Goal: Task Accomplishment & Management: Use online tool/utility

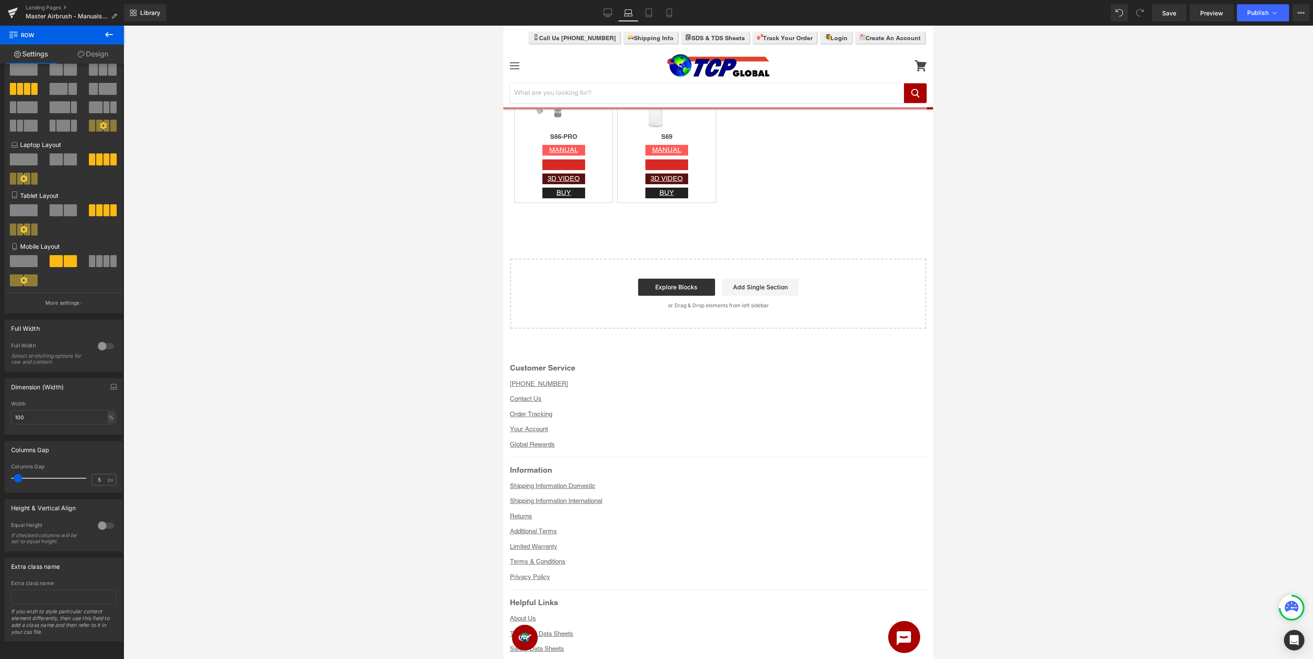
scroll to position [3162, 0]
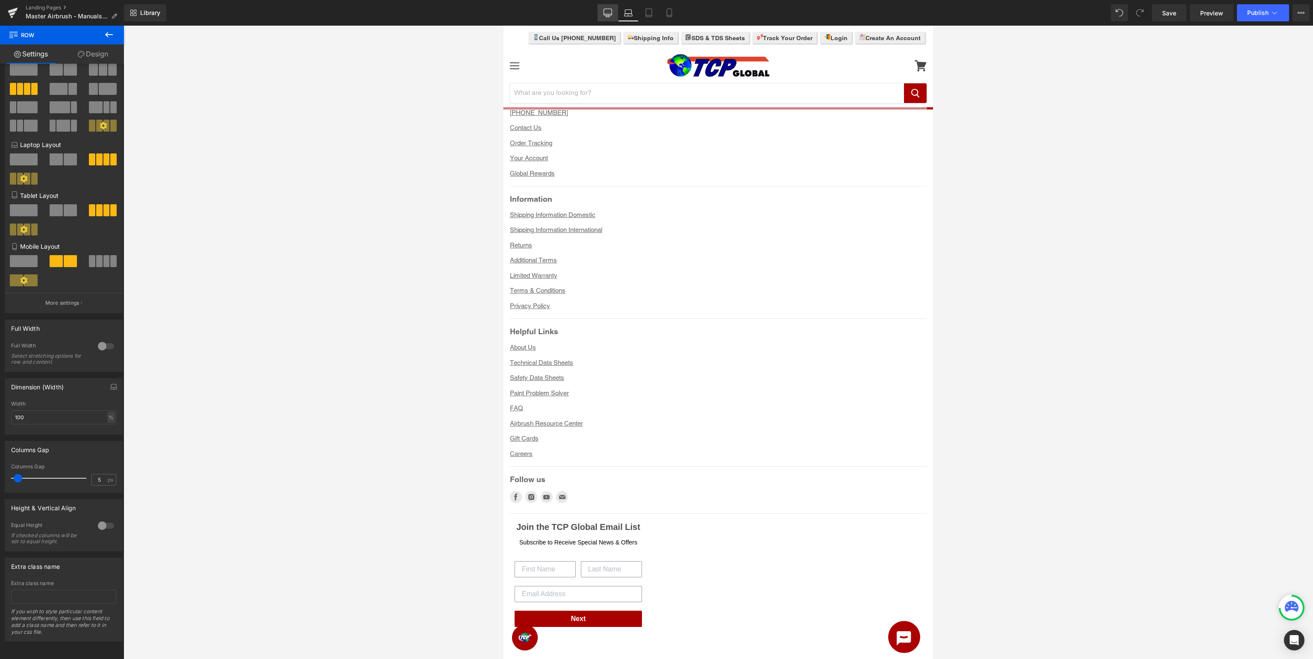
click at [612, 16] on icon at bounding box center [607, 13] width 9 height 9
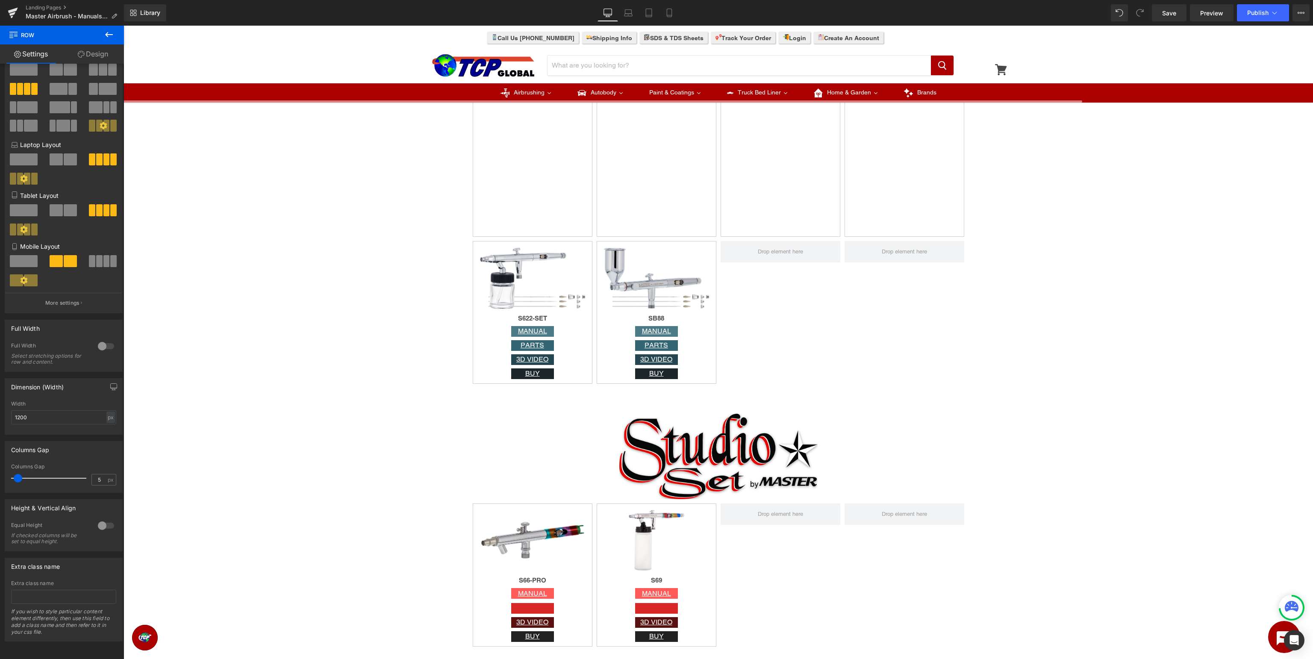
scroll to position [2437, 0]
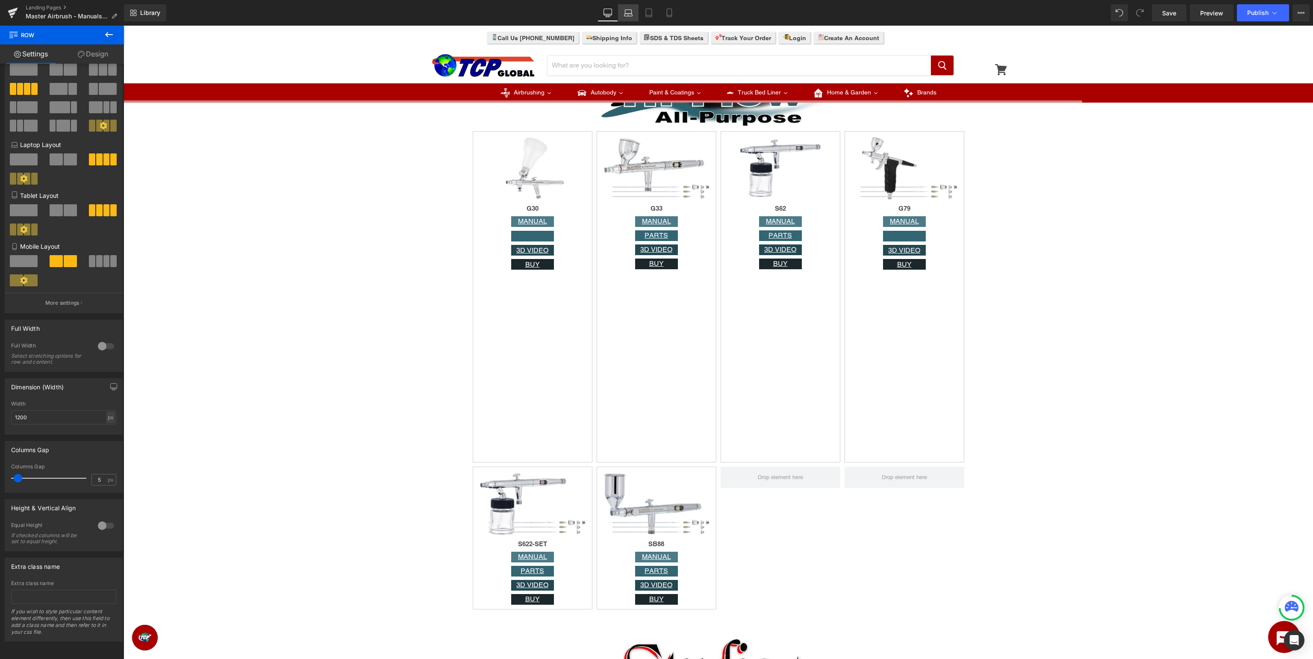
click at [626, 19] on link "Laptop" at bounding box center [628, 12] width 21 height 17
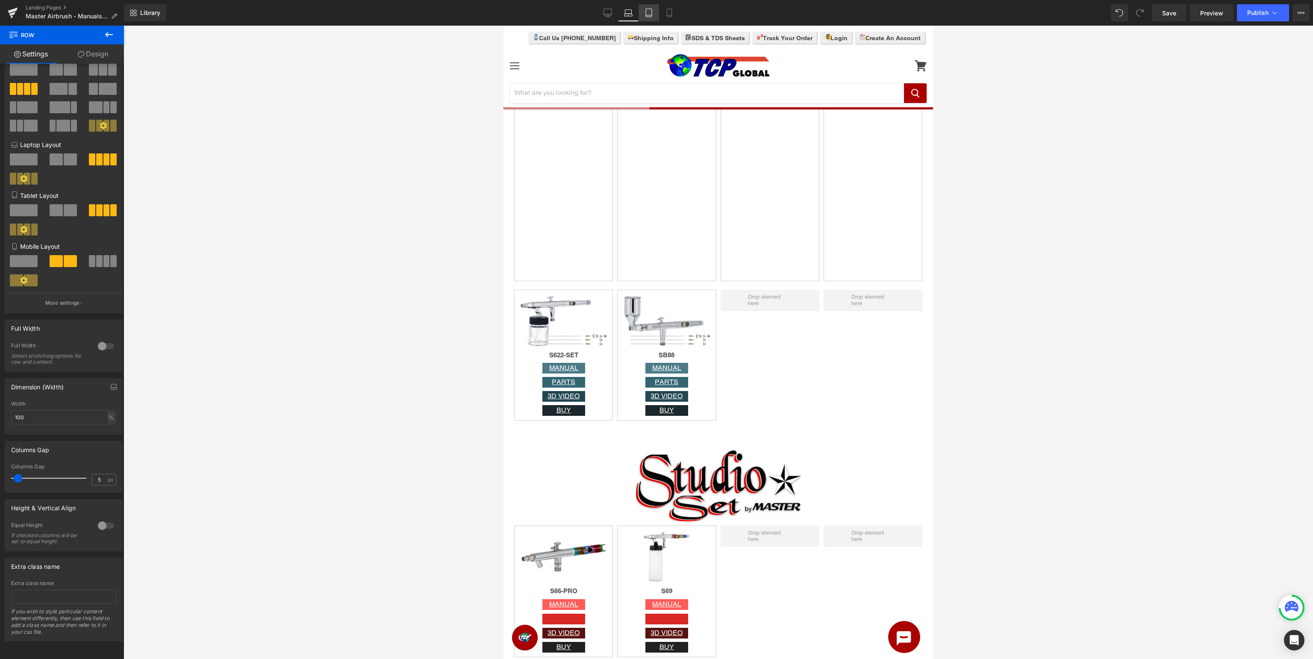
scroll to position [1089, 0]
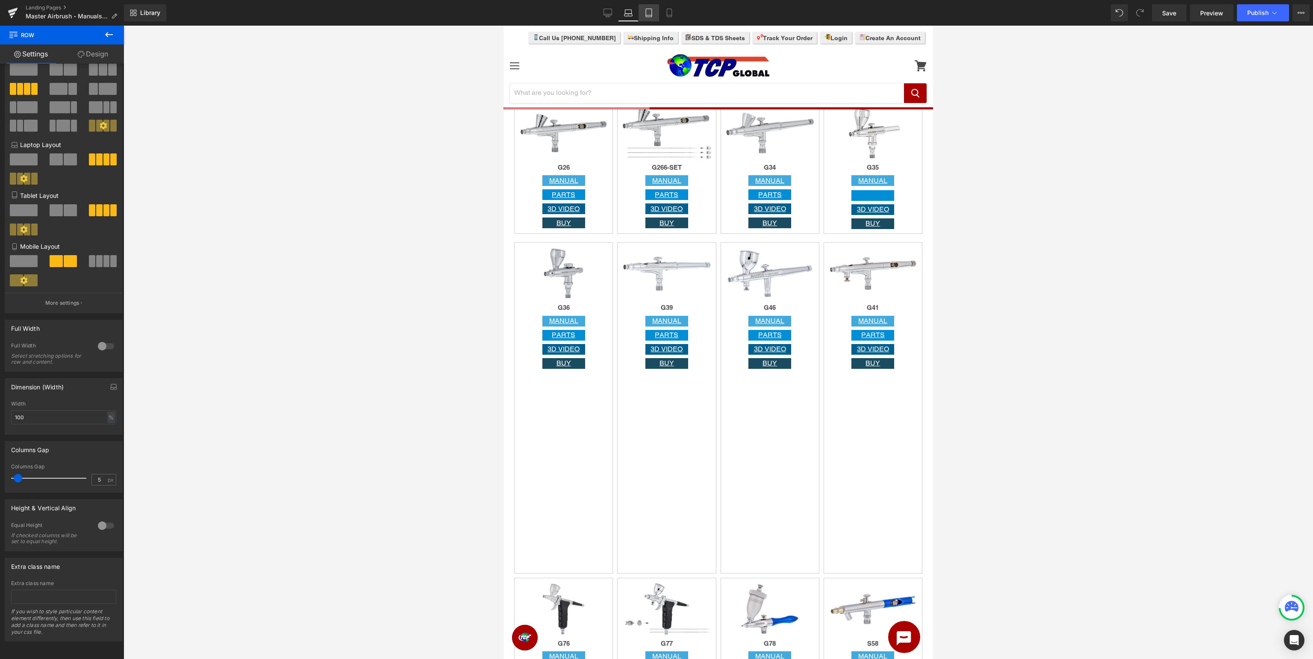
click at [648, 15] on icon at bounding box center [649, 15] width 6 height 0
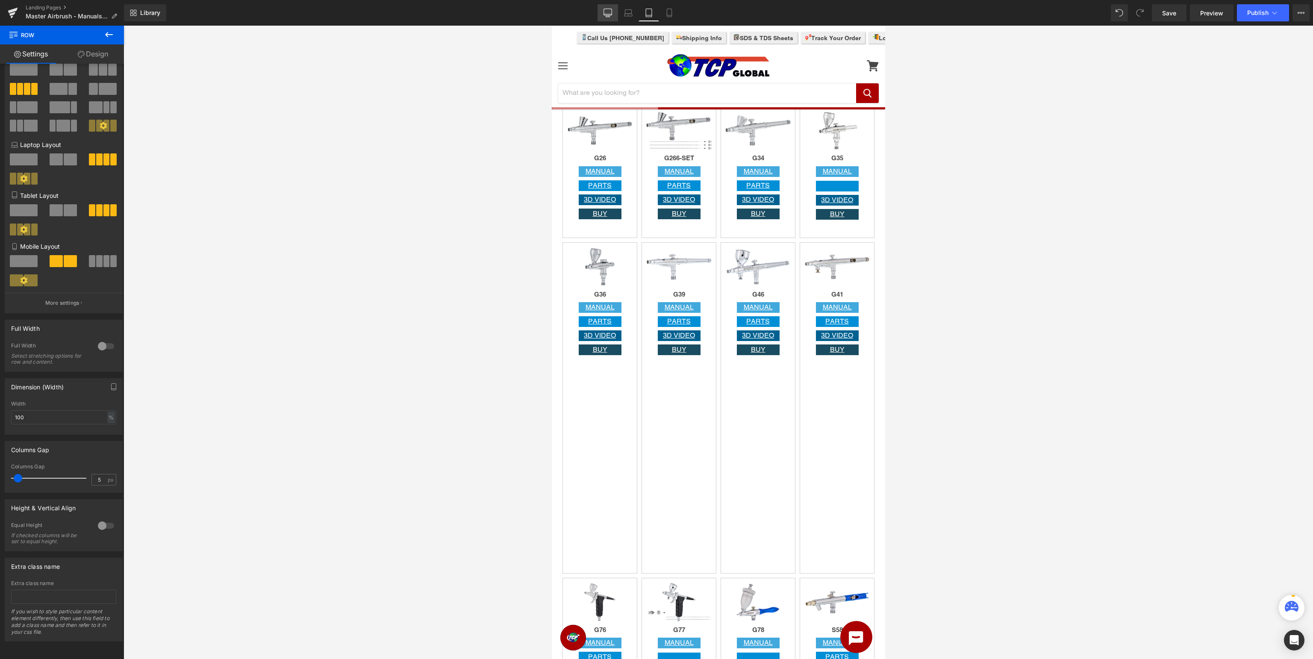
click at [608, 14] on icon at bounding box center [608, 14] width 8 height 0
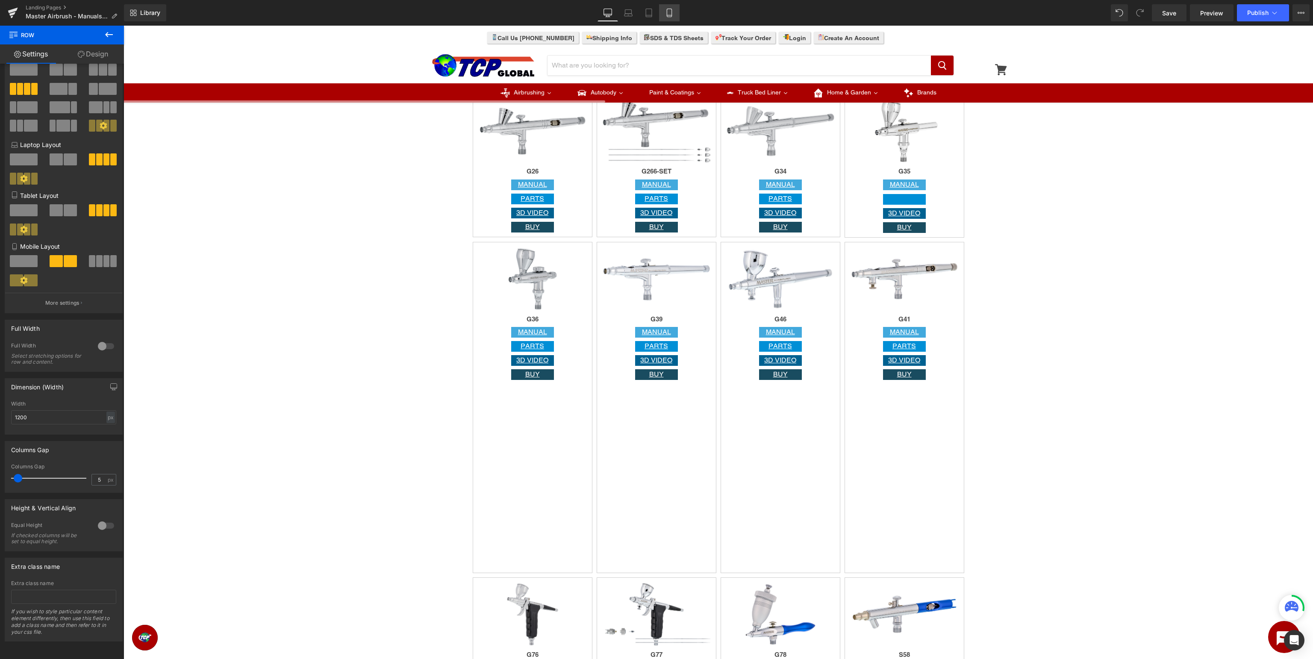
click at [671, 9] on icon at bounding box center [669, 13] width 5 height 8
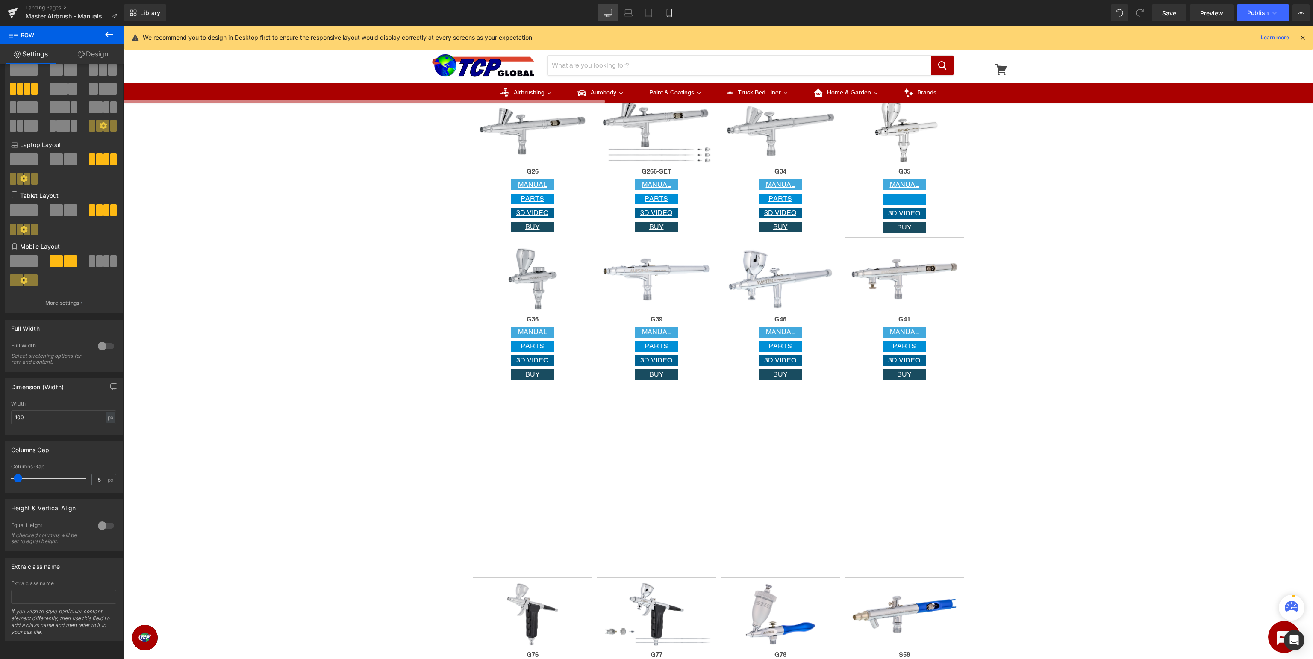
click at [609, 15] on icon at bounding box center [608, 12] width 8 height 6
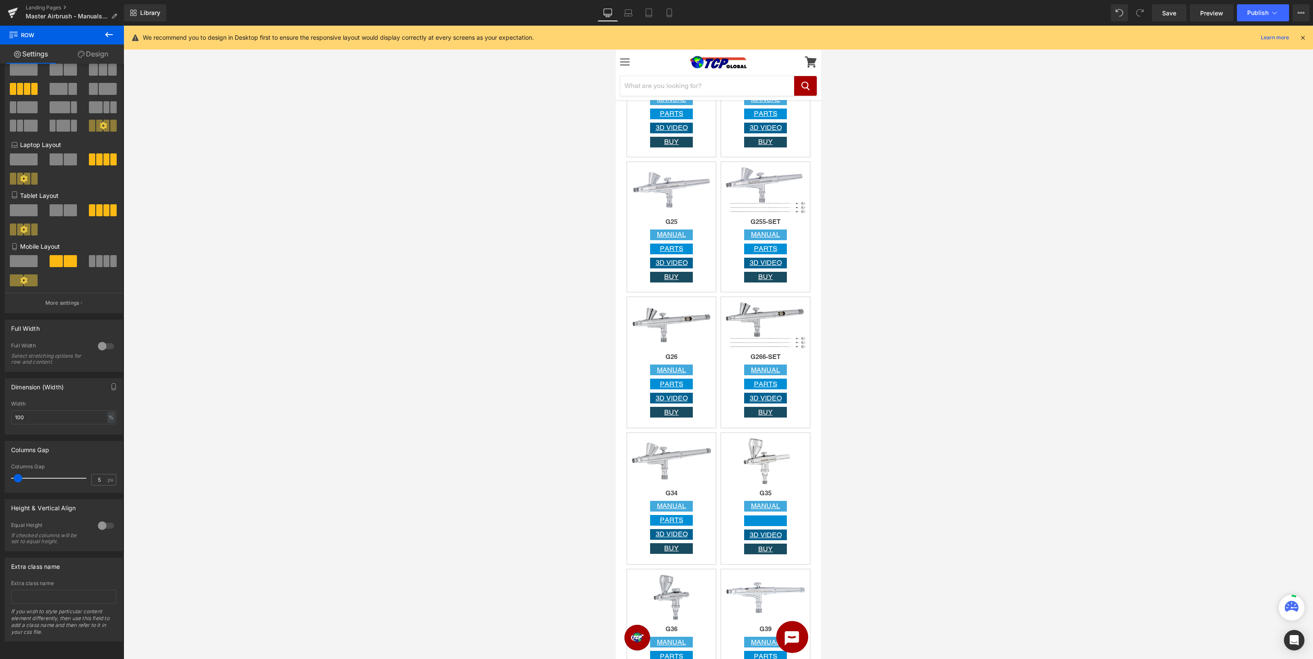
type input "1200"
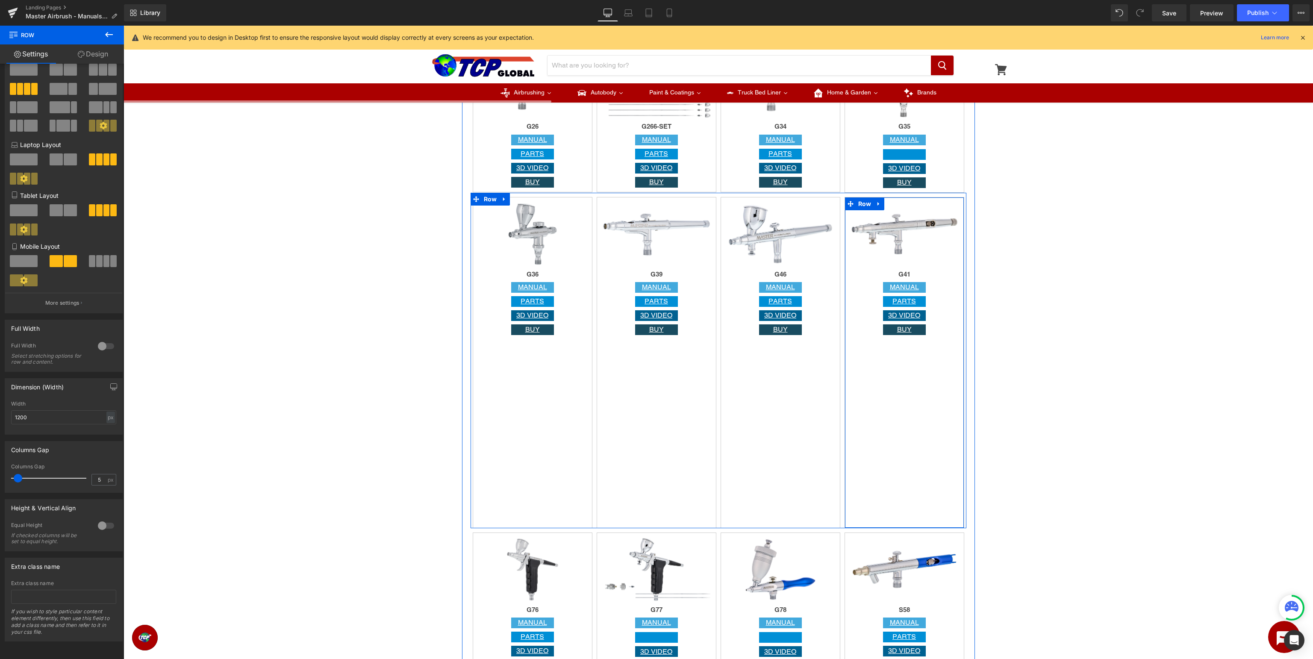
scroll to position [1312, 0]
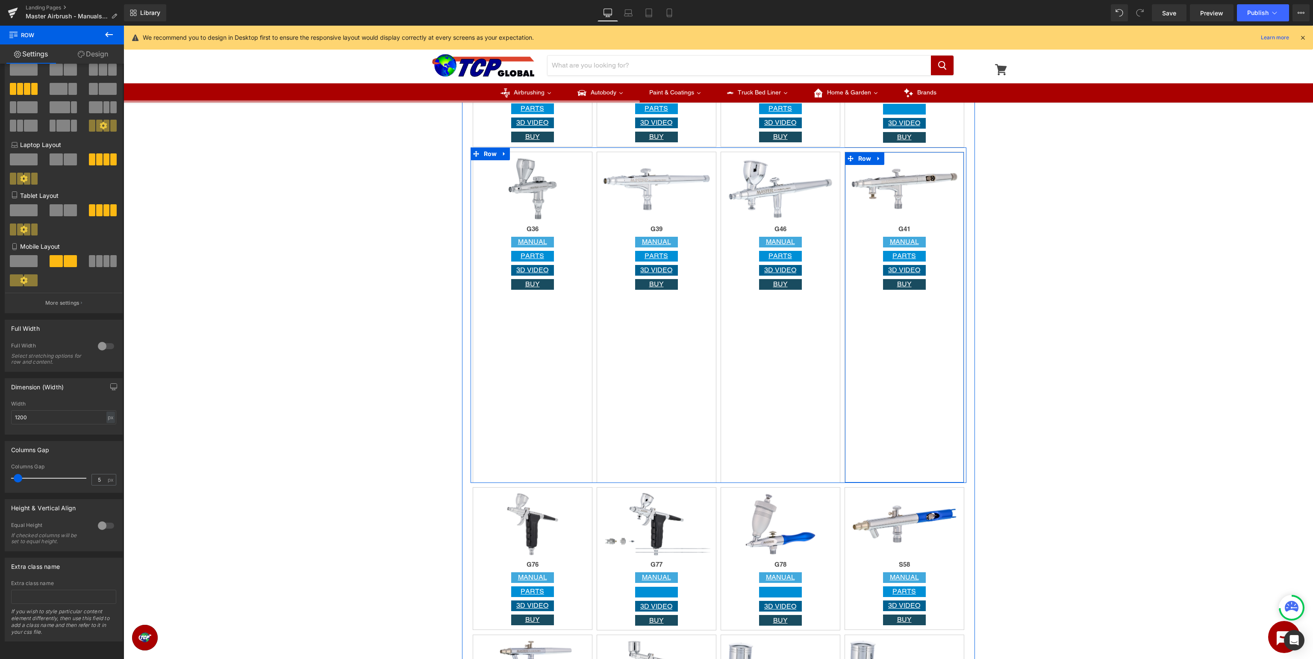
click at [895, 360] on div "Image G41 Heading MANUAL Button PARTS Button 3D VIDEO Button BUY Button Row" at bounding box center [904, 317] width 120 height 331
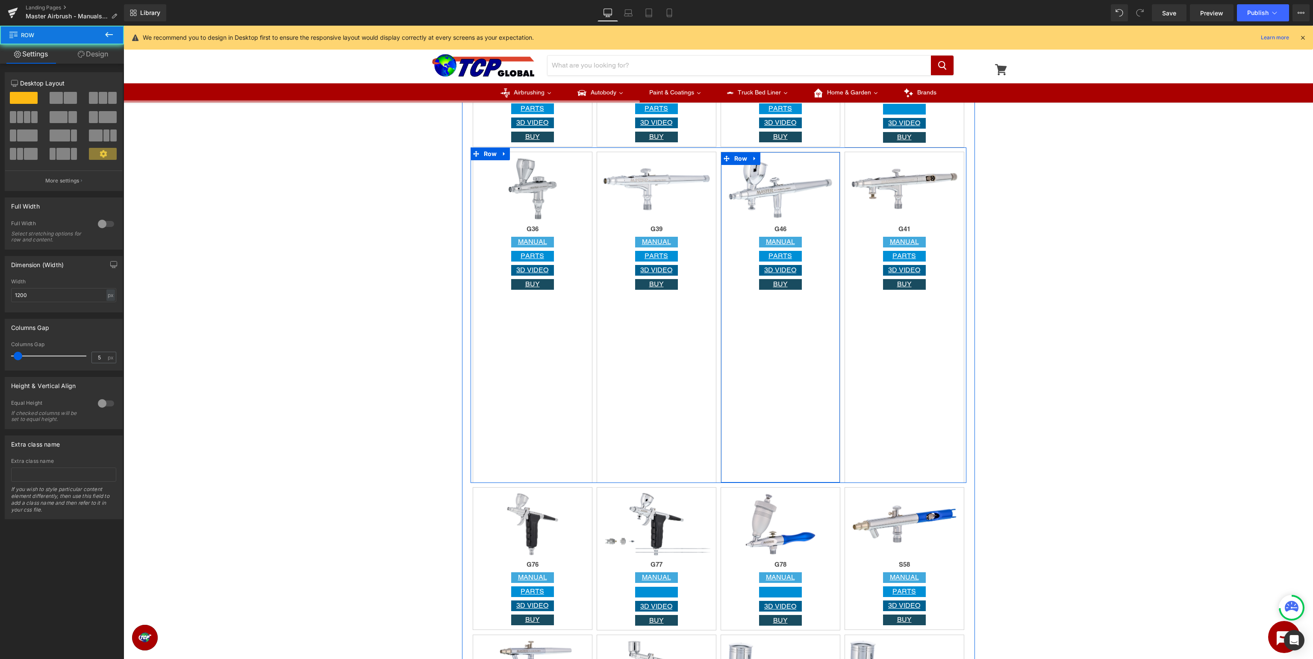
click at [792, 363] on div "Image G46 Heading MANUAL Button PARTS Button 3D VIDEO Button BUY Button Row" at bounding box center [780, 317] width 120 height 331
click at [642, 362] on div "Image G39 Heading MANUAL Button PARTS Button 3D VIDEO Button BUY Button Row" at bounding box center [657, 317] width 120 height 331
click at [503, 346] on div "Image G36 Heading MANUAL Button PARTS Button 3D VIDEO Button BUY Button Row" at bounding box center [533, 317] width 120 height 331
click at [494, 158] on span "Row" at bounding box center [491, 153] width 18 height 13
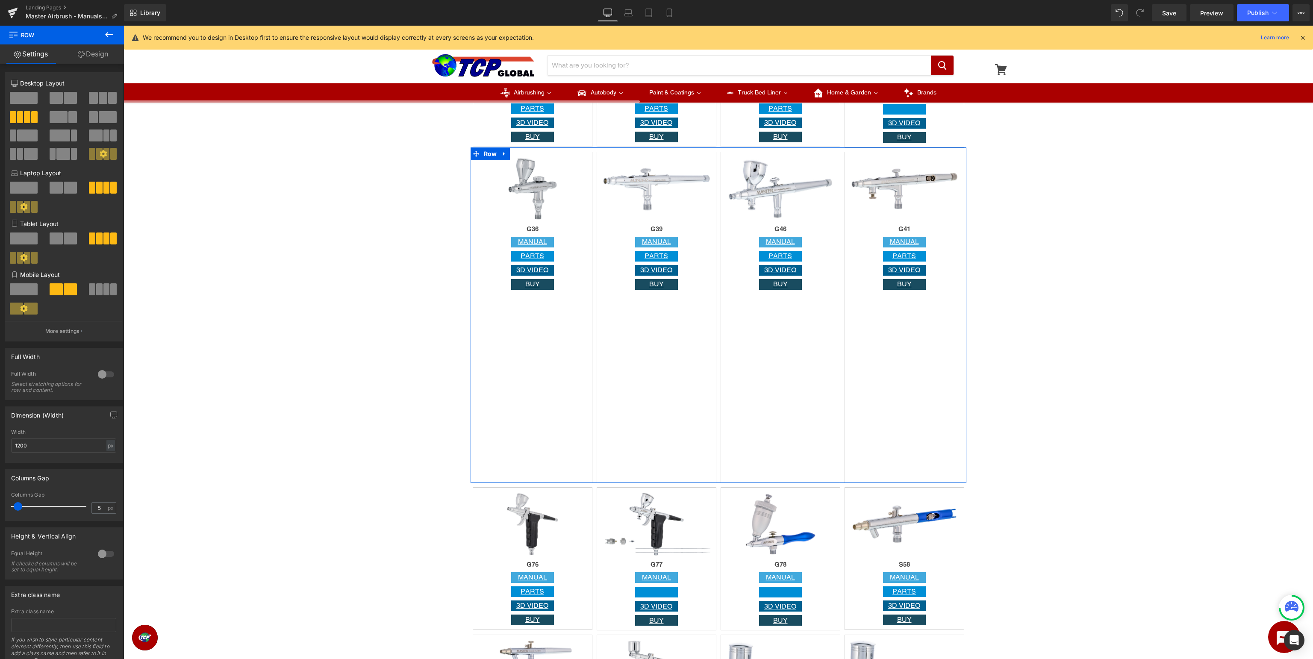
click at [103, 552] on div at bounding box center [106, 554] width 21 height 14
click at [494, 163] on span "Row" at bounding box center [493, 158] width 18 height 13
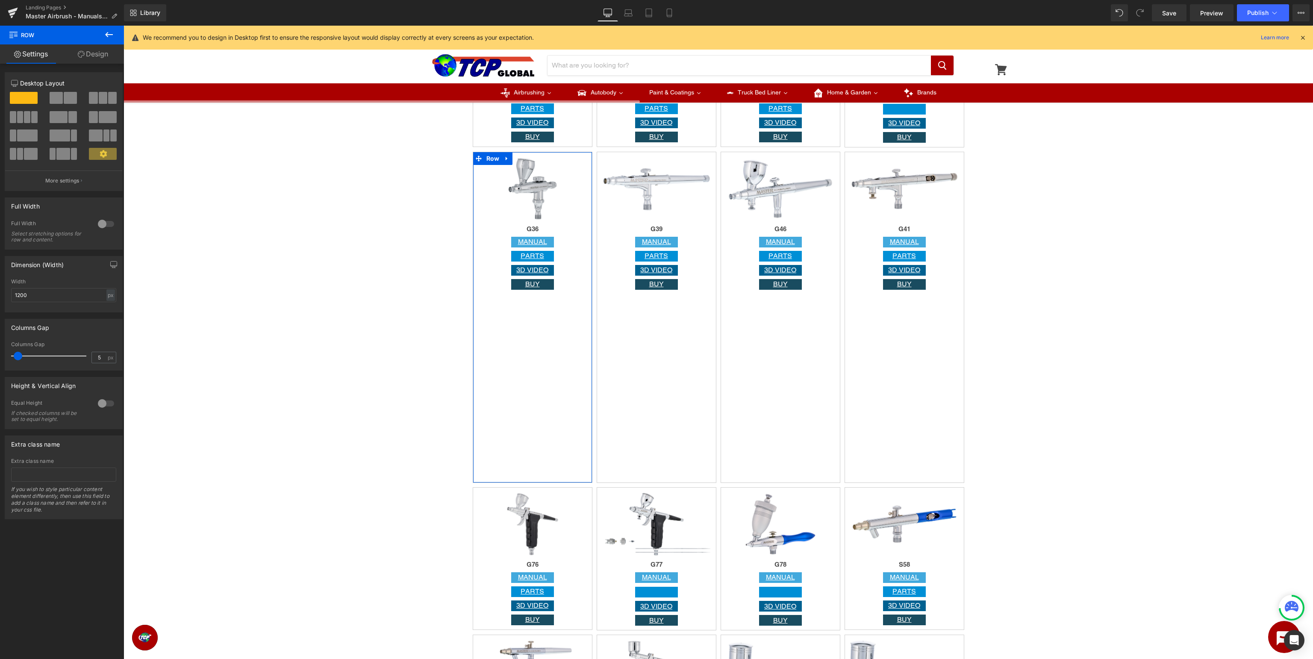
click at [107, 403] on div at bounding box center [106, 404] width 21 height 14
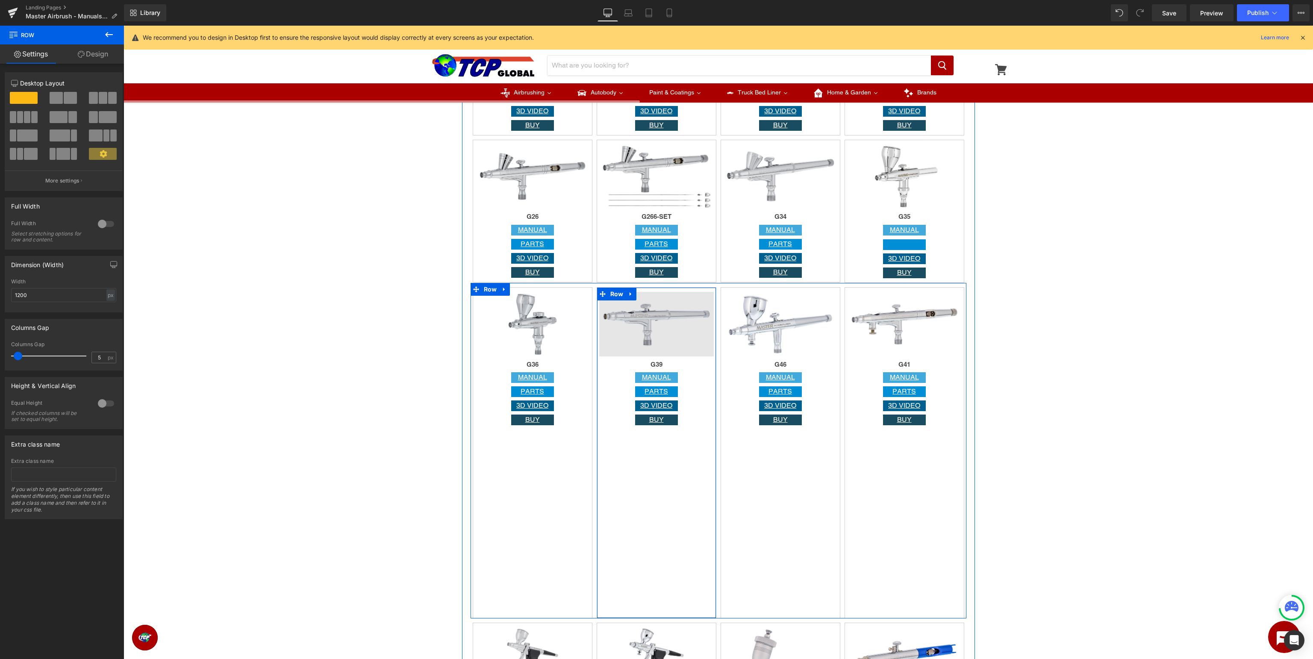
scroll to position [1132, 0]
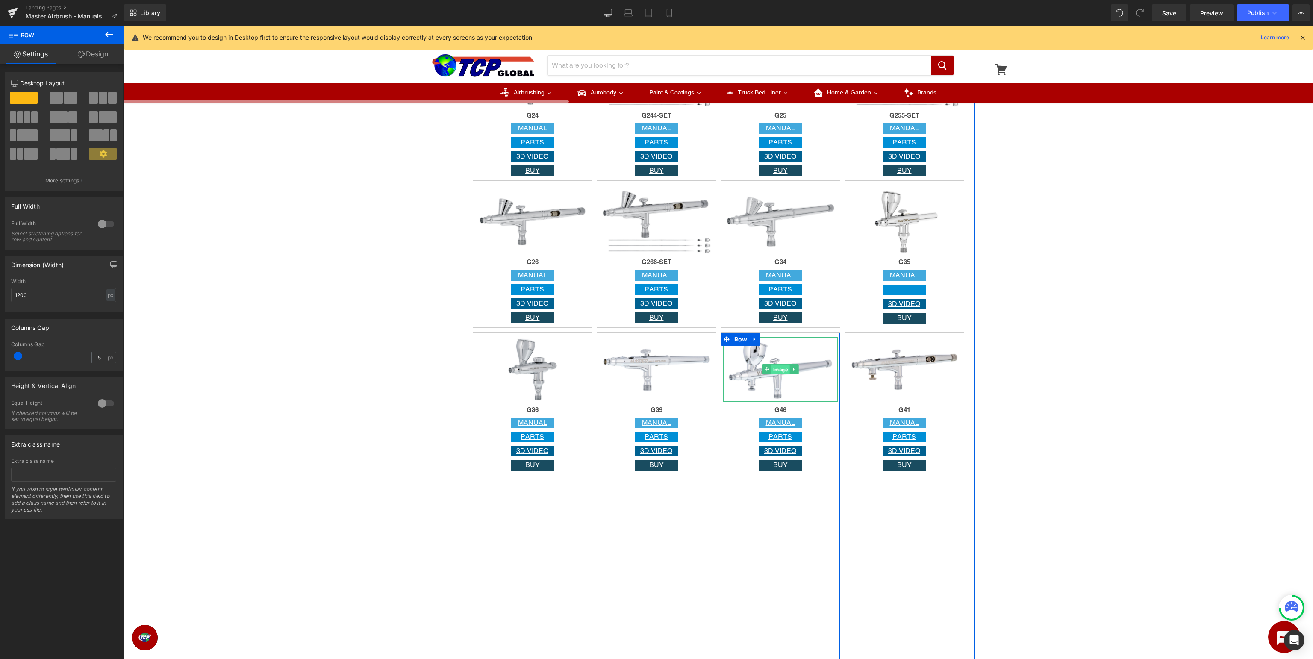
click at [777, 373] on span "Image" at bounding box center [780, 370] width 18 height 10
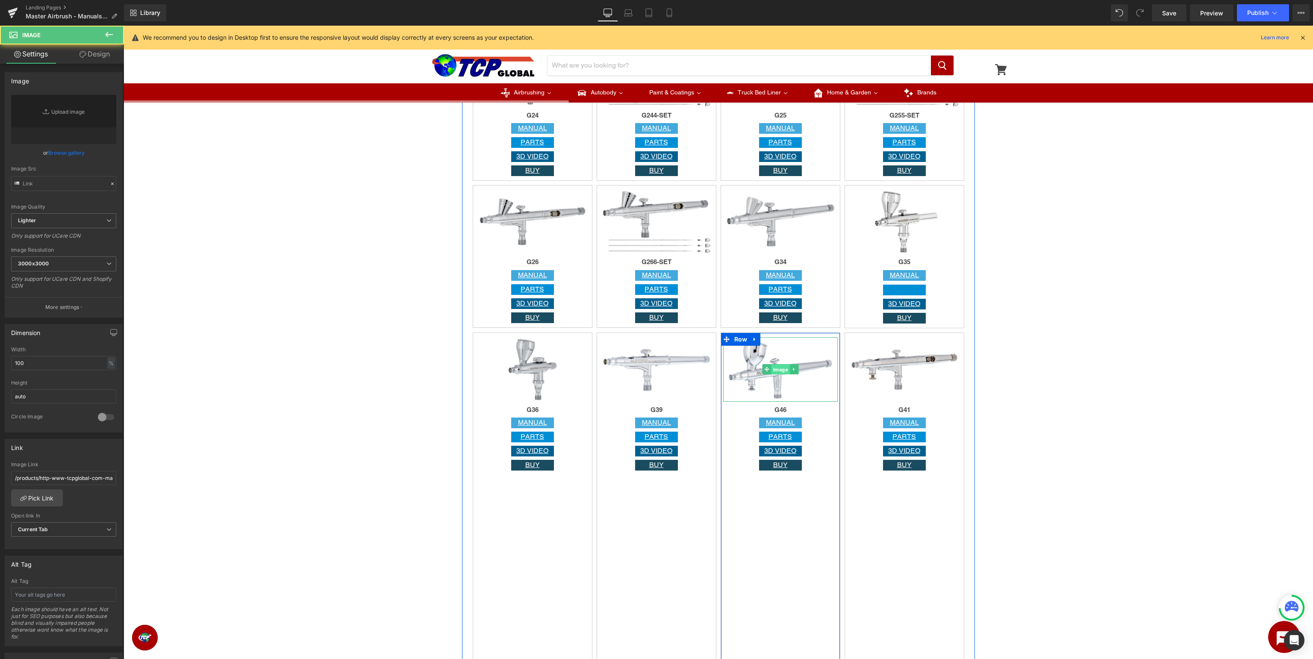
type input "[URL][DOMAIN_NAME]"
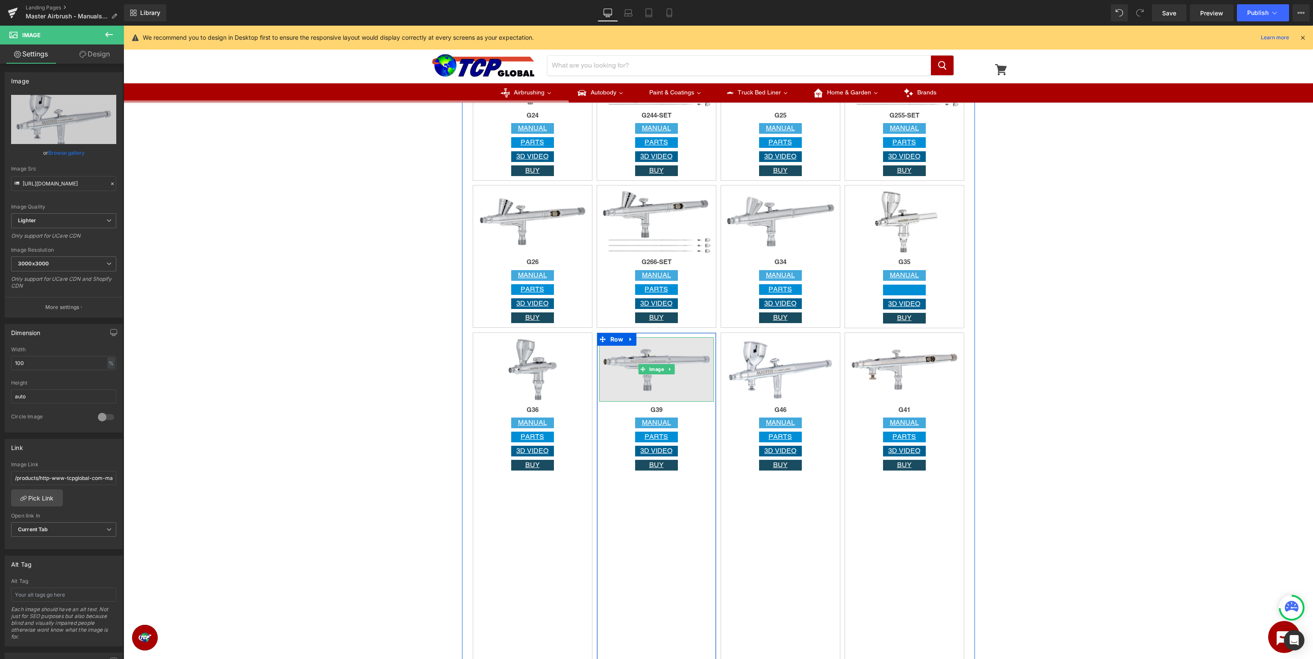
click at [648, 363] on img at bounding box center [656, 369] width 115 height 65
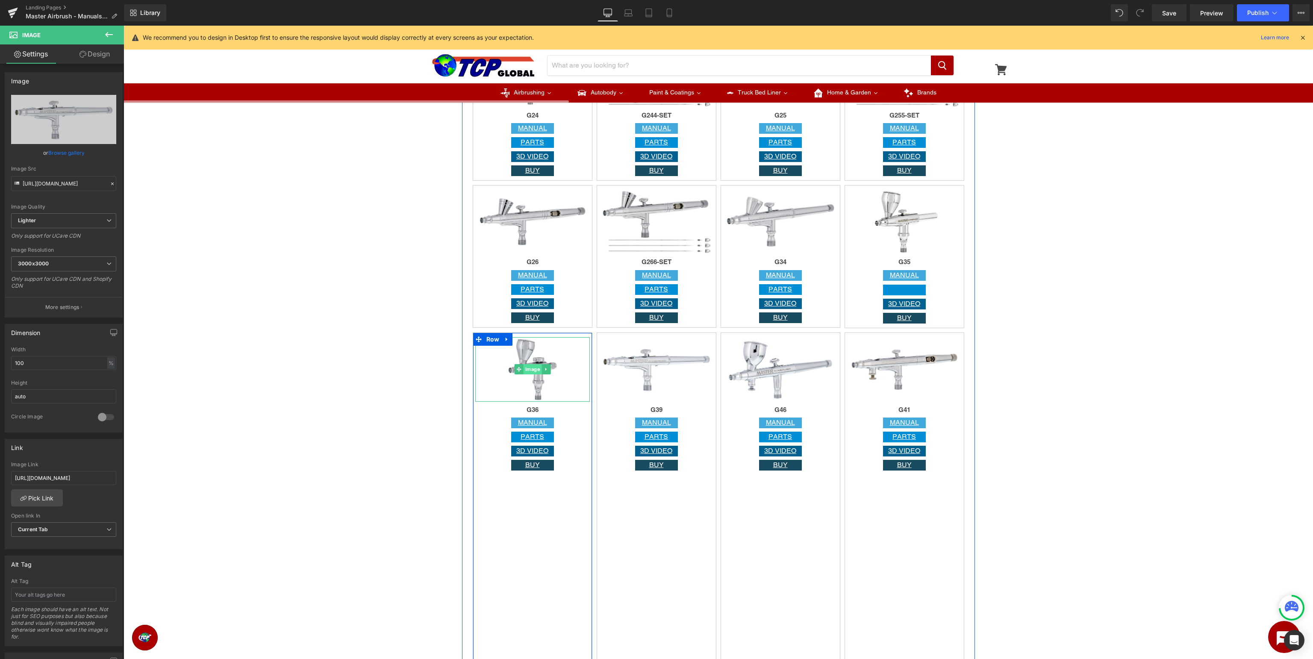
click at [525, 367] on span "Image" at bounding box center [532, 369] width 18 height 10
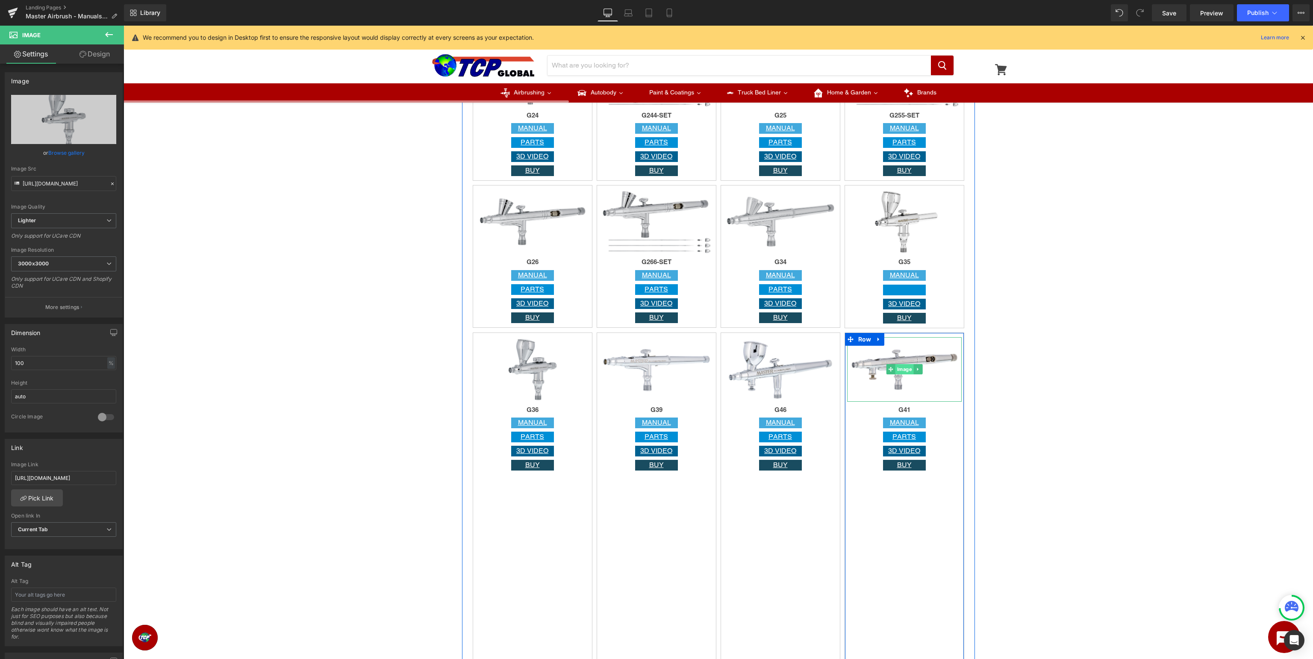
click at [902, 369] on span "Image" at bounding box center [904, 369] width 18 height 10
click at [492, 336] on span "Row" at bounding box center [491, 335] width 18 height 13
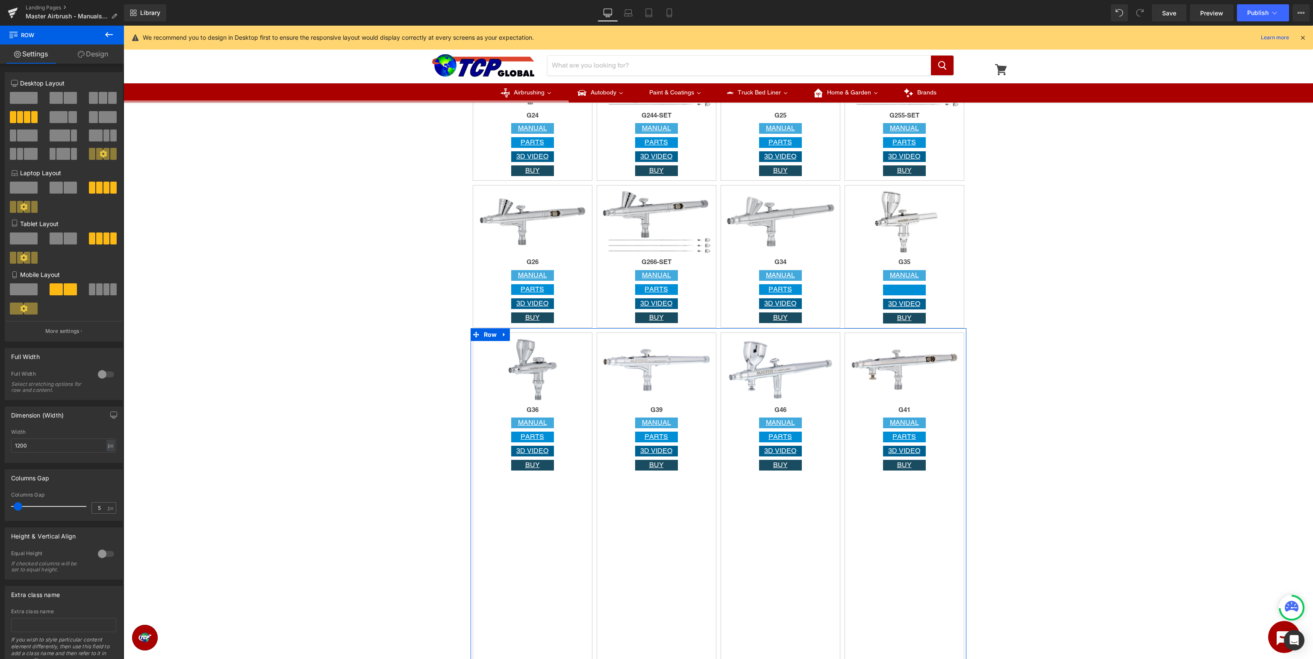
click at [107, 373] on div at bounding box center [106, 374] width 21 height 14
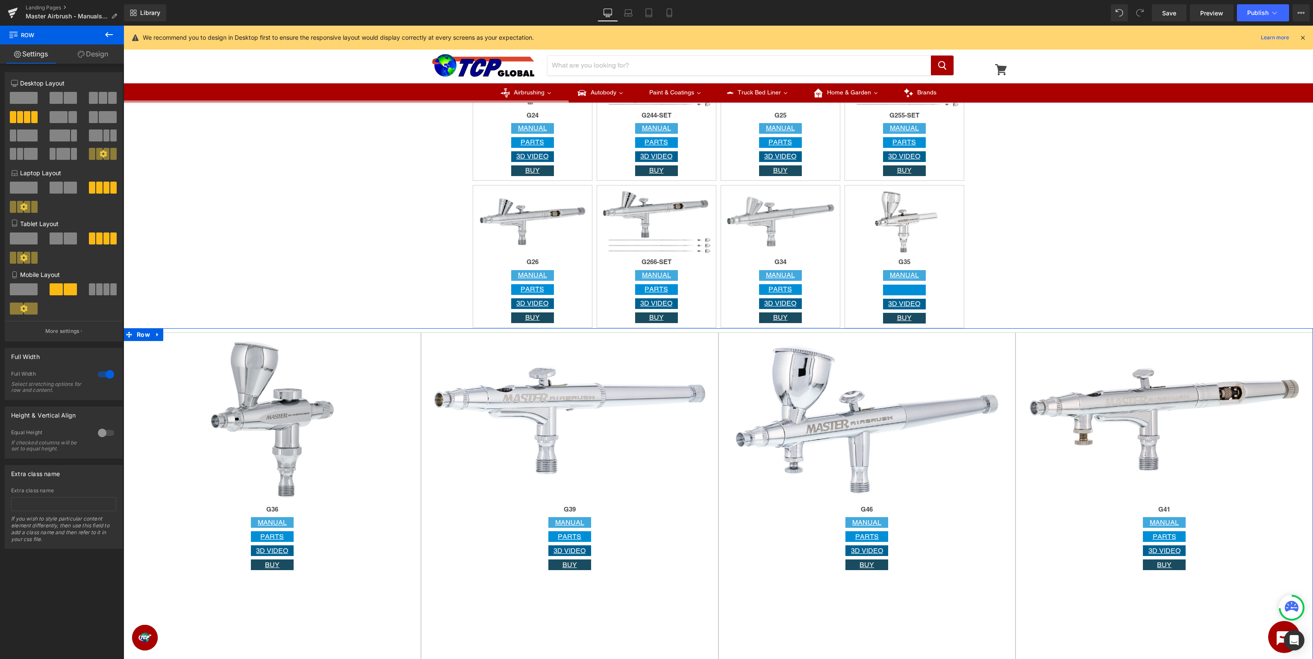
click at [107, 373] on div at bounding box center [106, 374] width 21 height 14
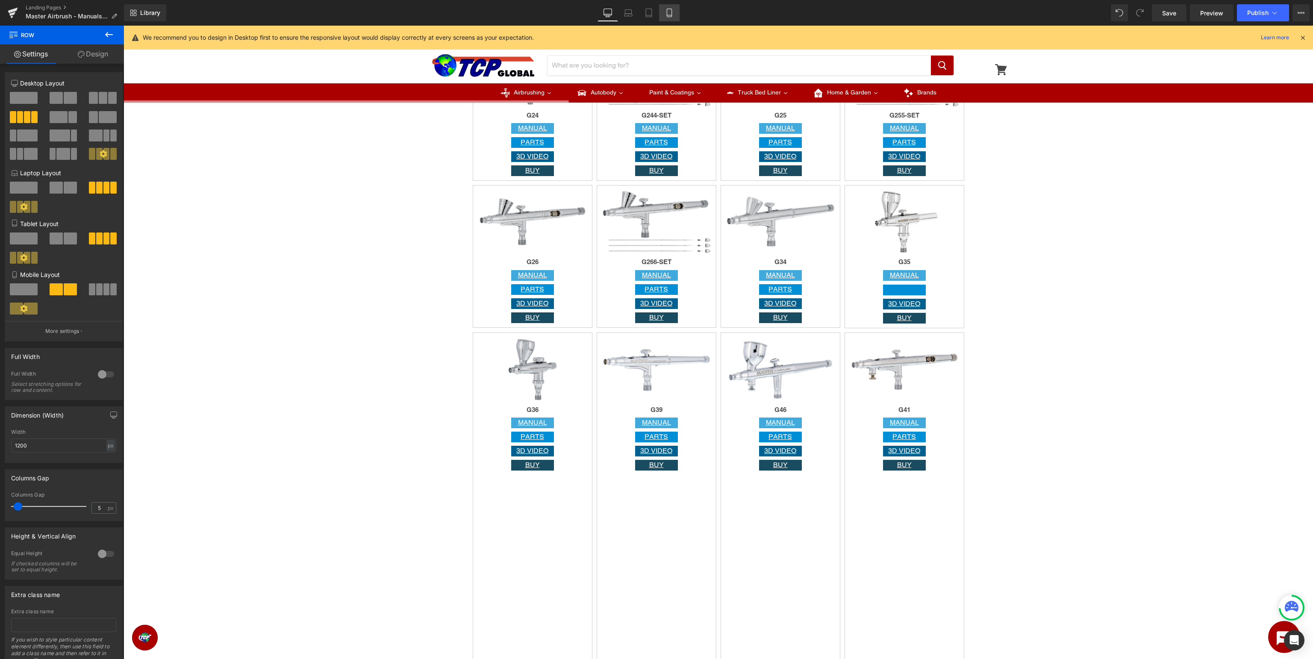
click at [673, 11] on icon at bounding box center [669, 13] width 9 height 9
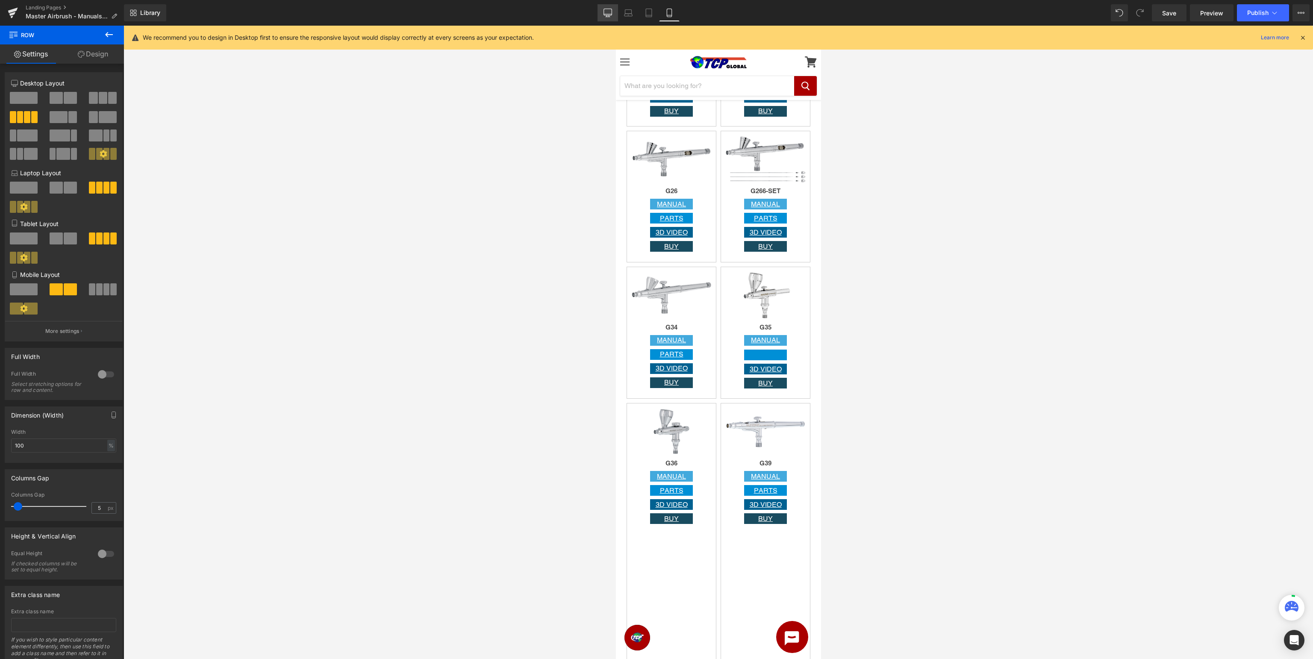
scroll to position [1207, 0]
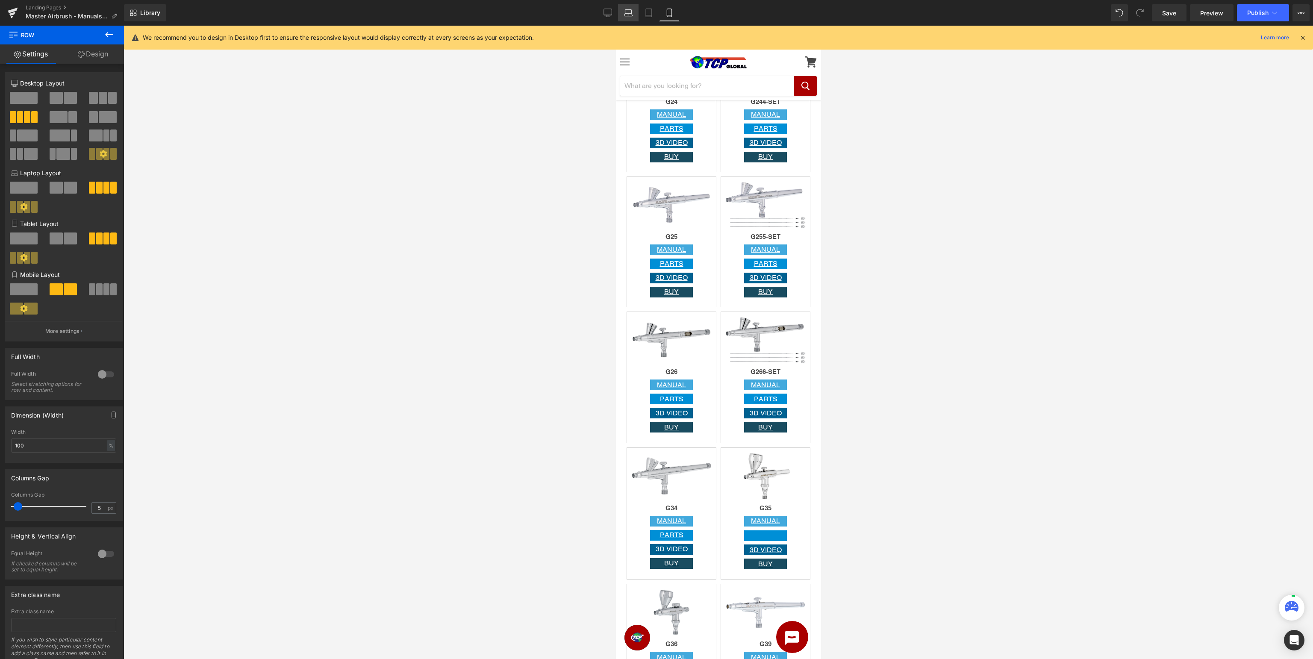
click at [631, 18] on link "Laptop" at bounding box center [628, 12] width 21 height 17
click at [647, 12] on icon at bounding box center [648, 13] width 9 height 9
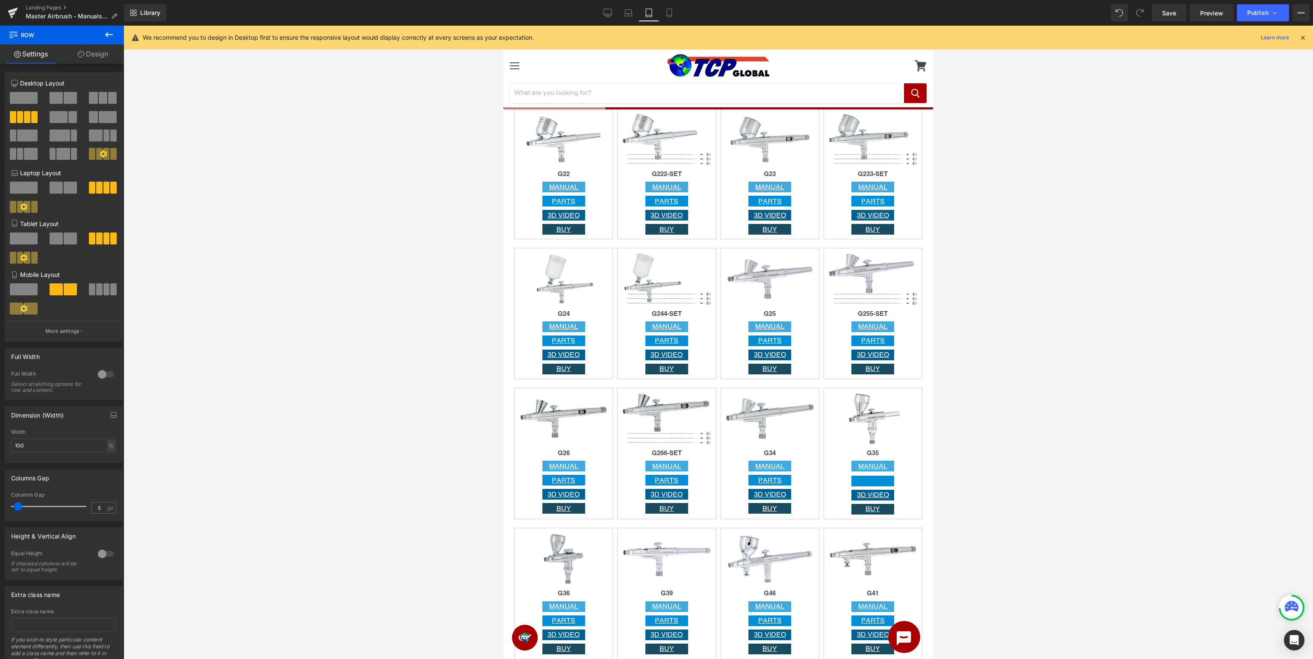
scroll to position [672, 0]
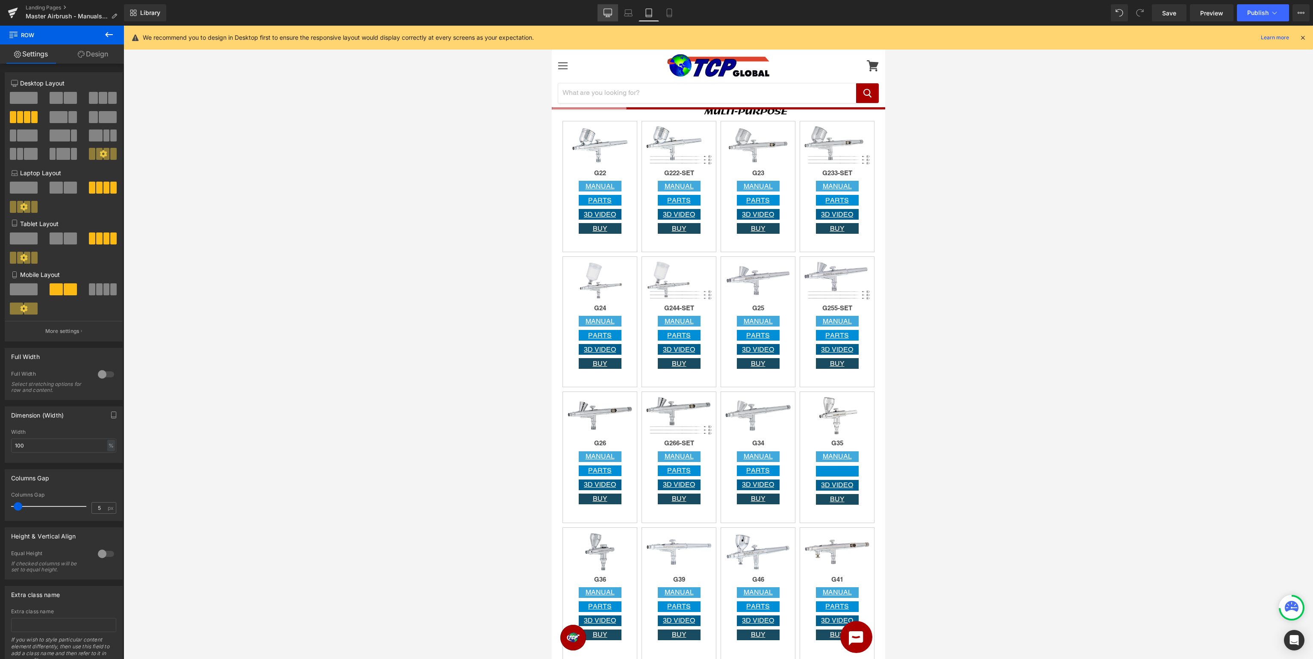
click at [608, 9] on icon at bounding box center [608, 12] width 8 height 6
type input "1200"
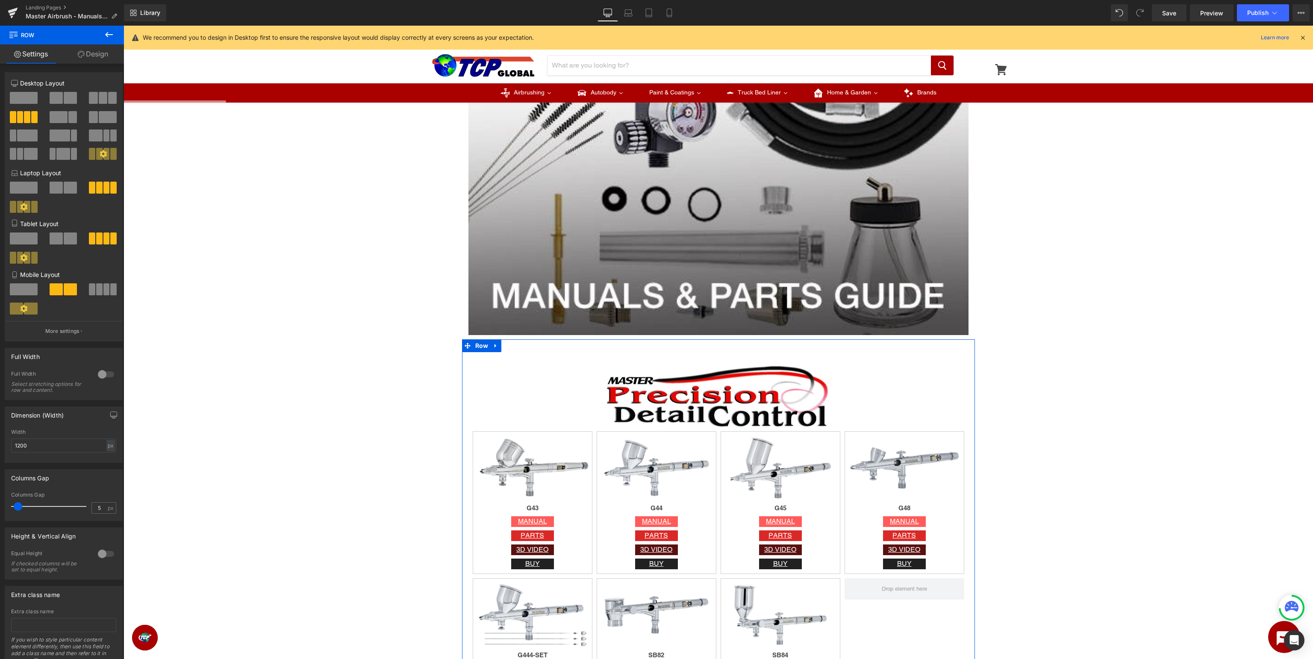
scroll to position [79, 0]
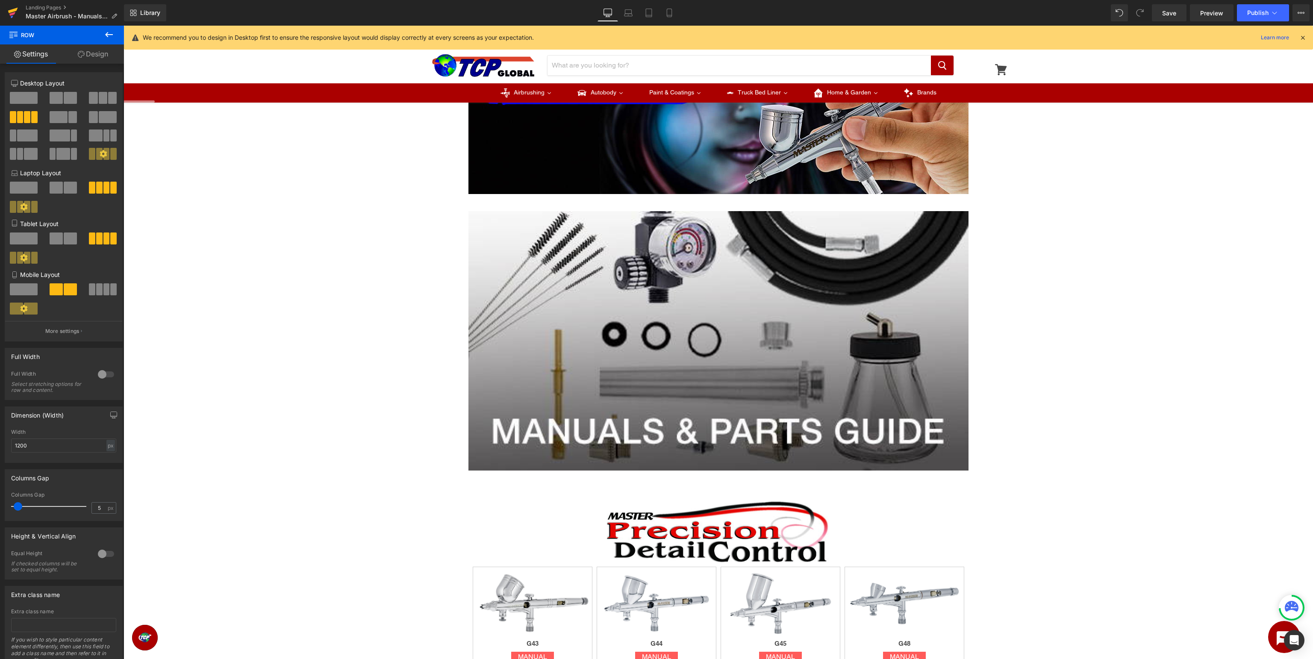
click at [15, 12] on icon at bounding box center [12, 14] width 6 height 4
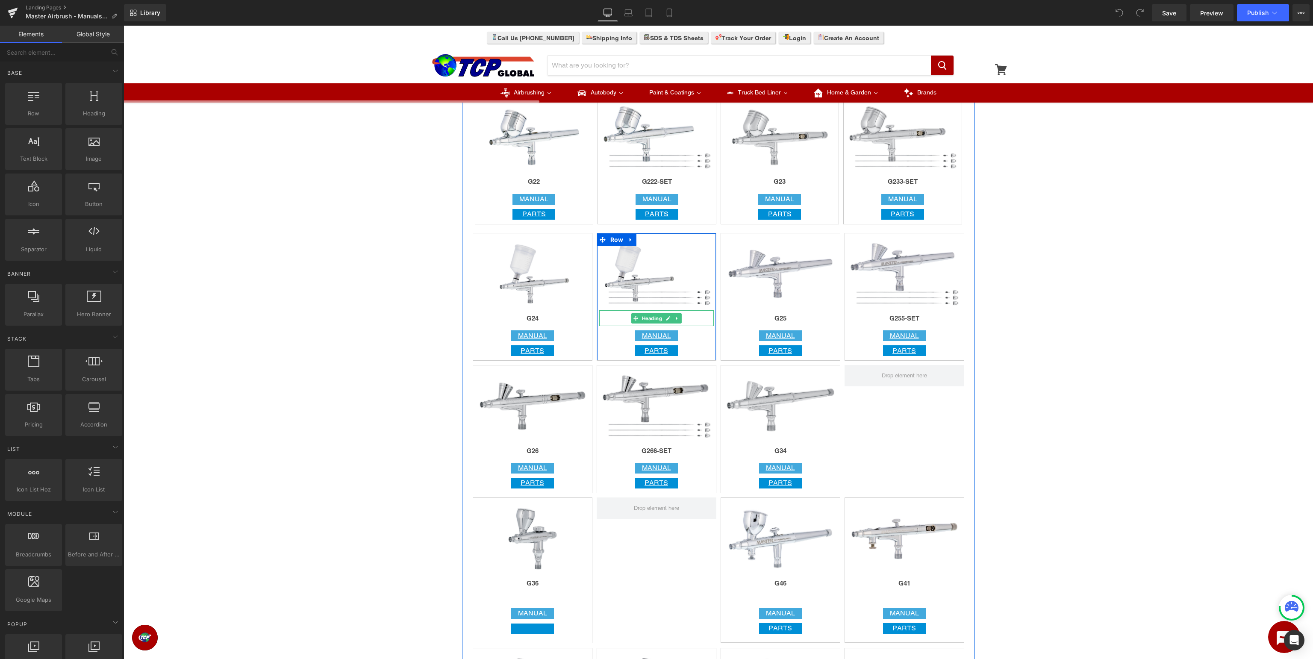
scroll to position [1128, 0]
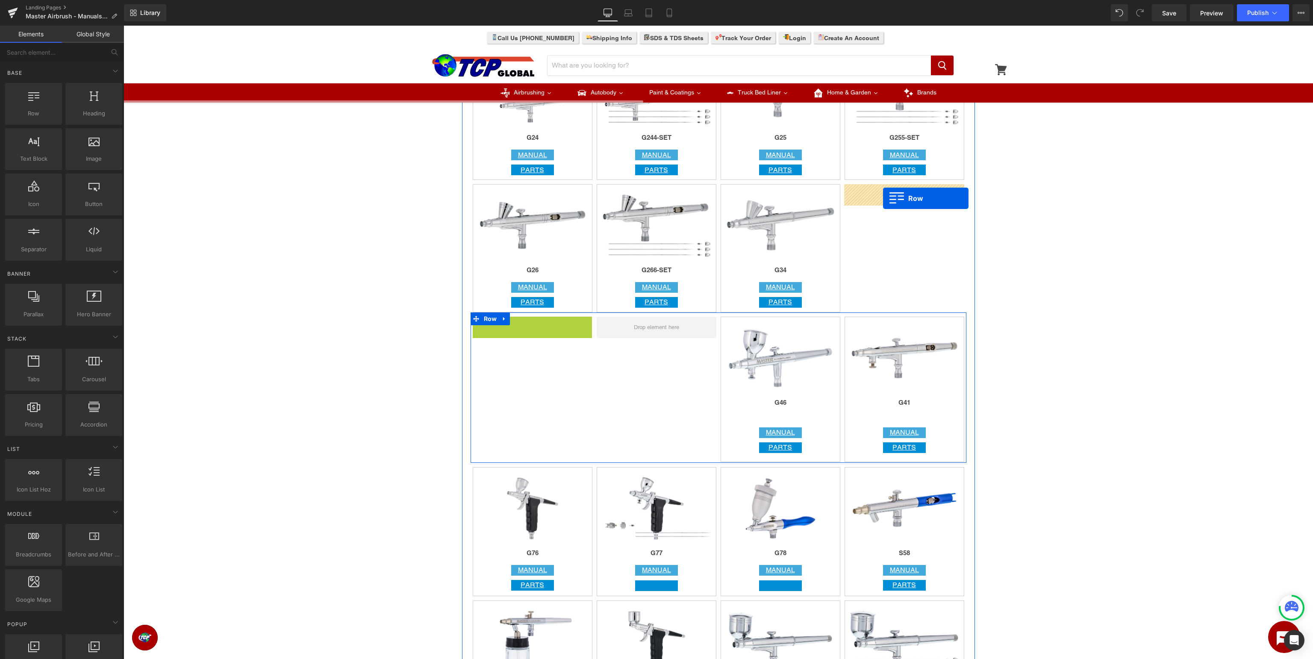
drag, startPoint x: 491, startPoint y: 328, endPoint x: 883, endPoint y: 198, distance: 413.1
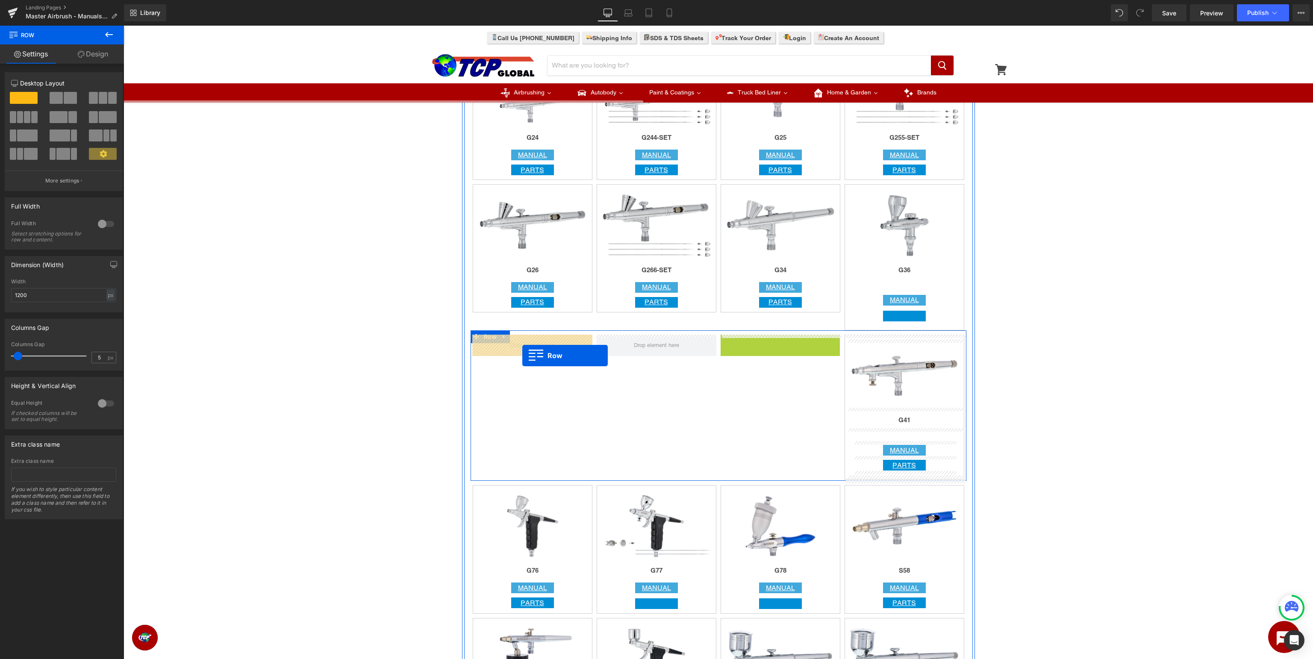
drag, startPoint x: 741, startPoint y: 342, endPoint x: 522, endPoint y: 356, distance: 218.8
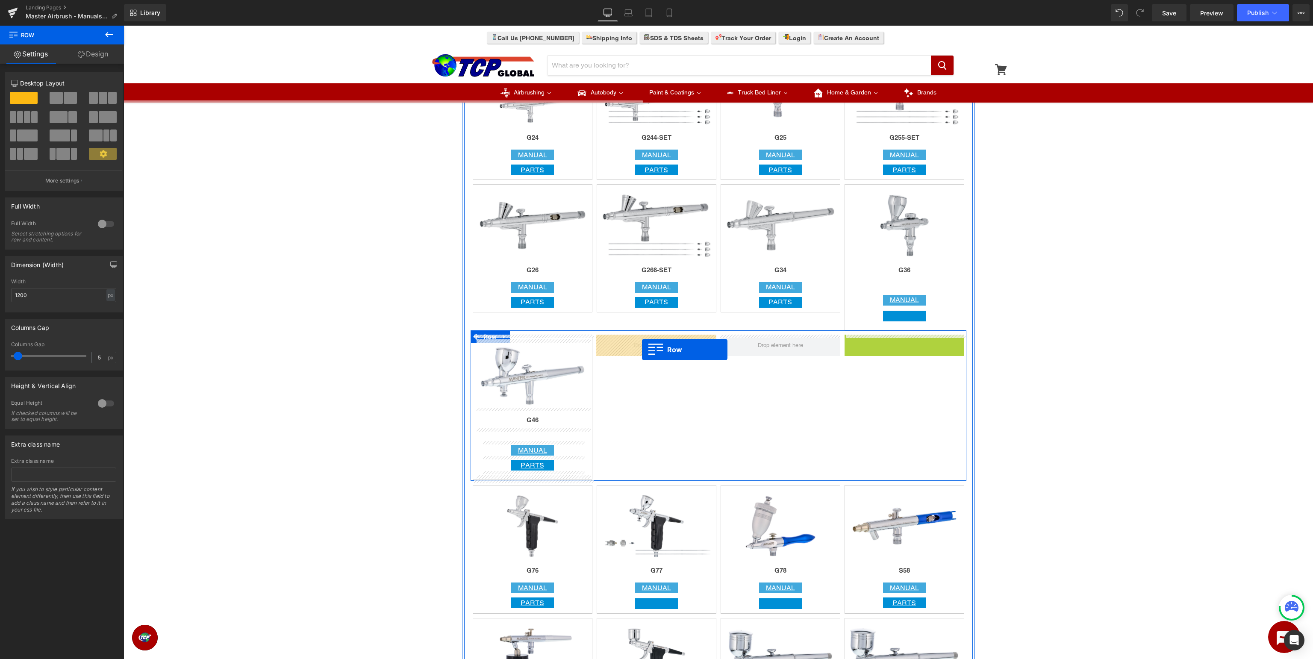
drag, startPoint x: 864, startPoint y: 340, endPoint x: 642, endPoint y: 350, distance: 222.4
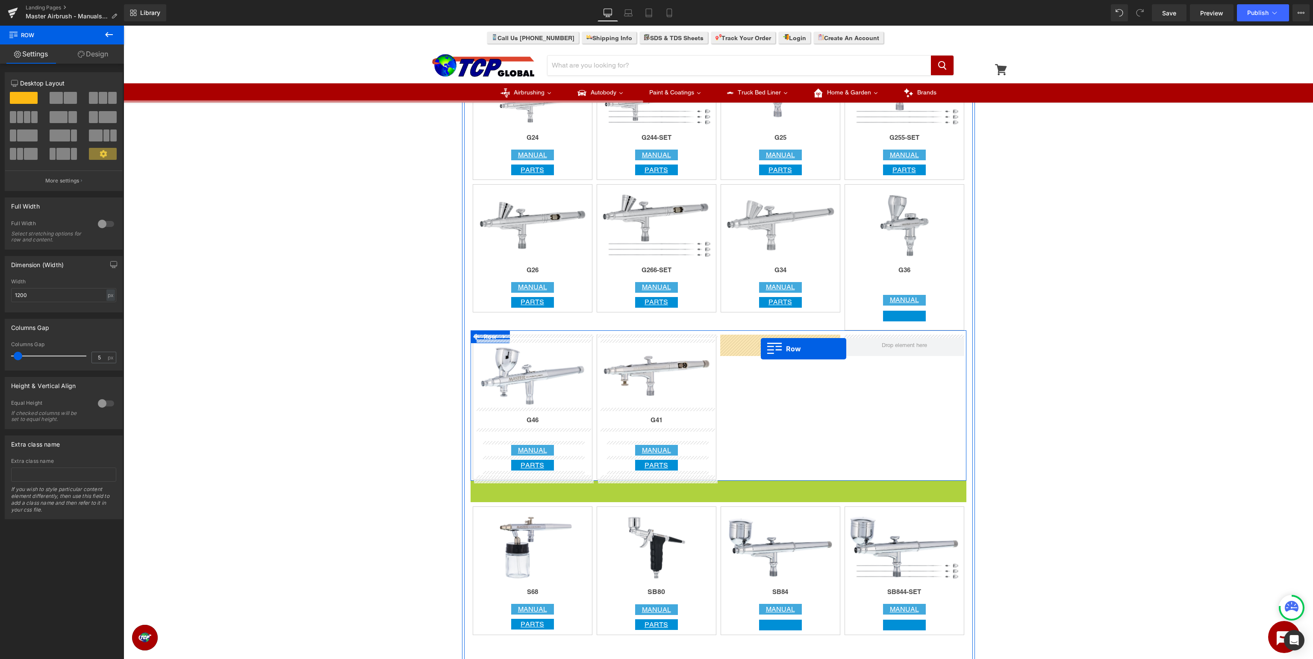
drag, startPoint x: 488, startPoint y: 488, endPoint x: 761, endPoint y: 349, distance: 306.5
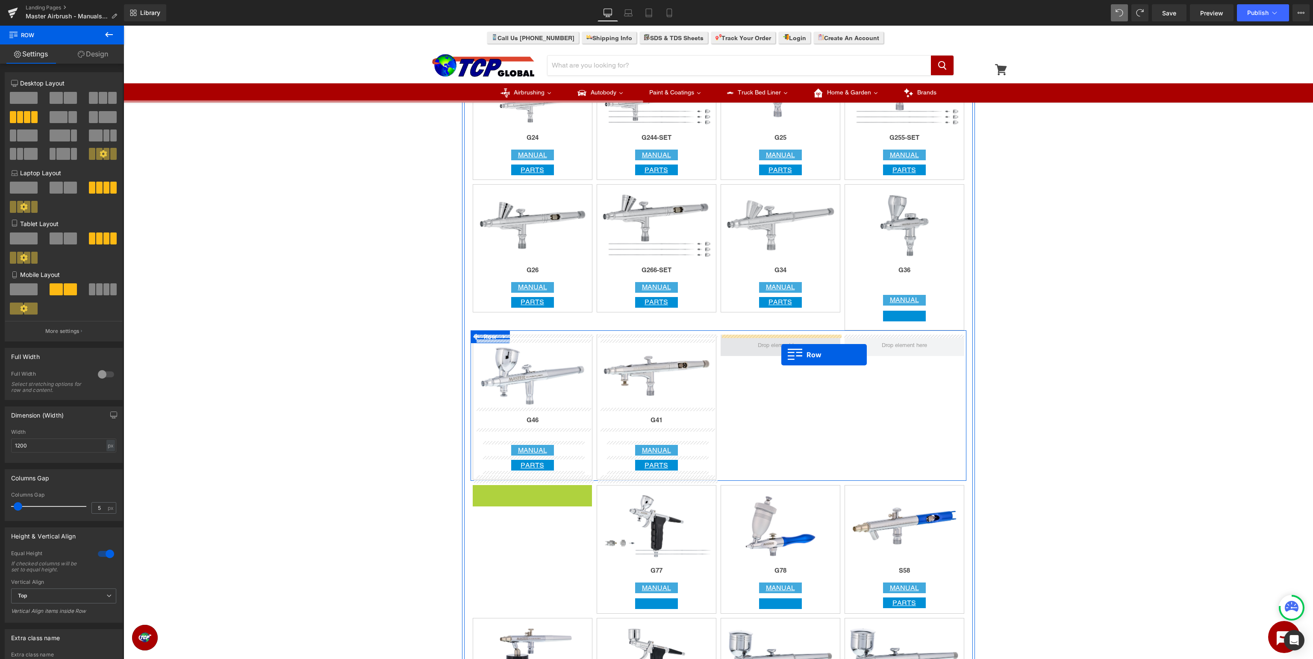
drag, startPoint x: 490, startPoint y: 497, endPoint x: 781, endPoint y: 355, distance: 323.9
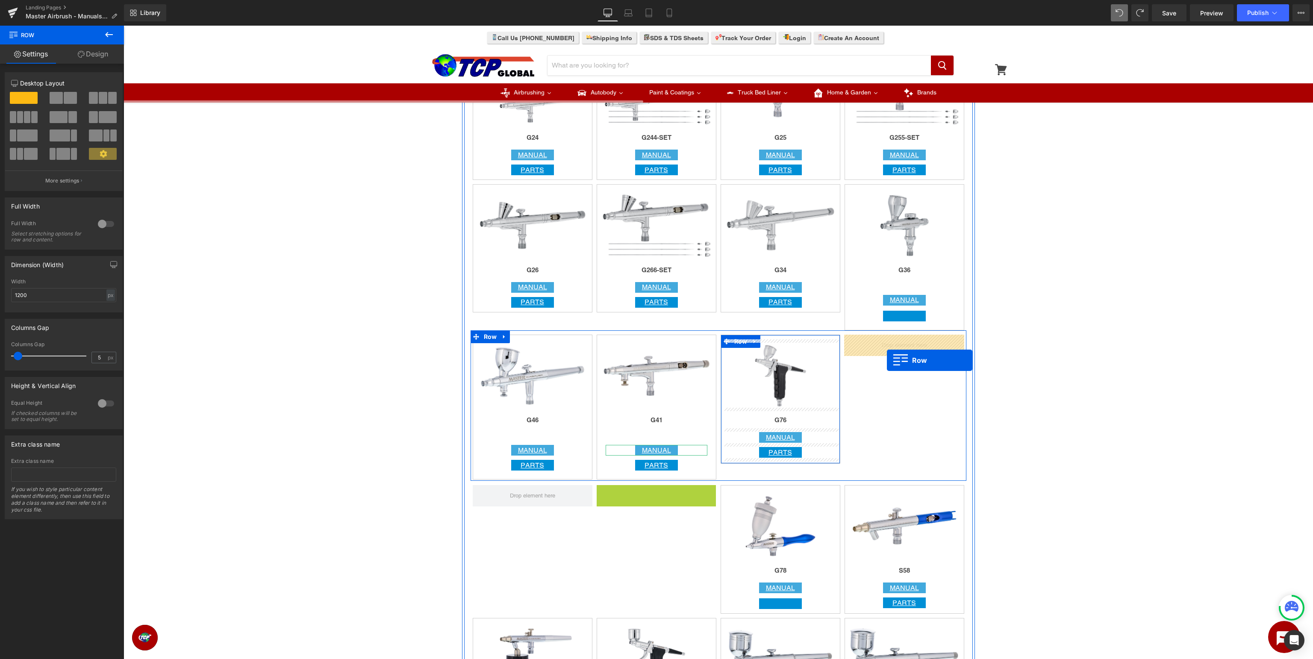
drag, startPoint x: 614, startPoint y: 495, endPoint x: 887, endPoint y: 360, distance: 303.9
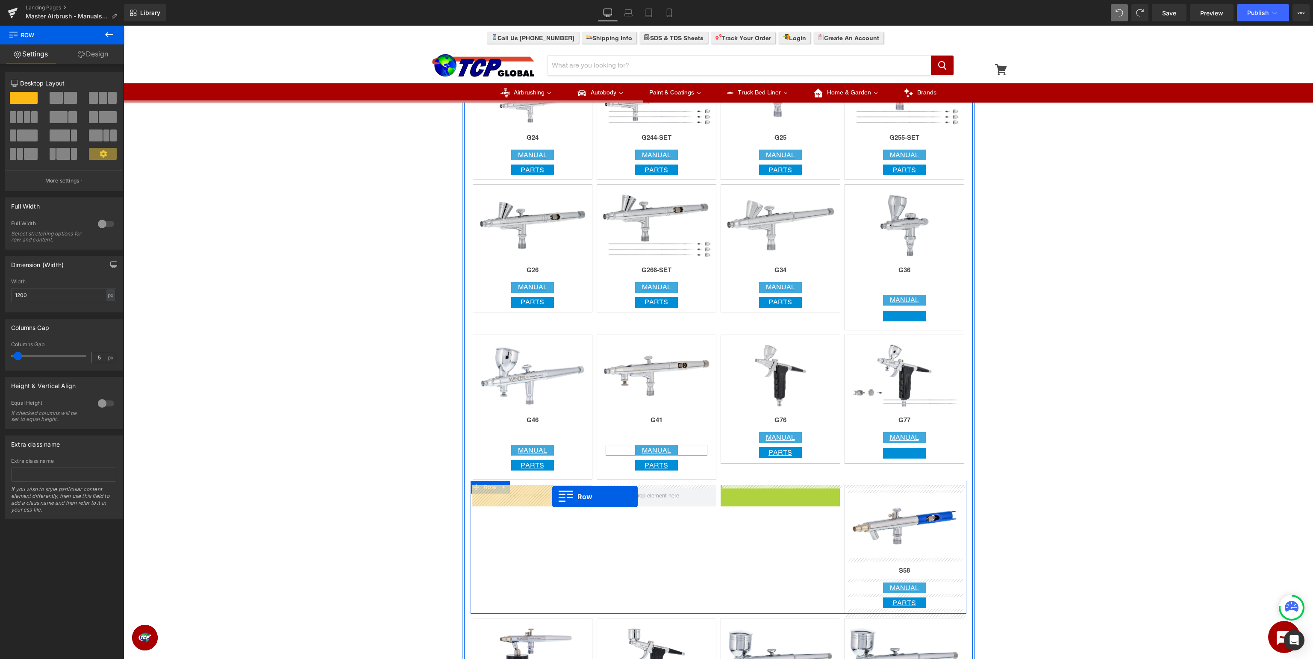
drag, startPoint x: 739, startPoint y: 492, endPoint x: 552, endPoint y: 497, distance: 186.8
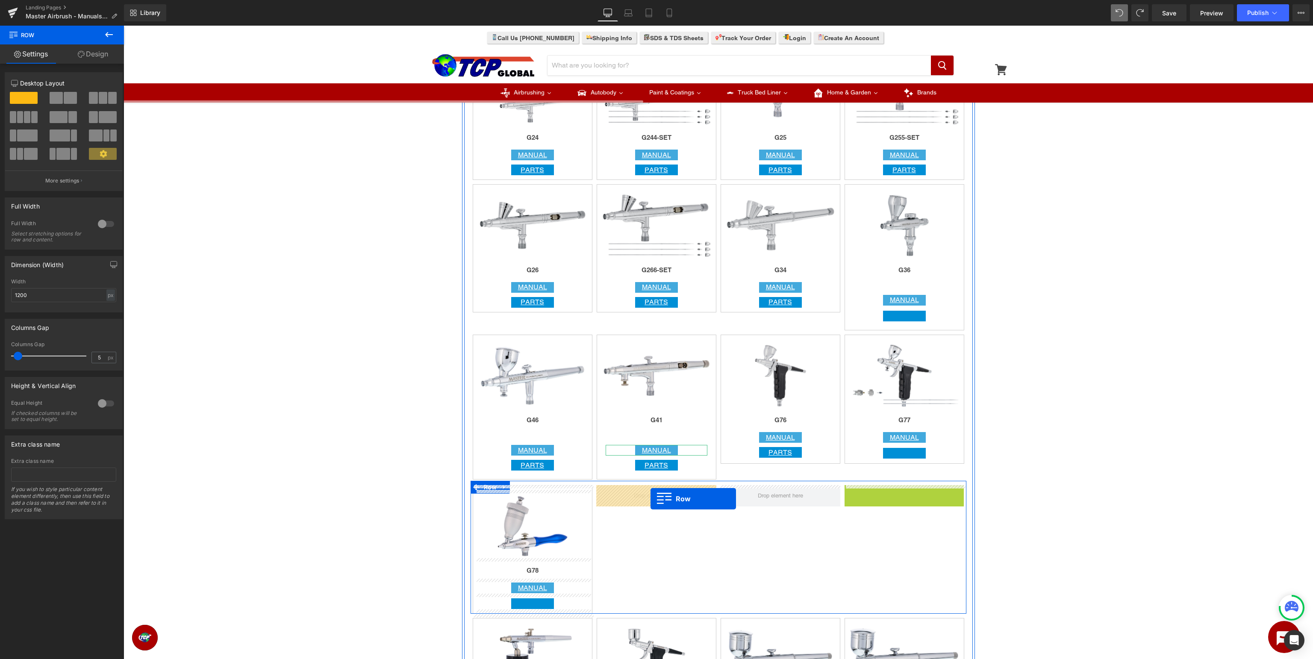
drag, startPoint x: 865, startPoint y: 491, endPoint x: 650, endPoint y: 499, distance: 214.7
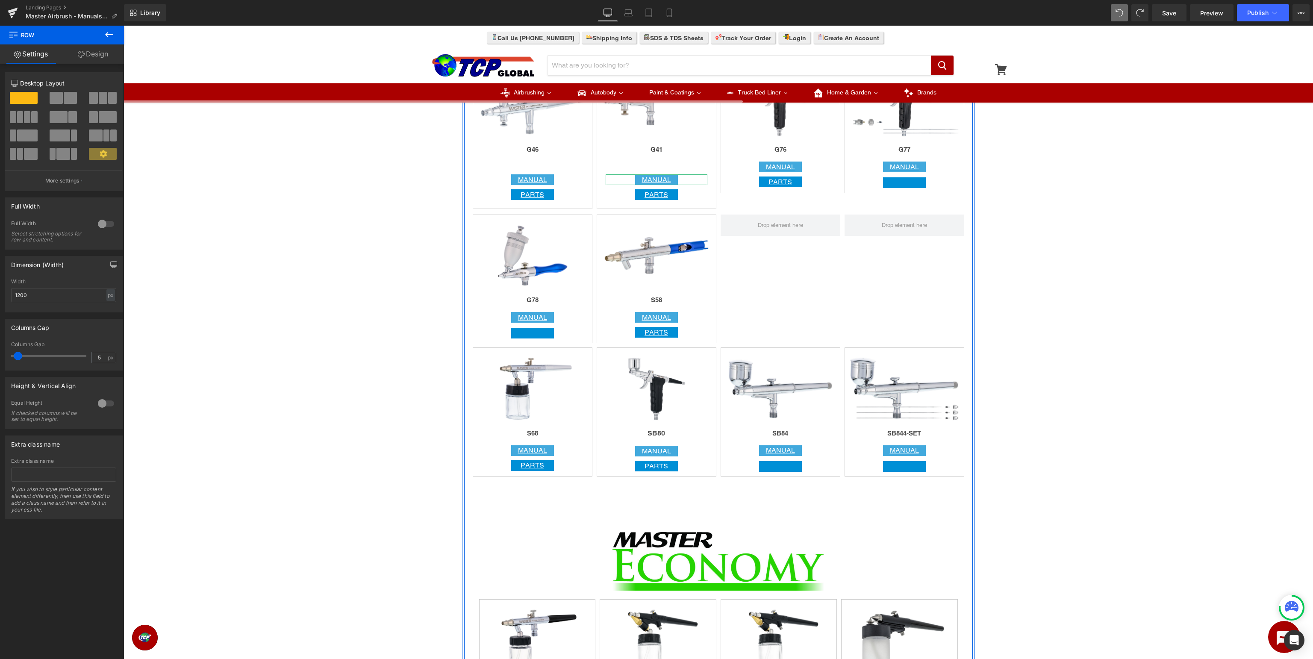
scroll to position [1354, 0]
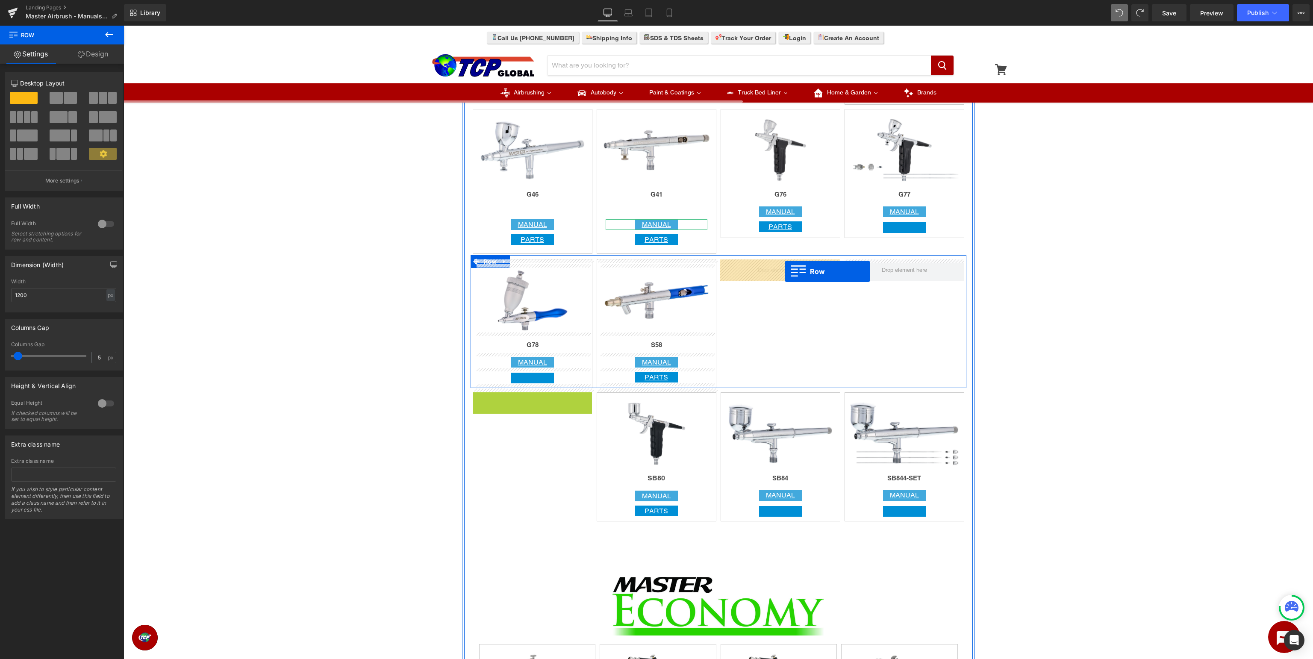
drag, startPoint x: 492, startPoint y: 403, endPoint x: 785, endPoint y: 271, distance: 320.4
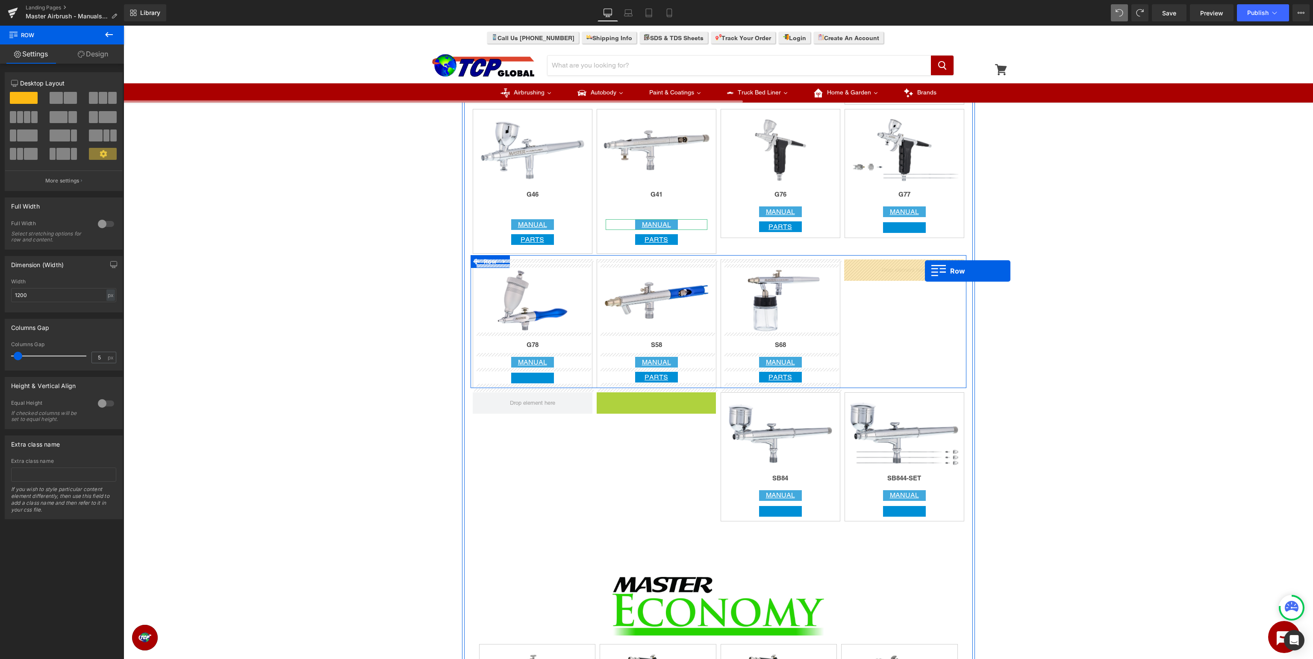
drag, startPoint x: 617, startPoint y: 398, endPoint x: 925, endPoint y: 271, distance: 332.6
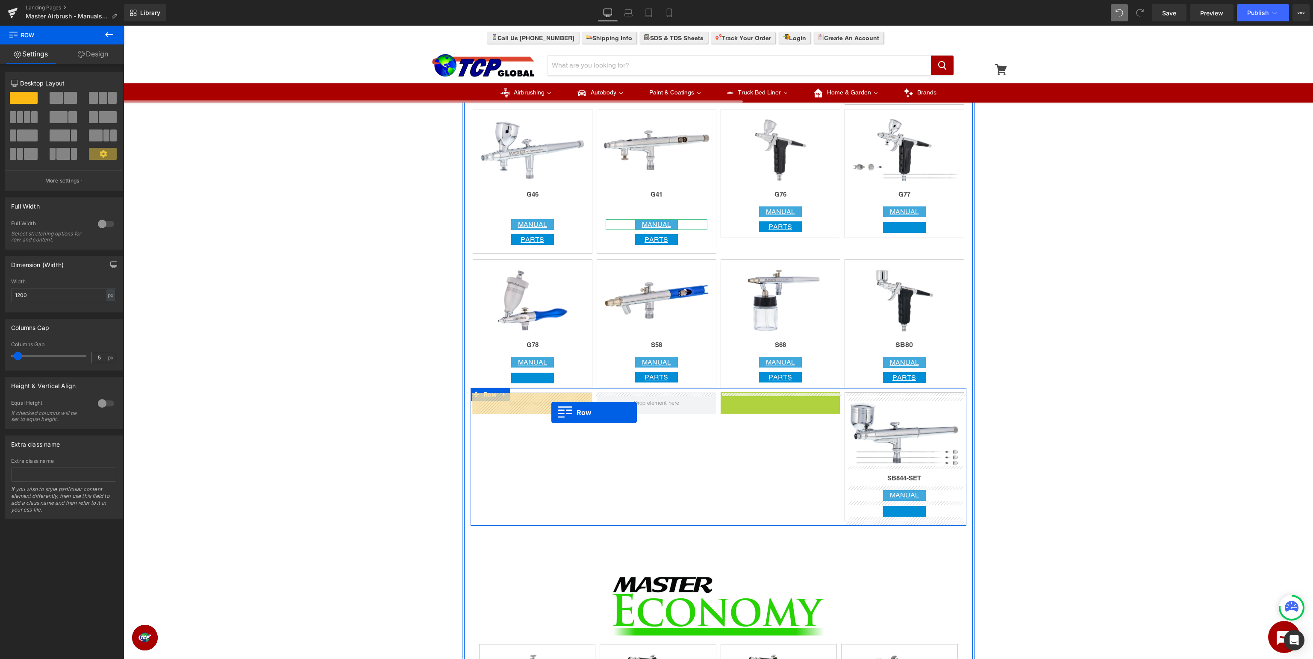
drag, startPoint x: 739, startPoint y: 401, endPoint x: 551, endPoint y: 412, distance: 188.4
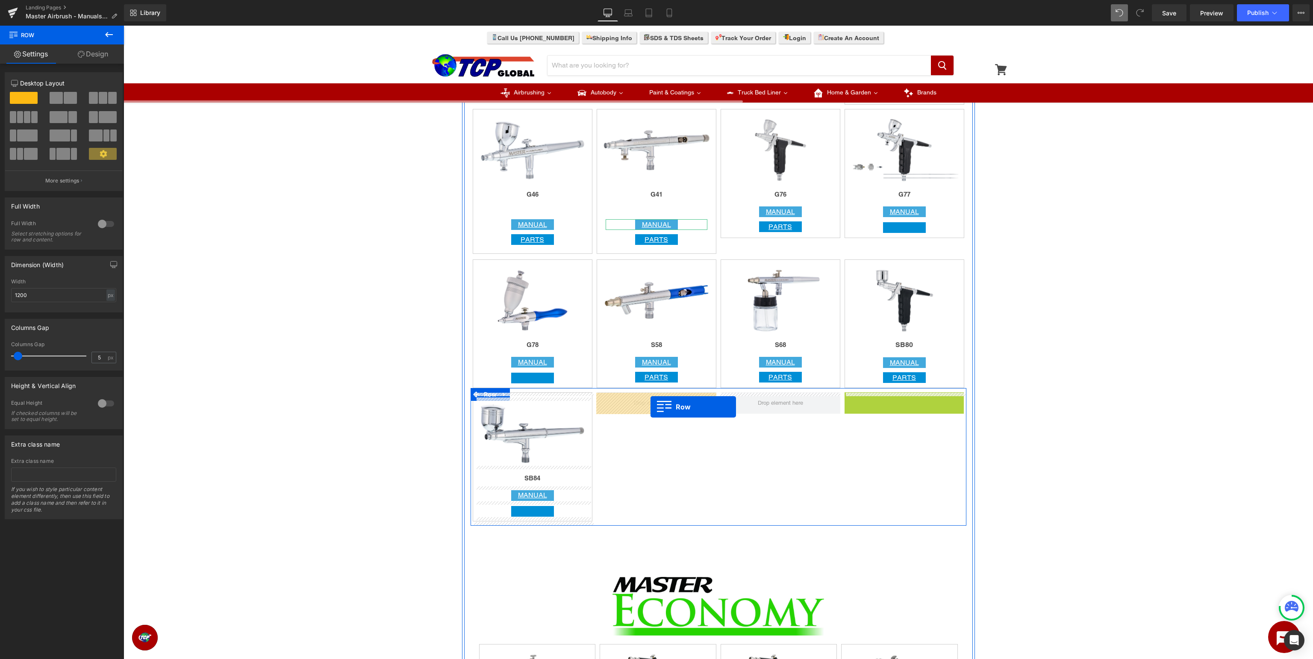
drag, startPoint x: 867, startPoint y: 403, endPoint x: 650, endPoint y: 407, distance: 216.7
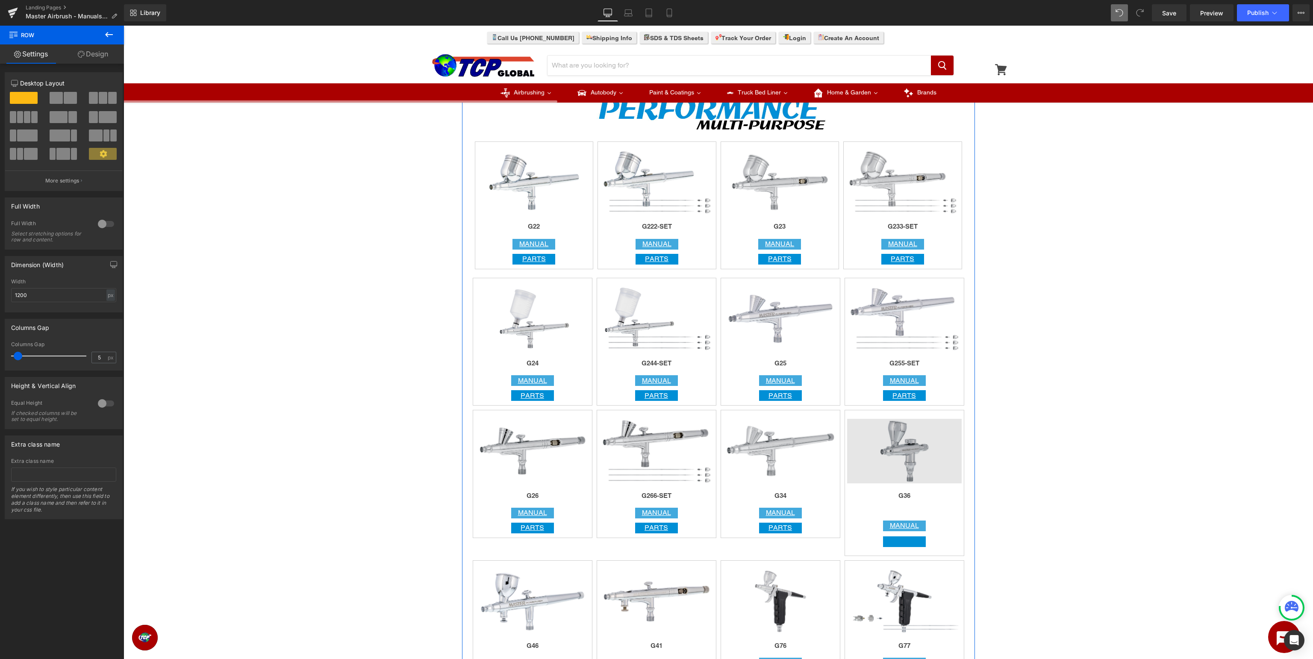
scroll to position [947, 0]
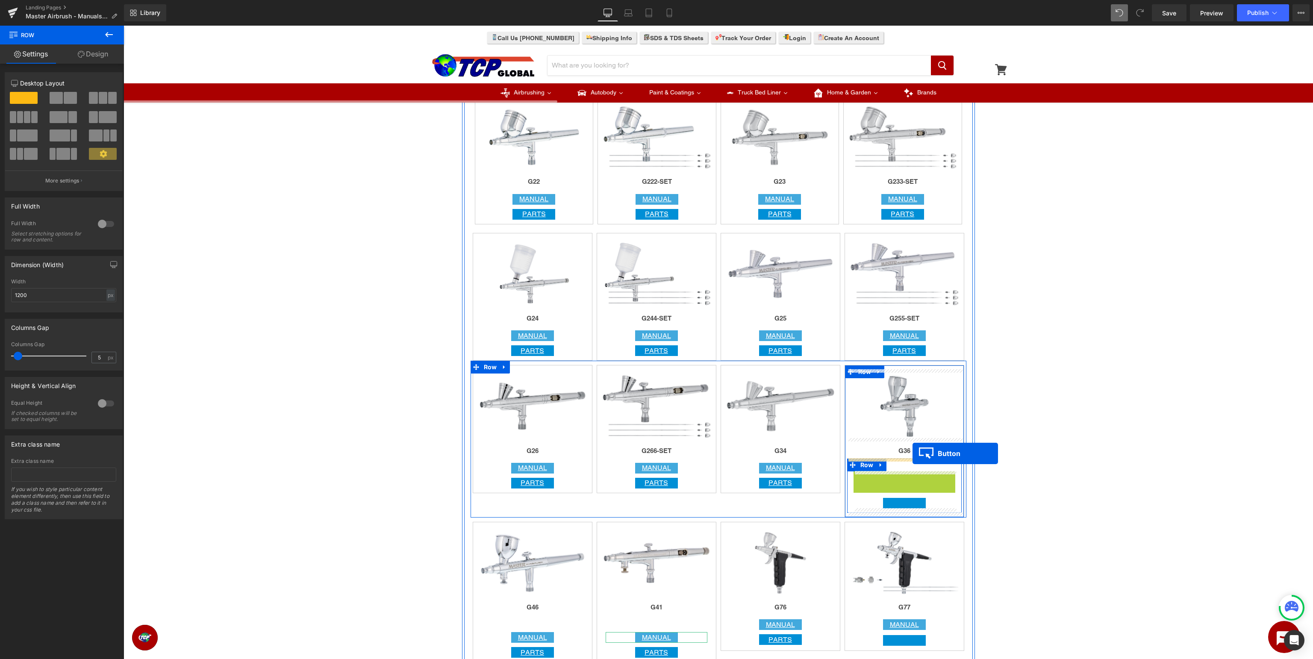
drag, startPoint x: 904, startPoint y: 479, endPoint x: 912, endPoint y: 454, distance: 27.0
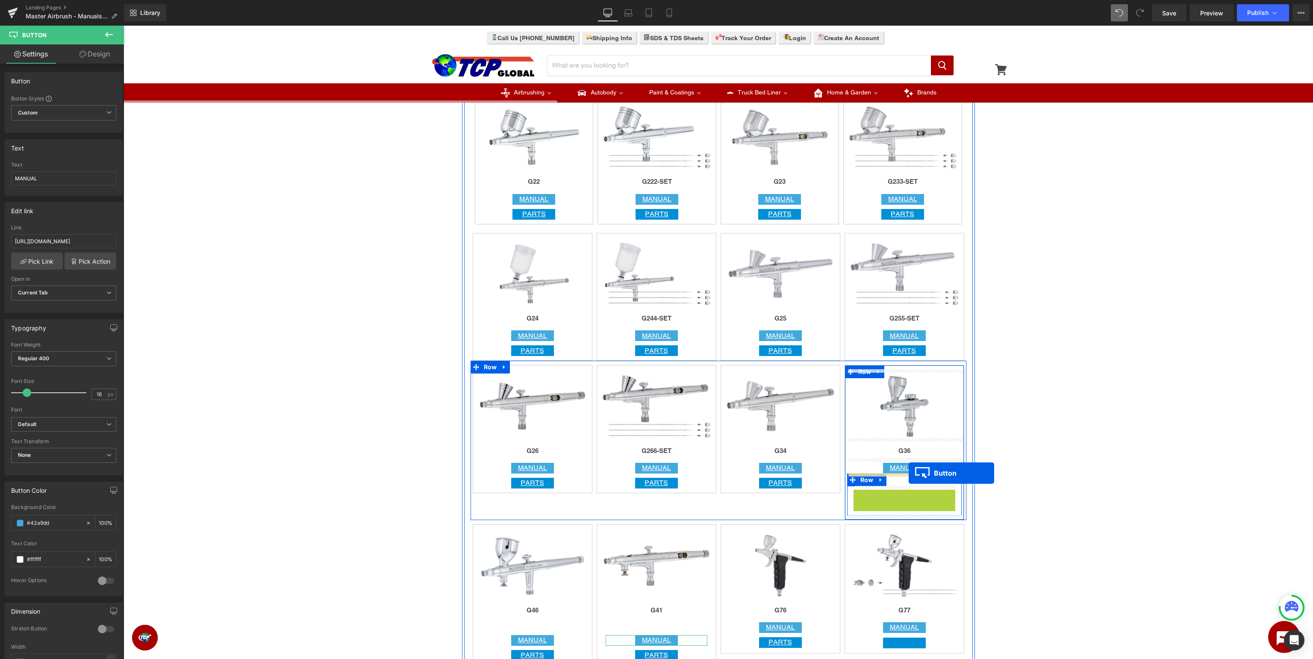
drag, startPoint x: 905, startPoint y: 497, endPoint x: 908, endPoint y: 473, distance: 24.2
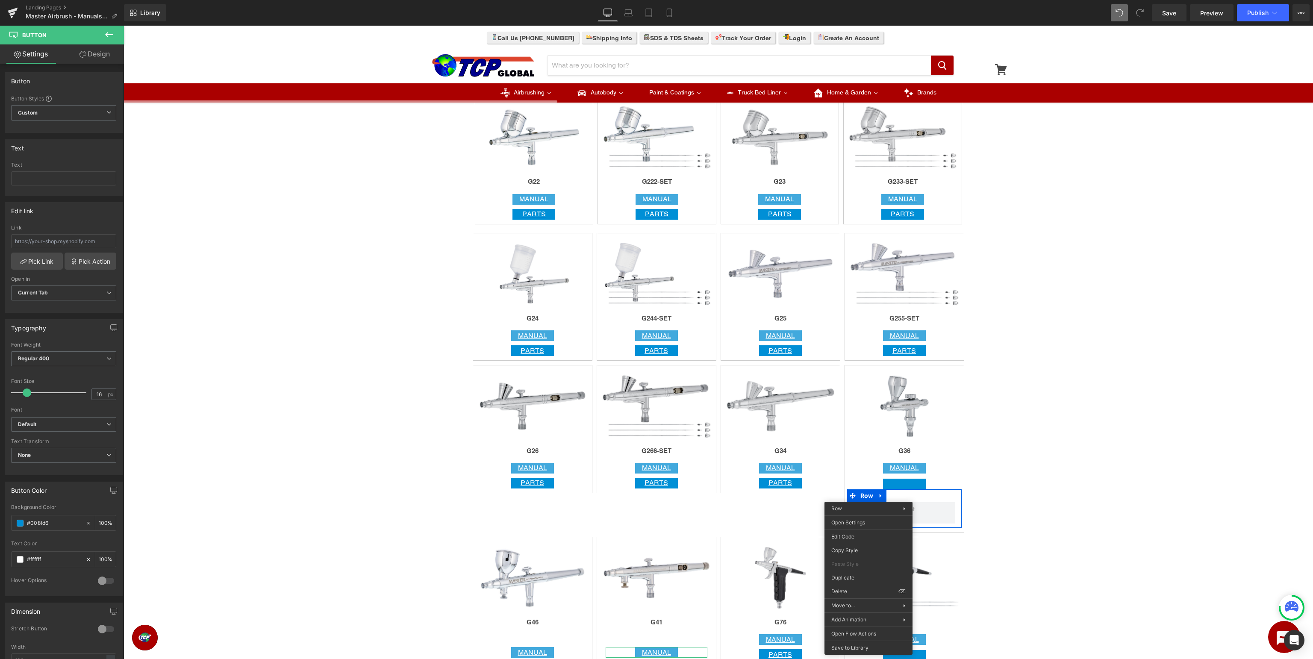
drag, startPoint x: 985, startPoint y: 614, endPoint x: 861, endPoint y: 590, distance: 126.0
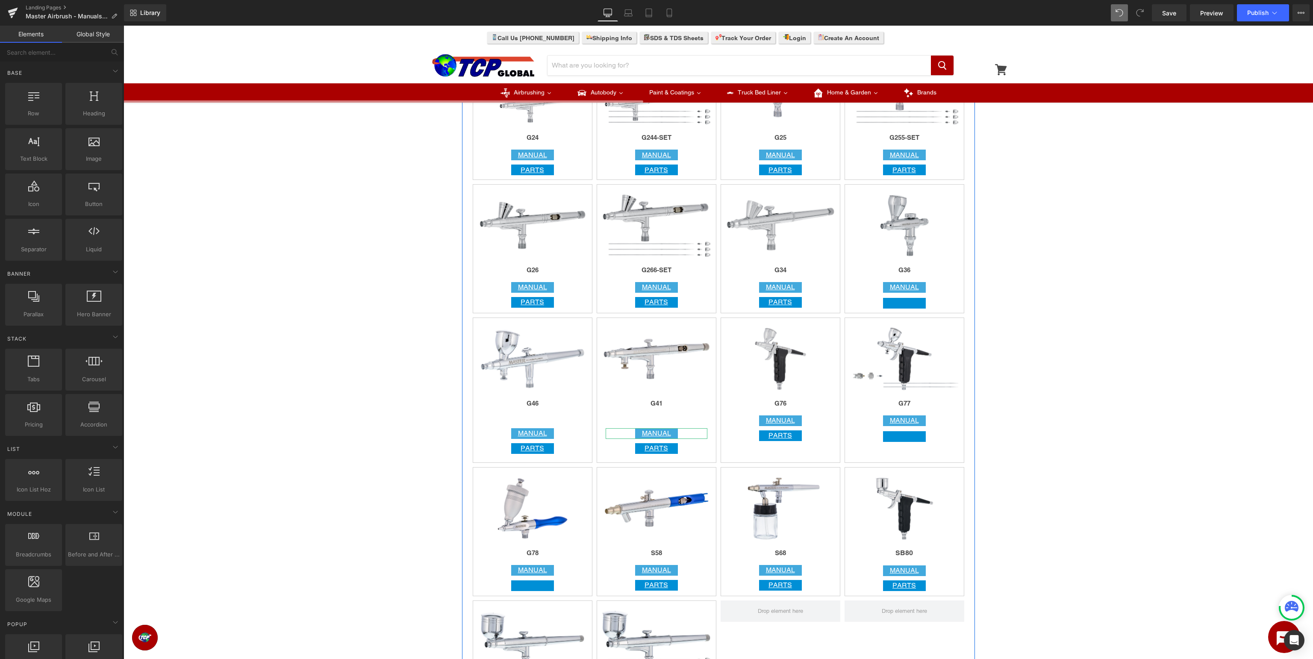
scroll to position [1173, 0]
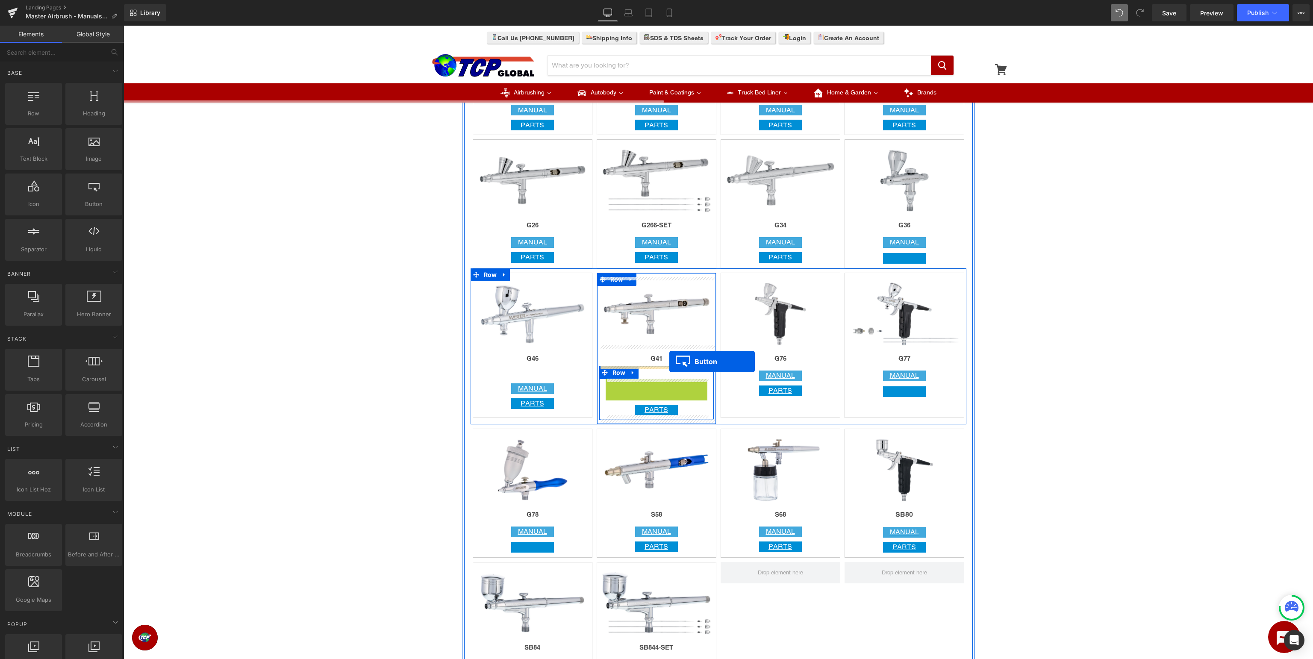
drag, startPoint x: 652, startPoint y: 390, endPoint x: 669, endPoint y: 362, distance: 33.3
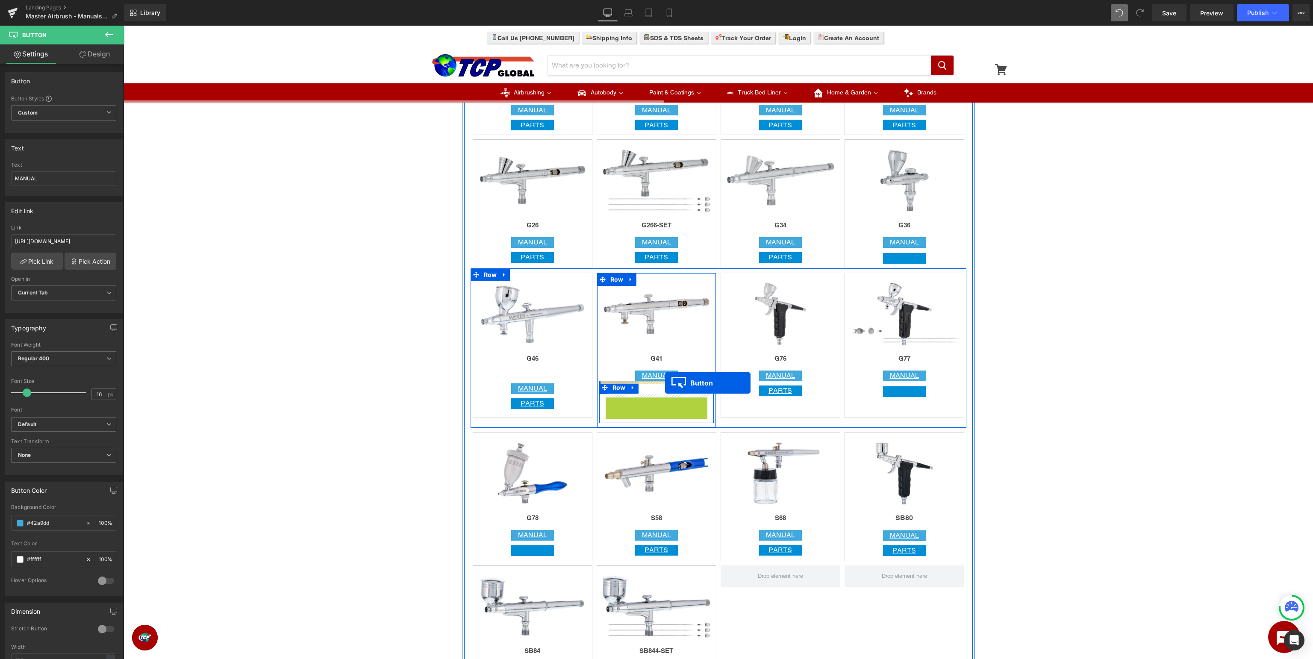
drag, startPoint x: 657, startPoint y: 404, endPoint x: 665, endPoint y: 383, distance: 22.7
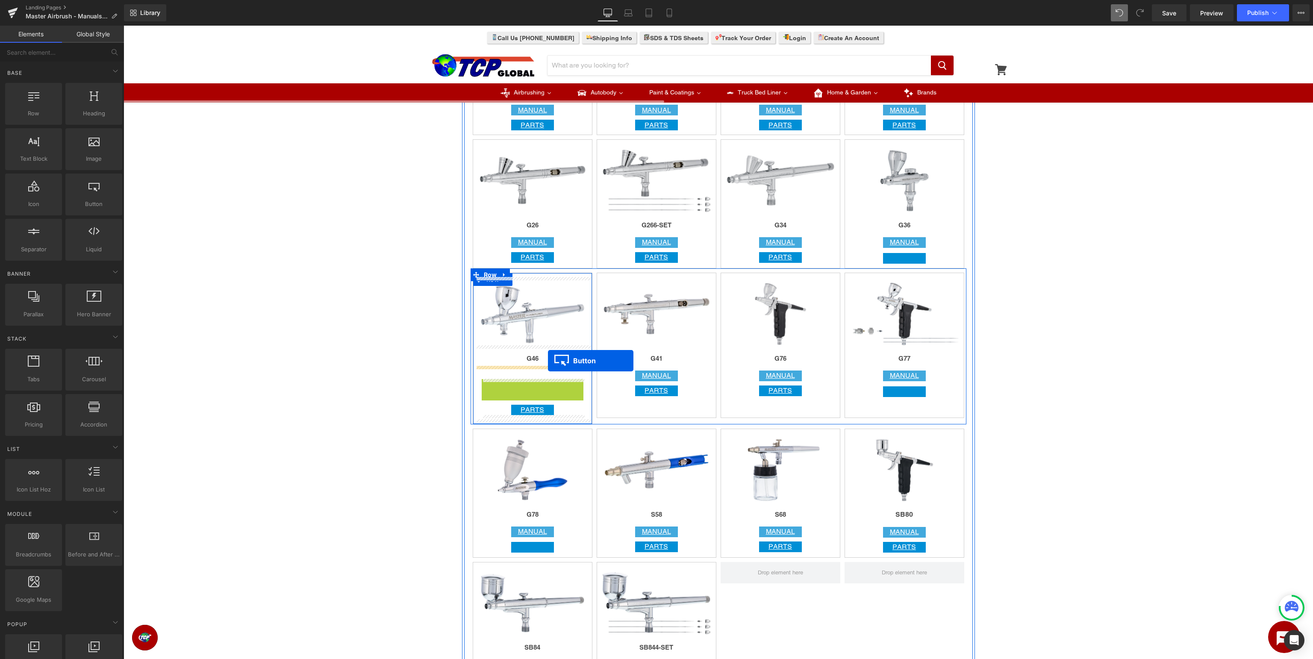
drag, startPoint x: 529, startPoint y: 386, endPoint x: 548, endPoint y: 361, distance: 31.5
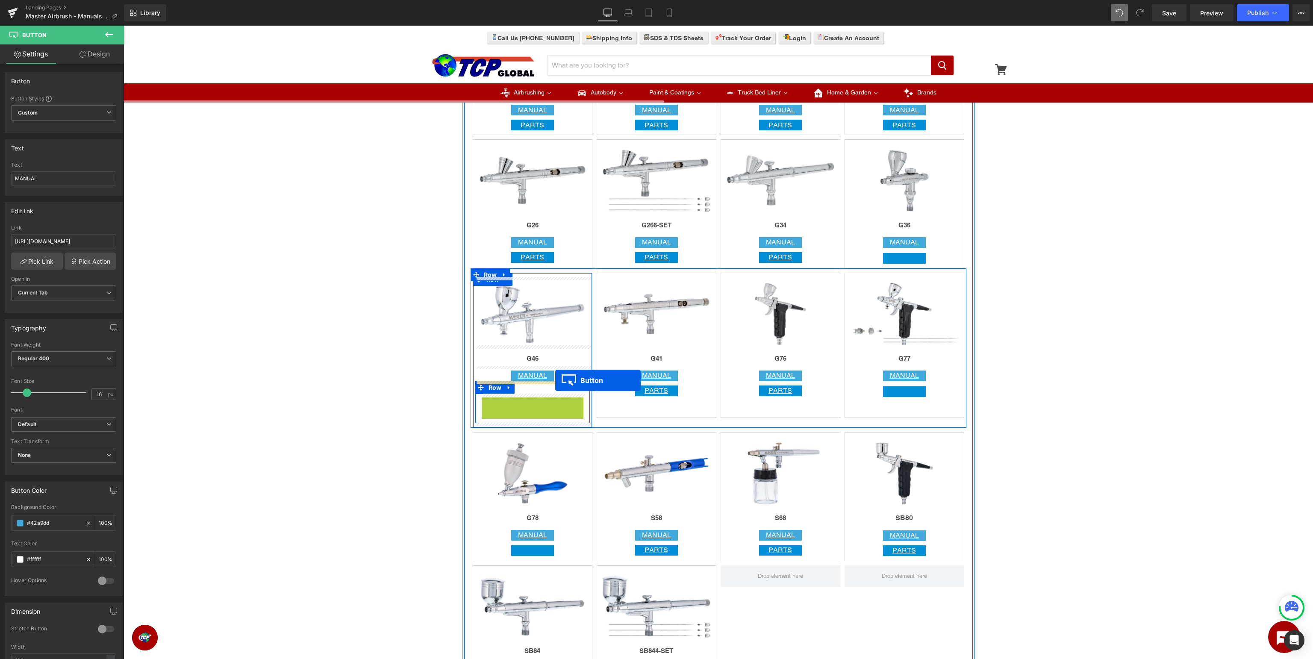
drag, startPoint x: 532, startPoint y: 406, endPoint x: 555, endPoint y: 380, distance: 33.9
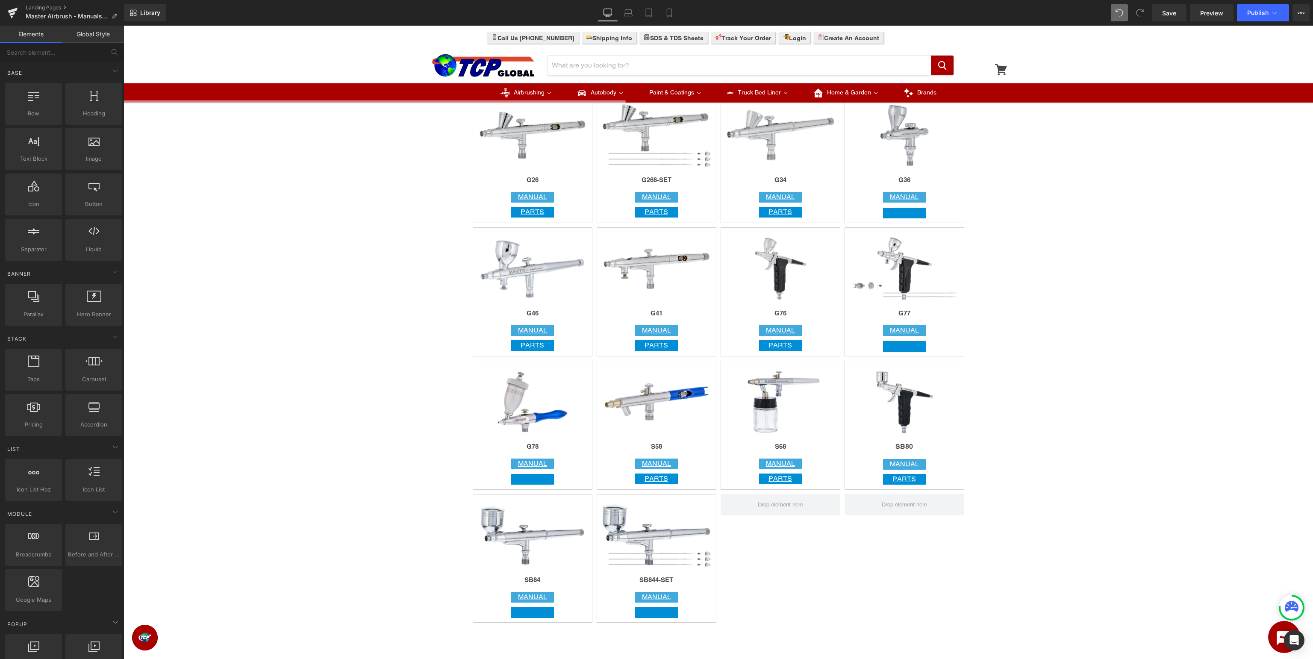
scroll to position [1038, 0]
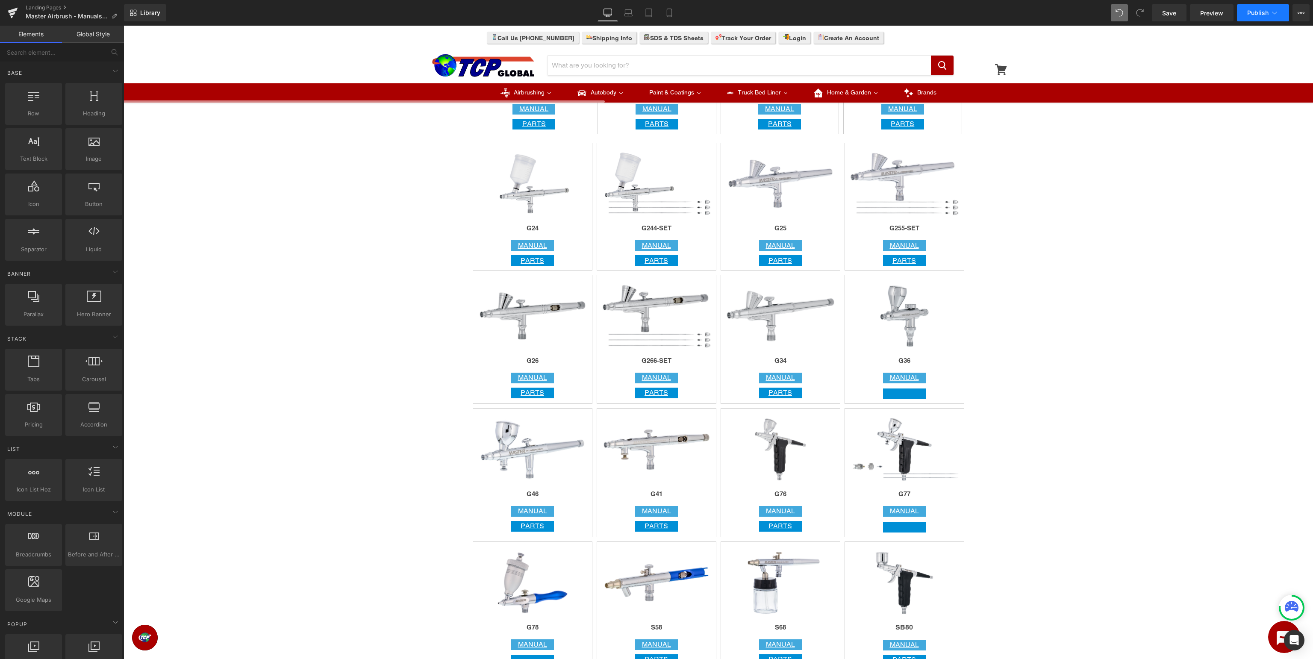
click at [1271, 15] on icon at bounding box center [1274, 13] width 9 height 9
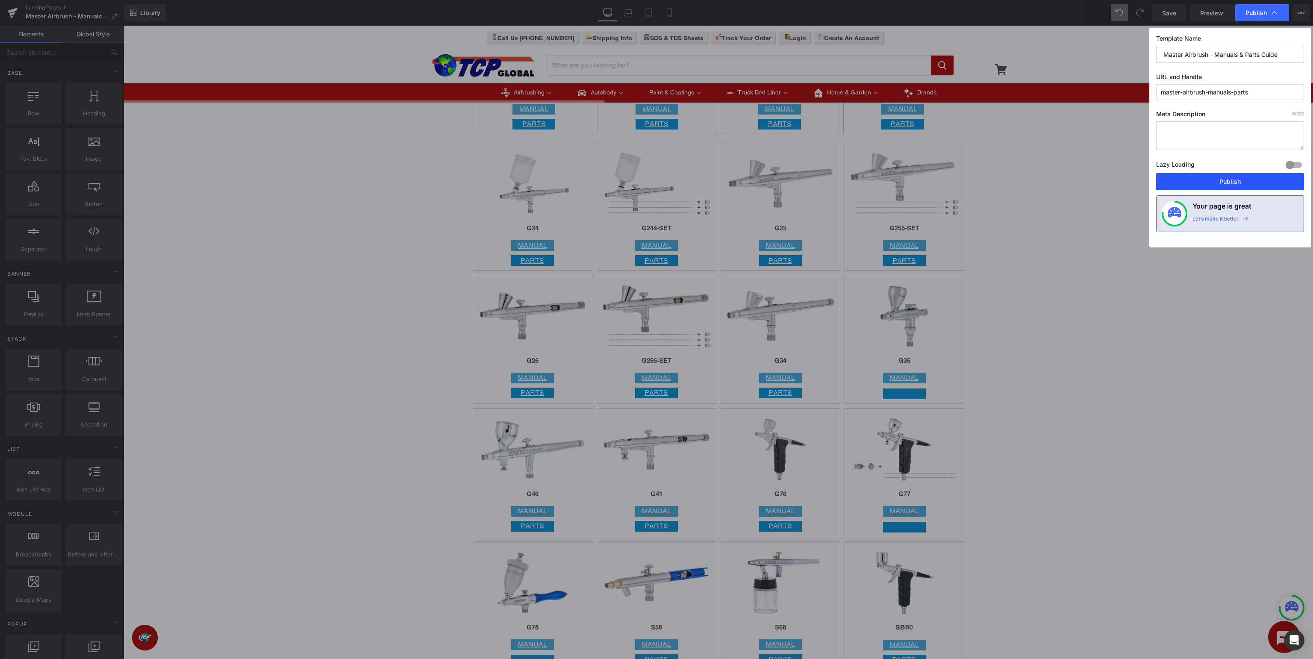
click at [1246, 179] on button "Publish" at bounding box center [1230, 181] width 148 height 17
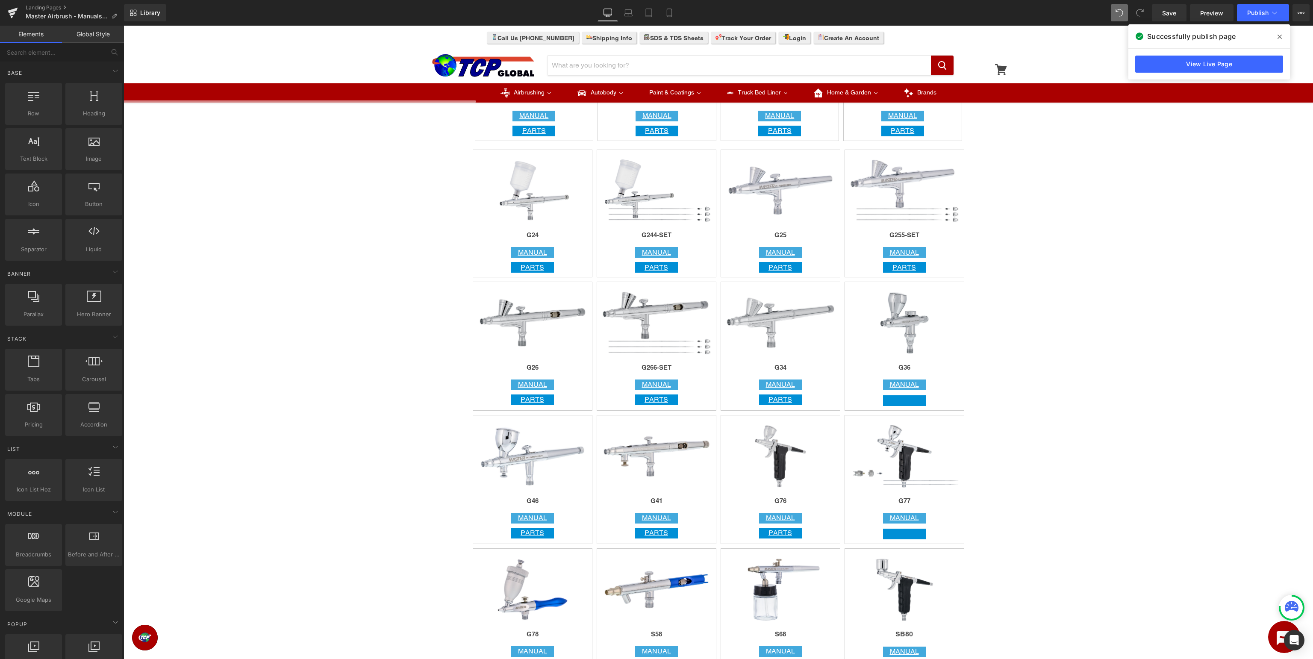
scroll to position [760, 0]
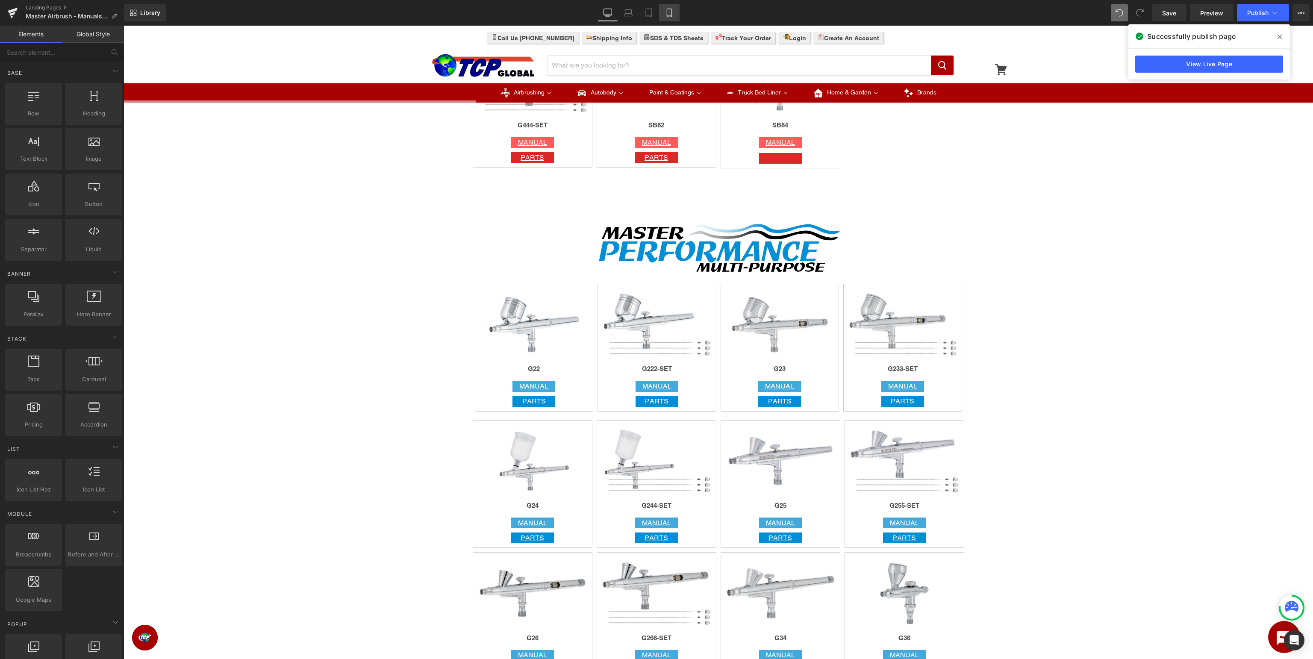
drag, startPoint x: 673, startPoint y: 9, endPoint x: 178, endPoint y: 91, distance: 501.6
click at [673, 9] on icon at bounding box center [669, 13] width 9 height 9
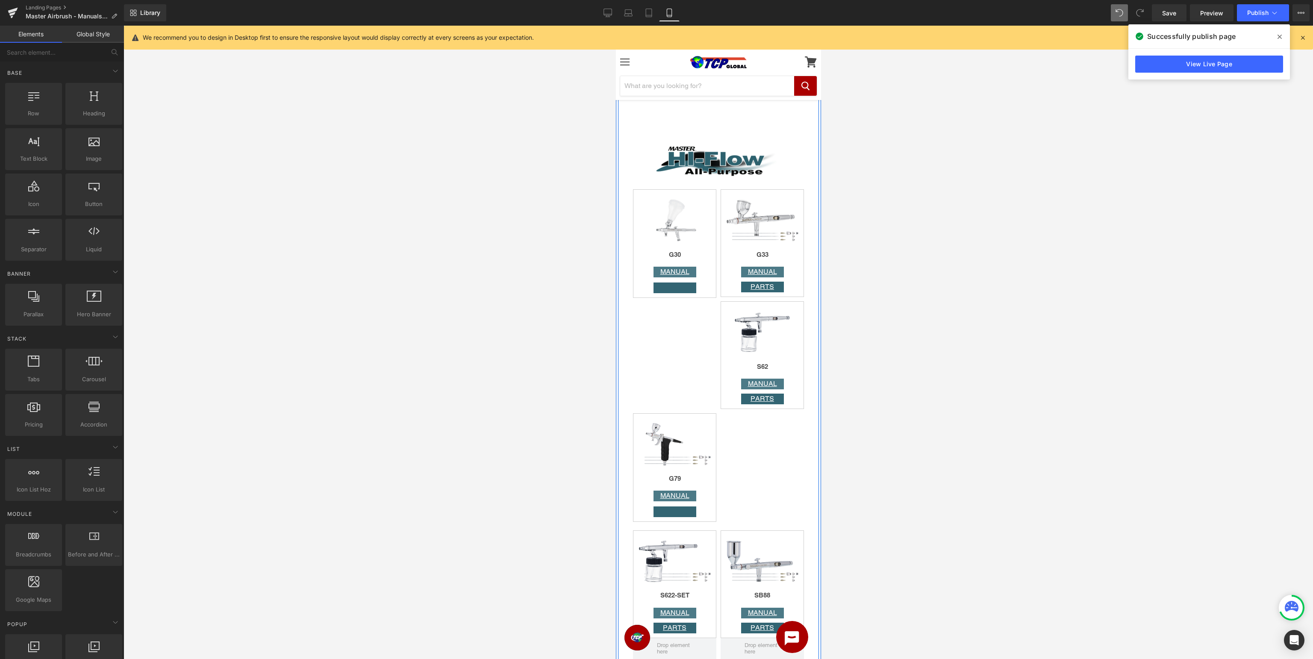
scroll to position [2610, 0]
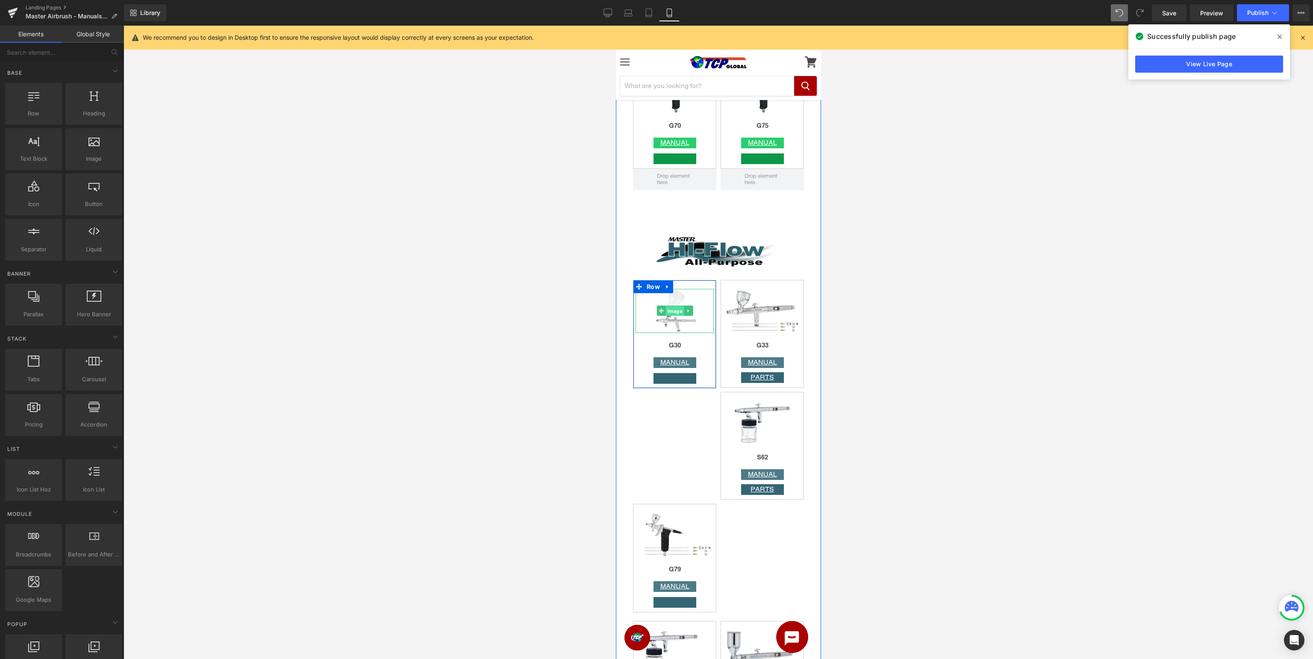
click at [670, 310] on span "Image" at bounding box center [674, 311] width 18 height 10
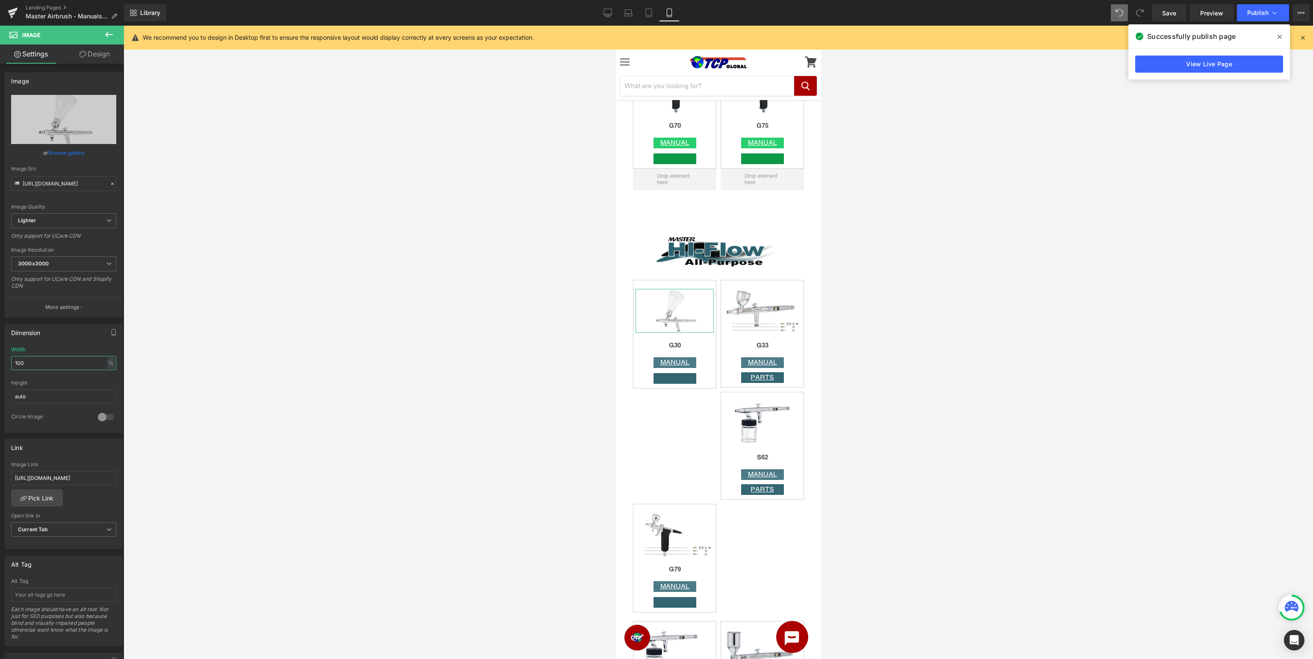
click at [86, 359] on input "100" at bounding box center [63, 363] width 105 height 14
drag, startPoint x: 79, startPoint y: 363, endPoint x: 0, endPoint y: 344, distance: 81.2
click at [11, 356] on input "100" at bounding box center [63, 363] width 105 height 14
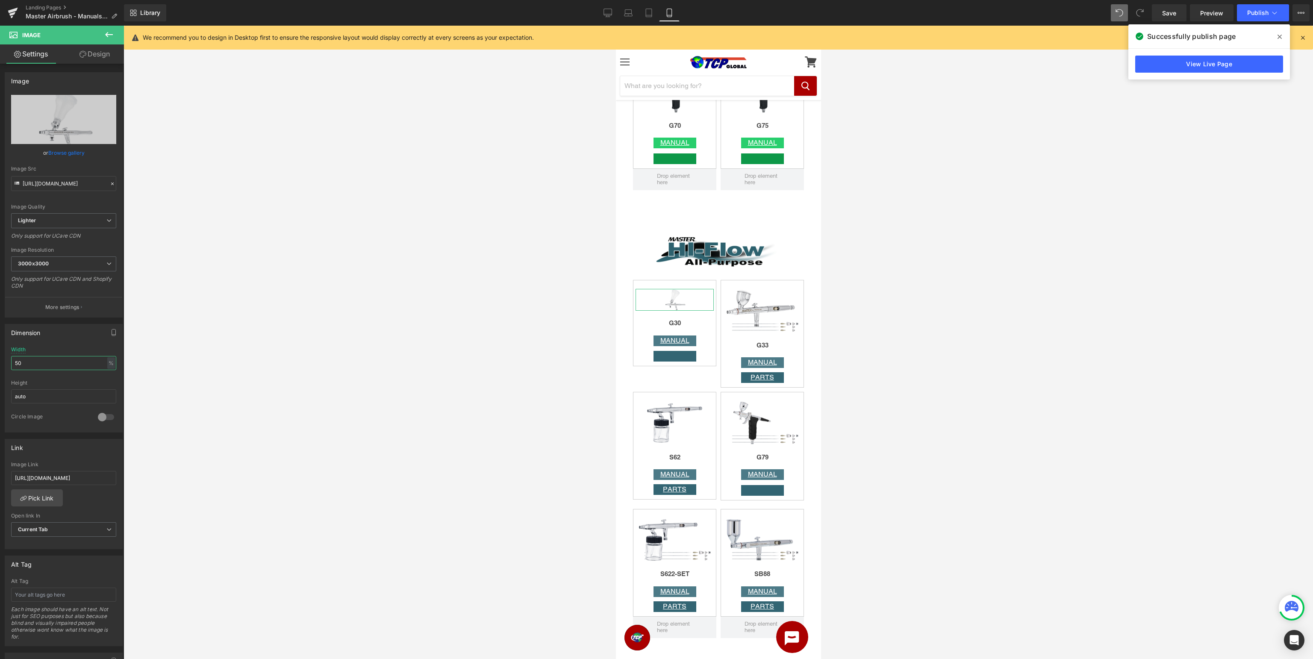
drag, startPoint x: 38, startPoint y: 362, endPoint x: 0, endPoint y: 360, distance: 38.5
click at [11, 360] on input "50" at bounding box center [63, 363] width 105 height 14
drag, startPoint x: 71, startPoint y: 363, endPoint x: 0, endPoint y: 355, distance: 71.4
click at [11, 356] on input "80" at bounding box center [63, 363] width 105 height 14
drag, startPoint x: 38, startPoint y: 361, endPoint x: 0, endPoint y: 365, distance: 37.8
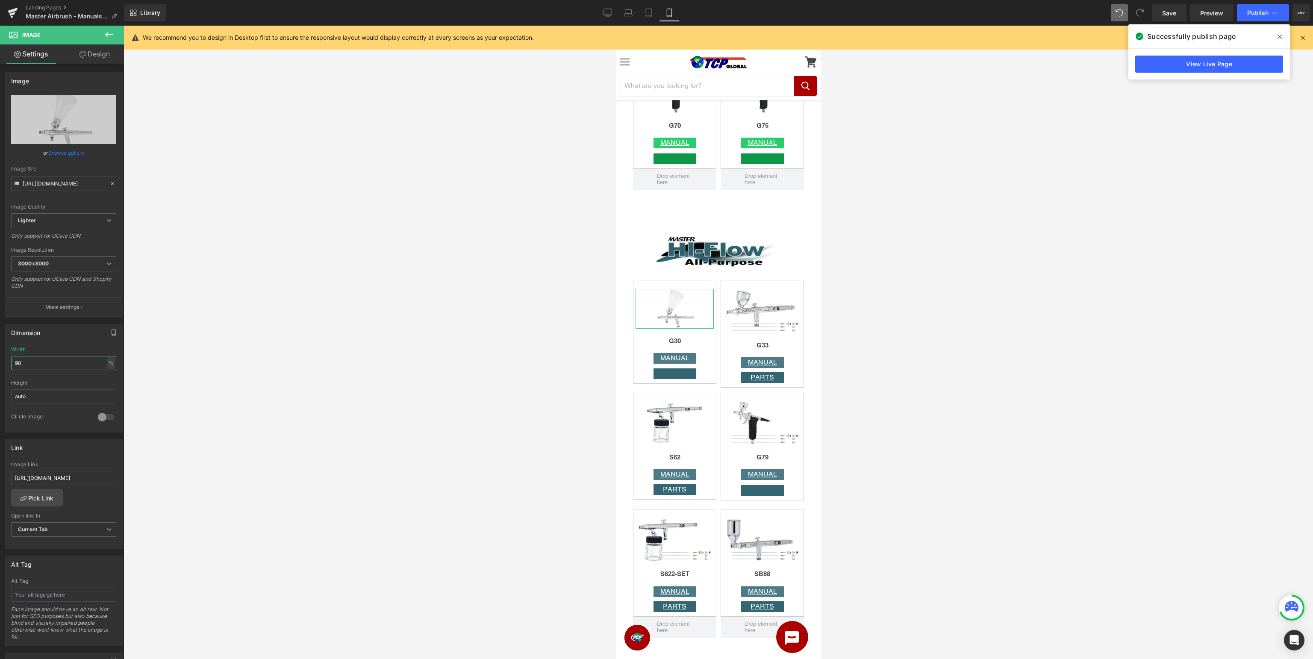
click at [11, 365] on input "90" at bounding box center [63, 363] width 105 height 14
drag, startPoint x: 38, startPoint y: 365, endPoint x: 0, endPoint y: 363, distance: 38.5
click at [11, 363] on input "98" at bounding box center [63, 363] width 105 height 14
type input "97"
click at [117, 330] on icon "button" at bounding box center [113, 332] width 7 height 7
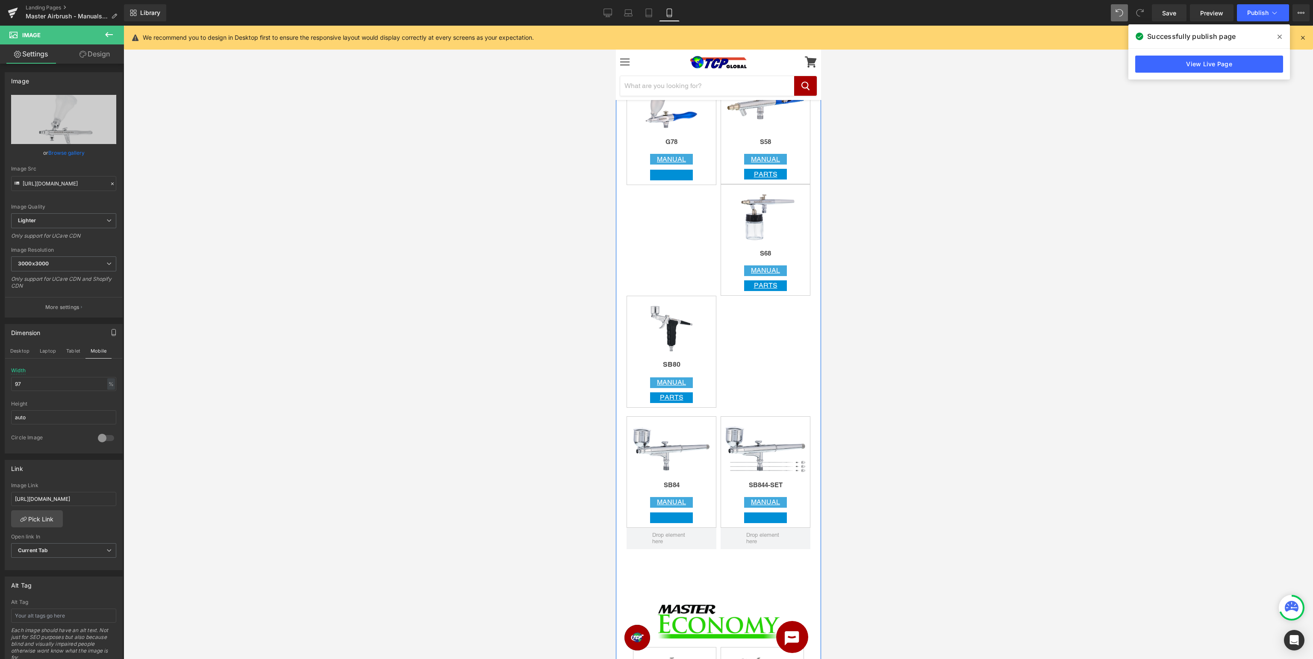
scroll to position [1617, 0]
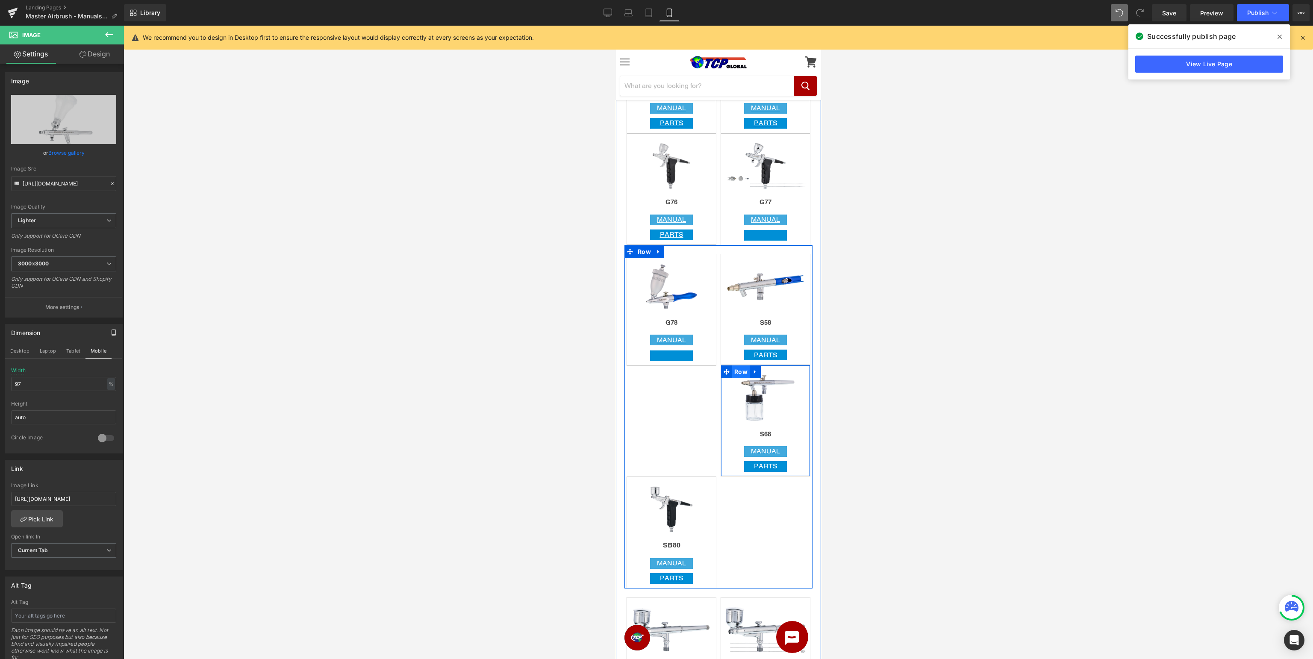
click at [732, 370] on span "Row" at bounding box center [741, 371] width 18 height 13
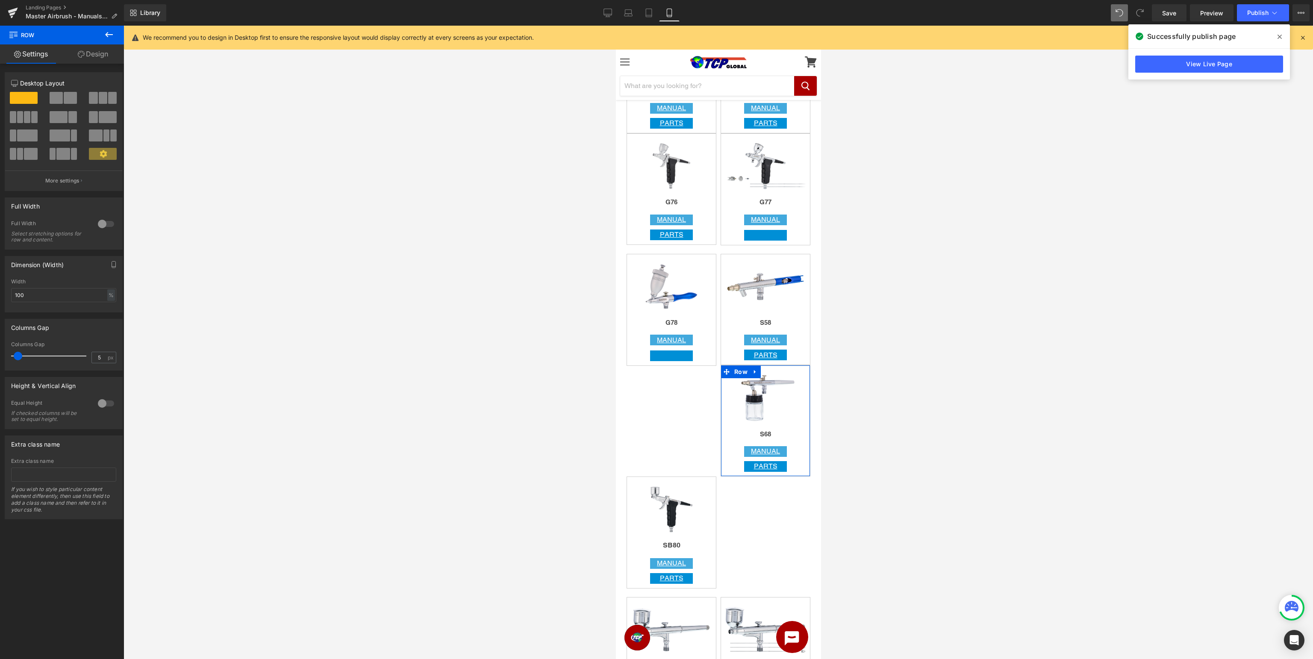
click at [112, 56] on link "Design" at bounding box center [93, 53] width 62 height 19
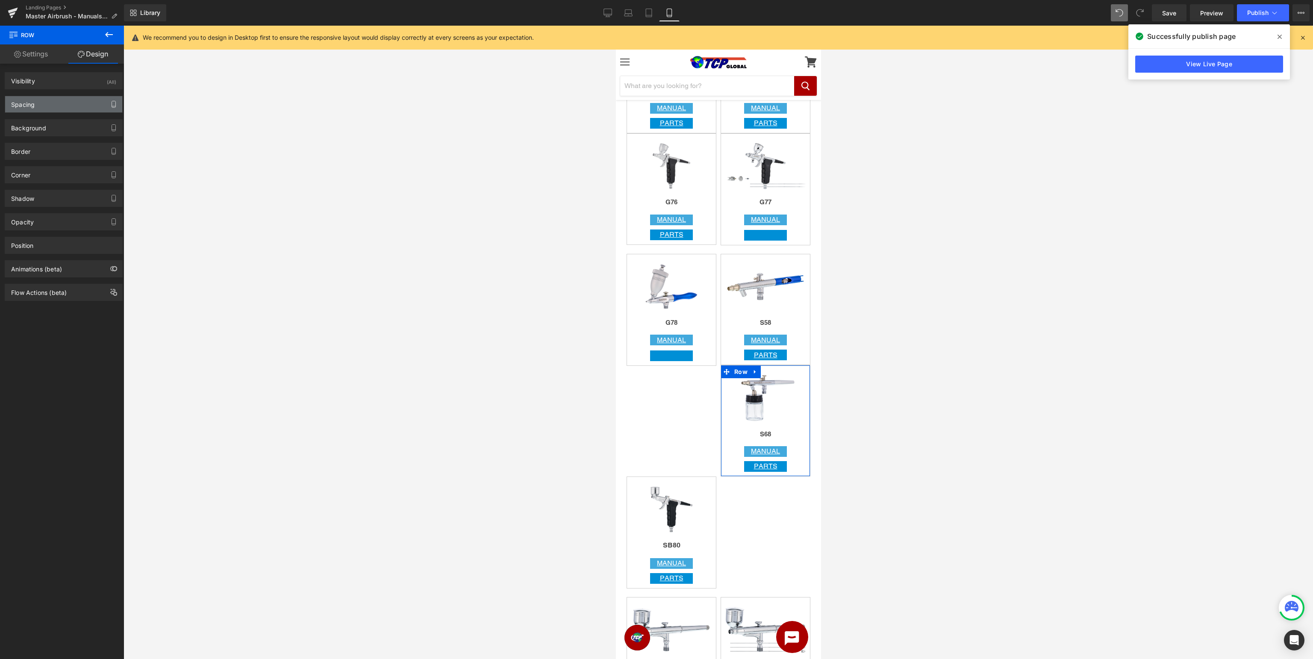
click at [115, 103] on icon "button" at bounding box center [113, 104] width 7 height 7
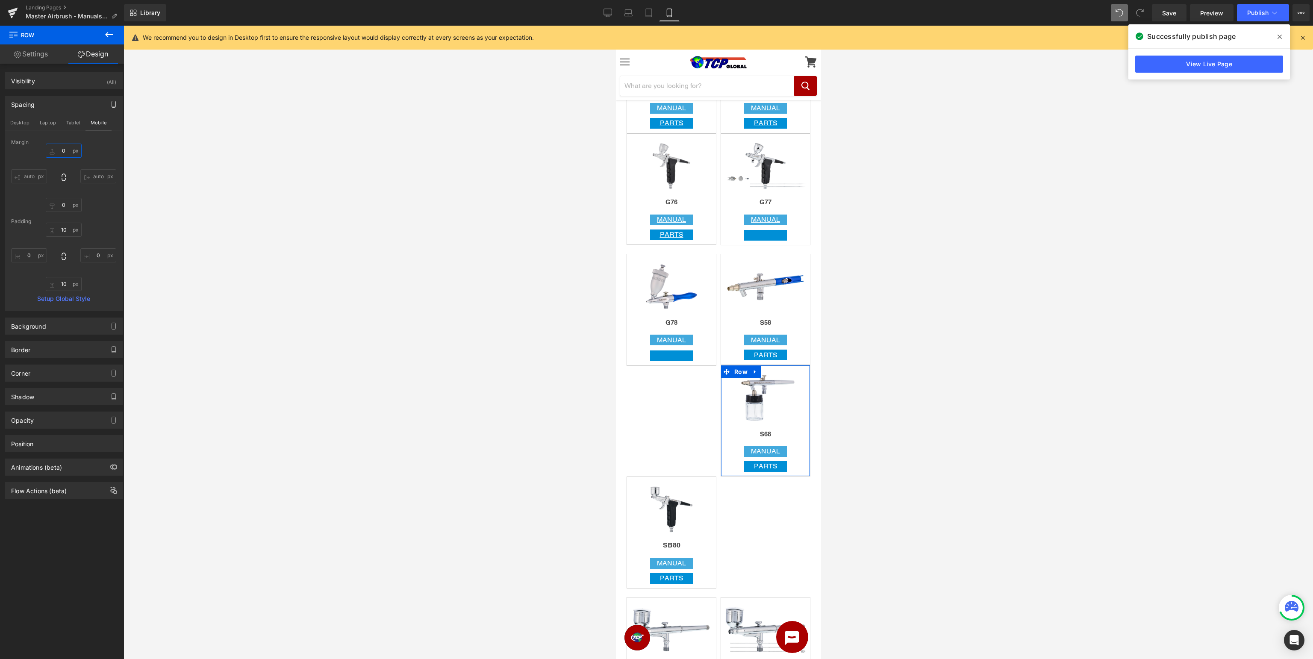
click at [65, 151] on input "0" at bounding box center [64, 151] width 36 height 14
type input "10"
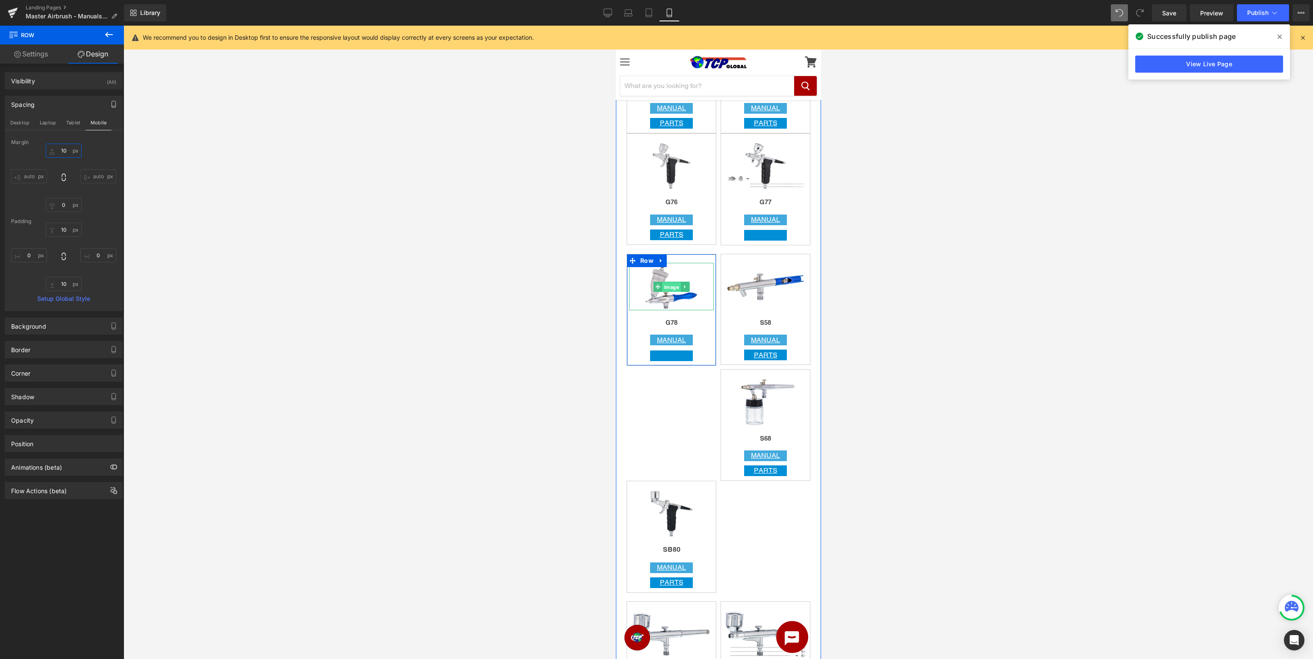
click at [668, 286] on span "Image" at bounding box center [671, 287] width 18 height 10
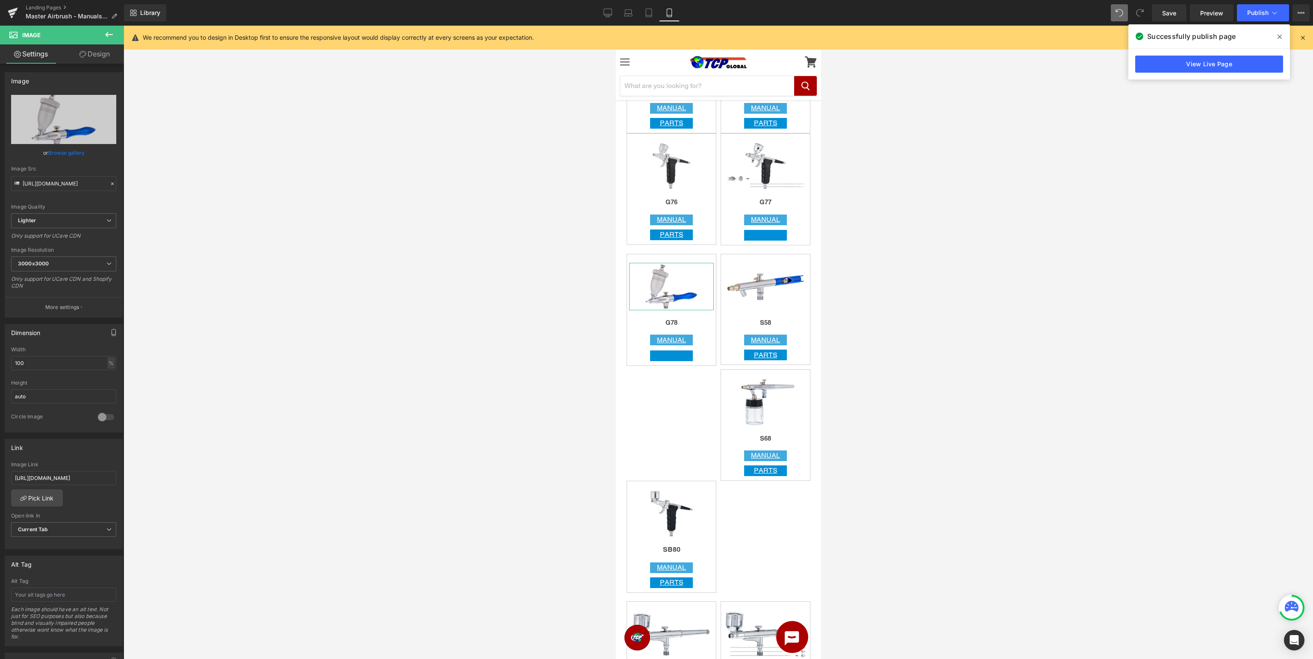
click at [115, 332] on icon "button" at bounding box center [113, 332] width 7 height 7
drag, startPoint x: 73, startPoint y: 385, endPoint x: 0, endPoint y: 368, distance: 74.5
click at [11, 377] on input "100" at bounding box center [63, 384] width 105 height 14
type input "8/0"
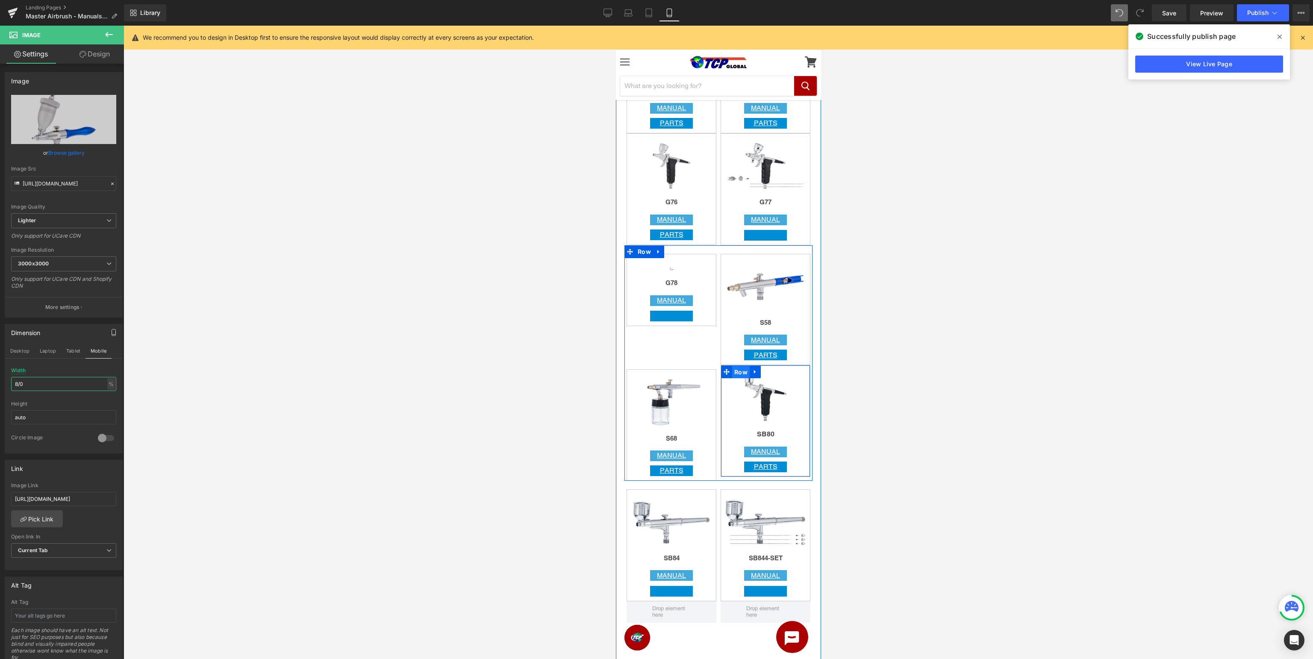
click at [736, 372] on span "Row" at bounding box center [741, 372] width 18 height 13
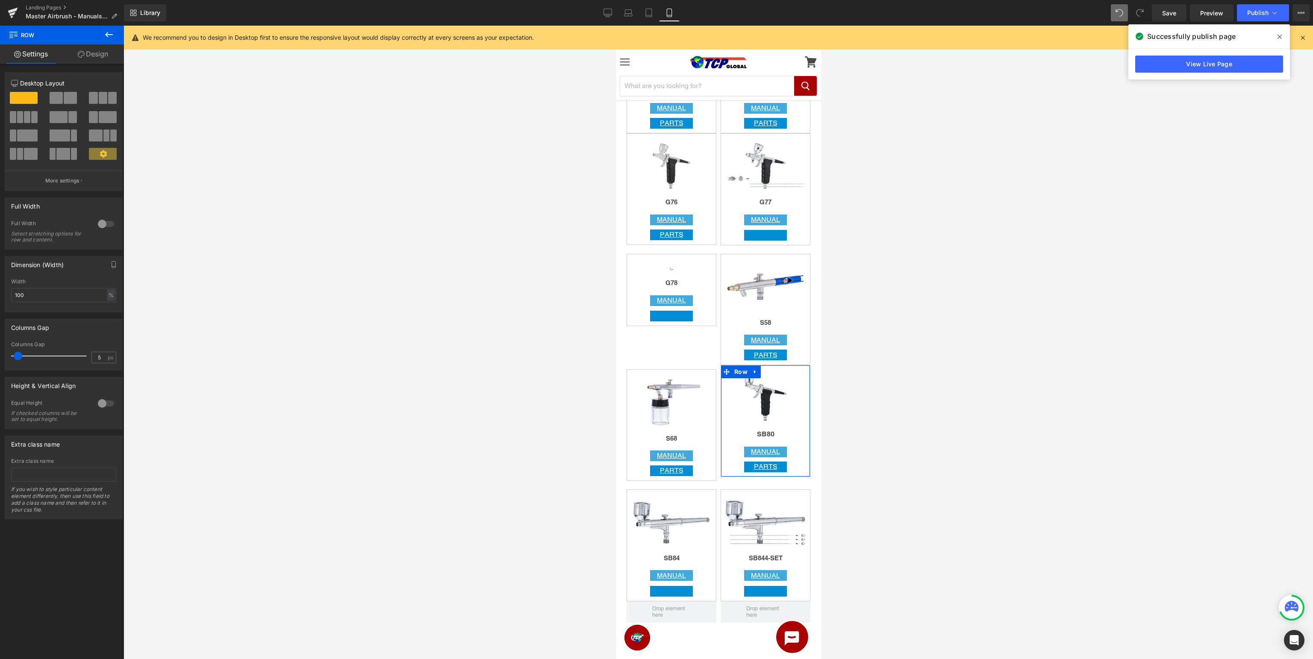
click at [105, 55] on link "Design" at bounding box center [93, 53] width 62 height 19
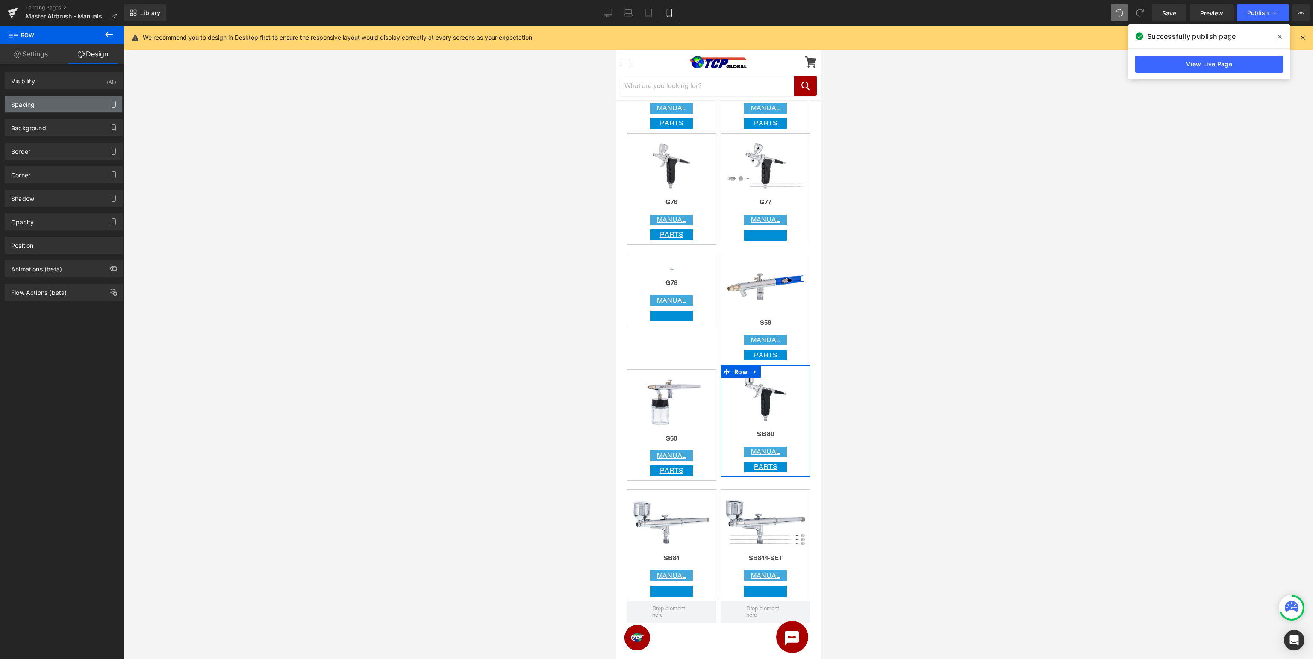
click at [113, 106] on icon "button" at bounding box center [113, 104] width 7 height 7
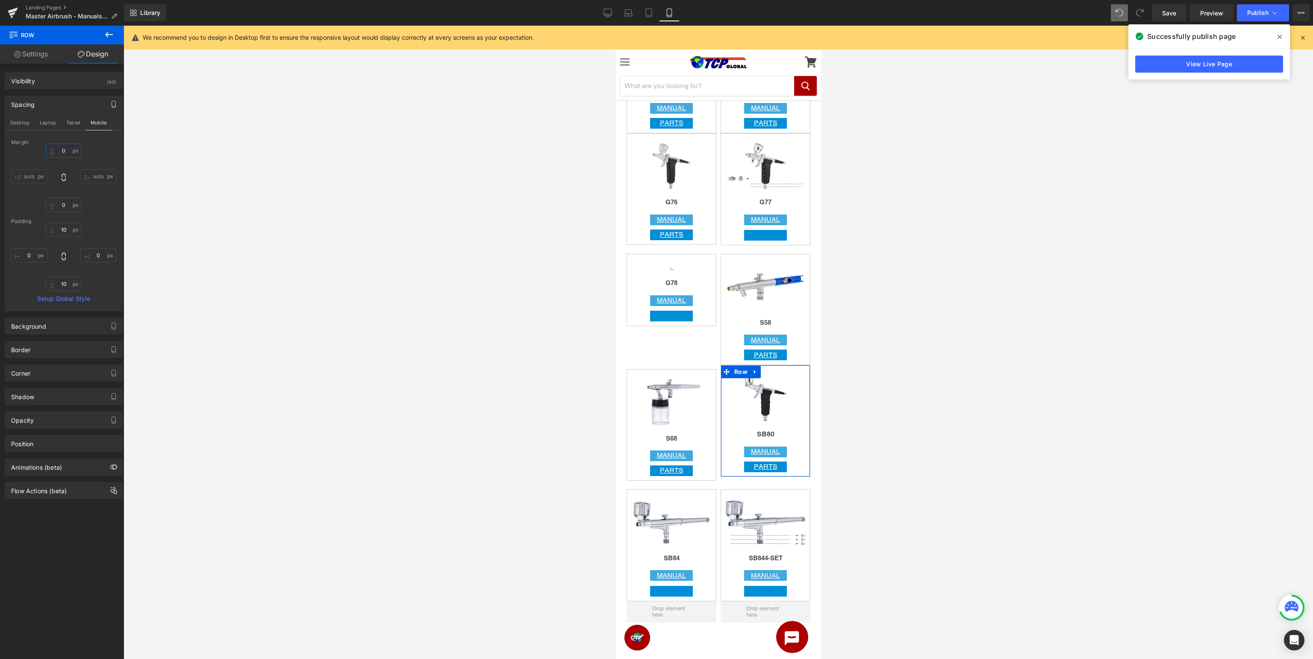
click at [61, 155] on input "0" at bounding box center [64, 151] width 36 height 14
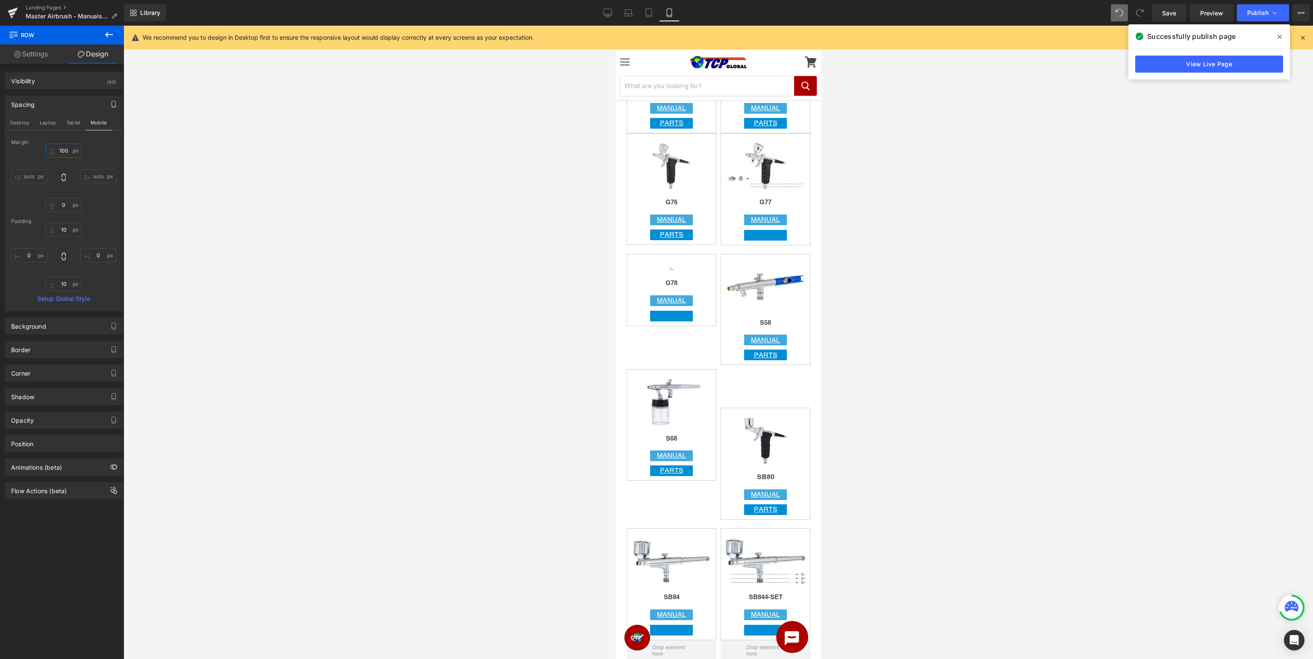
type input "10"
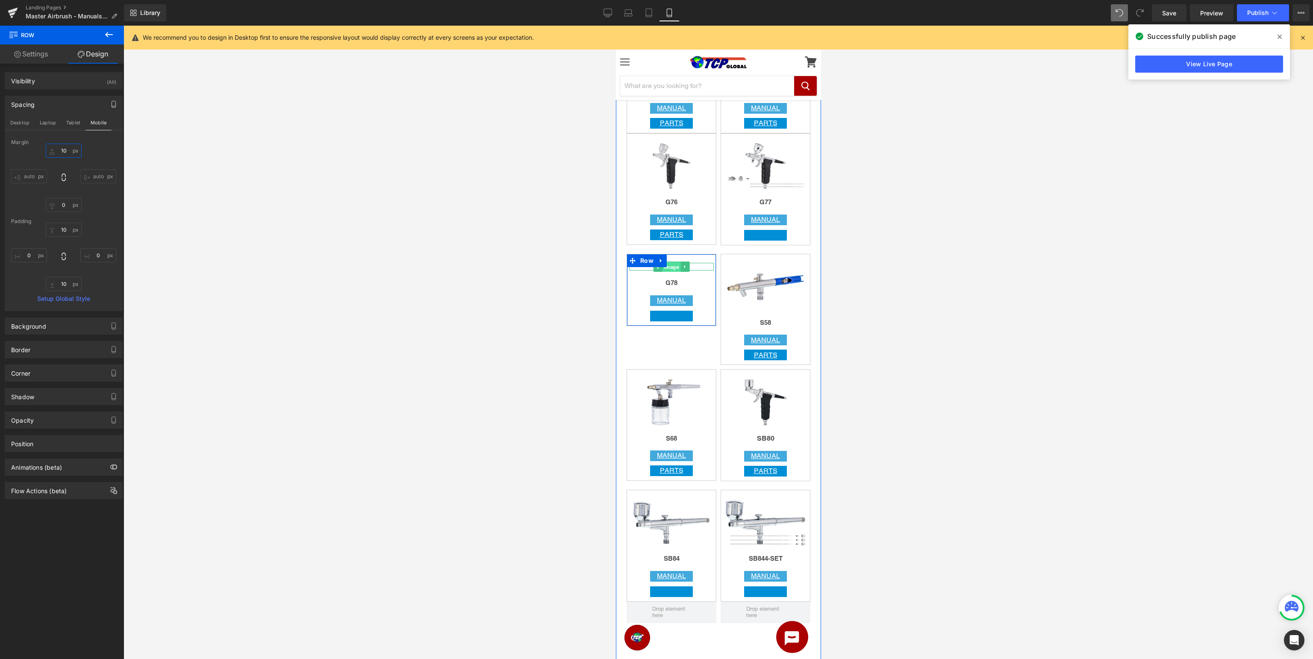
click at [670, 270] on span "Image" at bounding box center [671, 267] width 18 height 10
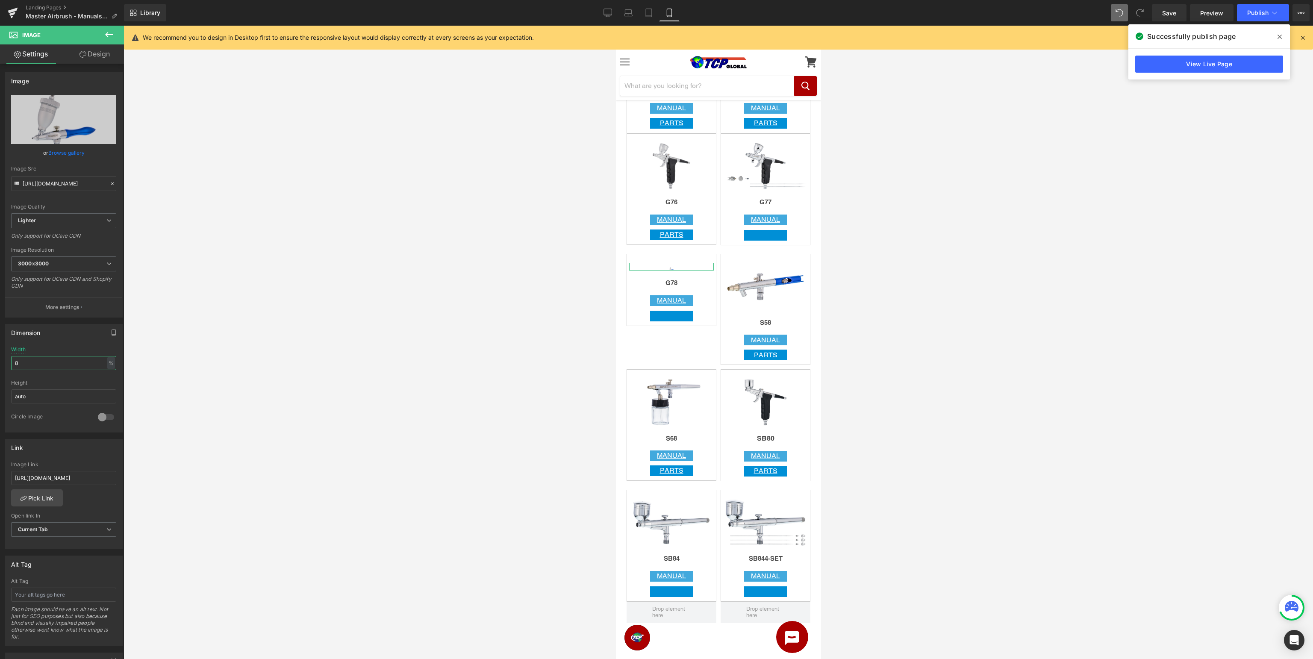
click at [53, 359] on input "8" at bounding box center [63, 363] width 105 height 14
drag, startPoint x: 53, startPoint y: 360, endPoint x: 0, endPoint y: 355, distance: 53.2
click at [11, 358] on input "8" at bounding box center [63, 363] width 105 height 14
drag, startPoint x: 54, startPoint y: 361, endPoint x: 0, endPoint y: 363, distance: 53.9
click at [11, 363] on input "80" at bounding box center [63, 363] width 105 height 14
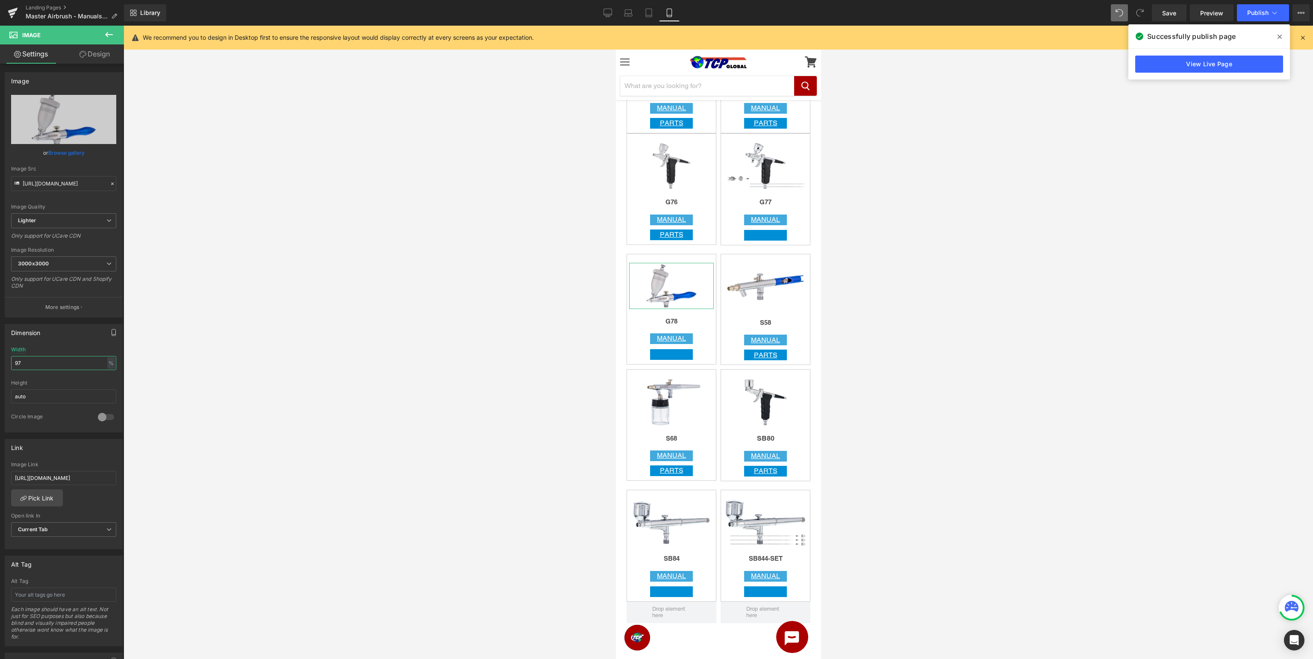
type input "97"
click at [113, 332] on icon "button" at bounding box center [113, 332] width 7 height 7
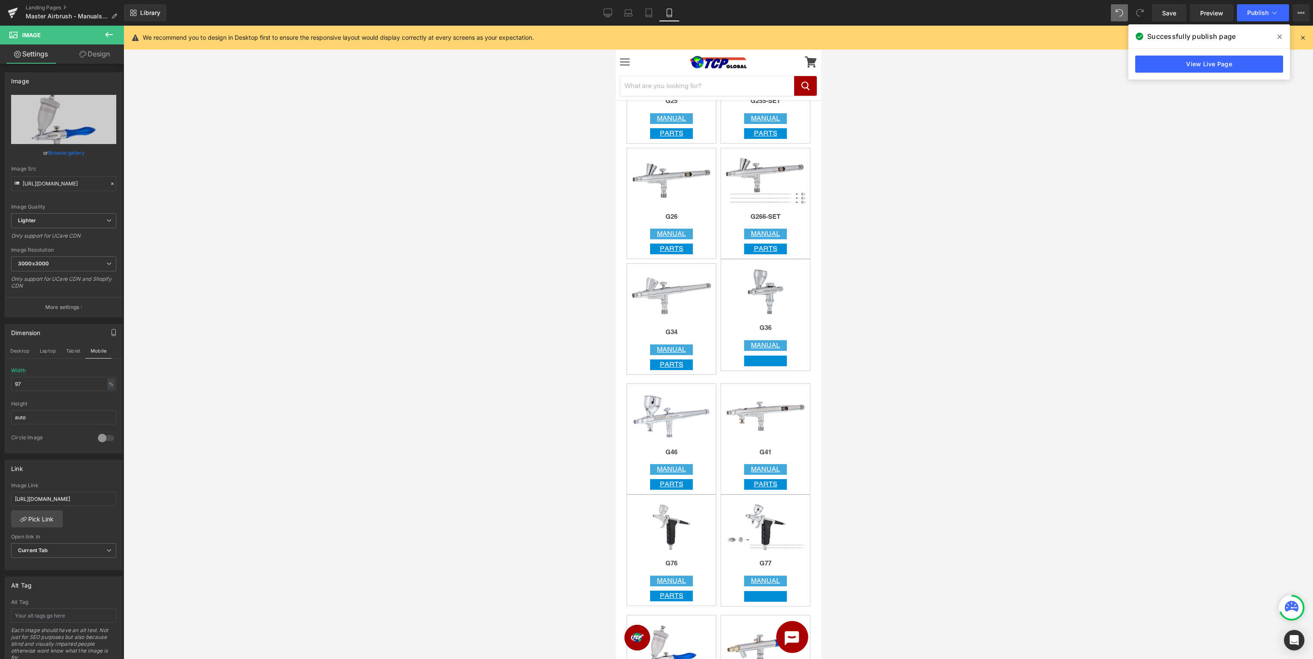
scroll to position [1211, 0]
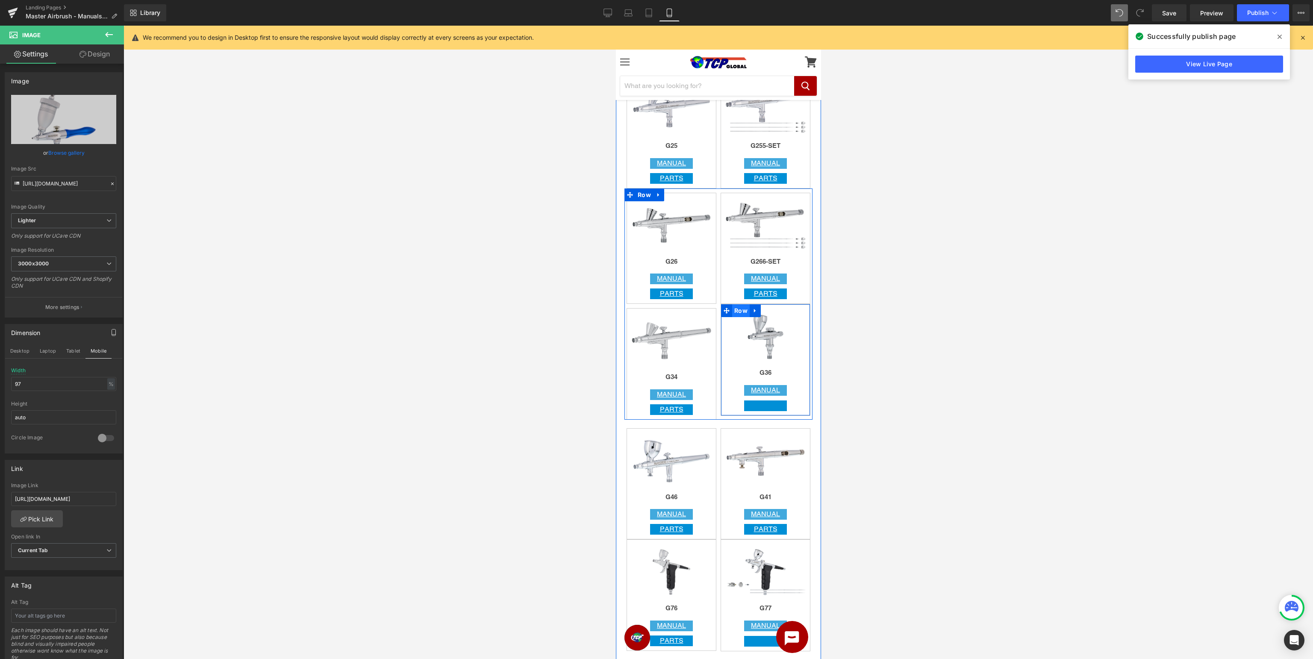
click at [741, 309] on span "Row" at bounding box center [741, 310] width 18 height 13
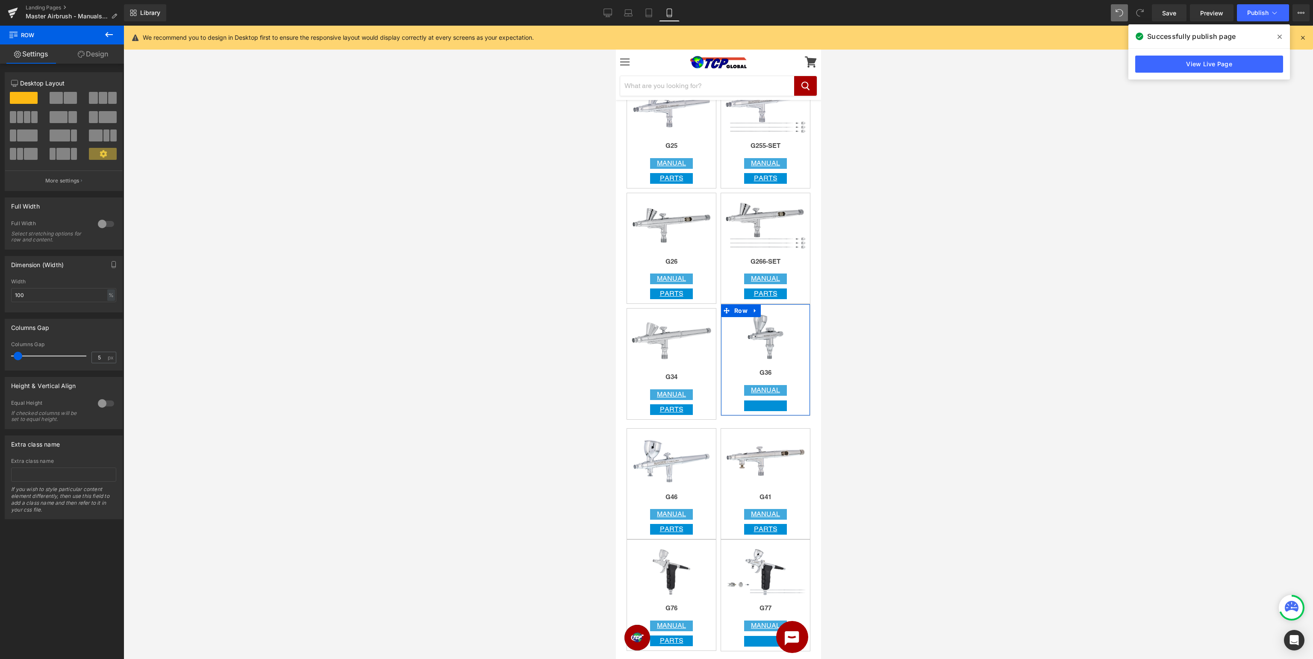
click at [98, 55] on link "Design" at bounding box center [93, 53] width 62 height 19
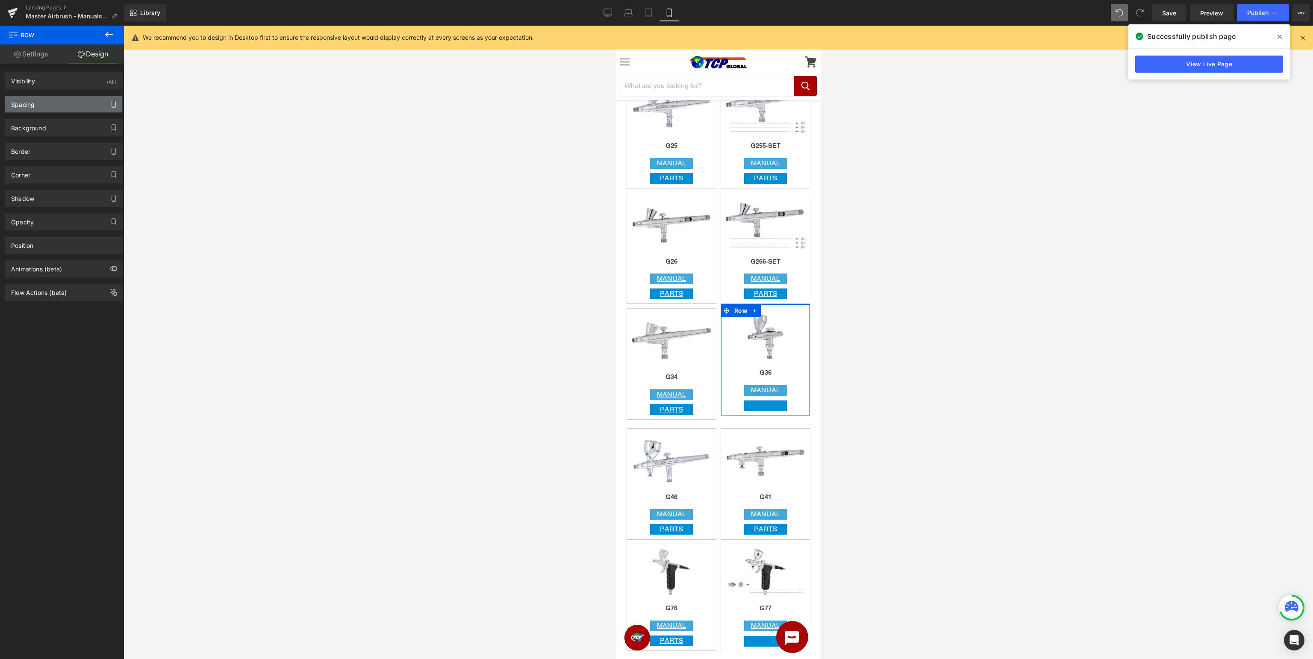
click at [114, 105] on icon "button" at bounding box center [113, 104] width 7 height 7
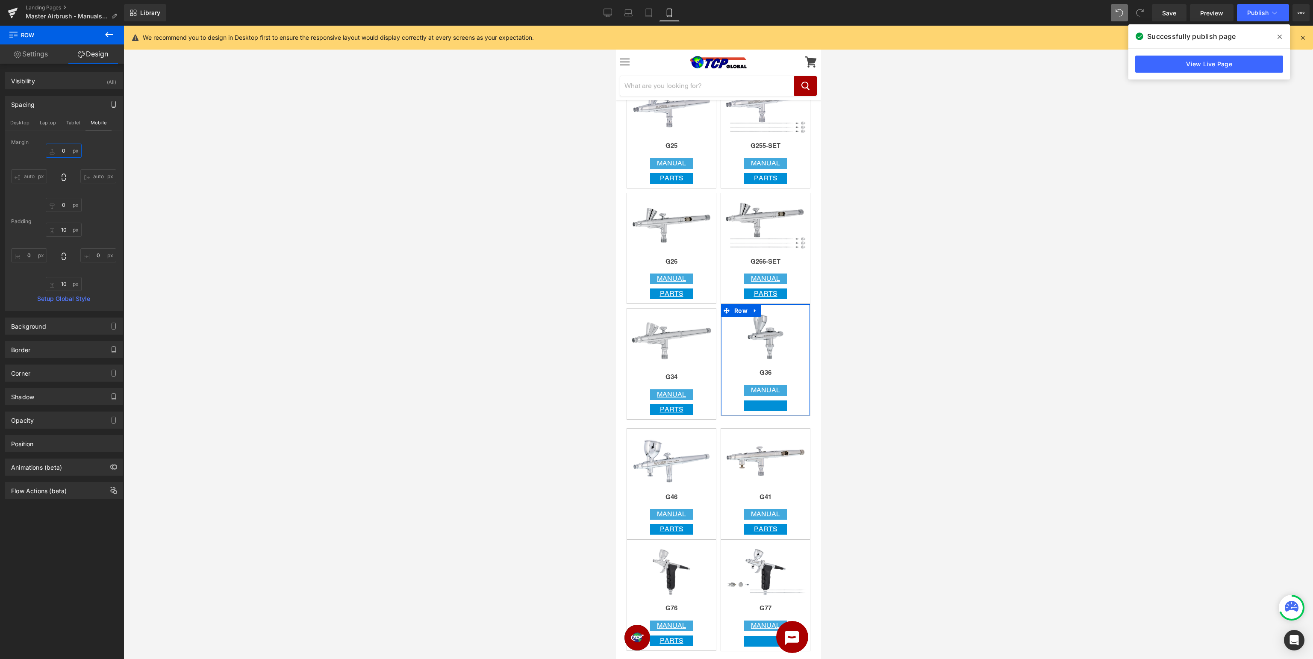
click at [71, 152] on input "0" at bounding box center [64, 151] width 36 height 14
type input "10"
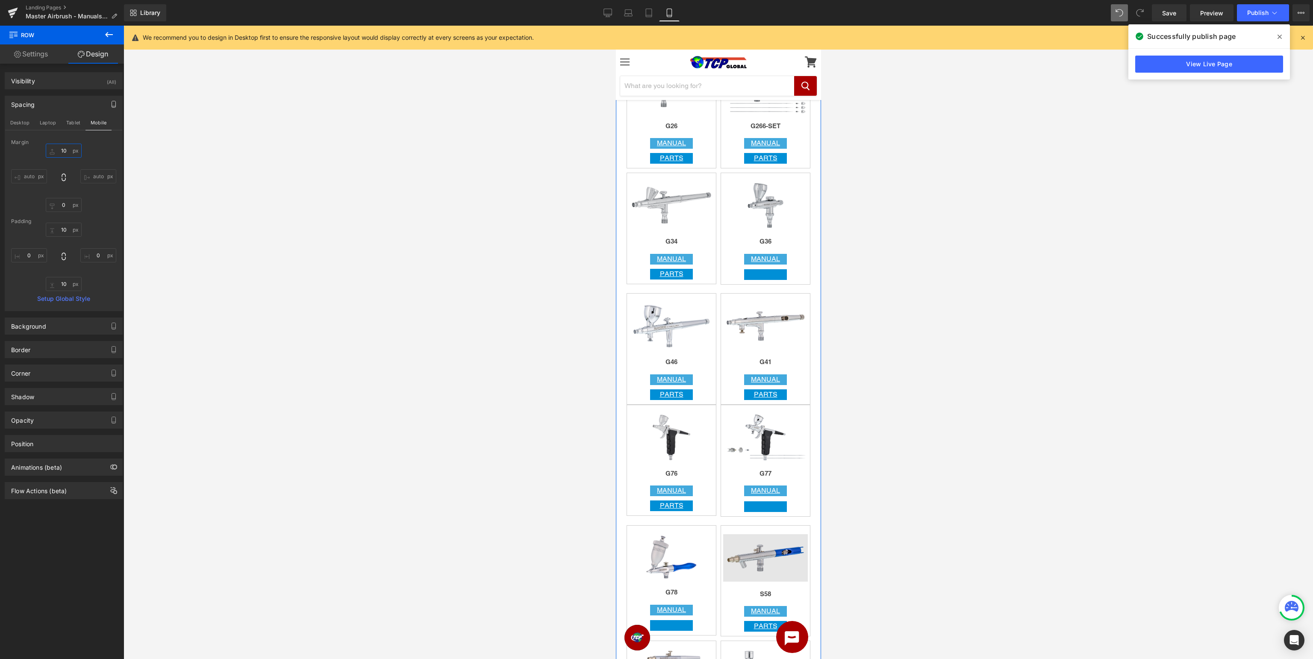
scroll to position [1527, 0]
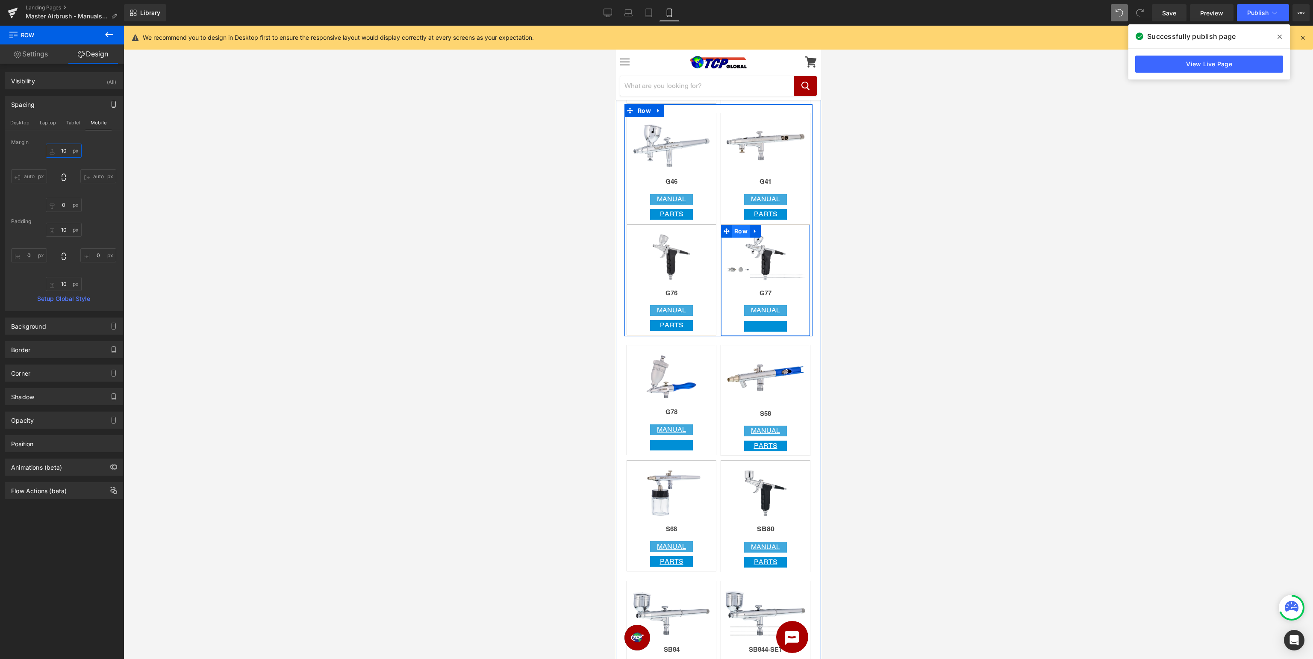
click at [744, 229] on span "Row" at bounding box center [741, 231] width 18 height 13
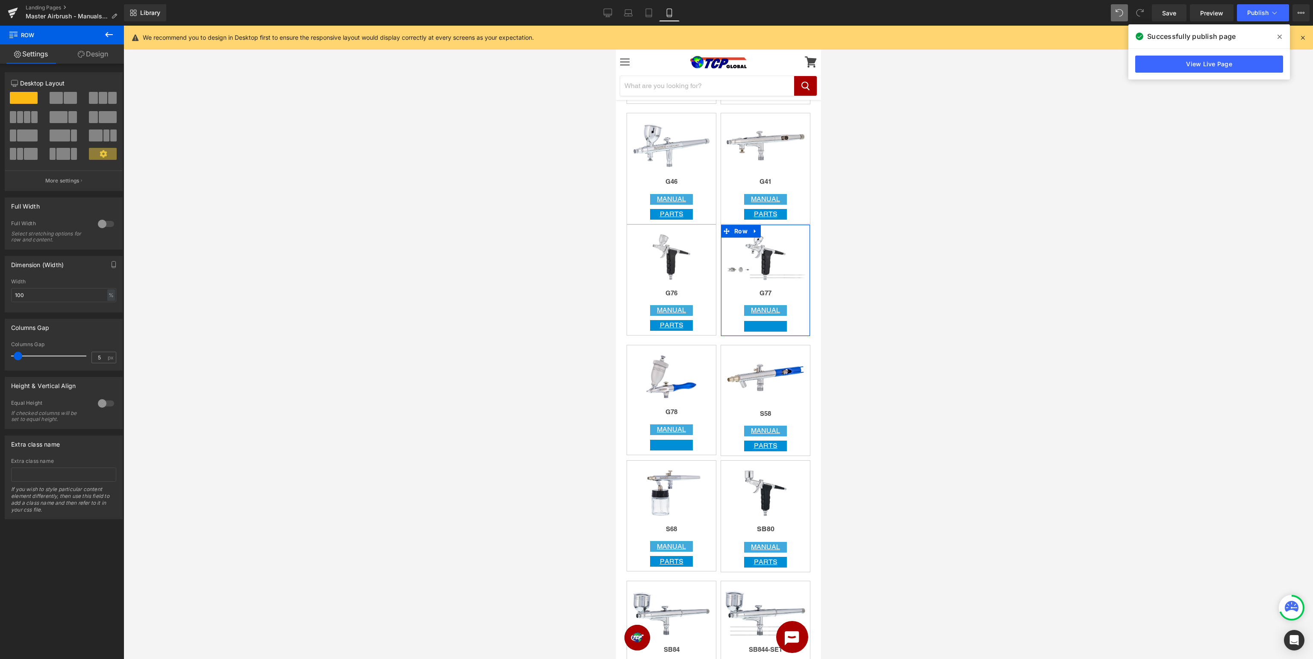
click at [97, 56] on link "Design" at bounding box center [93, 53] width 62 height 19
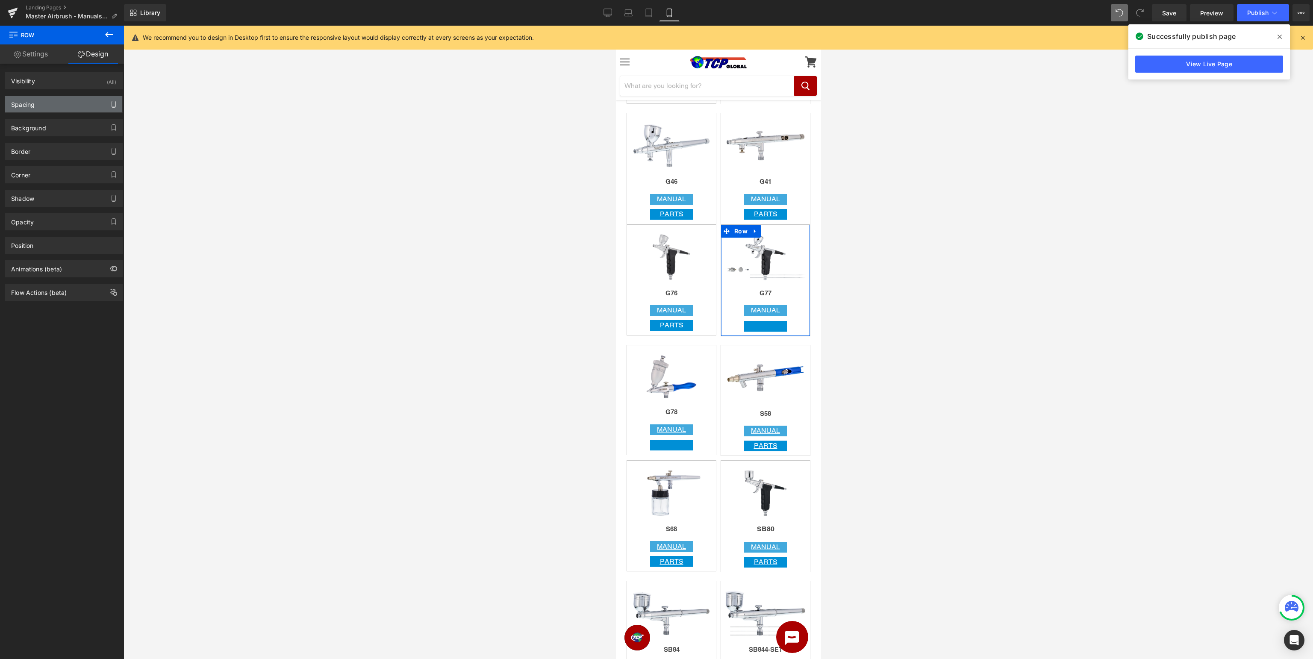
click at [115, 103] on icon "button" at bounding box center [113, 104] width 7 height 7
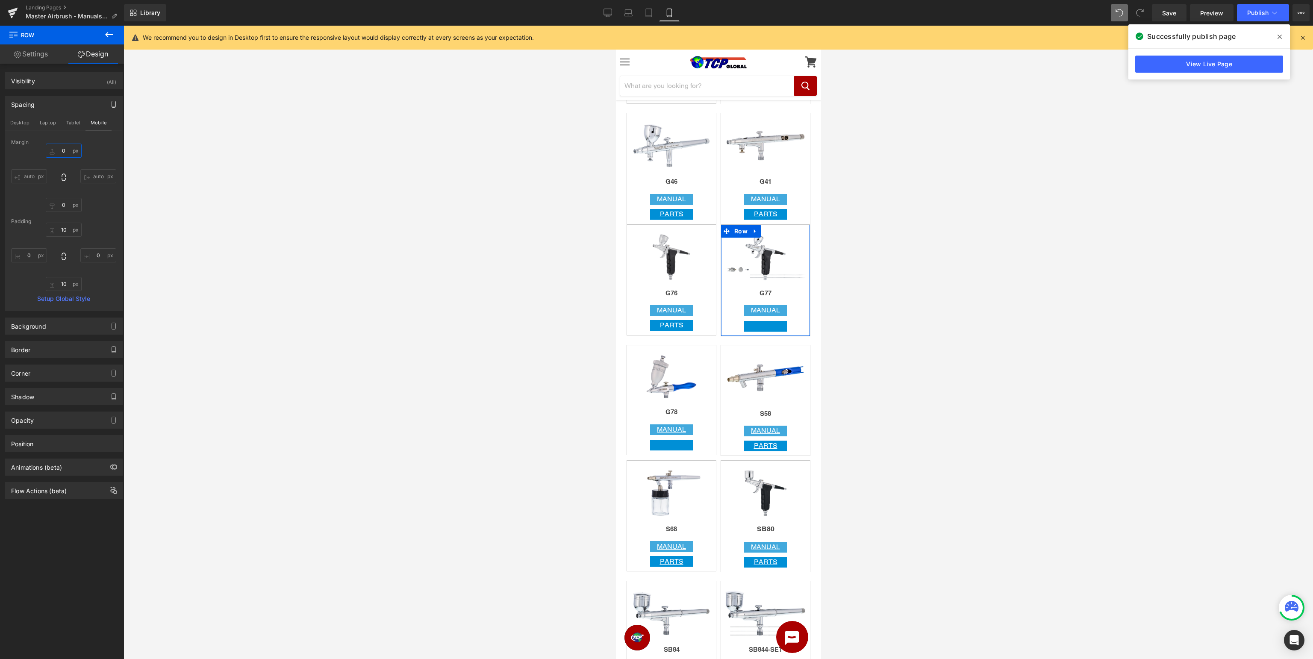
click at [71, 151] on input "0" at bounding box center [64, 151] width 36 height 14
type input "10"
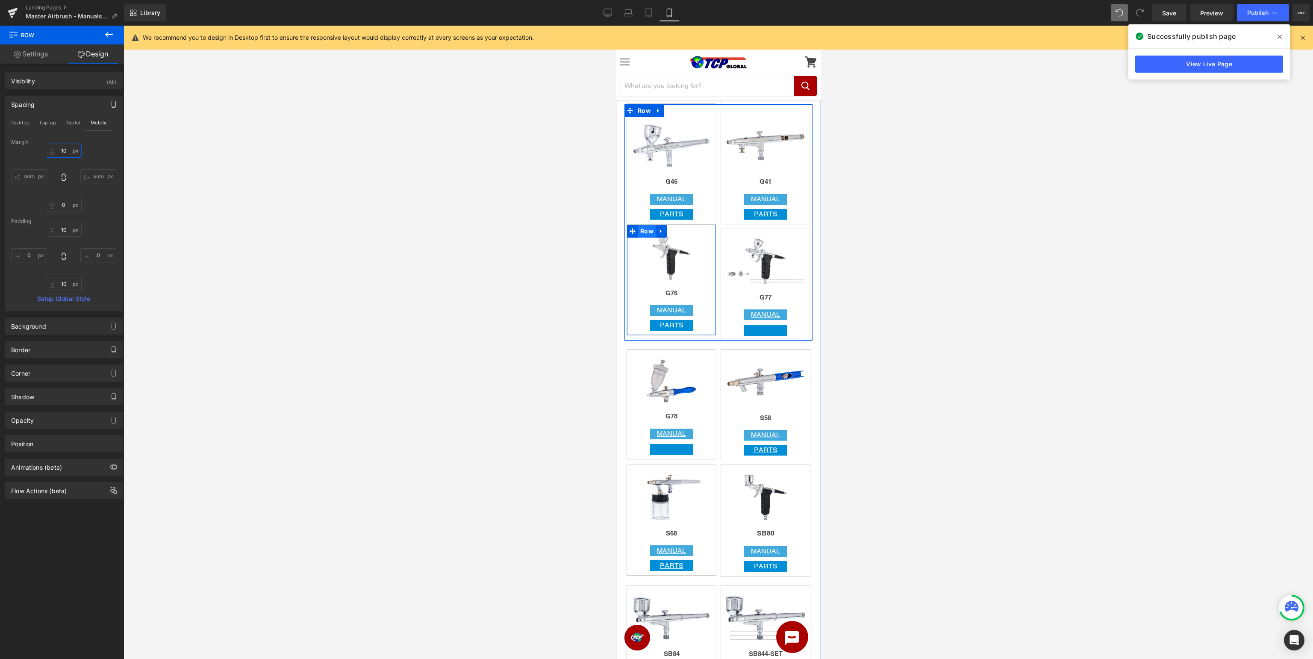
click at [647, 232] on span "Row" at bounding box center [647, 231] width 18 height 13
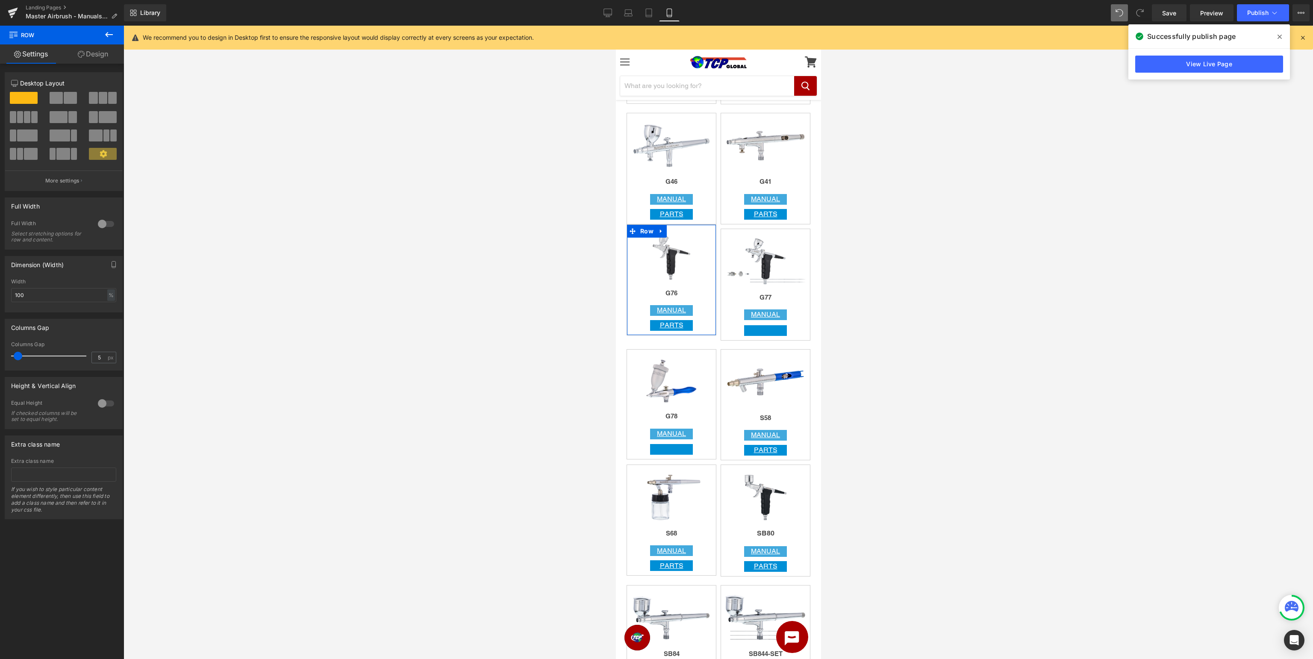
click at [103, 58] on link "Design" at bounding box center [93, 53] width 62 height 19
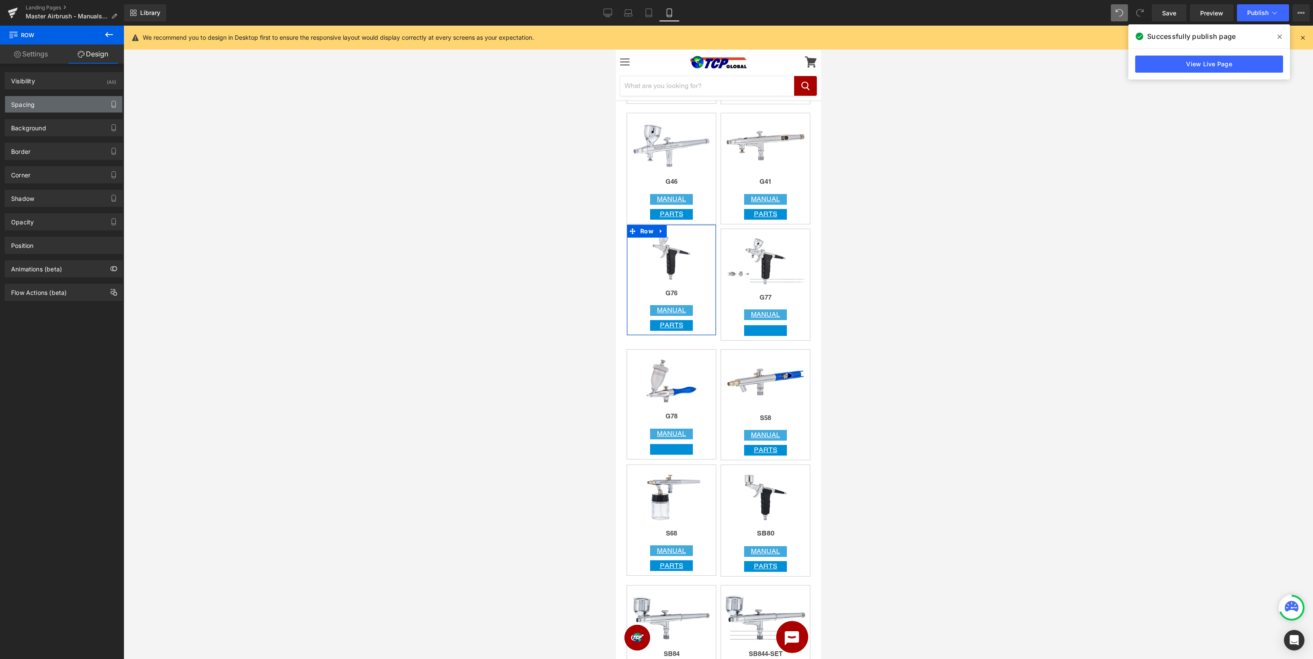
click at [115, 104] on icon "button" at bounding box center [113, 104] width 7 height 7
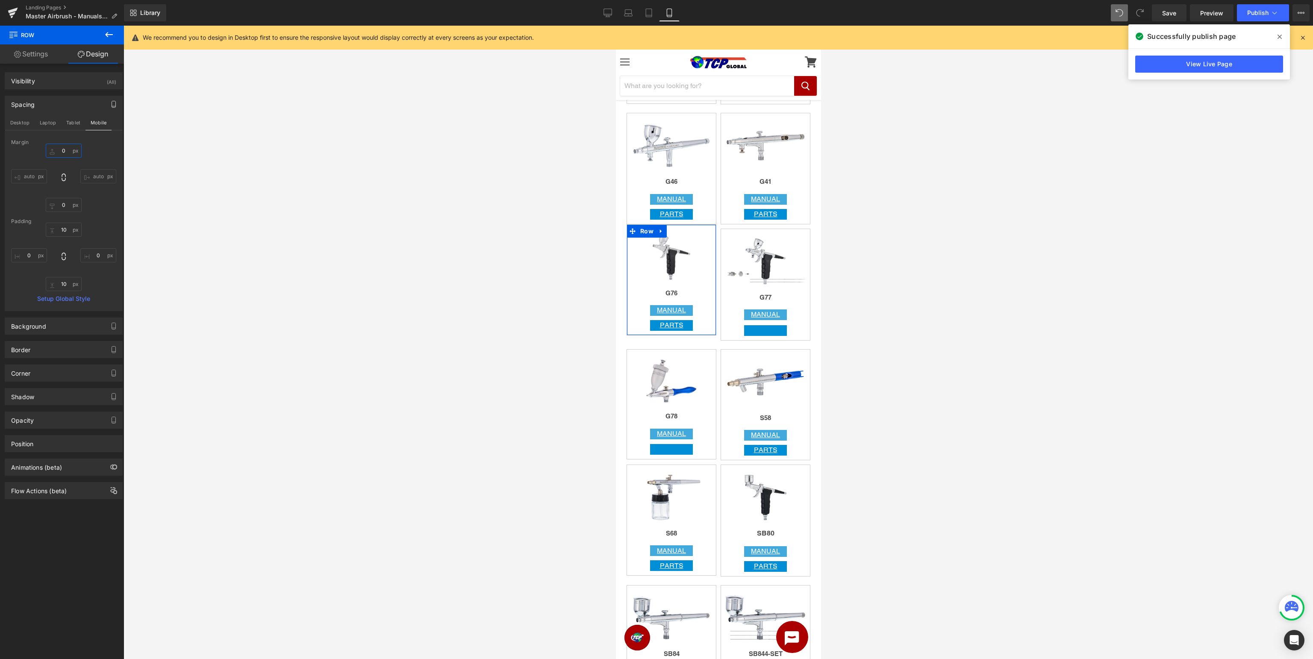
click at [68, 150] on input "0" at bounding box center [64, 151] width 36 height 14
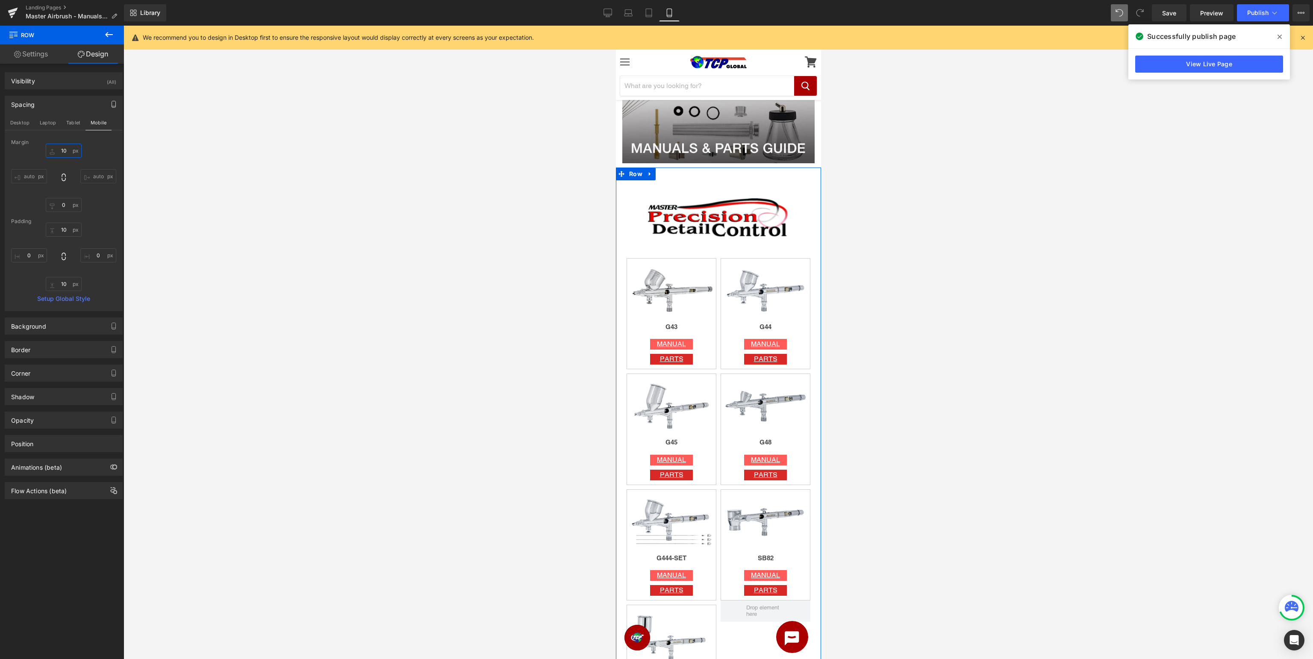
scroll to position [0, 0]
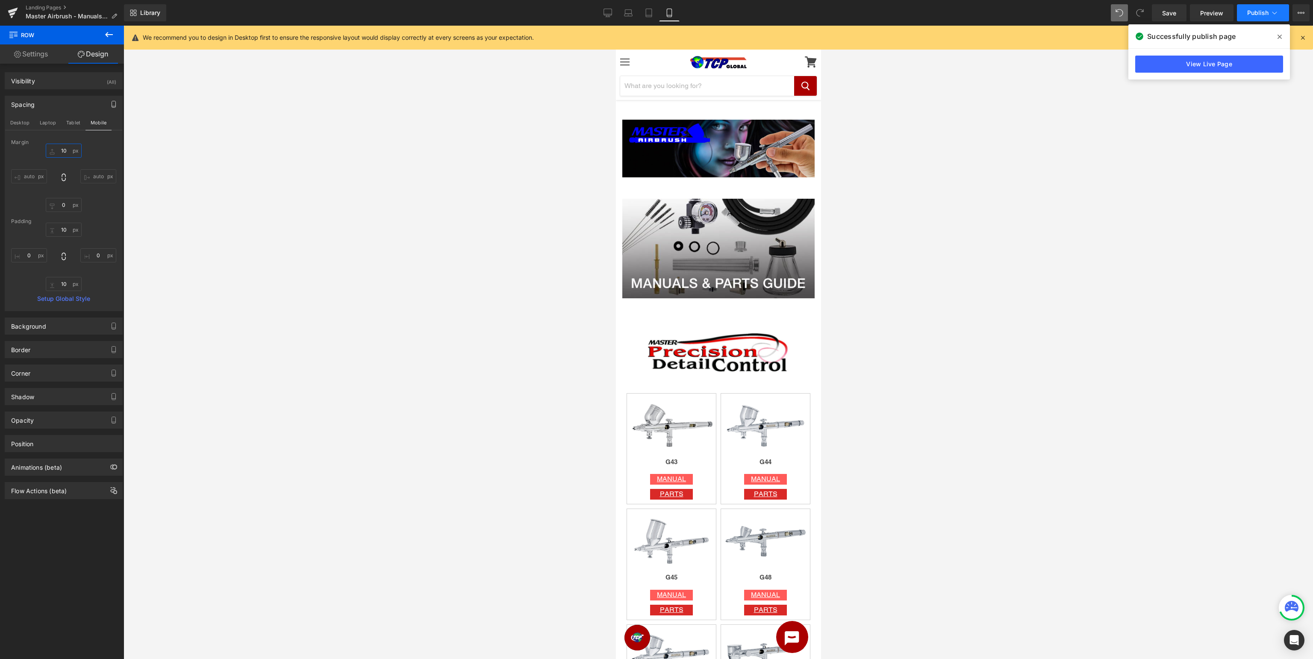
type input "10"
click at [1259, 18] on button "Publish" at bounding box center [1263, 12] width 52 height 17
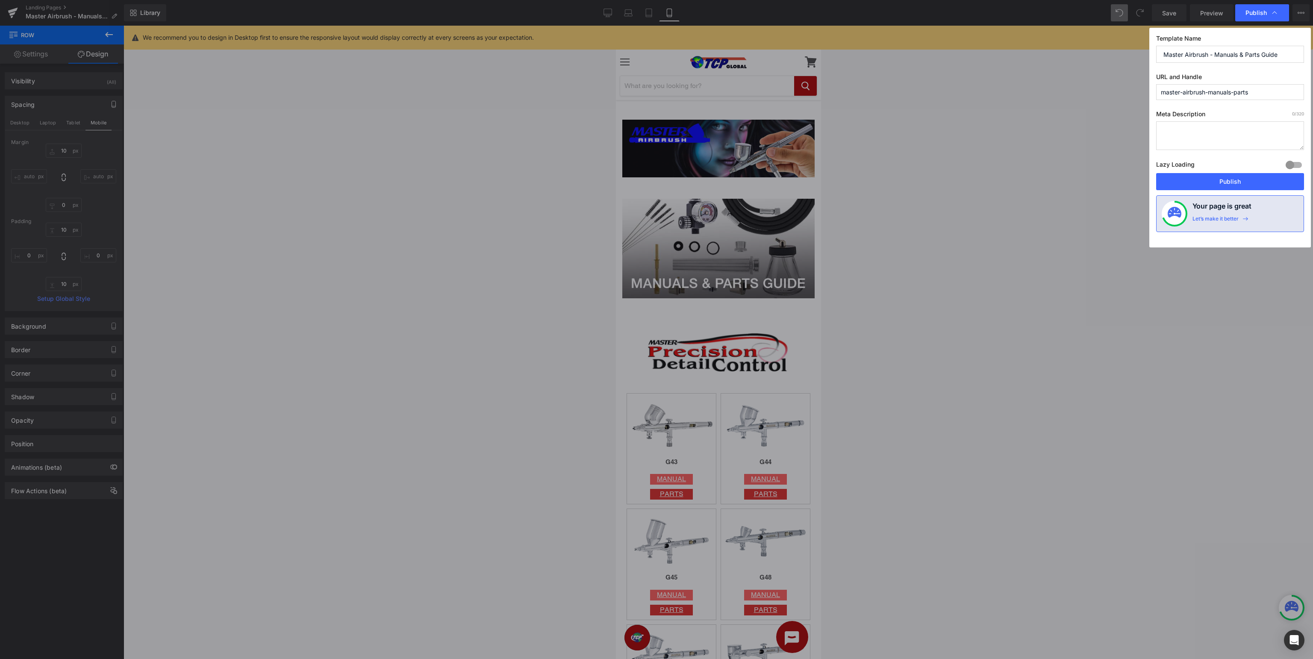
click at [1230, 171] on div "Lazy Loading Build Upgrade plan to unlock" at bounding box center [1230, 166] width 148 height 14
click at [1230, 177] on button "Publish" at bounding box center [1230, 181] width 148 height 17
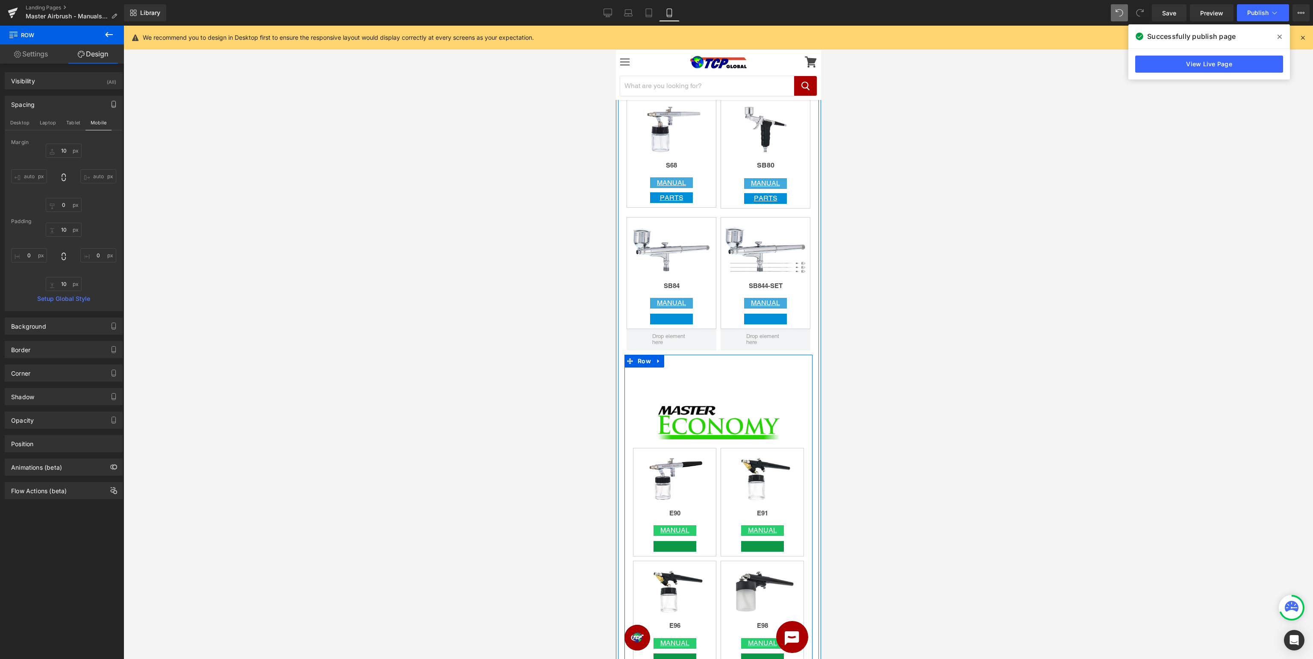
scroll to position [2121, 0]
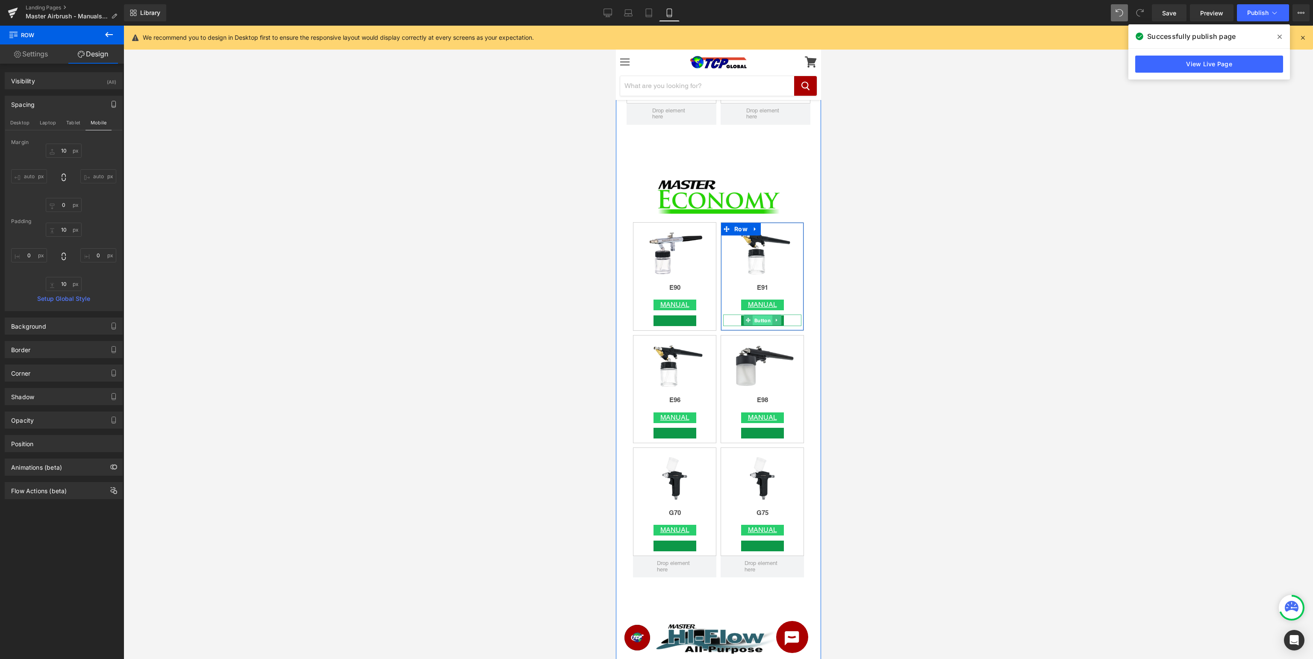
click at [762, 320] on span "Button" at bounding box center [762, 320] width 20 height 10
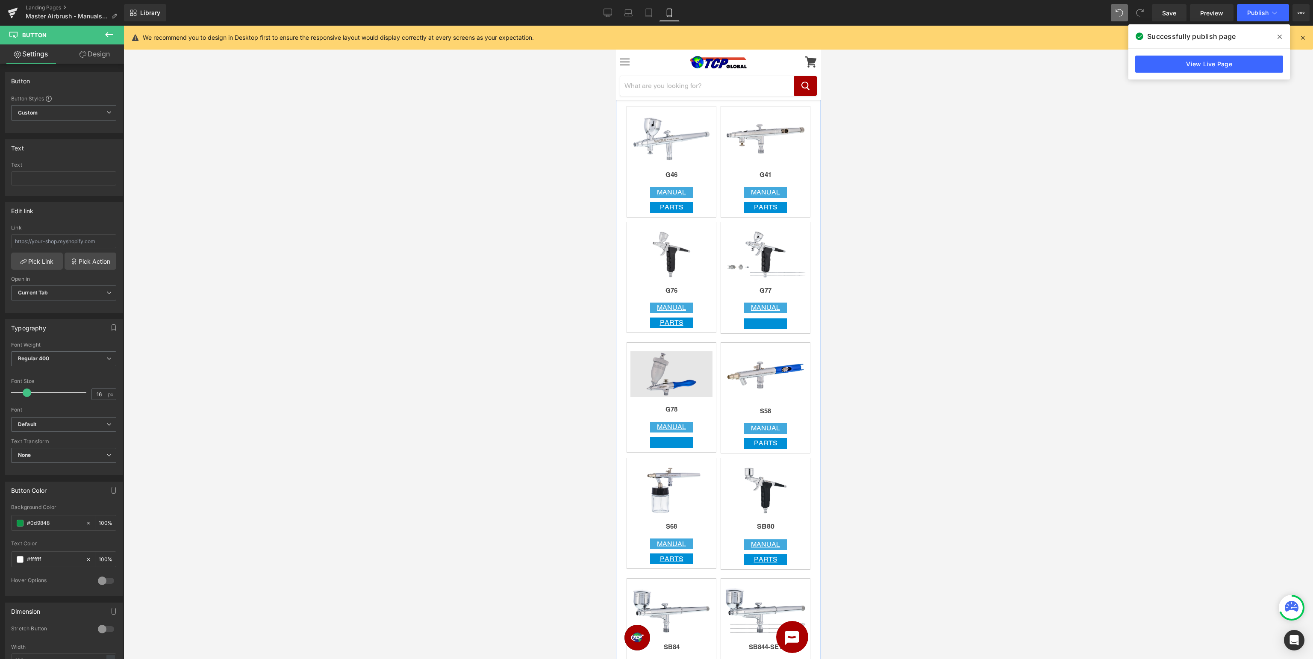
scroll to position [1714, 0]
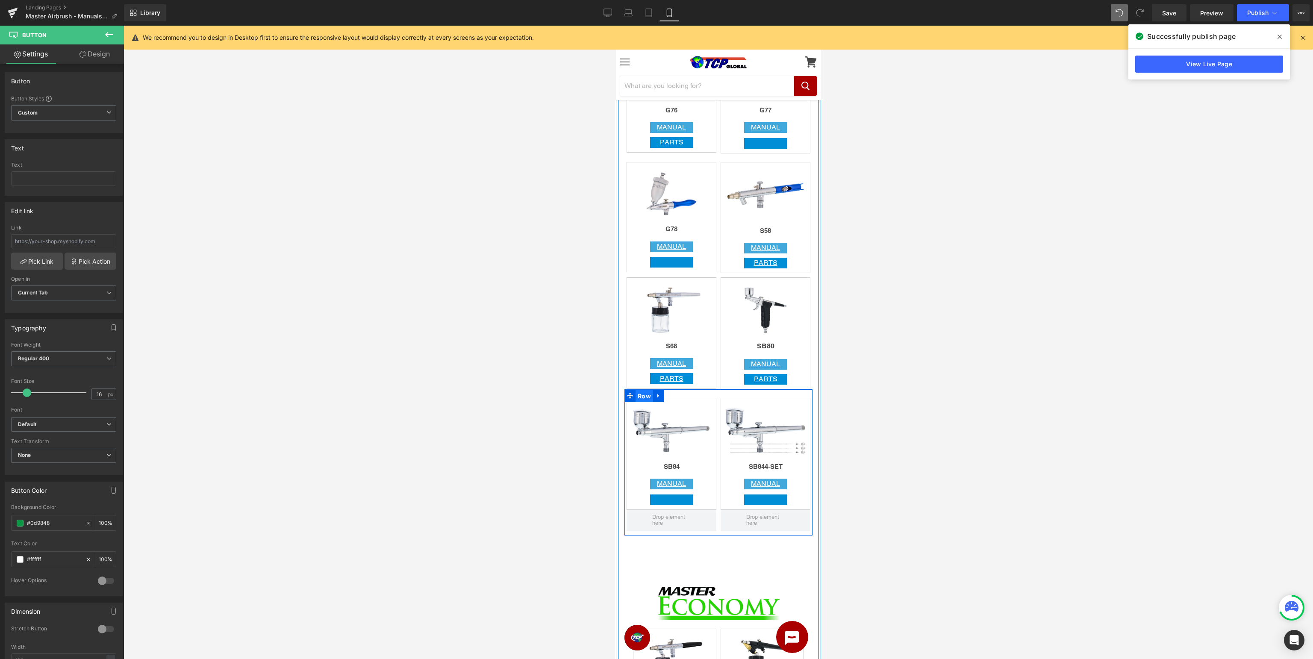
click at [644, 393] on span "Row" at bounding box center [644, 396] width 18 height 13
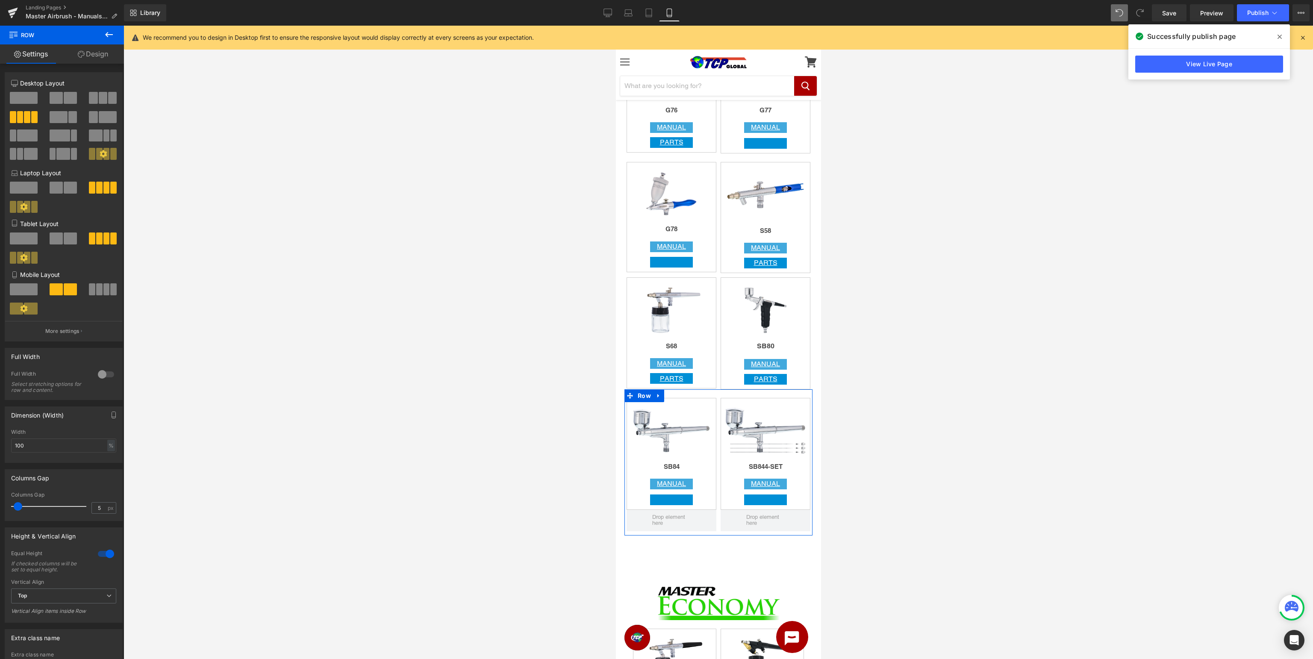
click at [103, 556] on div at bounding box center [106, 554] width 21 height 14
click at [106, 54] on link "Design" at bounding box center [93, 53] width 62 height 19
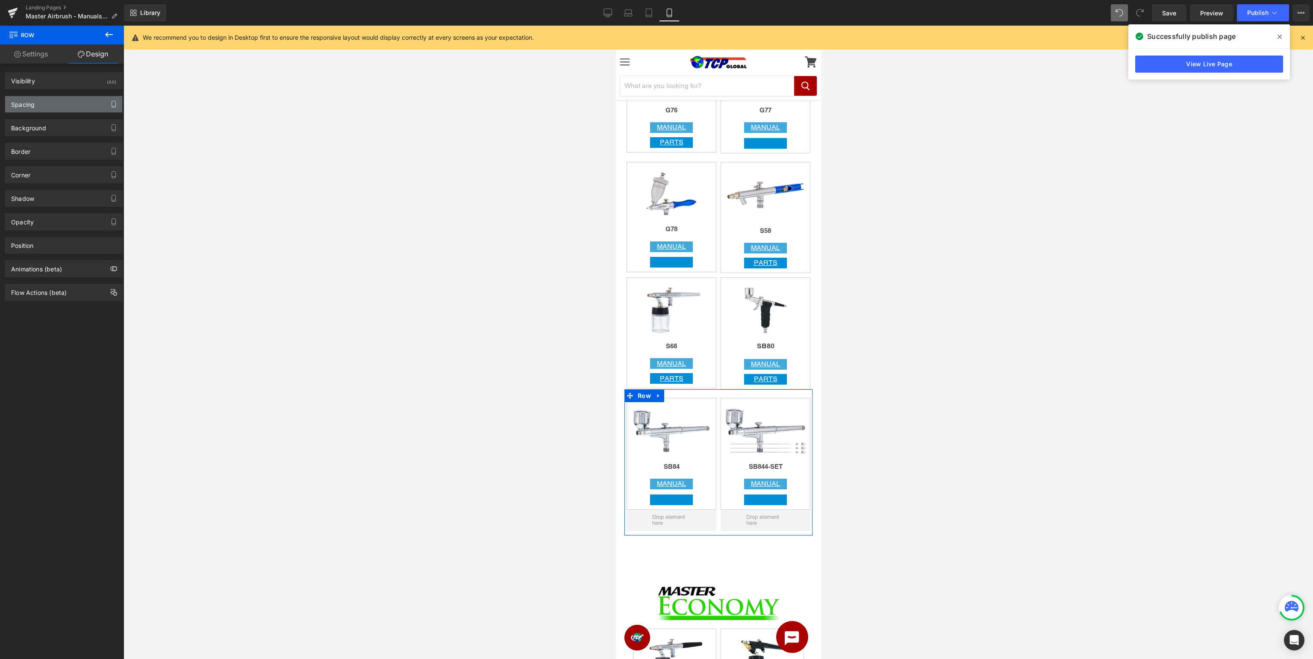
click at [115, 107] on icon "button" at bounding box center [113, 104] width 7 height 7
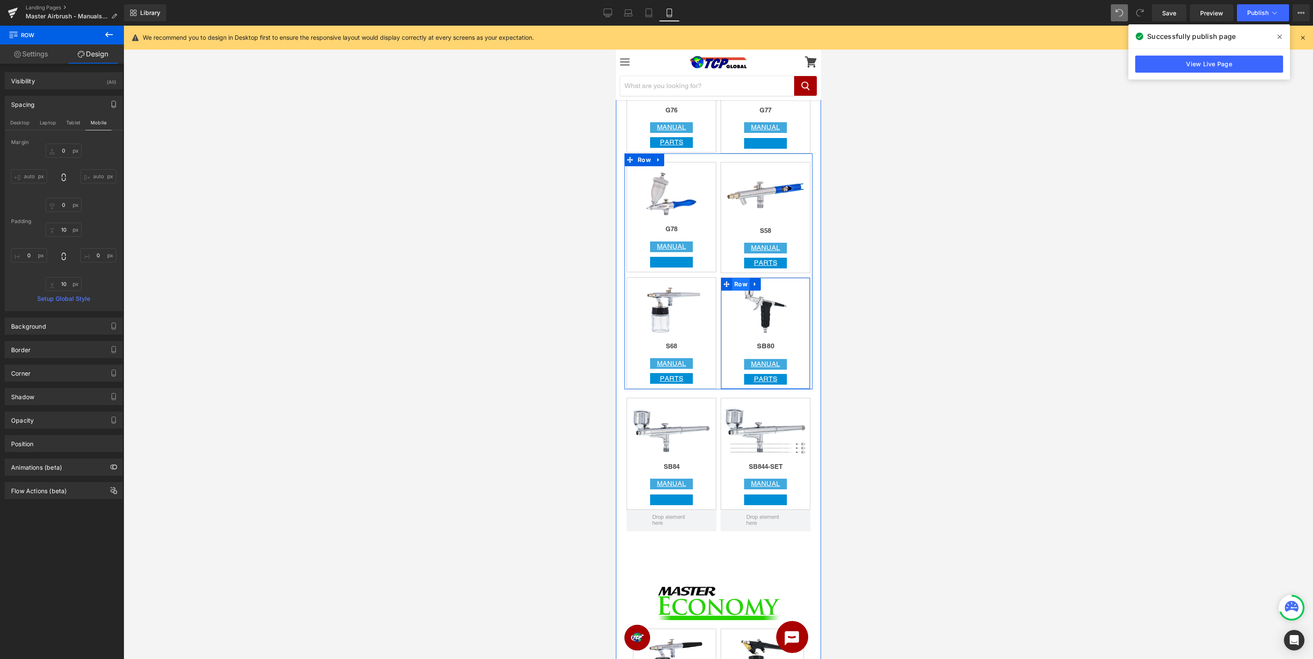
click at [741, 285] on span "Row" at bounding box center [741, 284] width 18 height 13
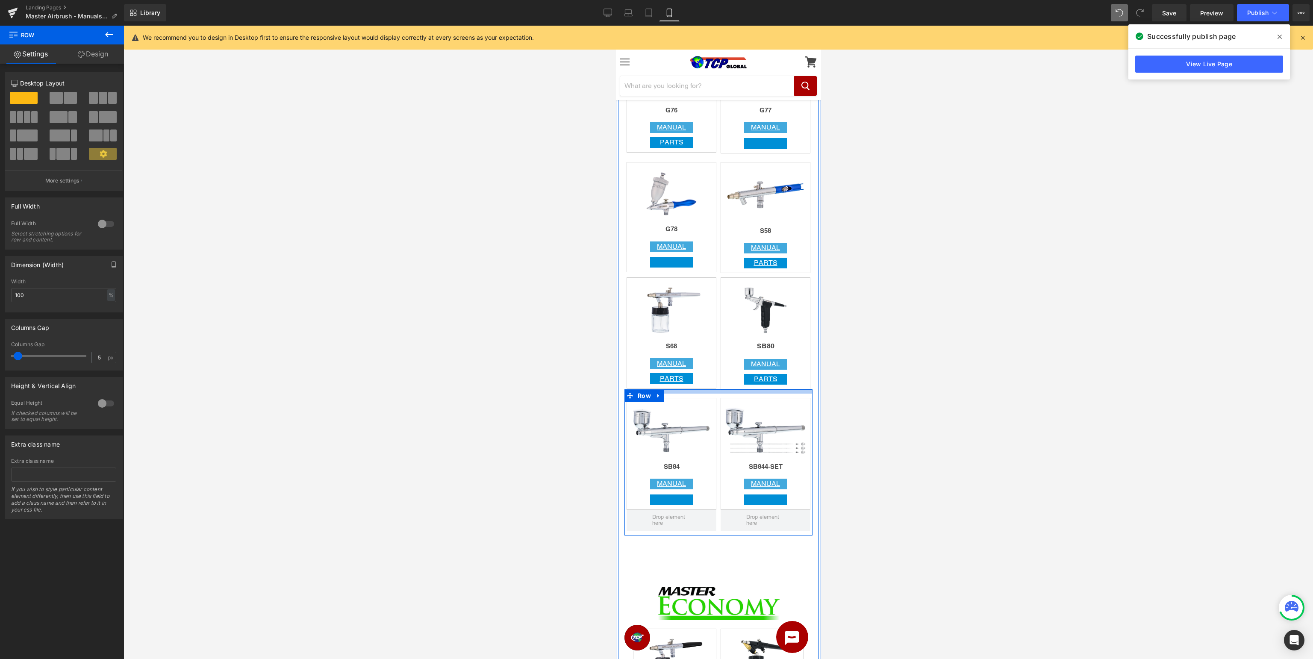
click at [667, 392] on div at bounding box center [718, 391] width 188 height 4
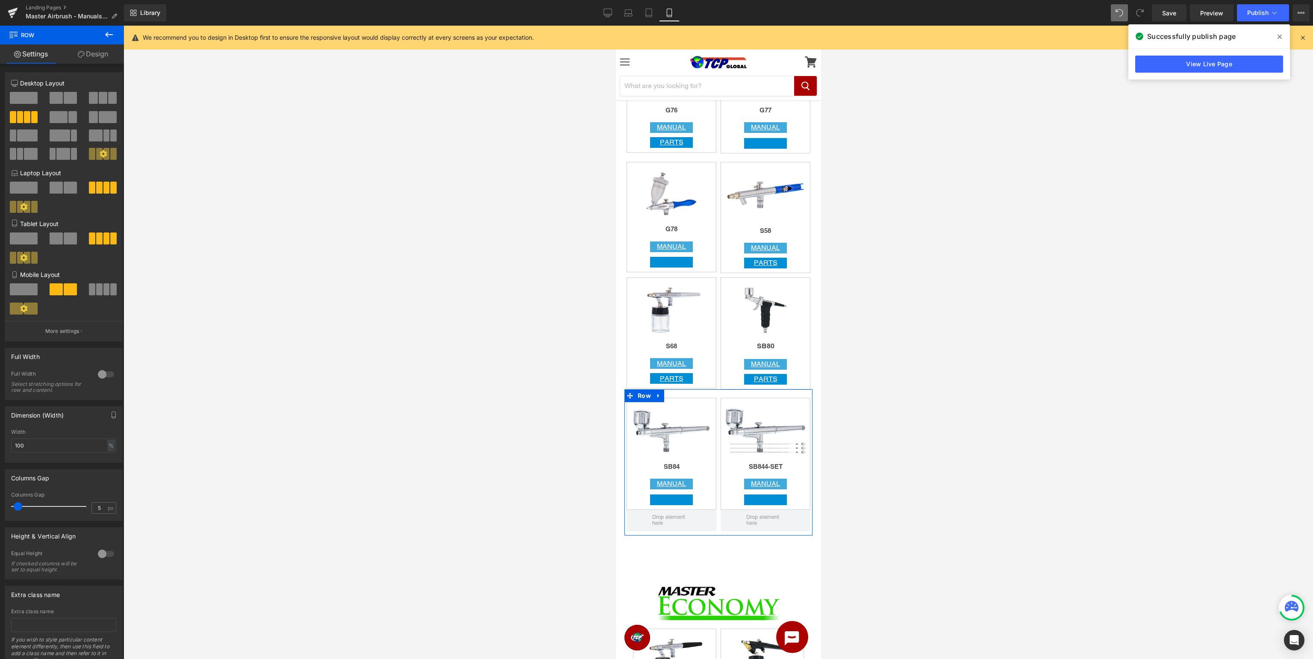
click at [96, 50] on link "Design" at bounding box center [93, 53] width 62 height 19
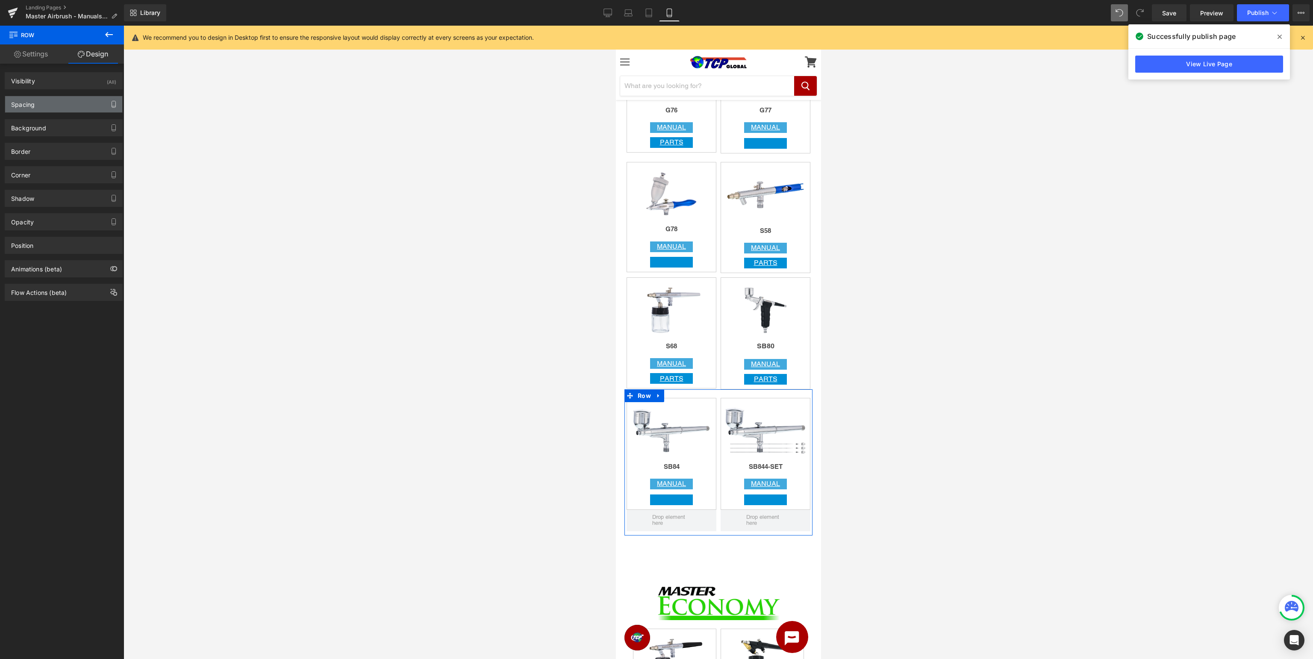
click at [114, 104] on icon "button" at bounding box center [113, 104] width 7 height 7
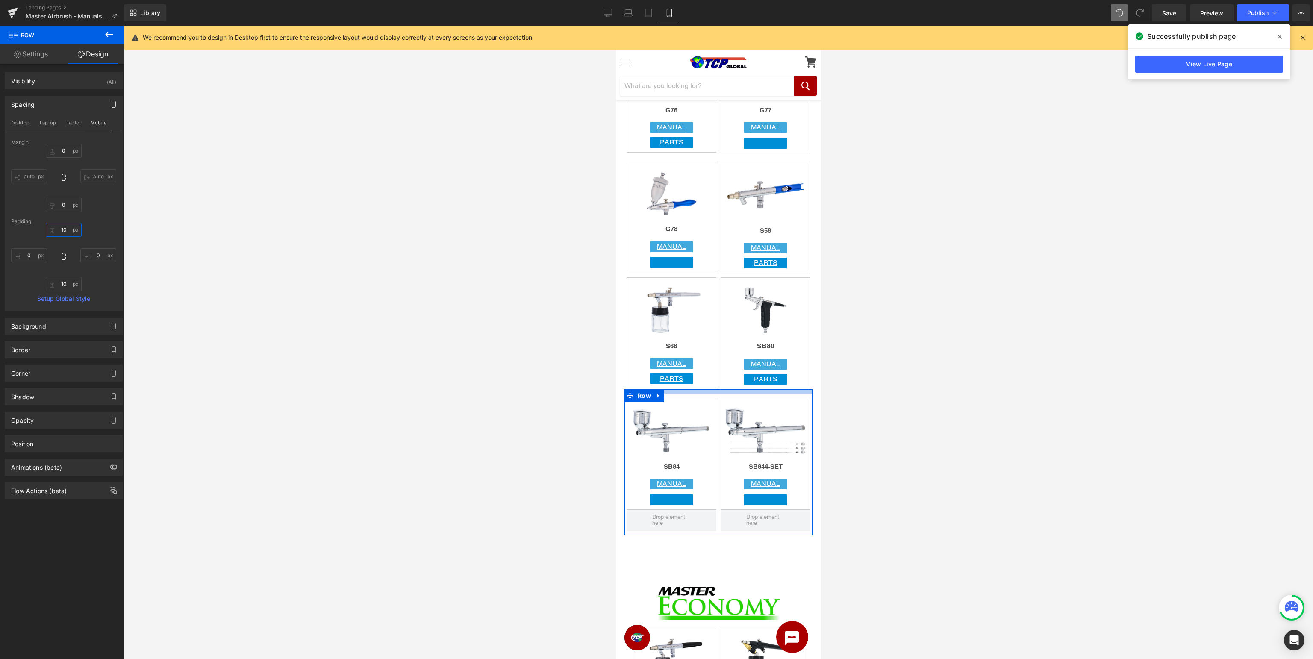
click at [71, 232] on input "text" at bounding box center [64, 230] width 36 height 14
type input "0"
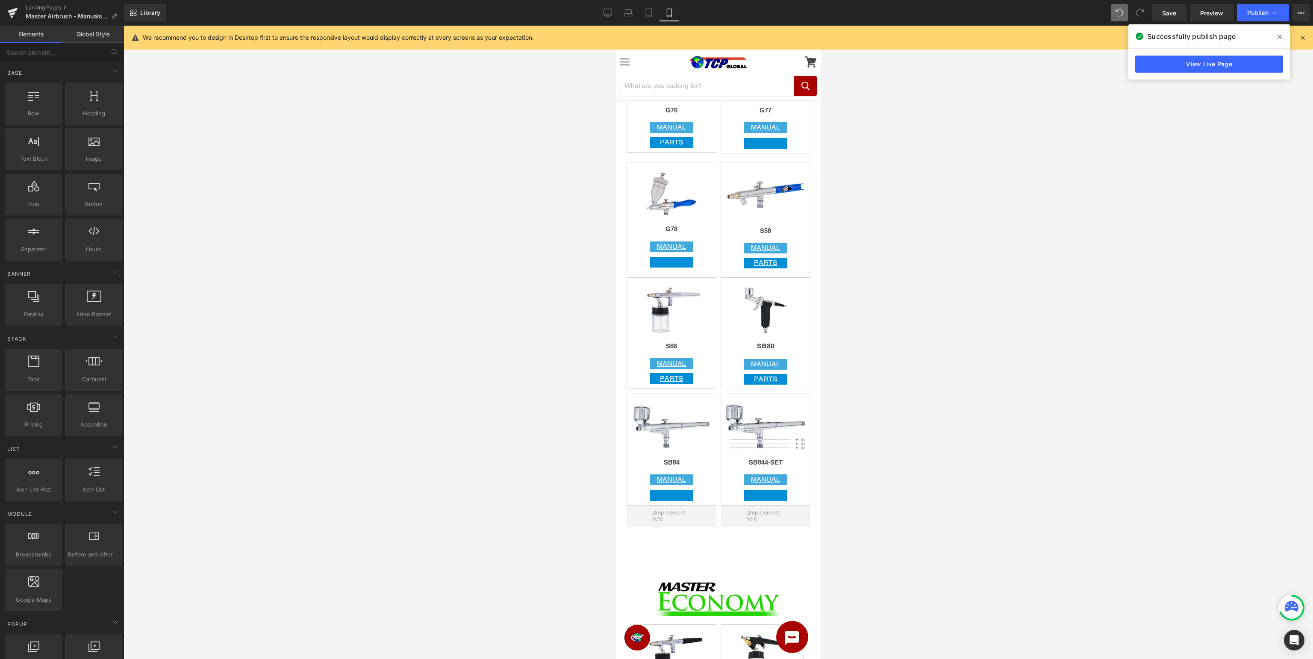
drag, startPoint x: 1131, startPoint y: 417, endPoint x: 1124, endPoint y: 413, distance: 7.6
click at [1131, 416] on div at bounding box center [717, 342] width 1189 height 633
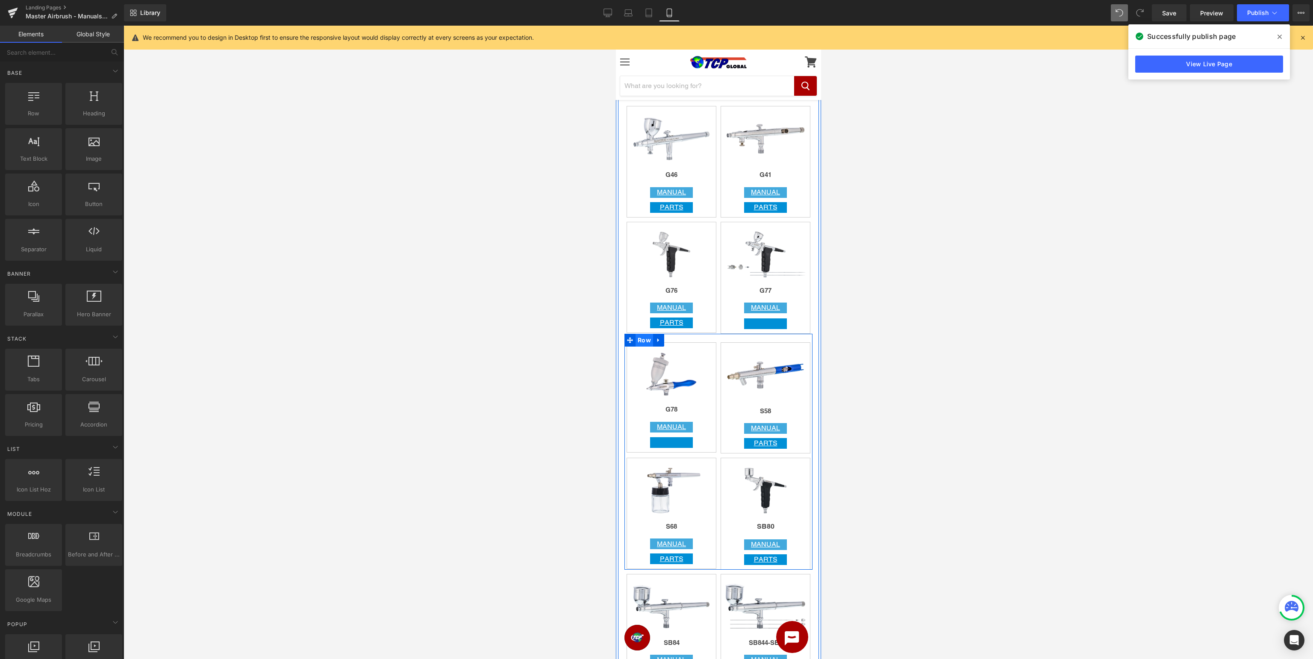
click at [644, 341] on span "Row" at bounding box center [644, 340] width 18 height 13
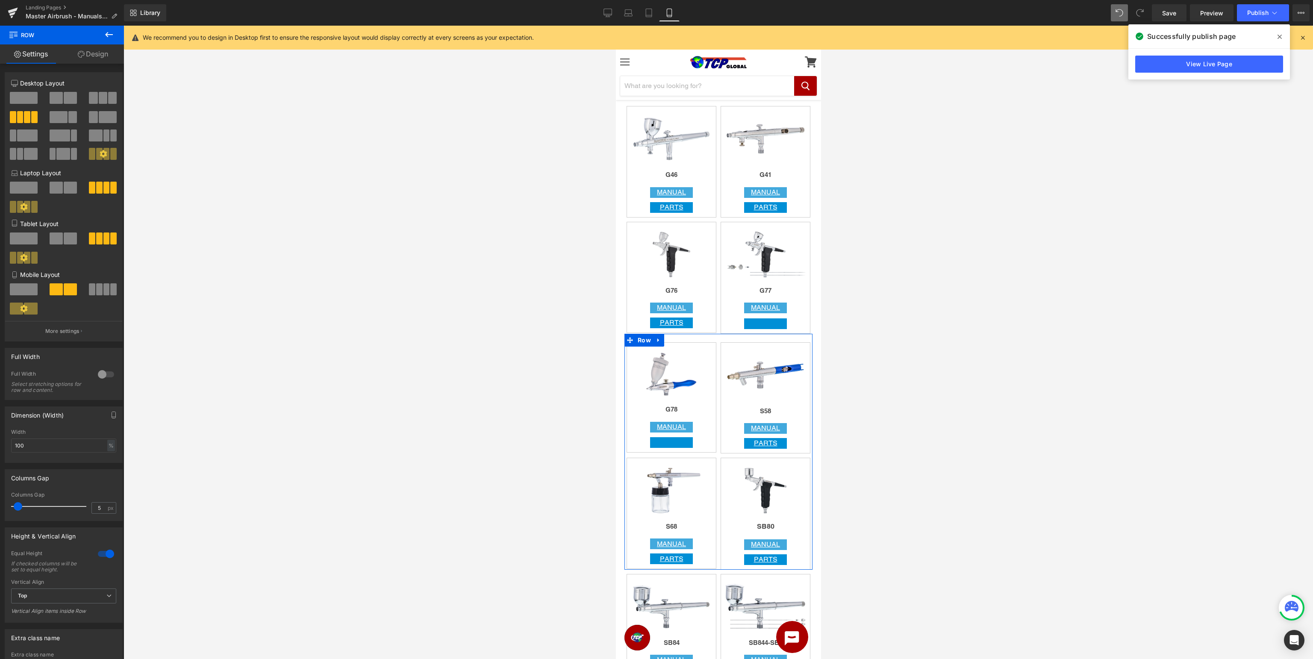
click at [105, 551] on div at bounding box center [106, 554] width 21 height 14
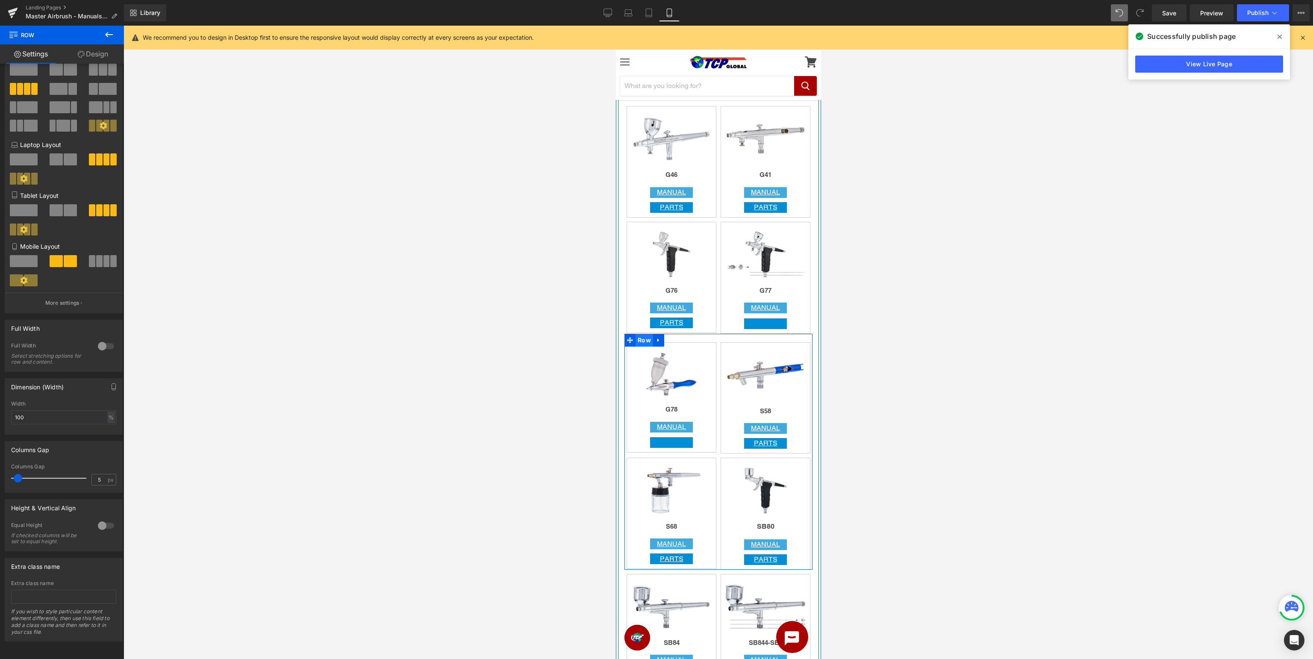
click at [643, 337] on span "Row" at bounding box center [644, 340] width 18 height 13
click at [646, 339] on span "Row" at bounding box center [644, 340] width 18 height 13
click at [110, 37] on icon at bounding box center [109, 34] width 10 height 10
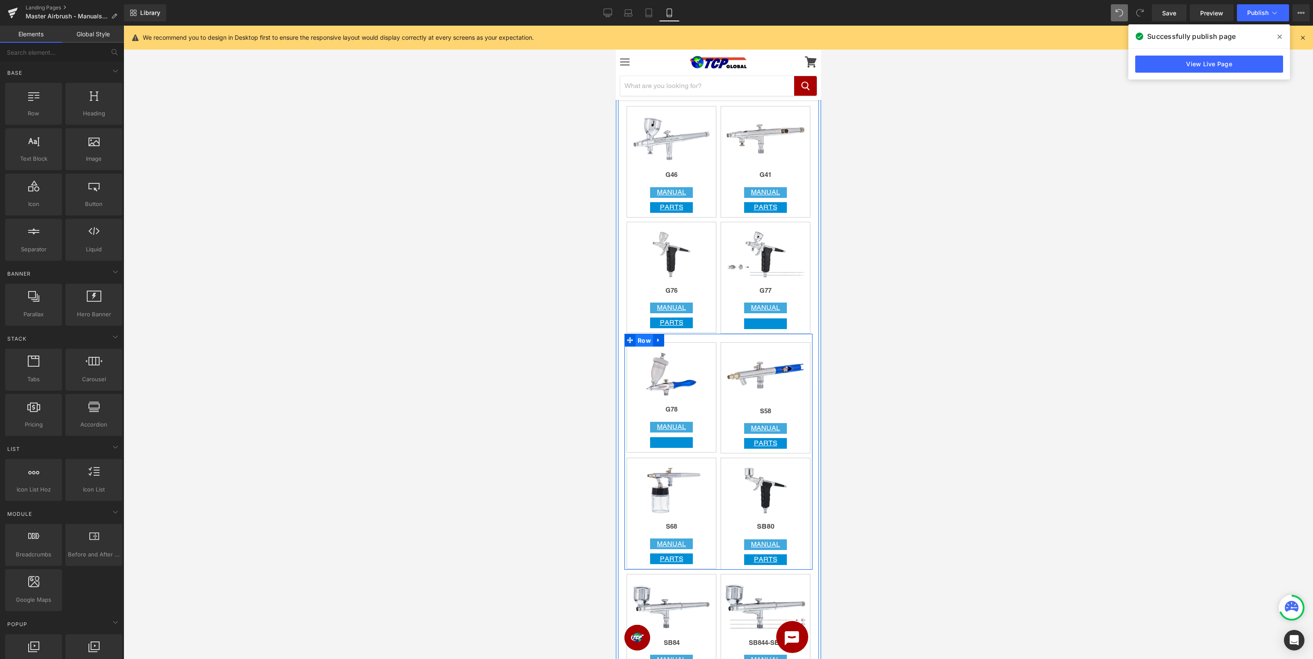
click at [638, 342] on span "Row" at bounding box center [644, 340] width 18 height 13
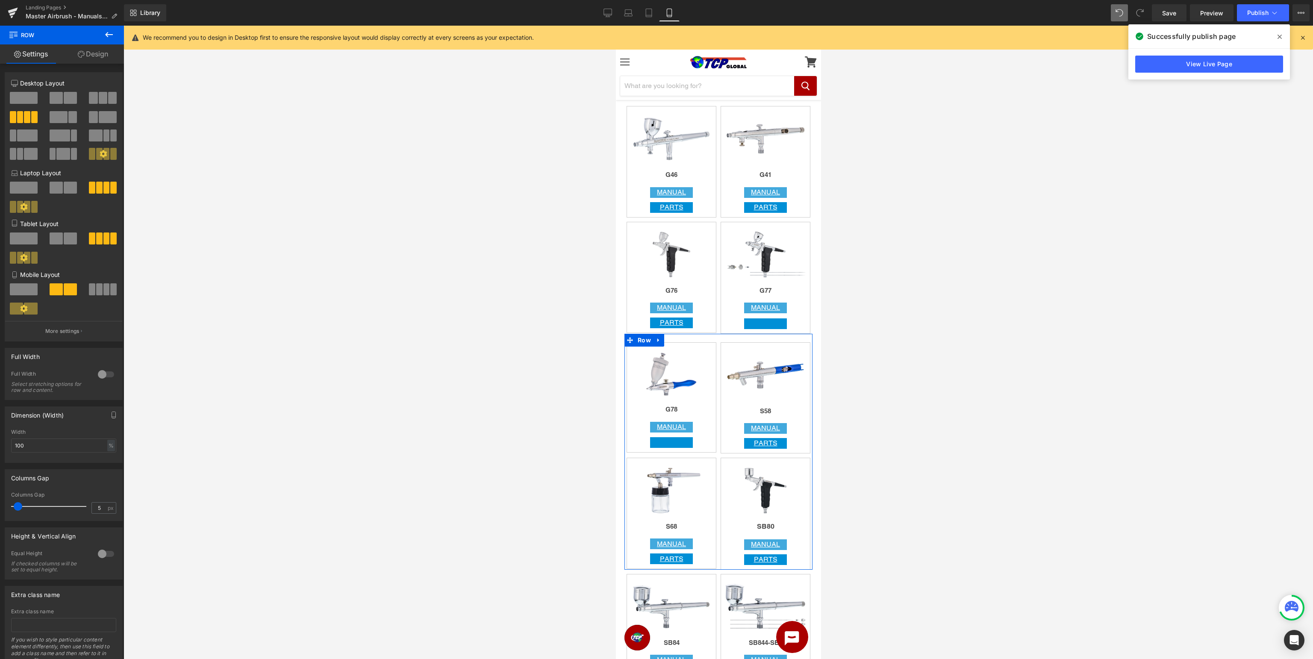
click at [97, 59] on link "Design" at bounding box center [93, 53] width 62 height 19
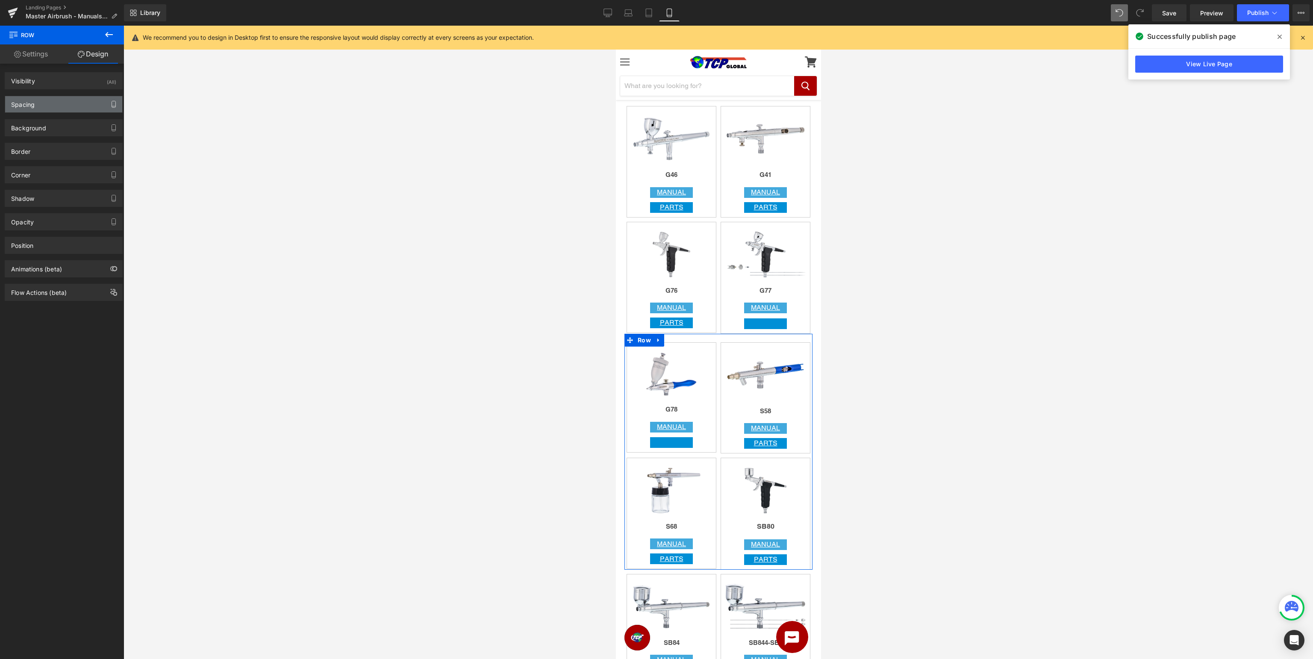
click at [114, 105] on icon "button" at bounding box center [113, 104] width 7 height 7
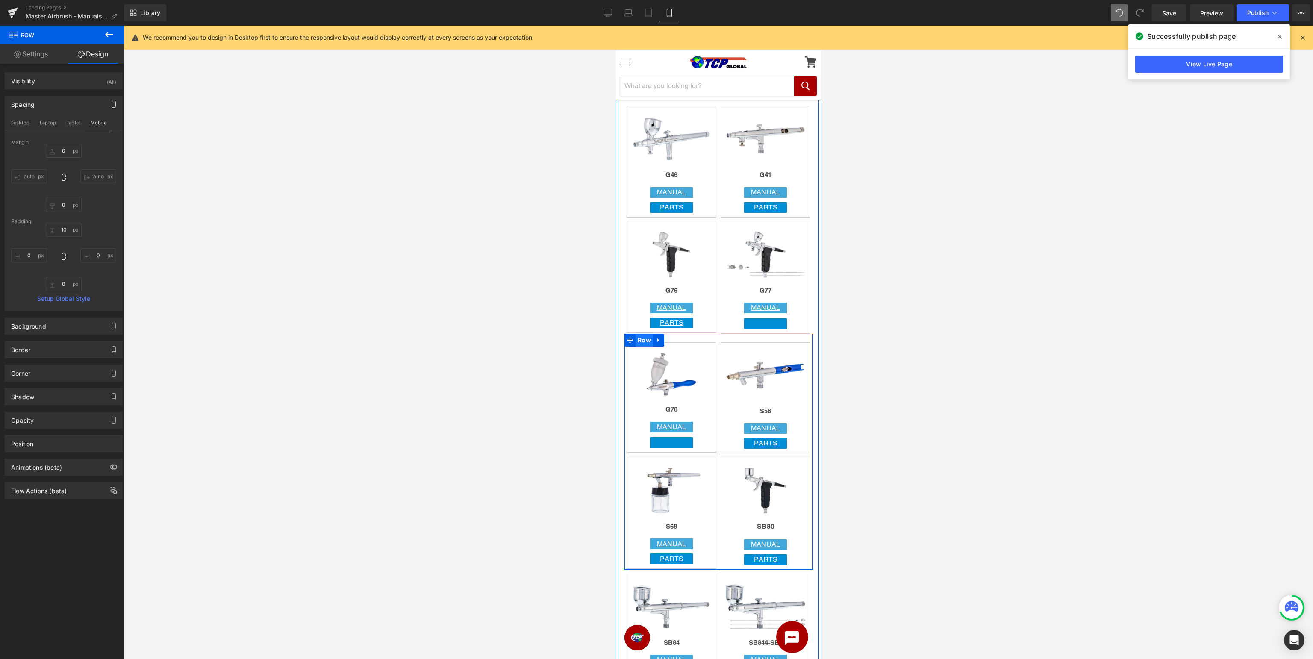
click at [649, 341] on span "Row" at bounding box center [644, 340] width 18 height 13
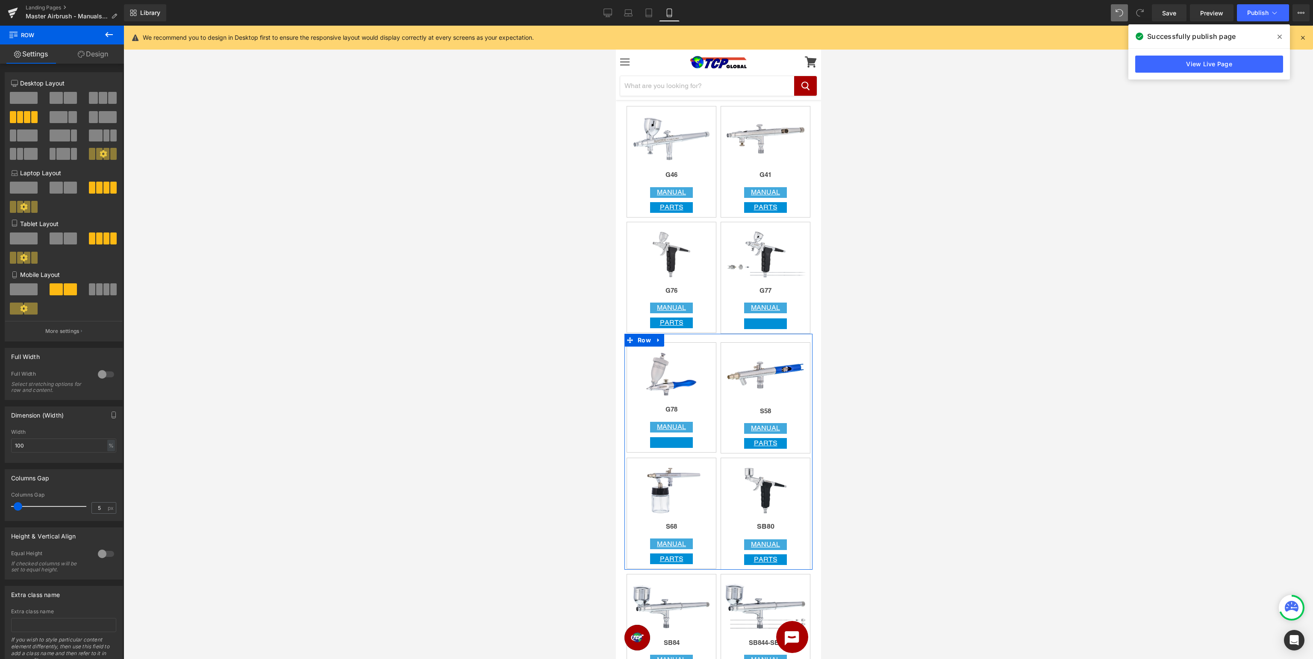
click at [103, 56] on link "Design" at bounding box center [93, 53] width 62 height 19
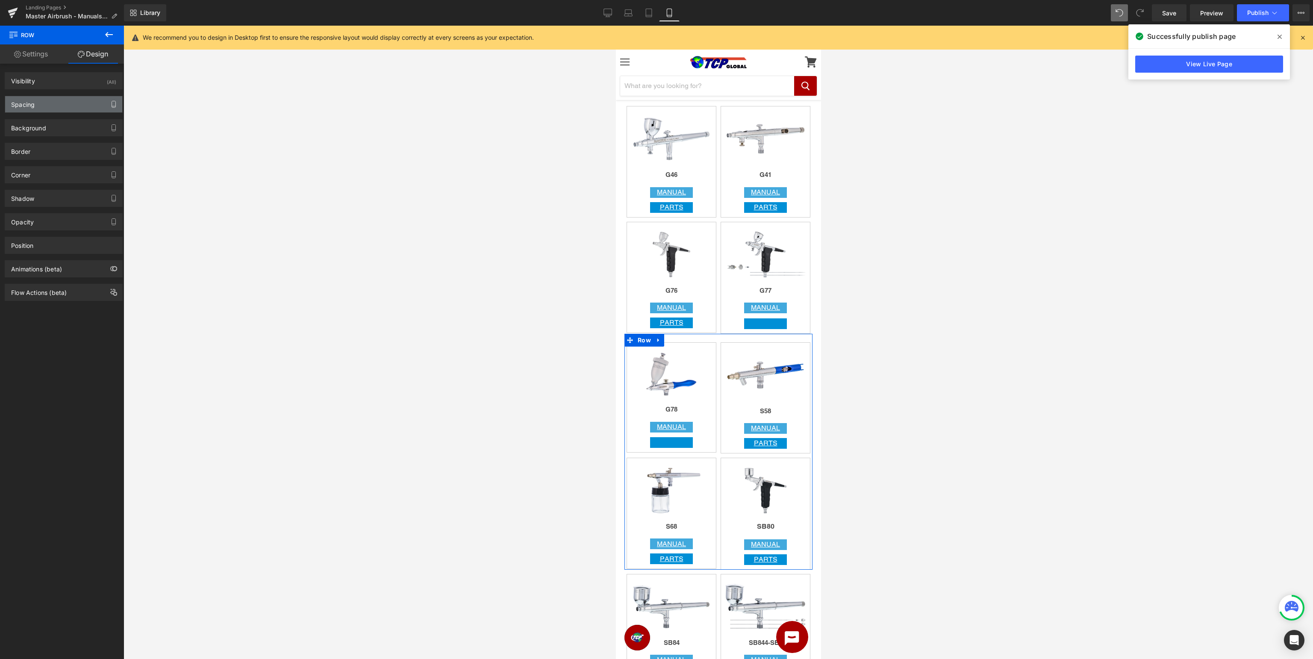
click at [115, 108] on button "button" at bounding box center [114, 104] width 14 height 16
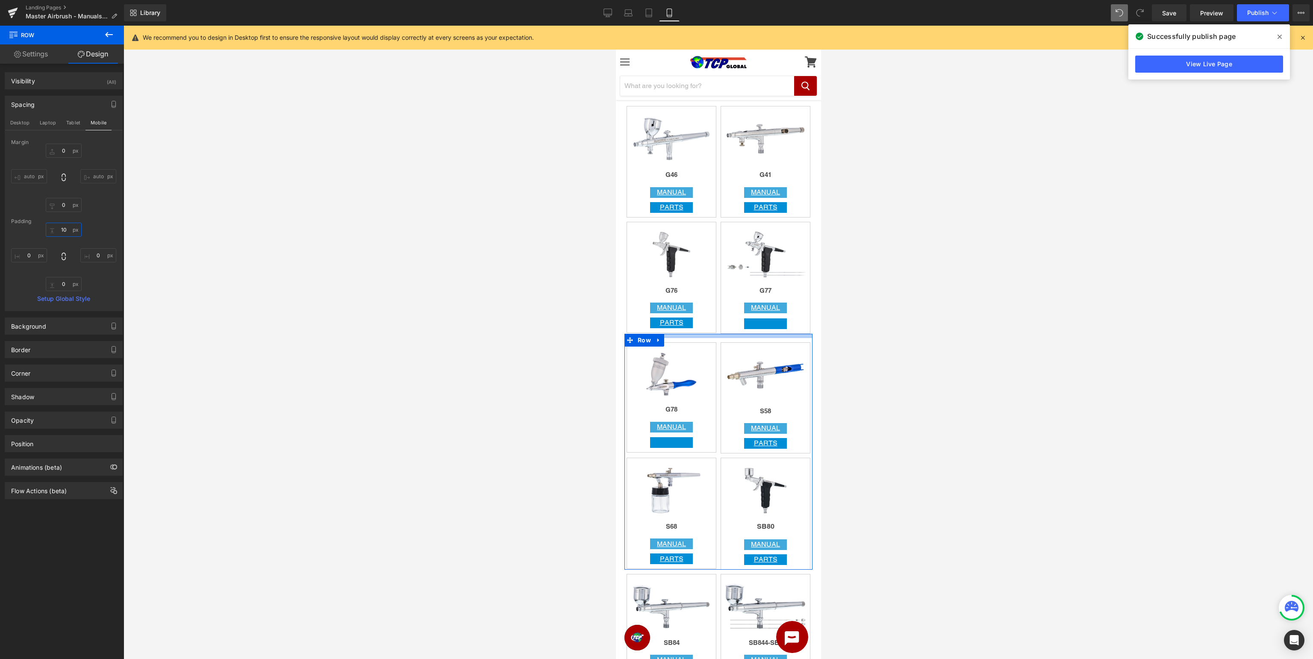
click at [66, 229] on input "text" at bounding box center [64, 230] width 36 height 14
type input "0"
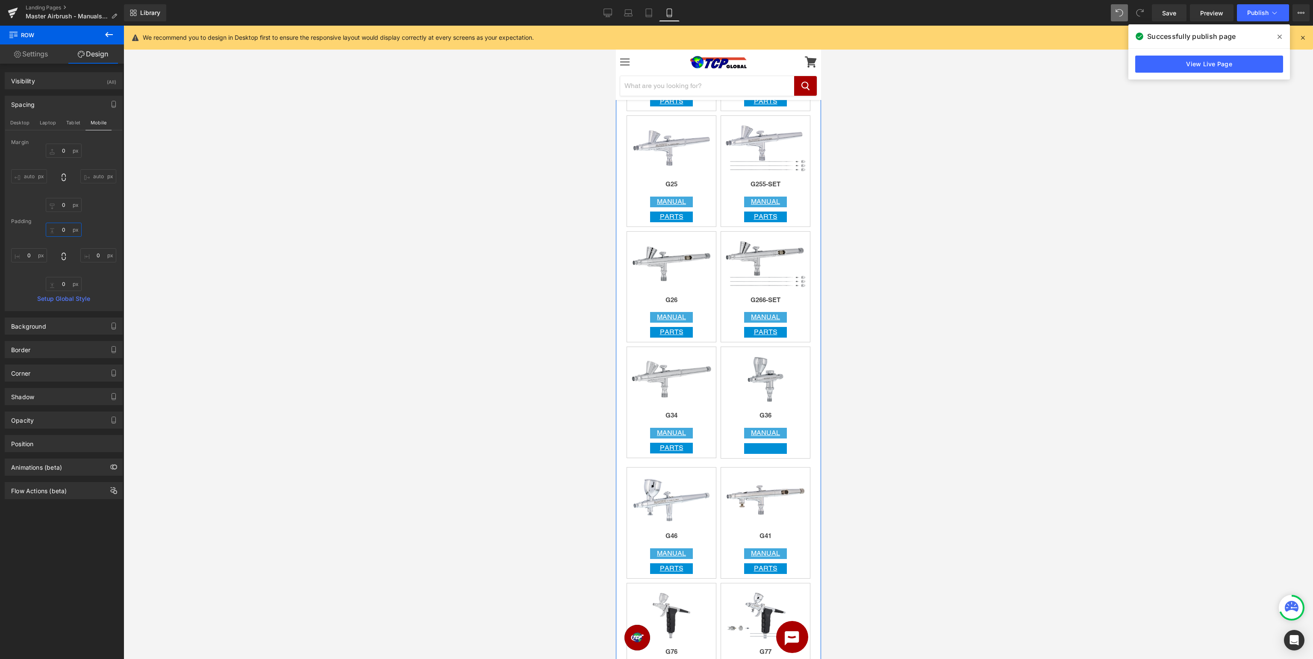
scroll to position [1399, 0]
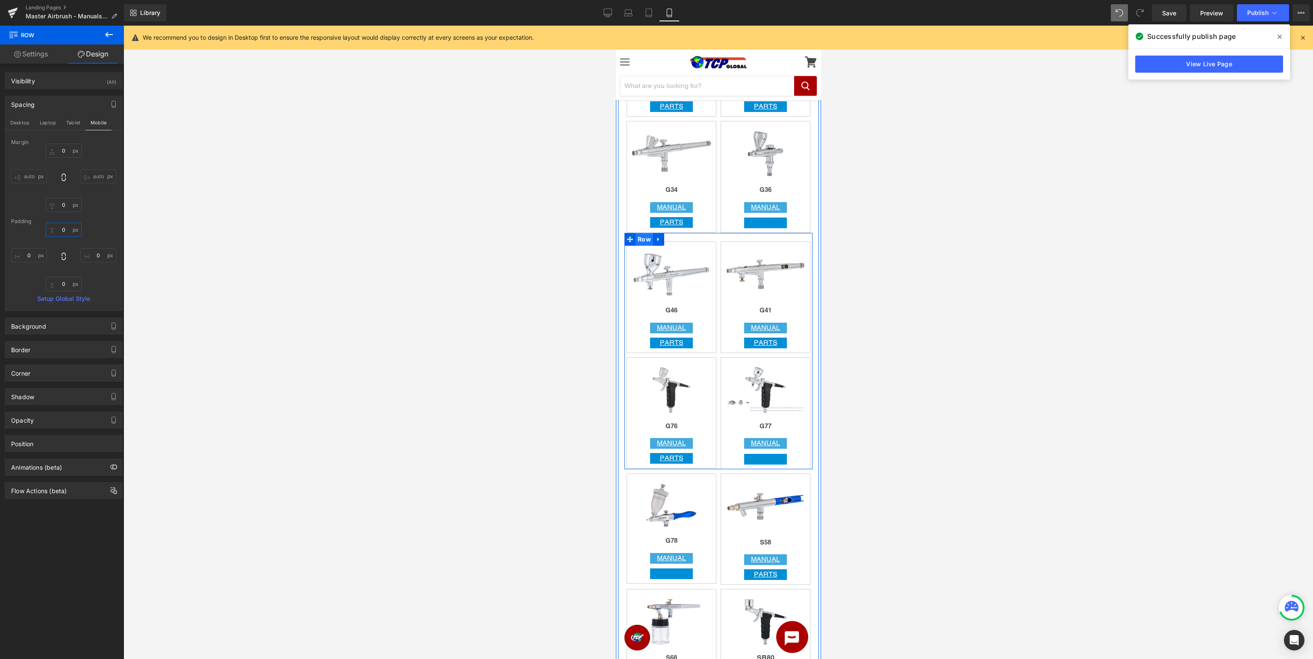
click at [647, 238] on span "Row" at bounding box center [644, 239] width 18 height 13
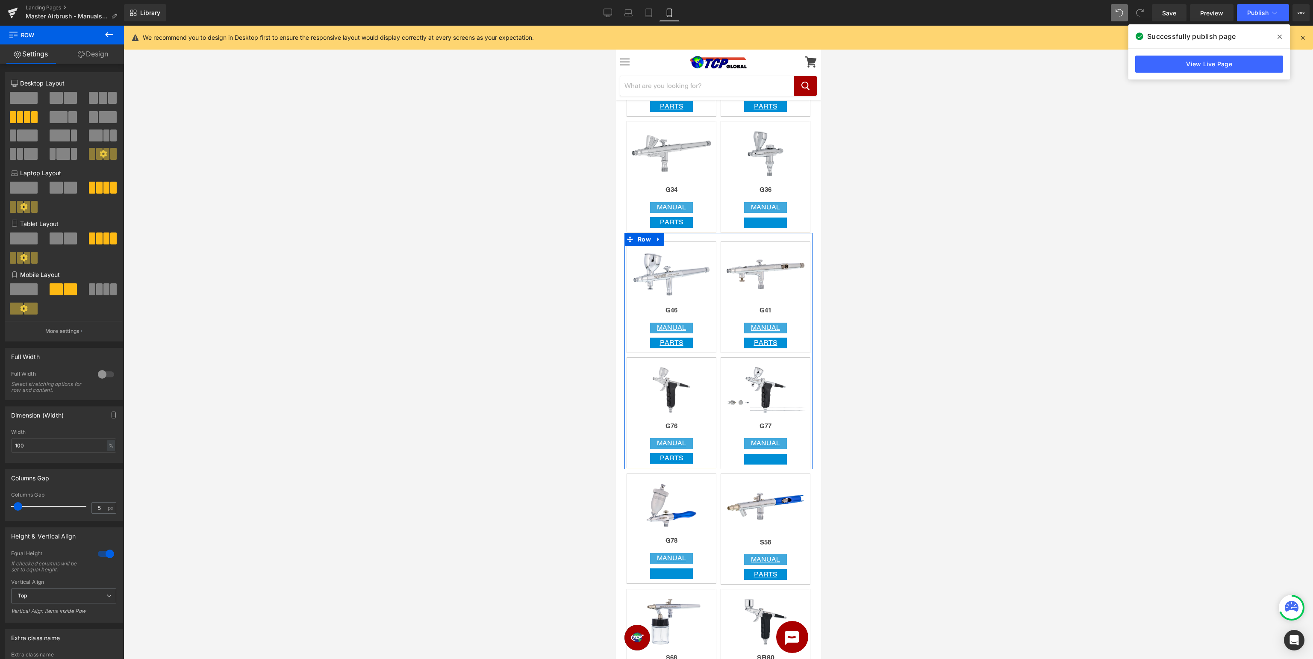
click at [98, 549] on div at bounding box center [106, 554] width 21 height 14
click at [102, 59] on link "Design" at bounding box center [93, 53] width 62 height 19
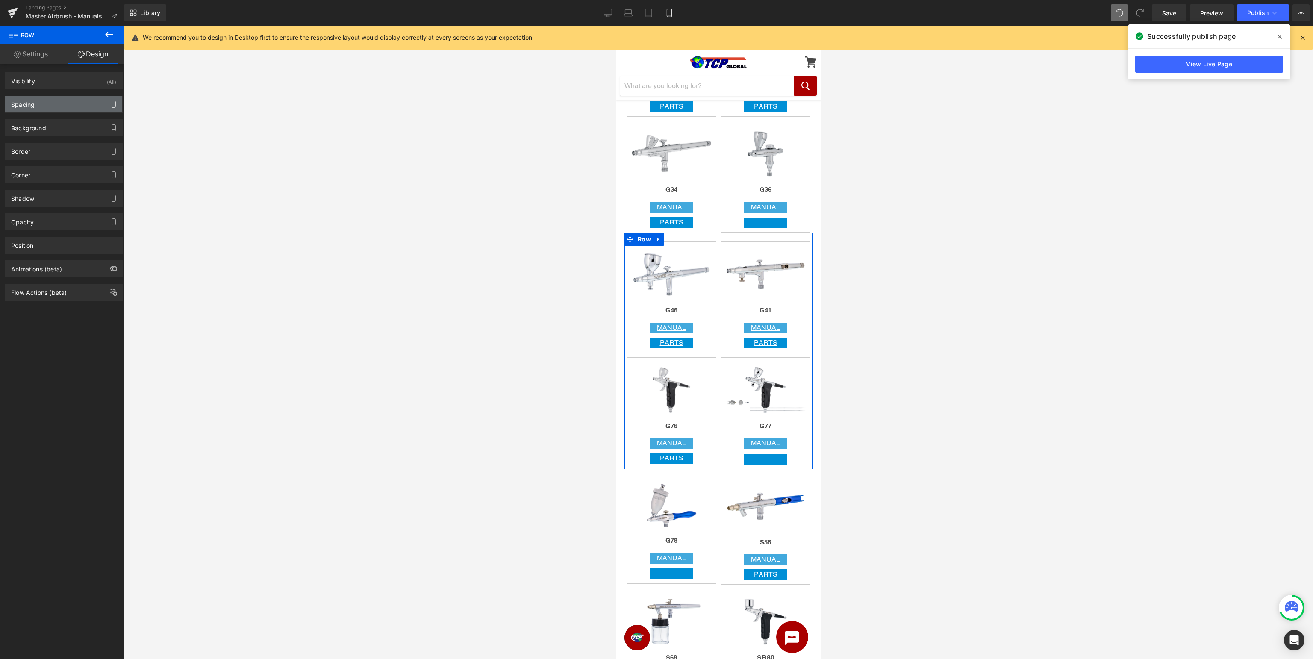
click at [112, 102] on icon "button" at bounding box center [113, 104] width 7 height 7
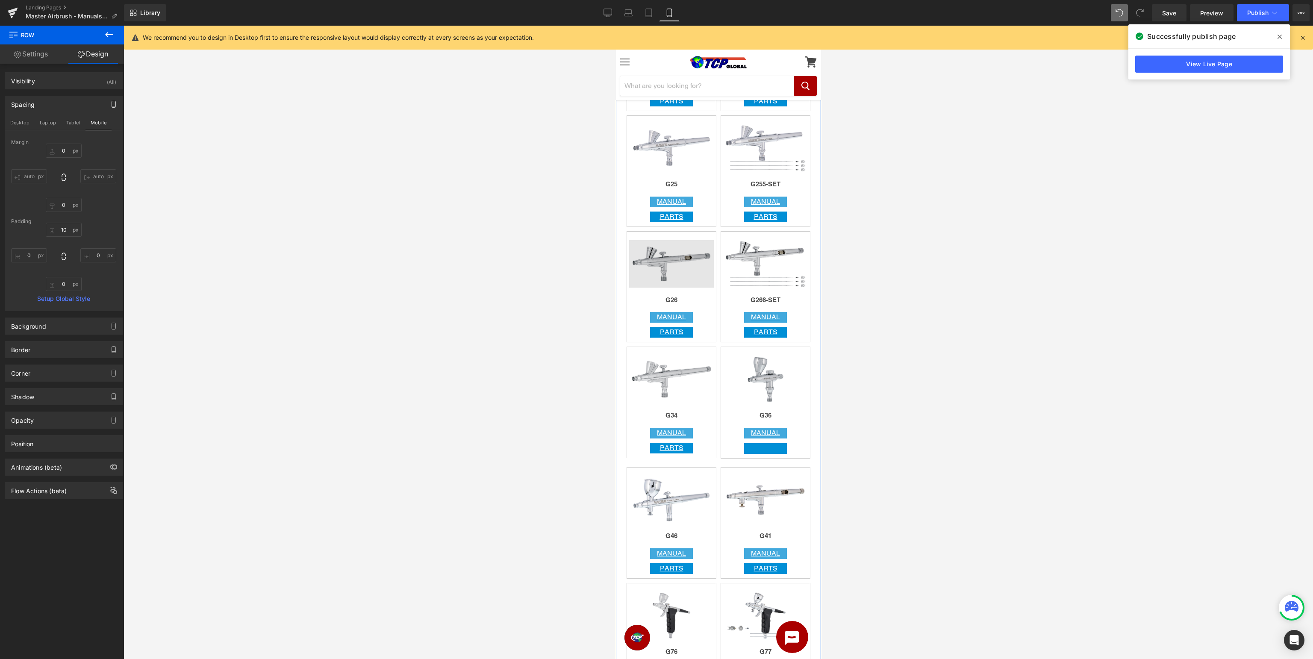
scroll to position [1218, 0]
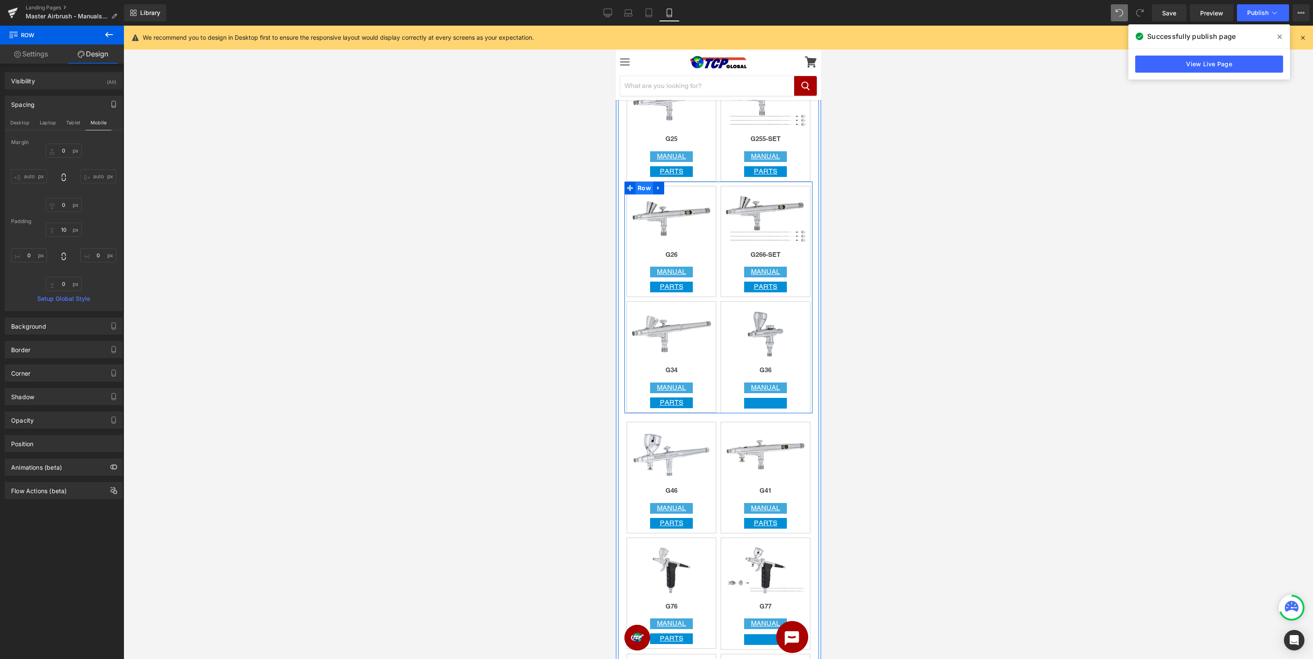
click at [640, 189] on span "Row" at bounding box center [644, 188] width 18 height 13
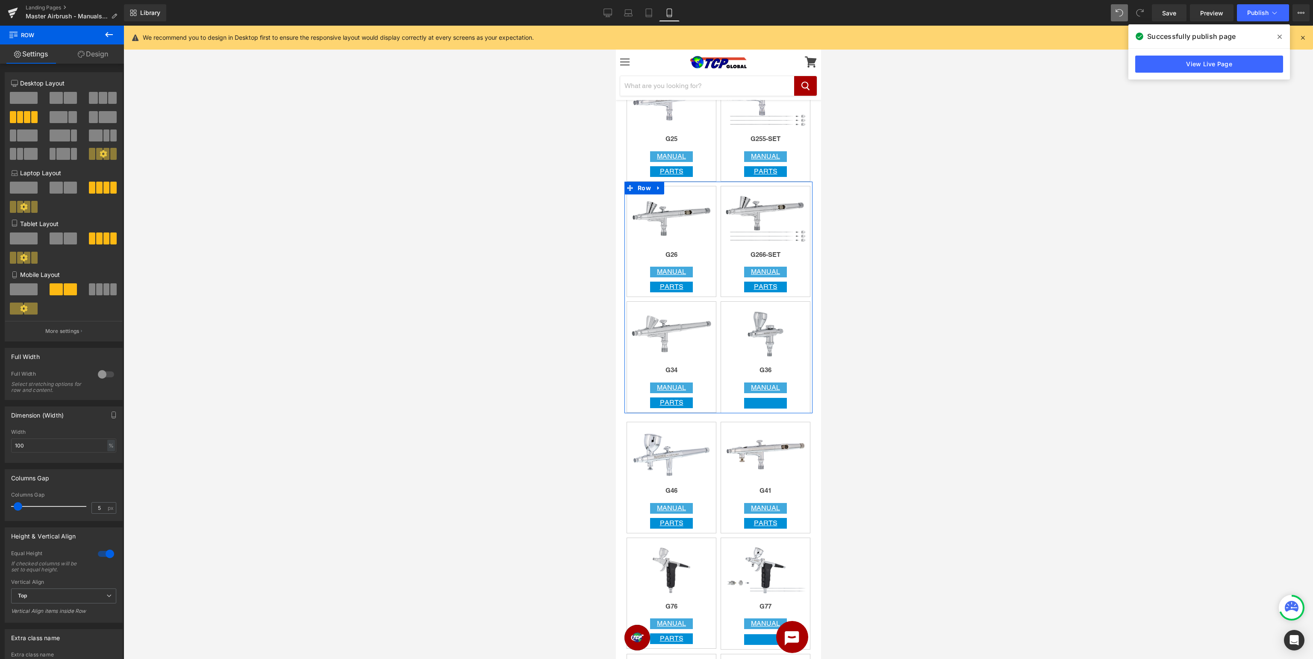
click at [102, 552] on div at bounding box center [106, 554] width 21 height 14
click at [100, 59] on link "Design" at bounding box center [93, 53] width 62 height 19
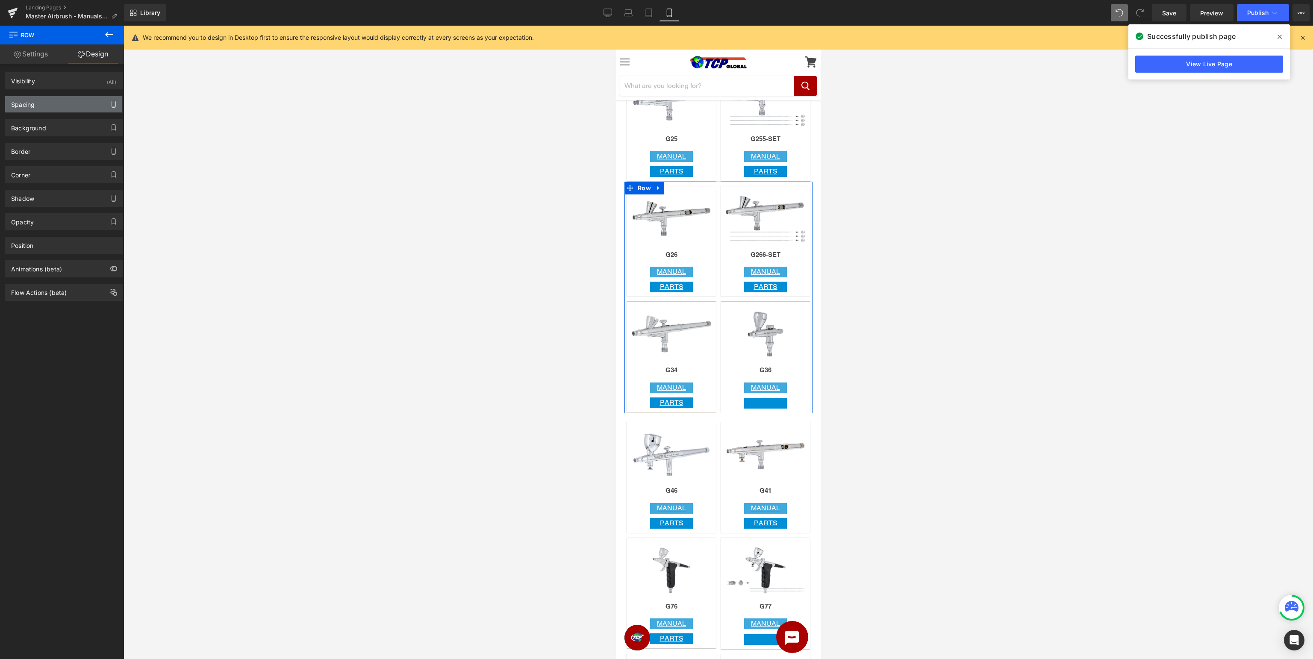
click at [115, 103] on icon "button" at bounding box center [113, 104] width 7 height 7
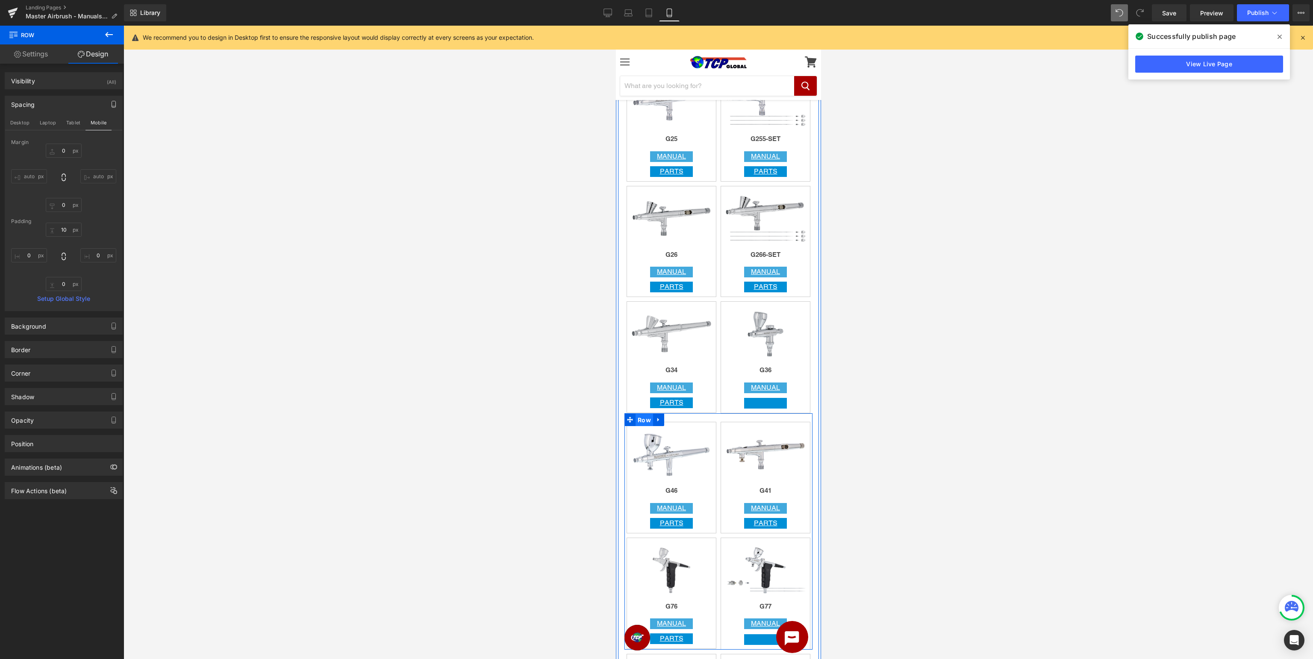
click at [644, 422] on span "Row" at bounding box center [644, 420] width 18 height 13
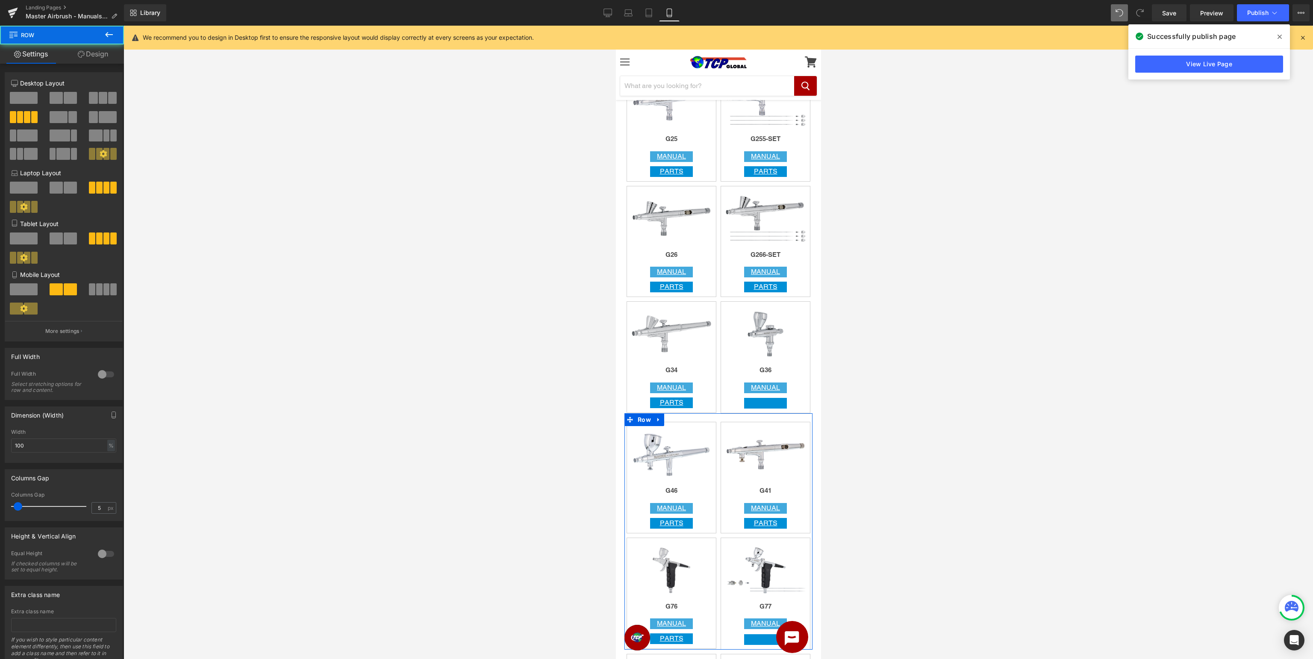
click at [100, 56] on link "Design" at bounding box center [93, 53] width 62 height 19
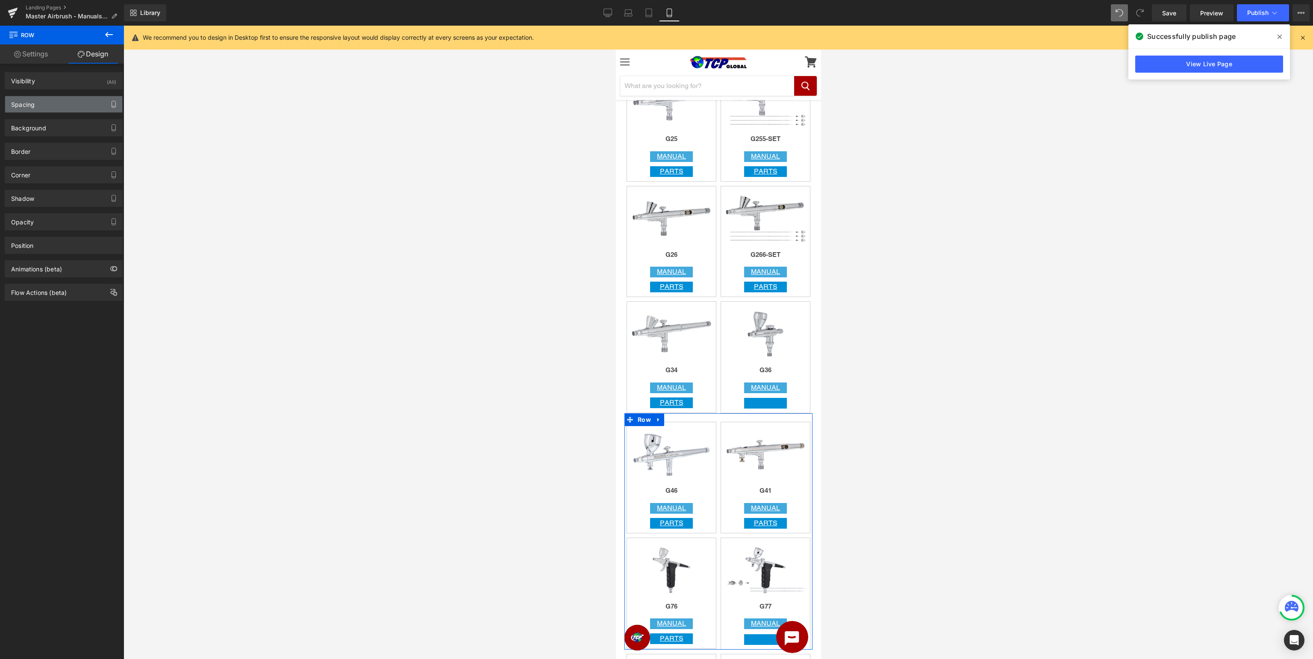
click at [114, 100] on button "button" at bounding box center [114, 104] width 14 height 16
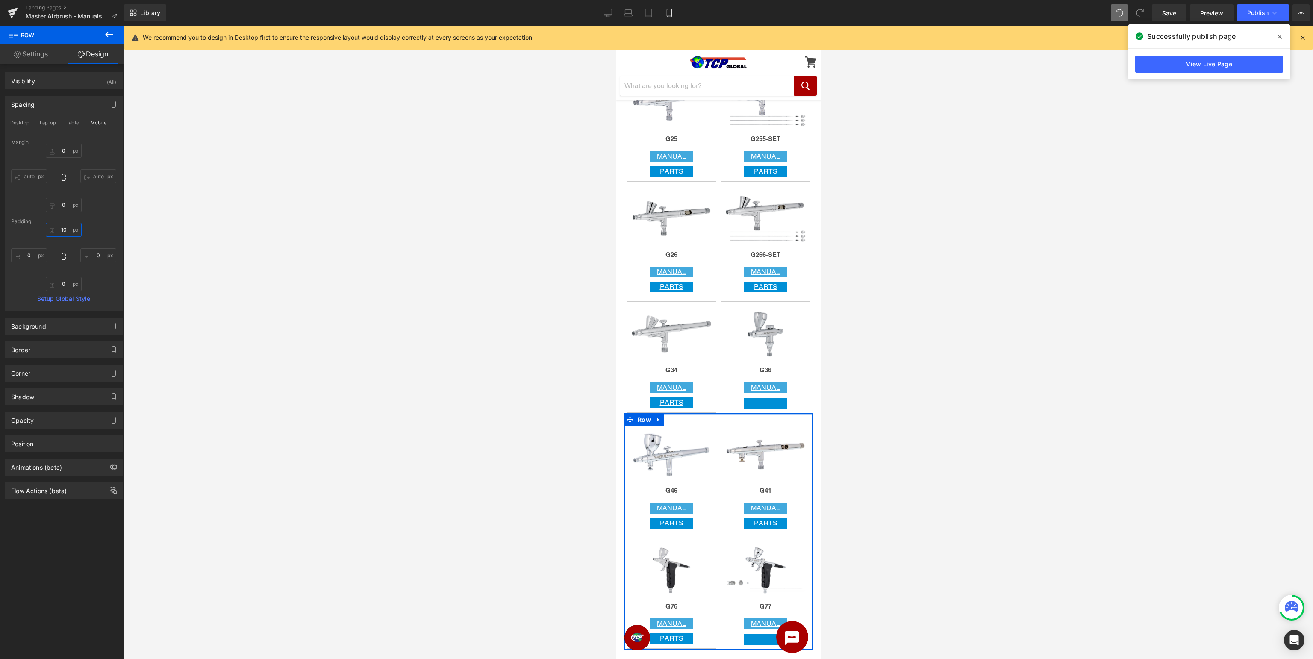
click at [62, 232] on input "10" at bounding box center [64, 230] width 36 height 14
type input "0"
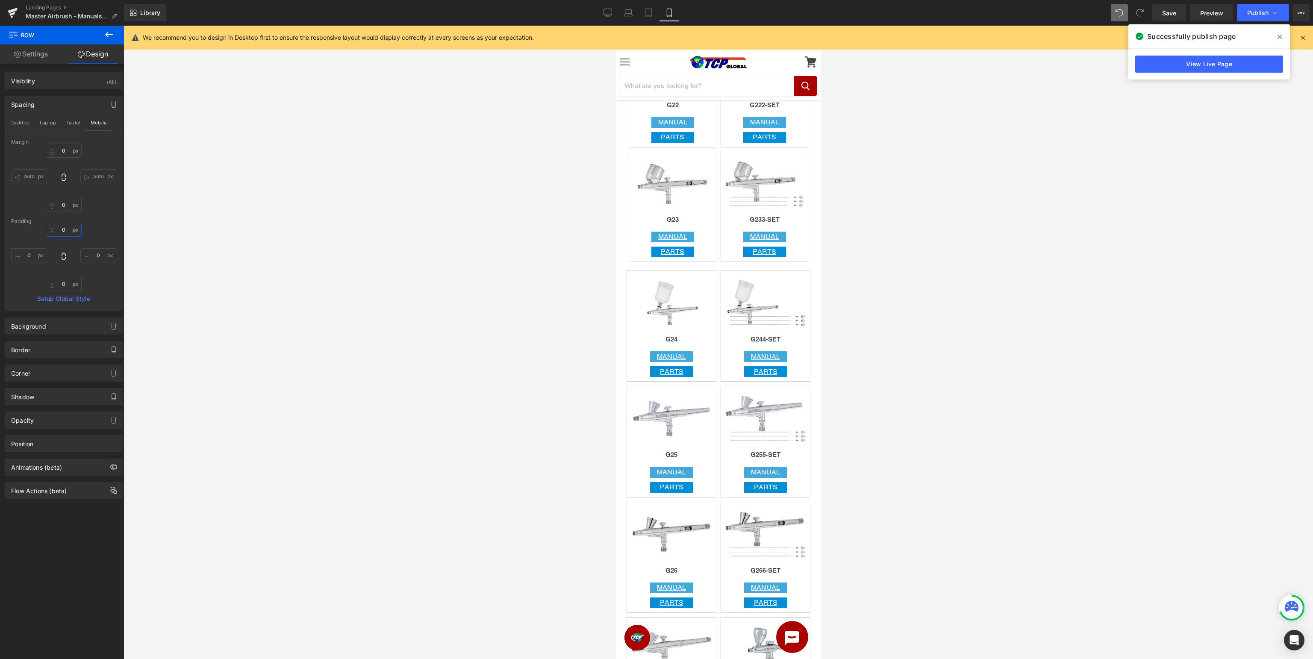
scroll to position [722, 0]
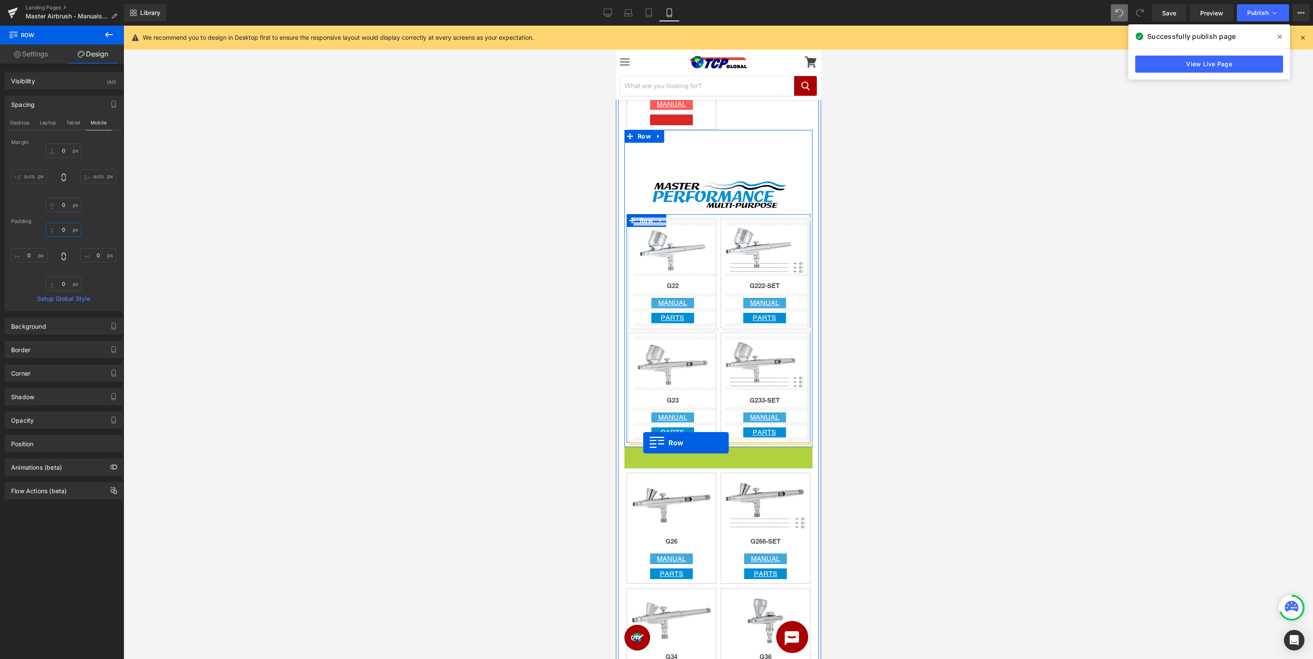
drag, startPoint x: 644, startPoint y: 456, endPoint x: 643, endPoint y: 443, distance: 12.5
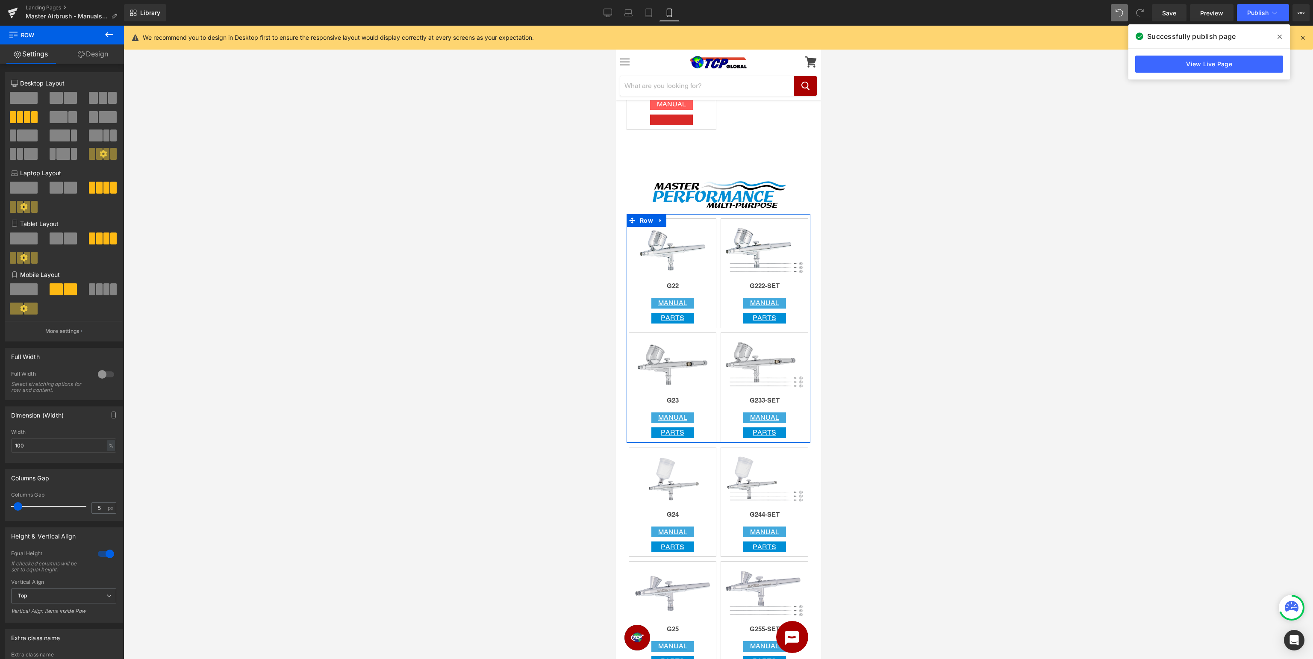
click at [837, 454] on div at bounding box center [717, 342] width 1189 height 633
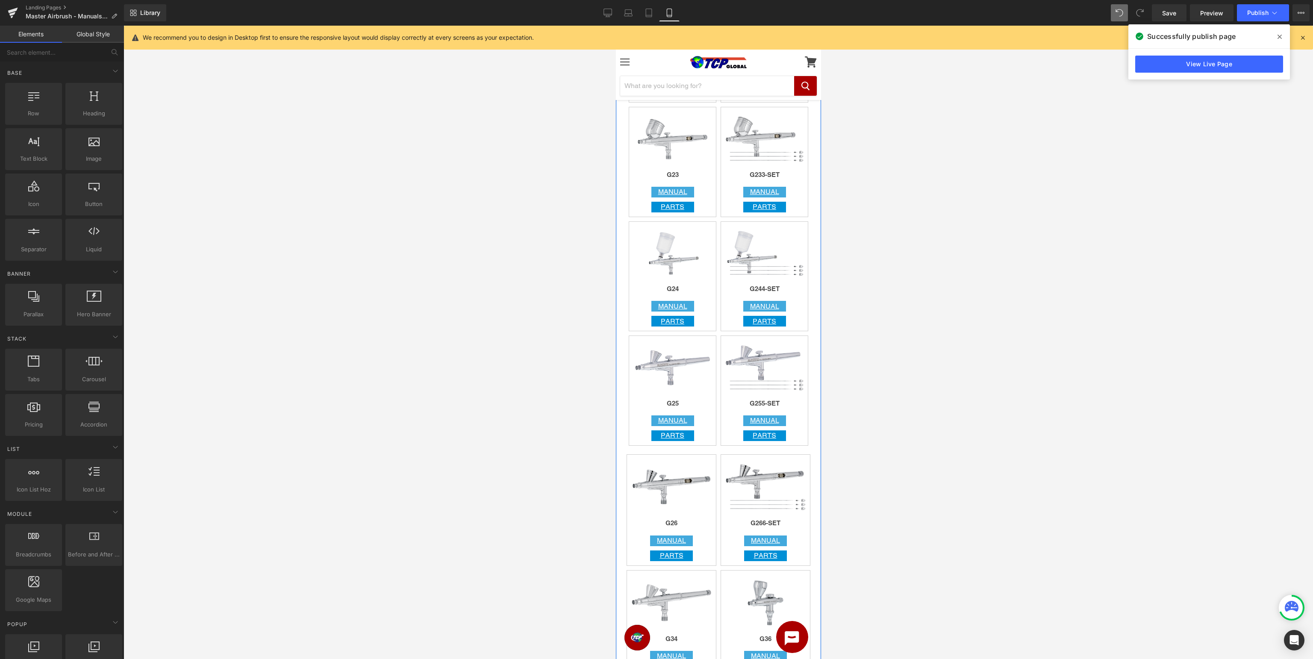
scroll to position [993, 0]
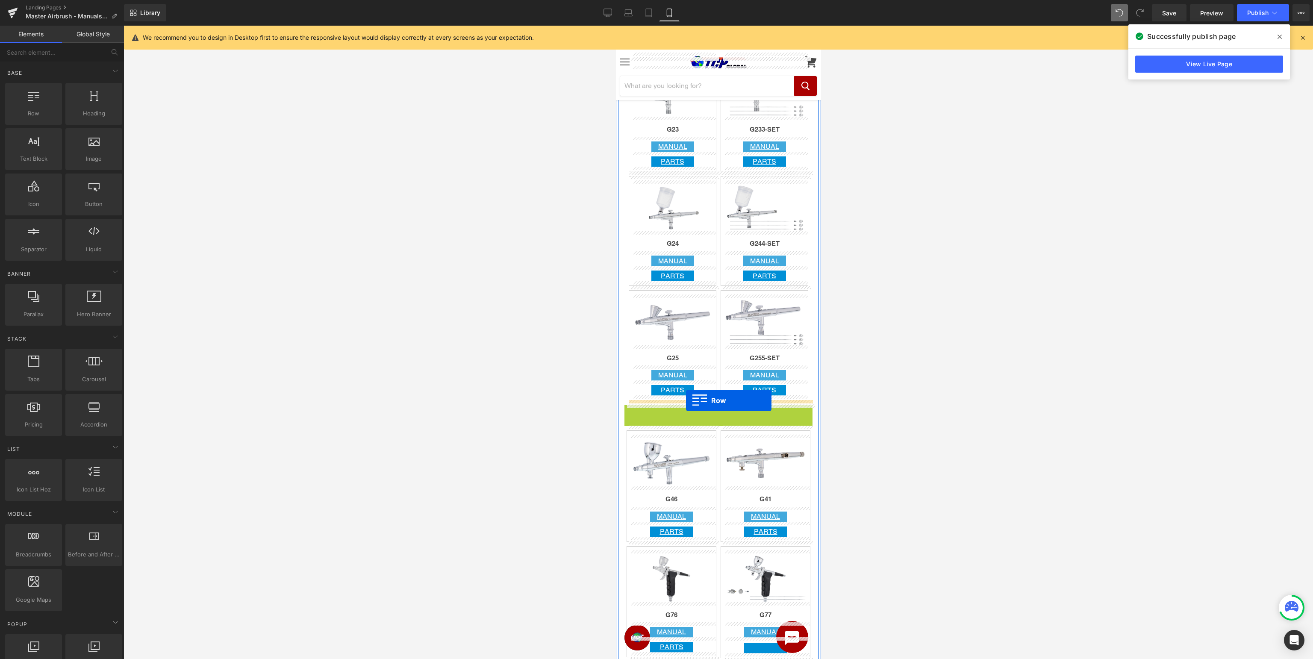
drag, startPoint x: 641, startPoint y: 409, endPoint x: 685, endPoint y: 400, distance: 44.9
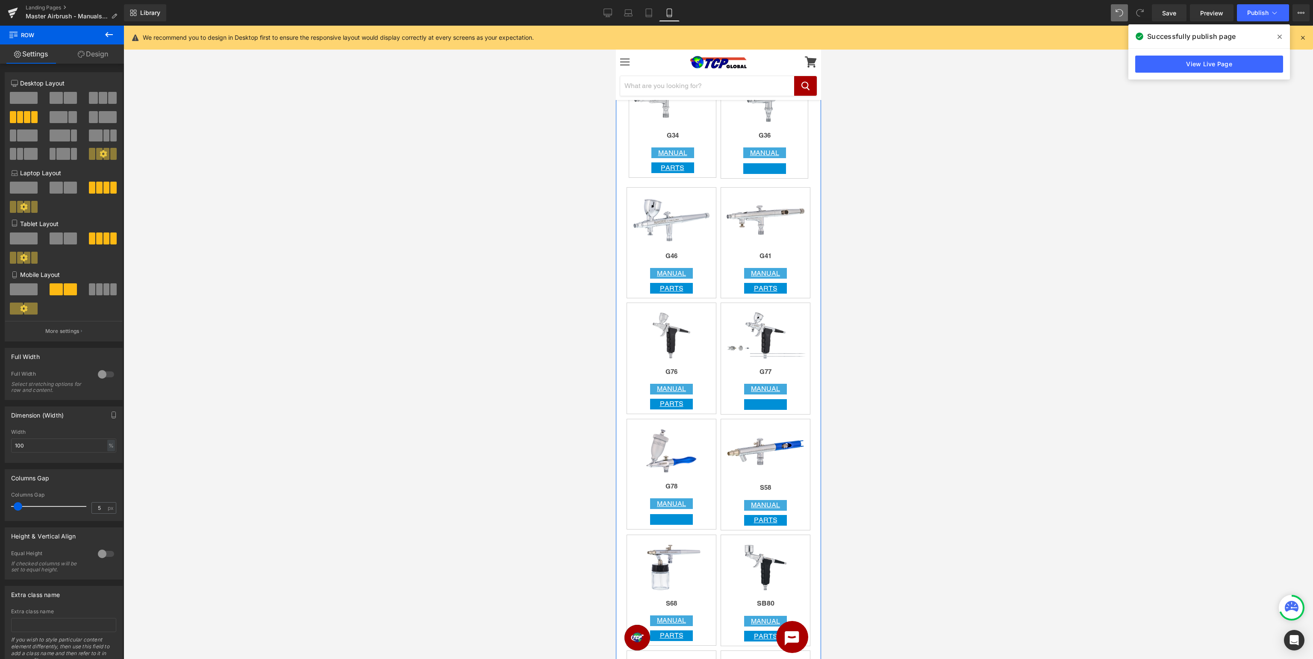
scroll to position [1399, 0]
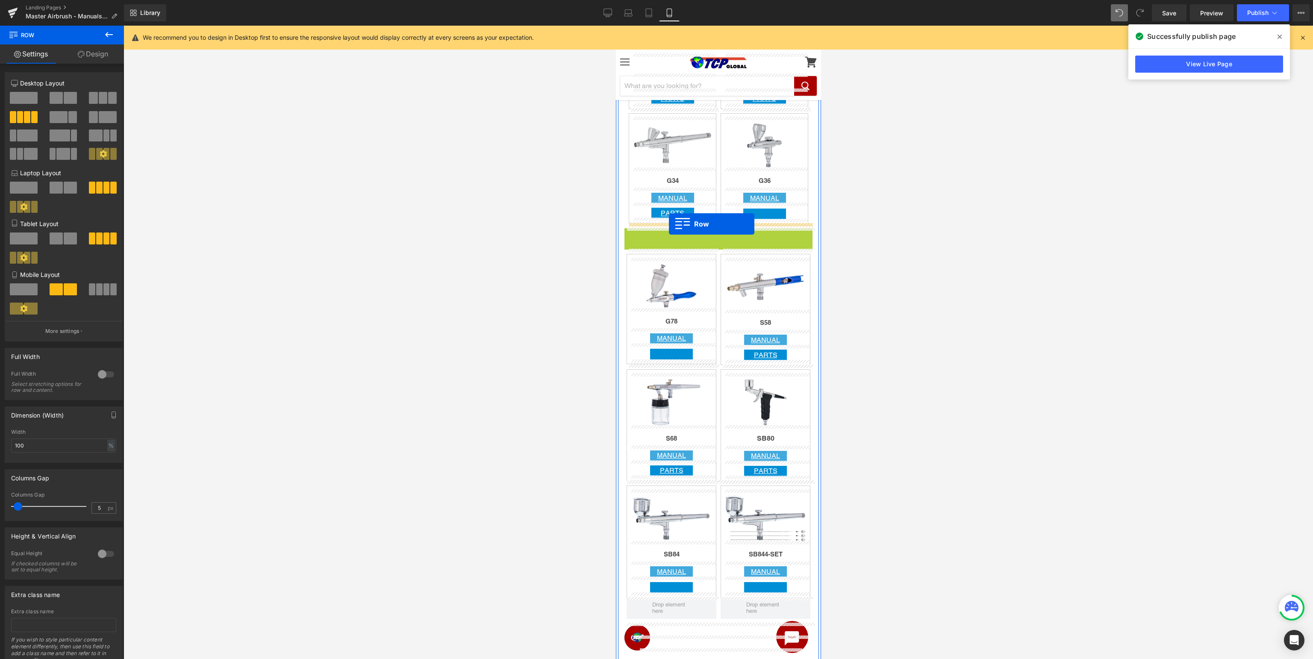
drag, startPoint x: 643, startPoint y: 237, endPoint x: 668, endPoint y: 224, distance: 28.5
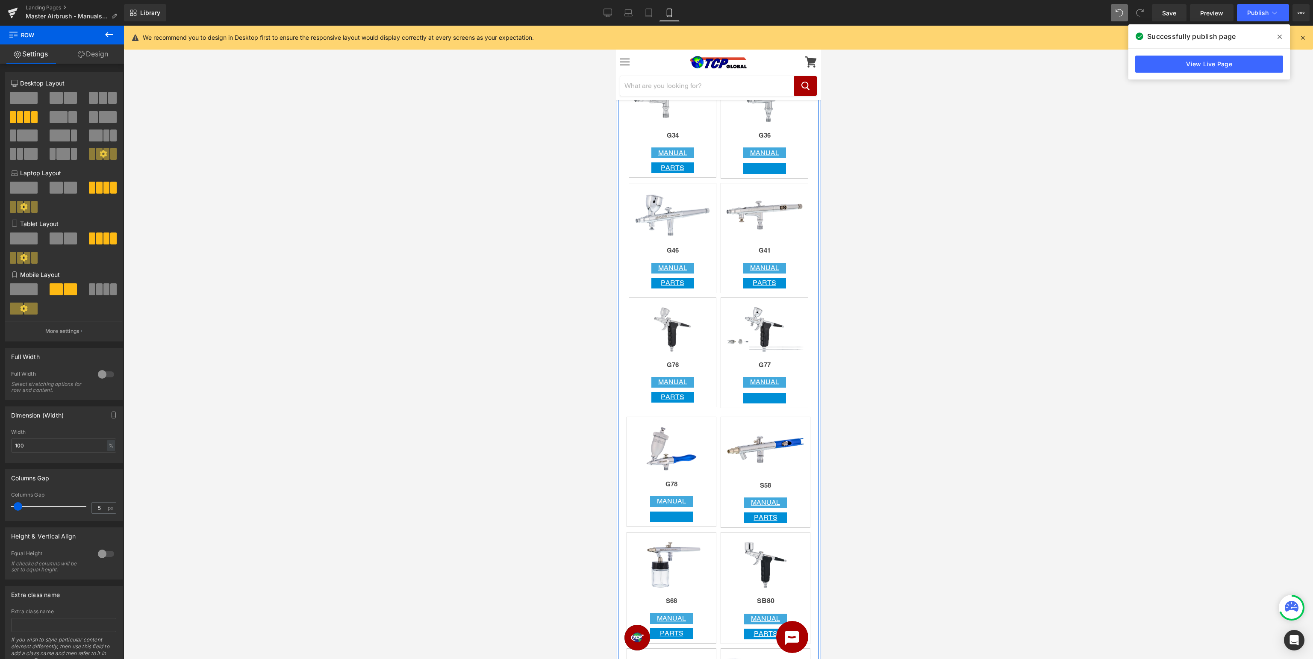
scroll to position [1489, 0]
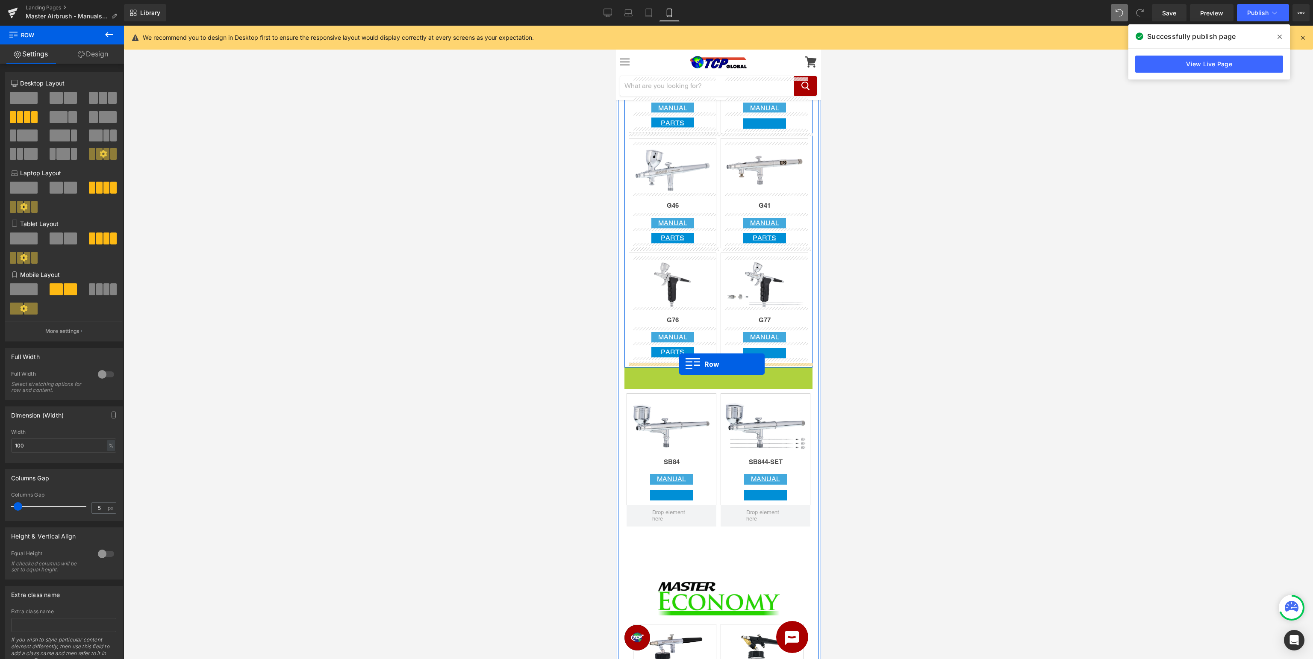
drag, startPoint x: 638, startPoint y: 374, endPoint x: 679, endPoint y: 364, distance: 41.9
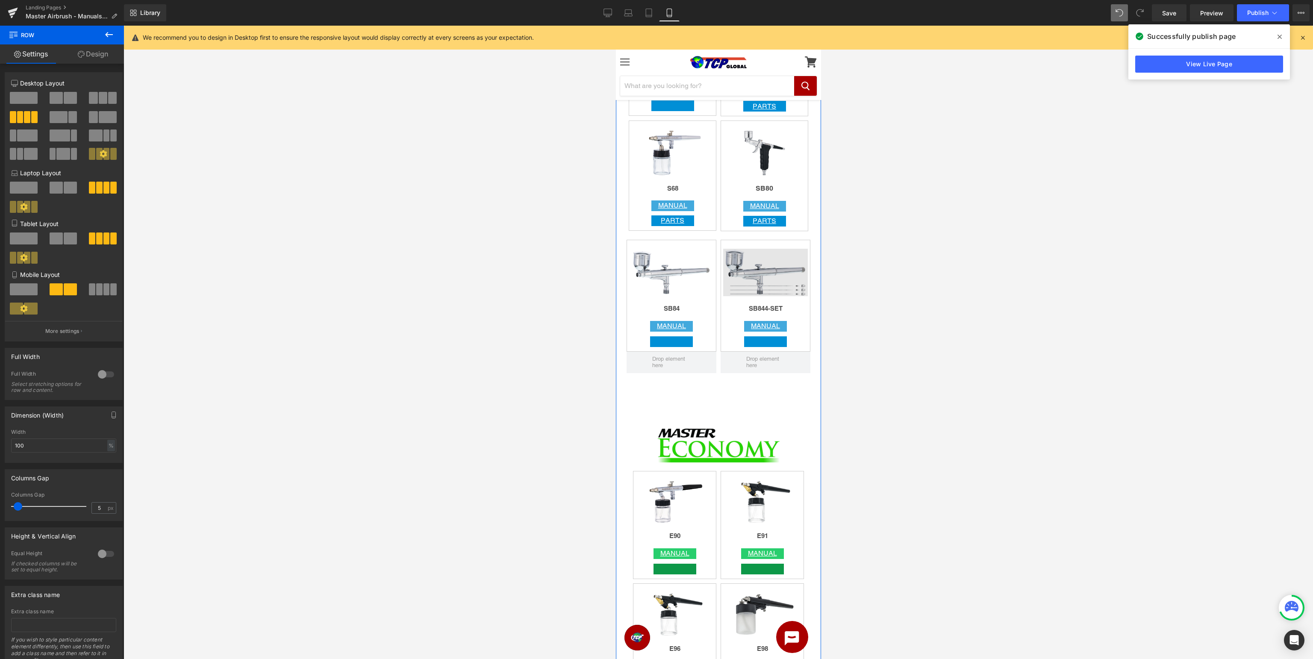
scroll to position [1760, 0]
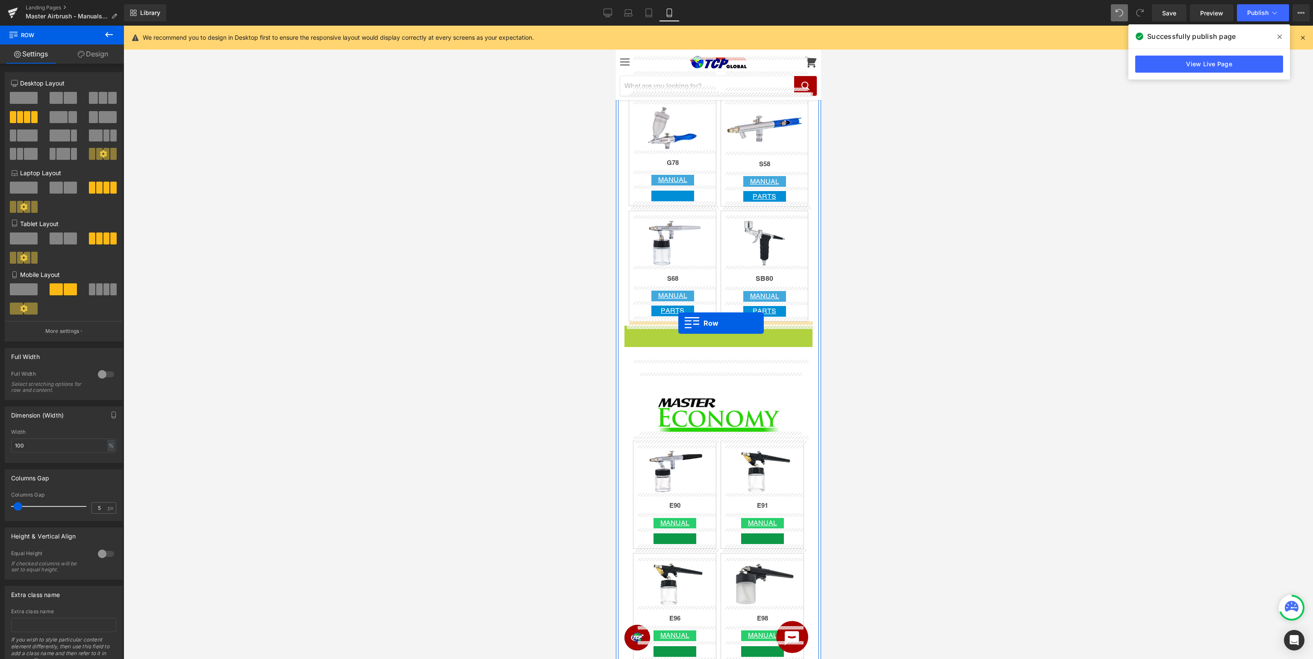
drag, startPoint x: 643, startPoint y: 333, endPoint x: 678, endPoint y: 323, distance: 36.5
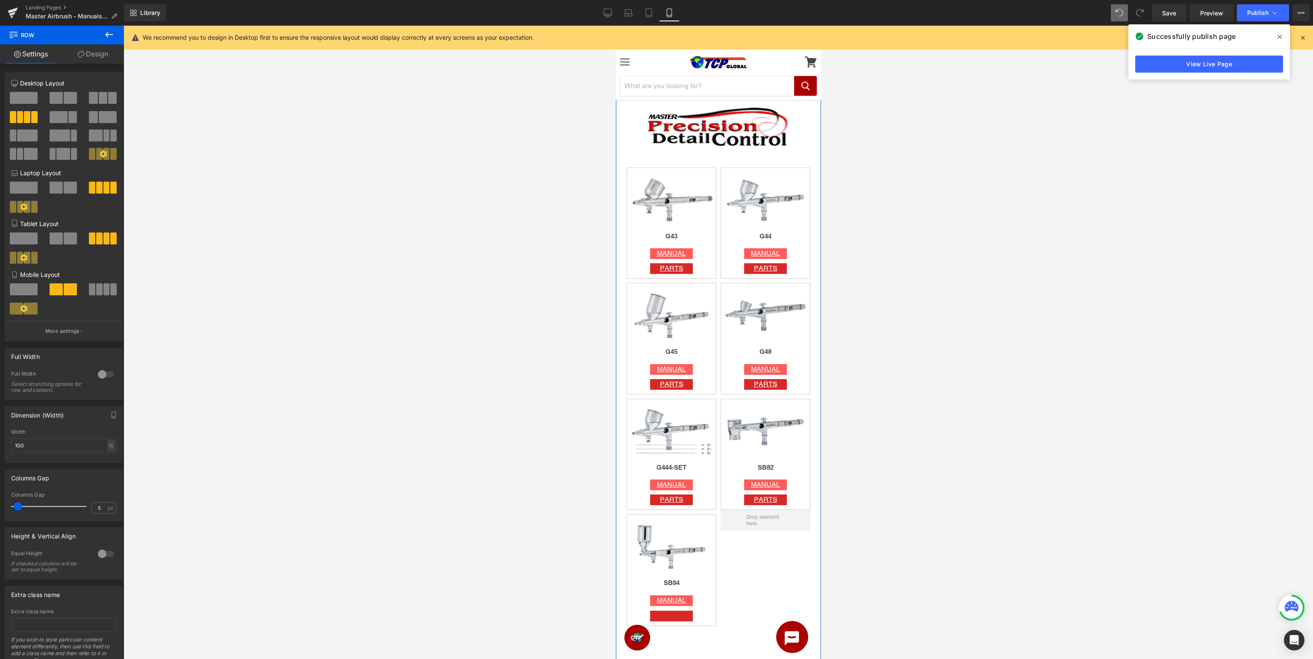
scroll to position [451, 0]
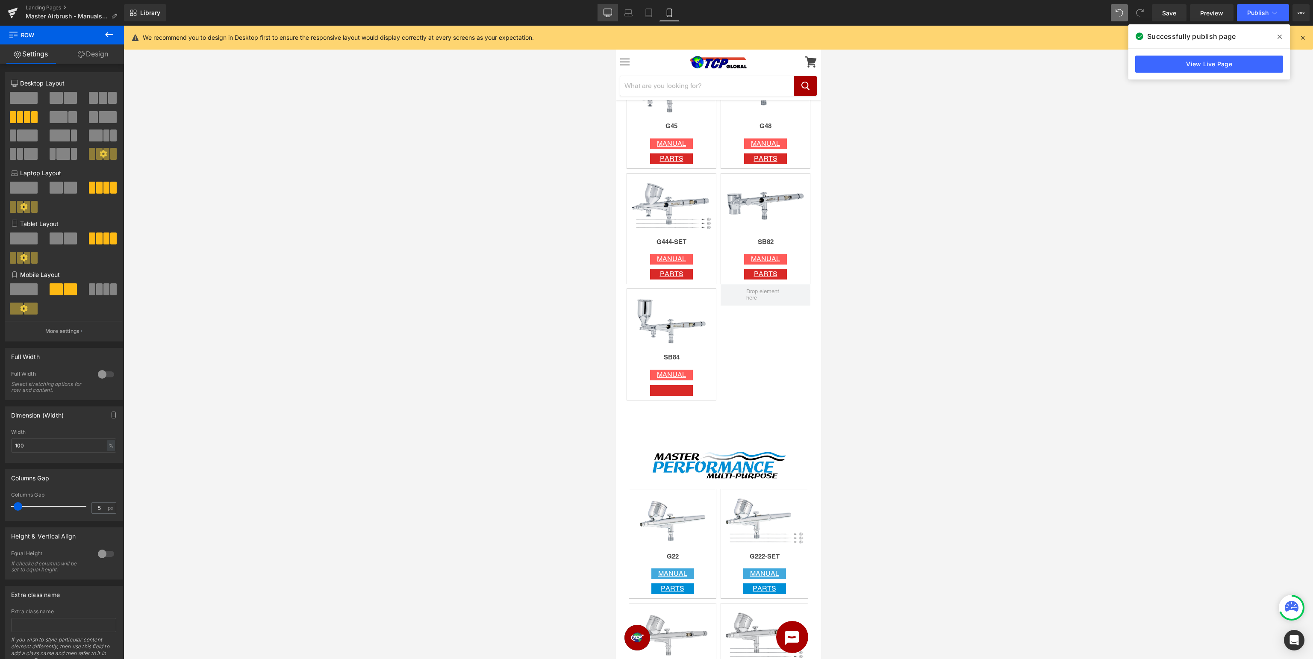
click at [609, 12] on icon at bounding box center [607, 13] width 9 height 9
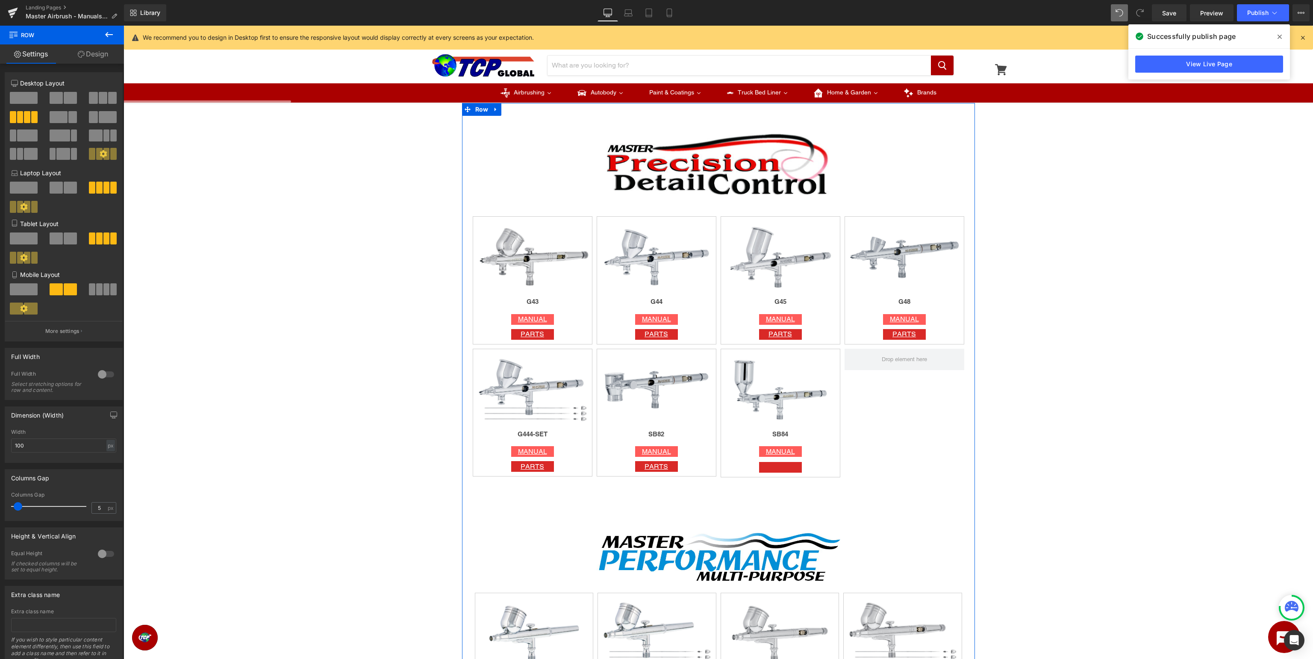
scroll to position [361, 0]
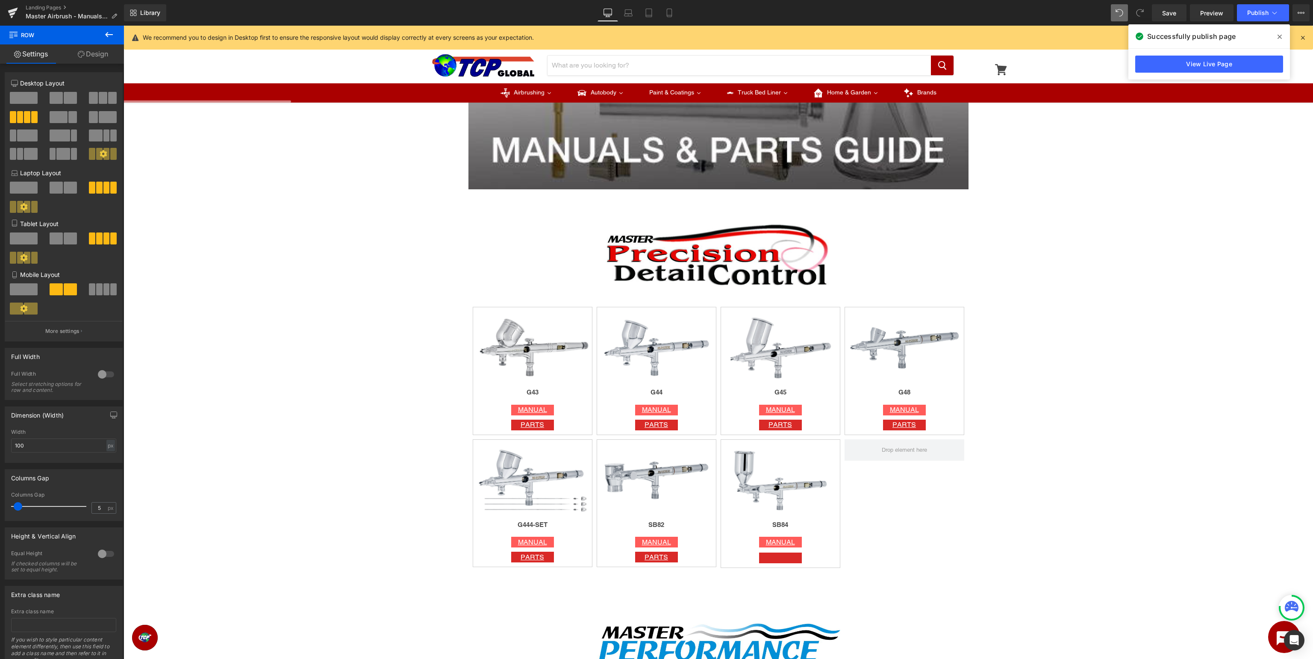
click at [112, 36] on icon at bounding box center [109, 34] width 10 height 10
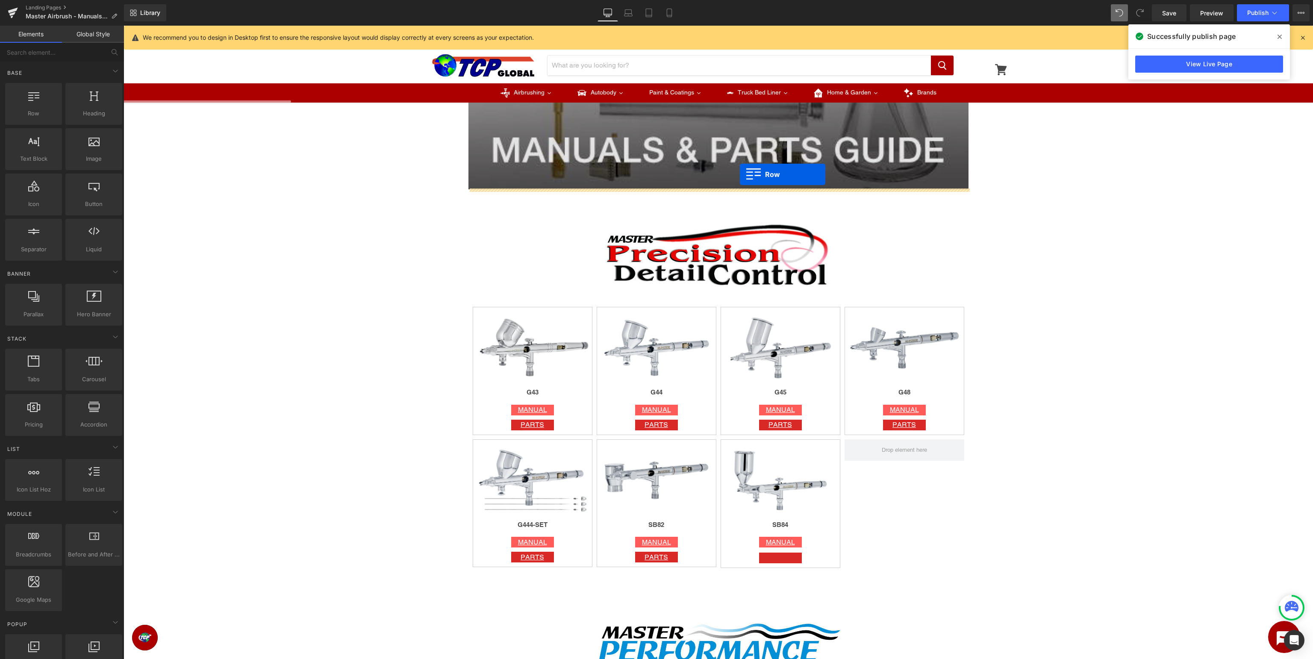
drag, startPoint x: 149, startPoint y: 126, endPoint x: 740, endPoint y: 174, distance: 592.9
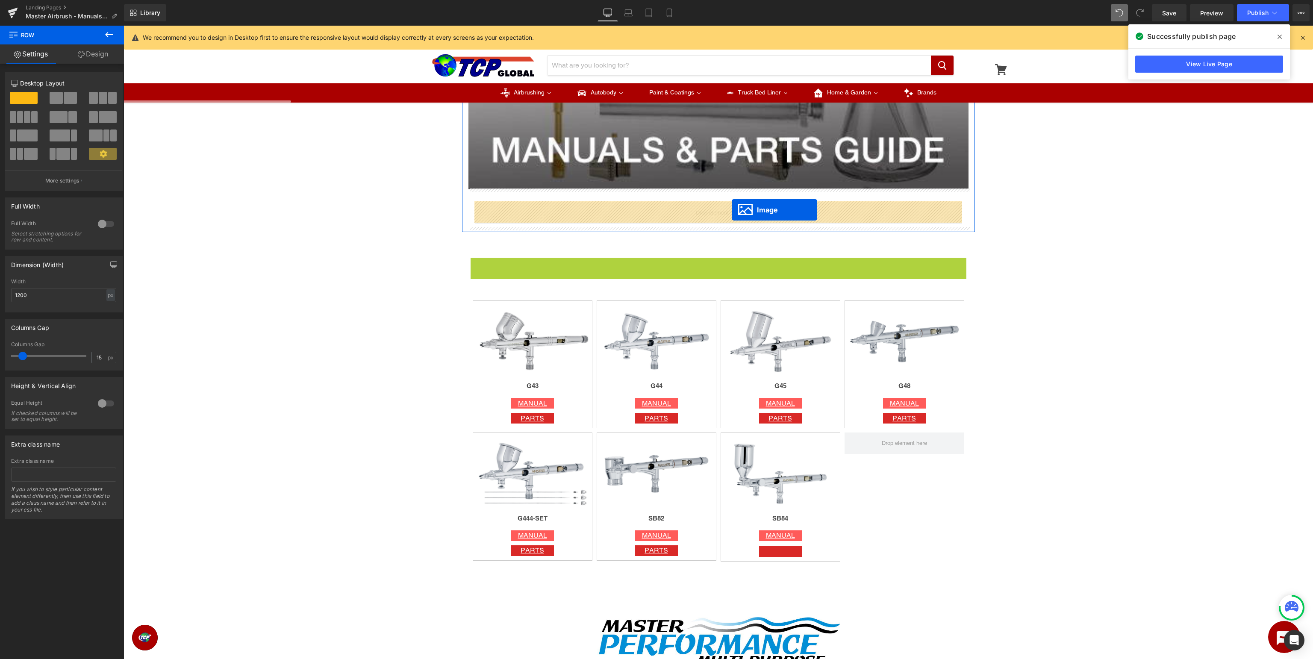
drag, startPoint x: 718, startPoint y: 292, endPoint x: 732, endPoint y: 210, distance: 83.2
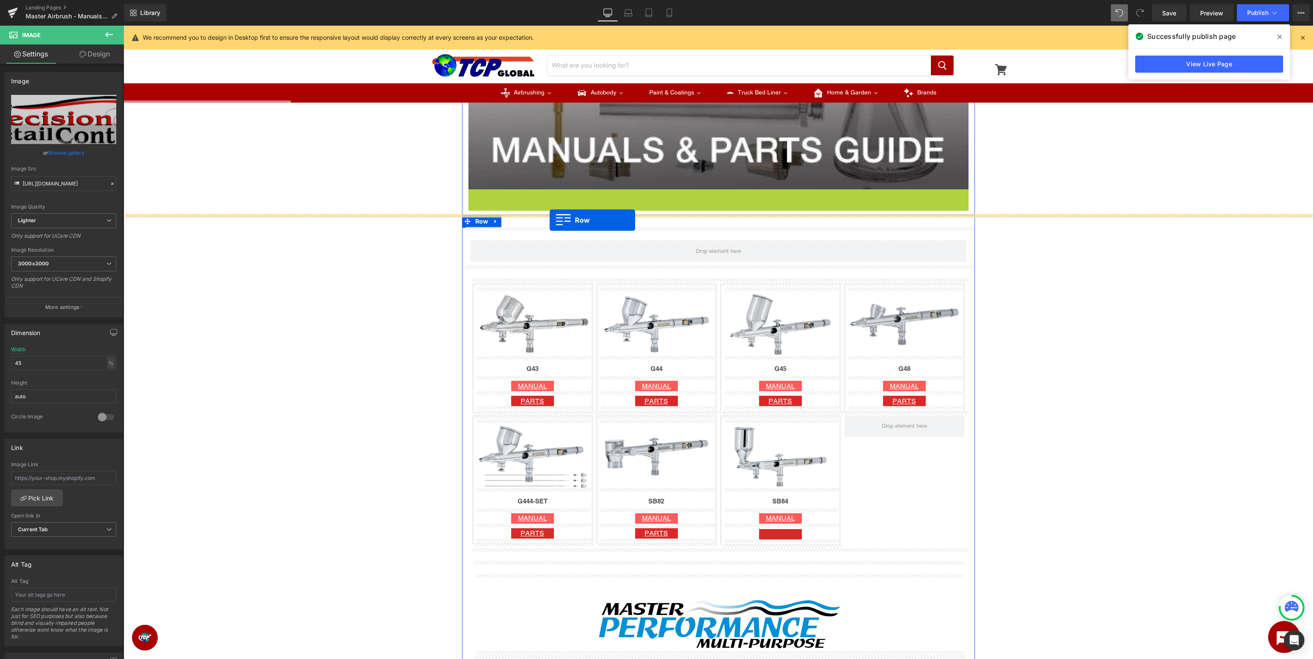
drag, startPoint x: 484, startPoint y: 193, endPoint x: 550, endPoint y: 220, distance: 71.1
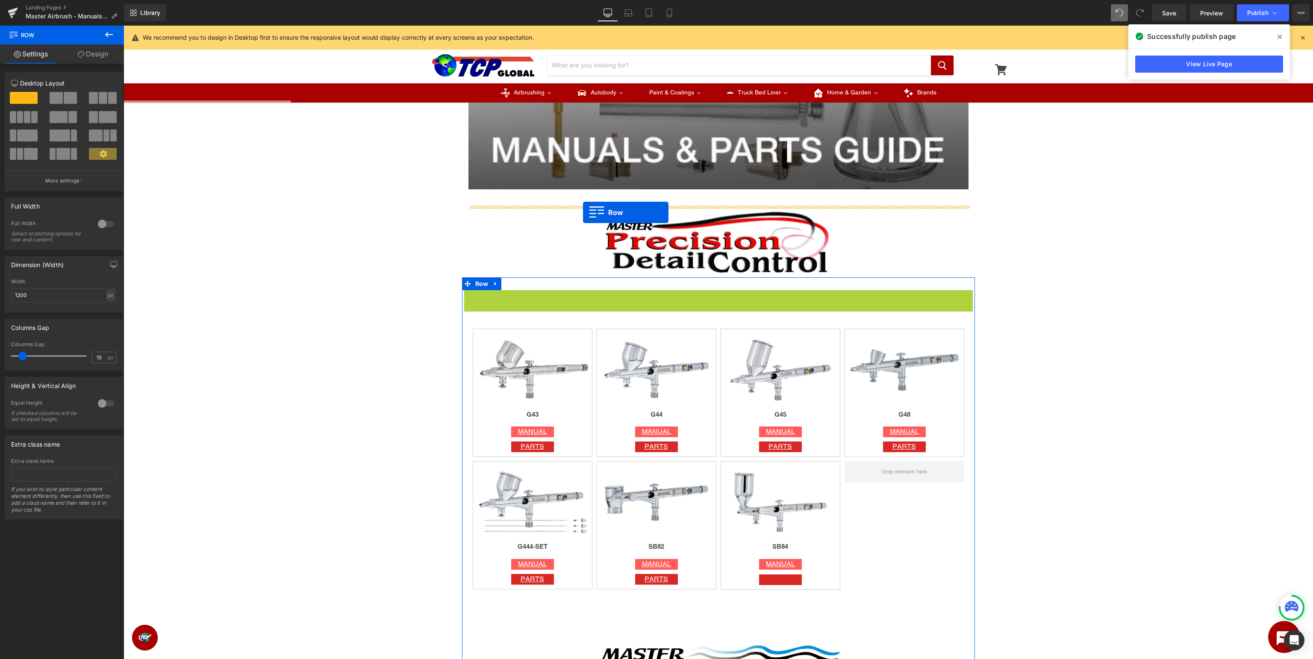
drag, startPoint x: 482, startPoint y: 299, endPoint x: 583, endPoint y: 213, distance: 132.5
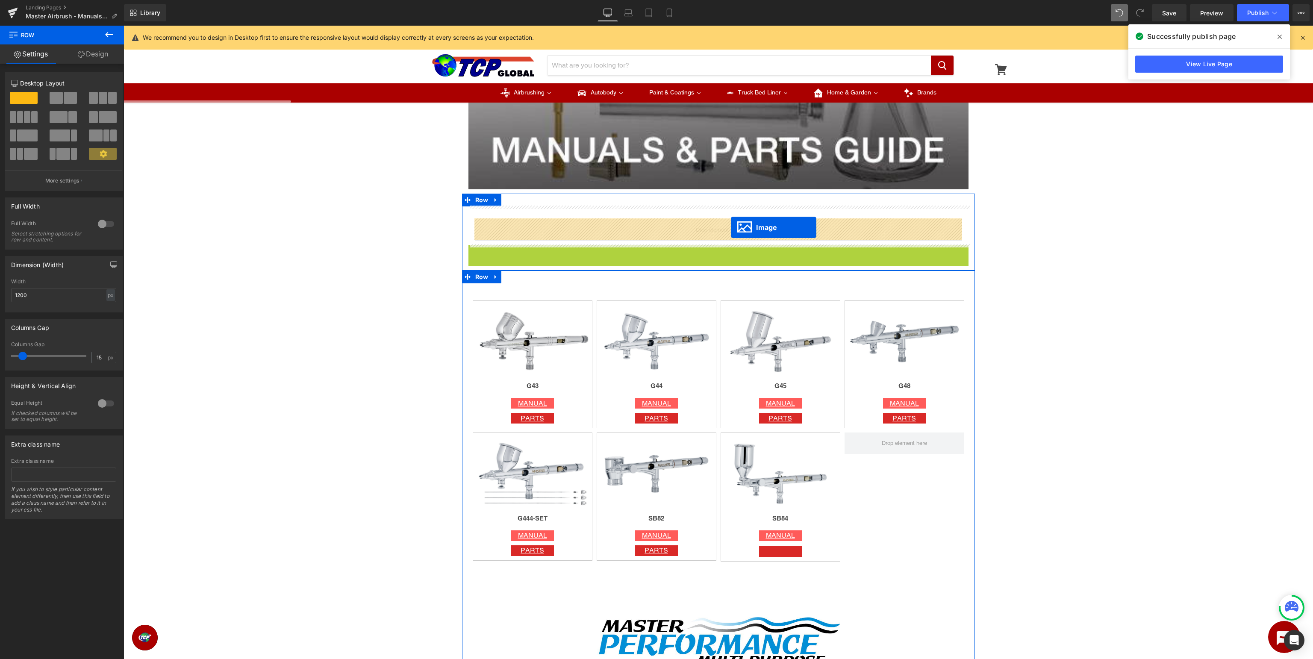
drag, startPoint x: 714, startPoint y: 279, endPoint x: 731, endPoint y: 227, distance: 54.9
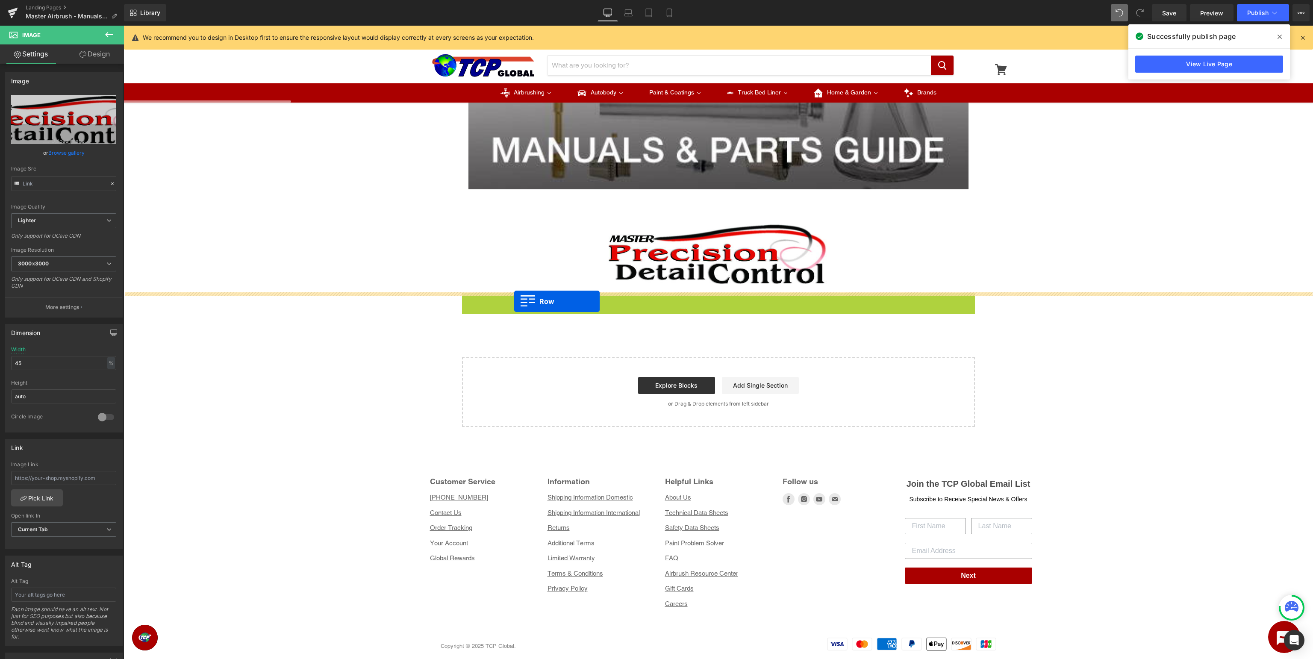
drag, startPoint x: 478, startPoint y: 297, endPoint x: 514, endPoint y: 301, distance: 36.5
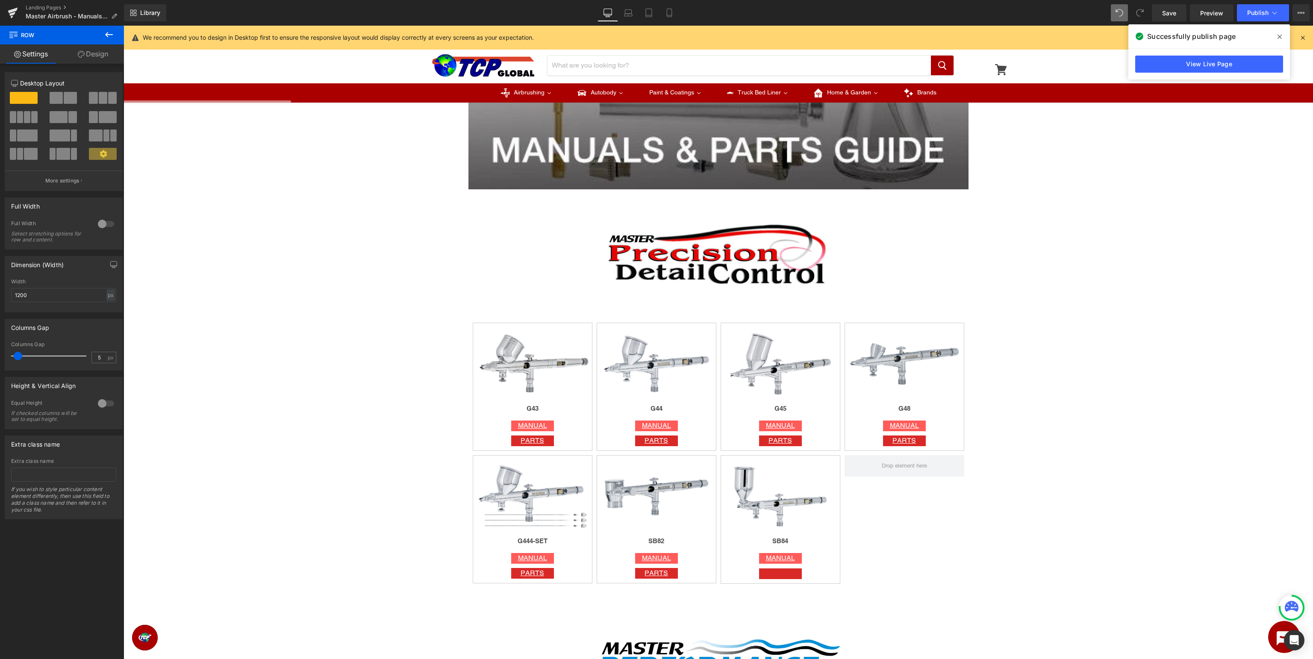
click at [107, 38] on icon at bounding box center [109, 34] width 10 height 10
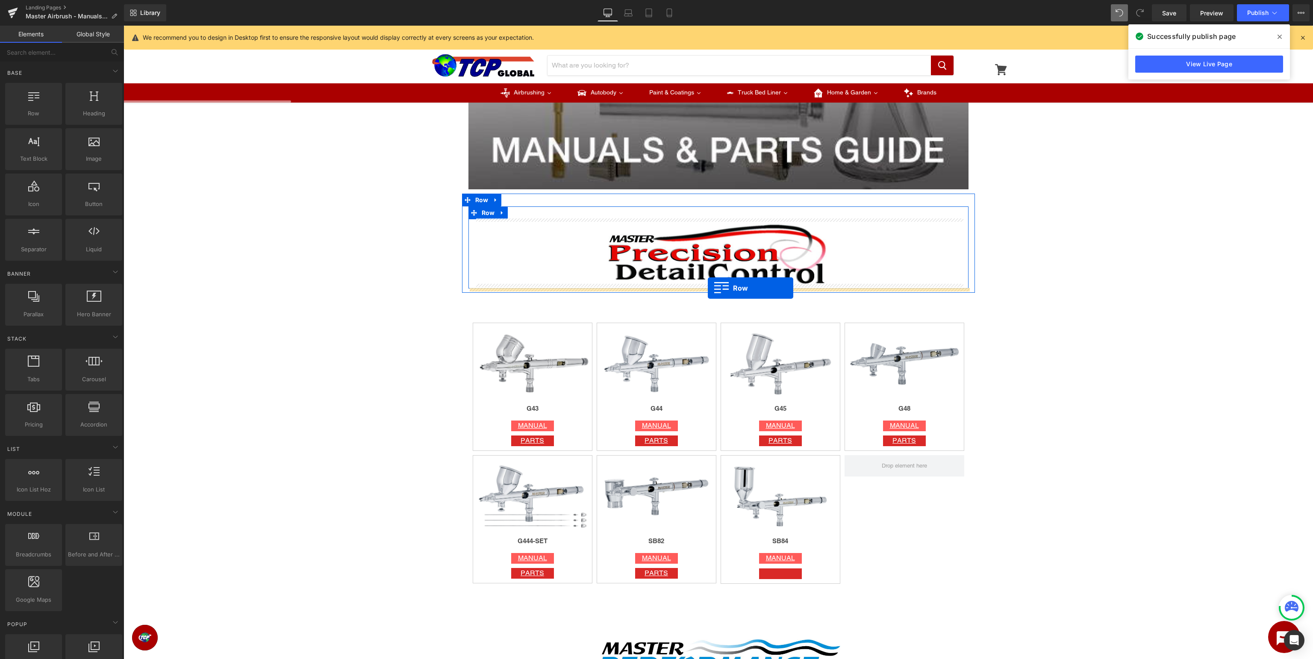
drag, startPoint x: 160, startPoint y: 136, endPoint x: 708, endPoint y: 288, distance: 568.1
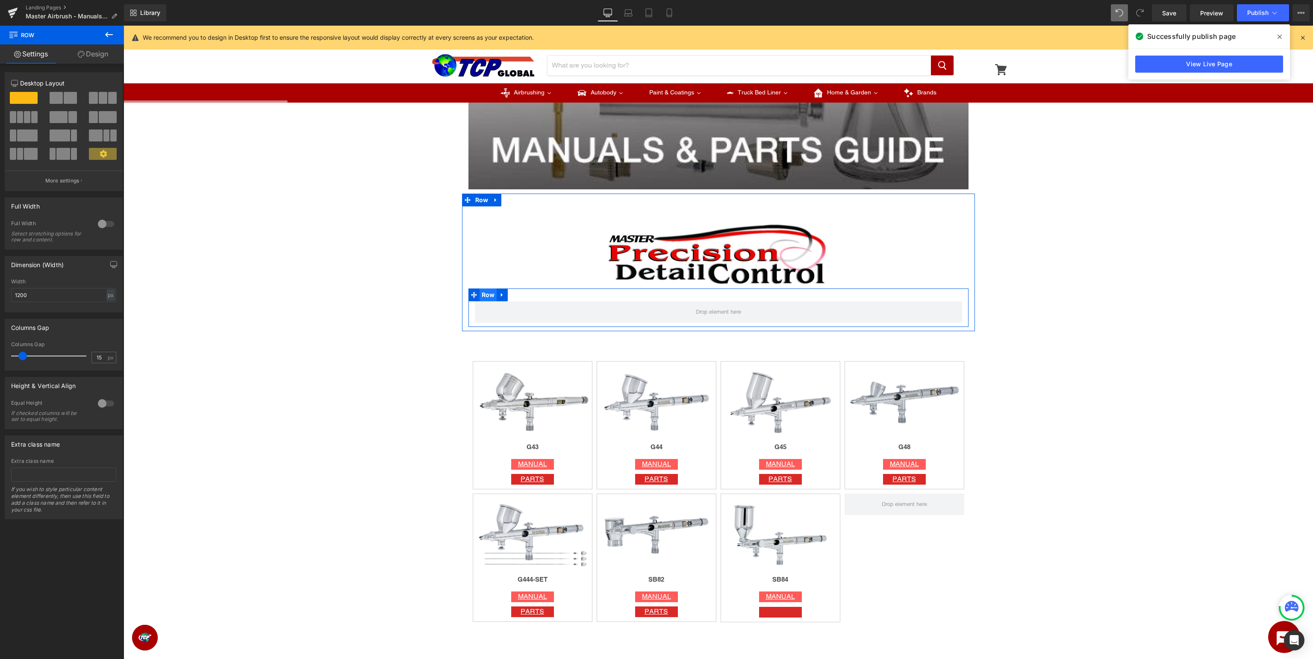
click at [486, 292] on span "Row" at bounding box center [488, 294] width 18 height 13
click at [21, 116] on span at bounding box center [20, 117] width 6 height 12
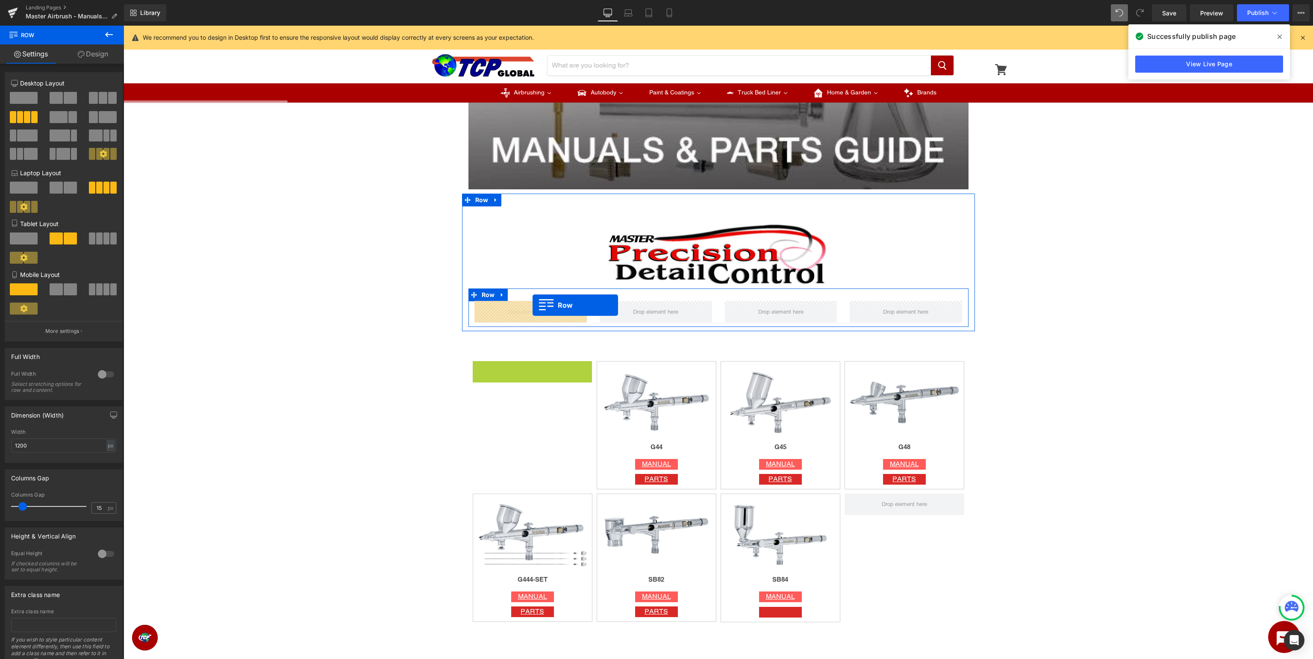
drag, startPoint x: 491, startPoint y: 373, endPoint x: 532, endPoint y: 305, distance: 80.0
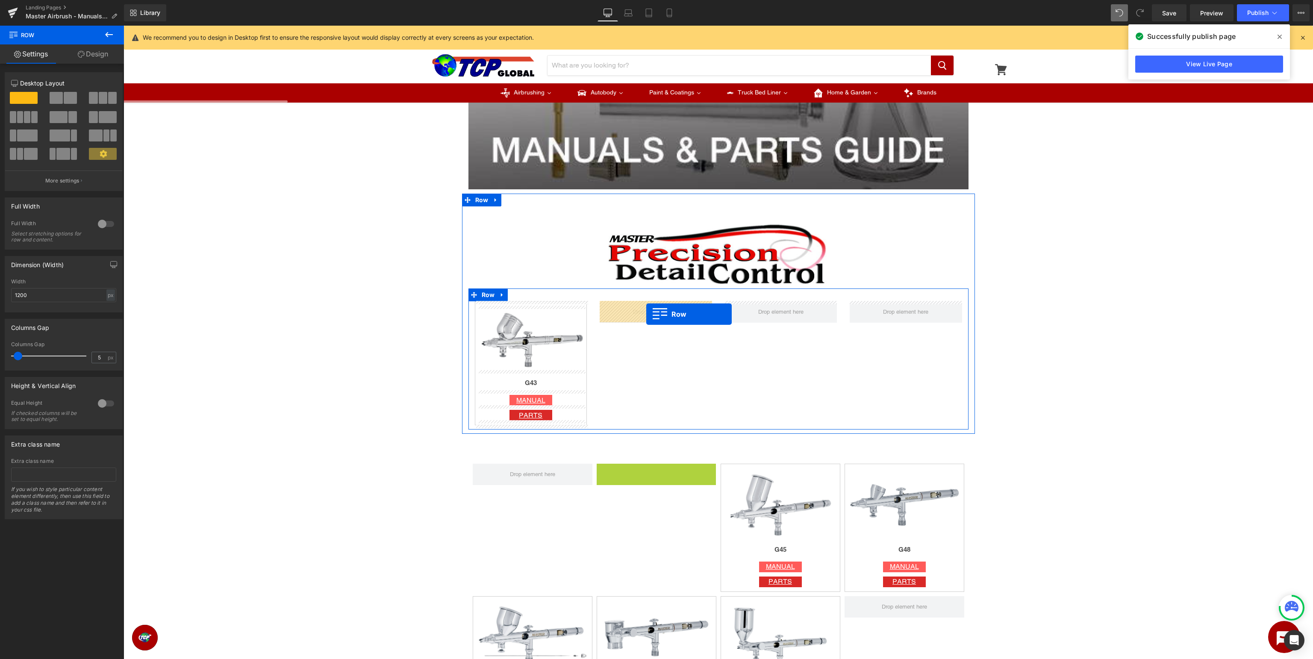
drag, startPoint x: 618, startPoint y: 471, endPoint x: 646, endPoint y: 314, distance: 159.3
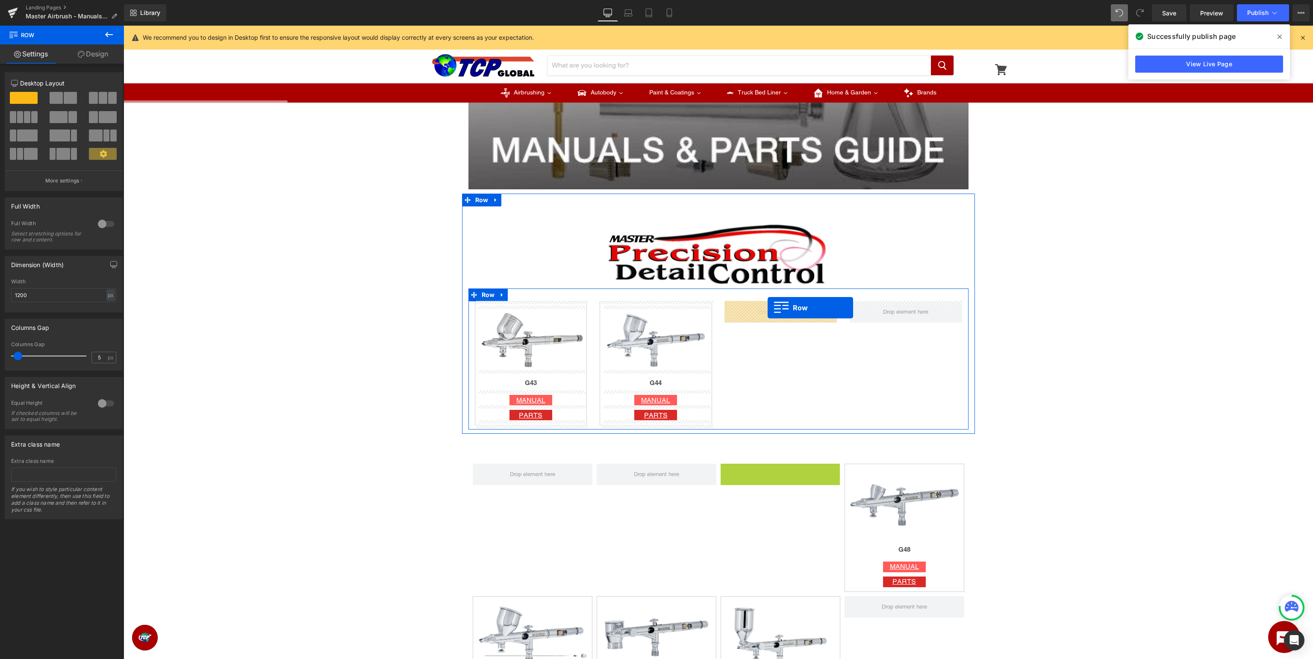
drag, startPoint x: 739, startPoint y: 467, endPoint x: 767, endPoint y: 308, distance: 162.3
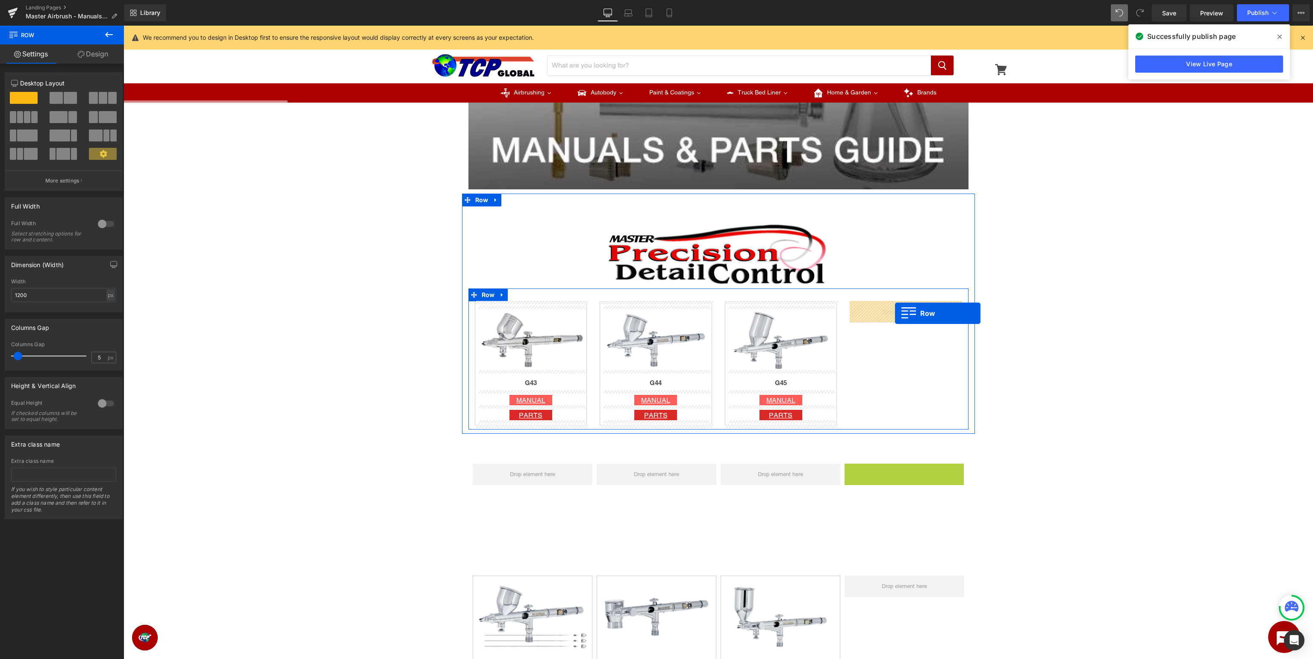
drag, startPoint x: 862, startPoint y: 470, endPoint x: 895, endPoint y: 314, distance: 160.2
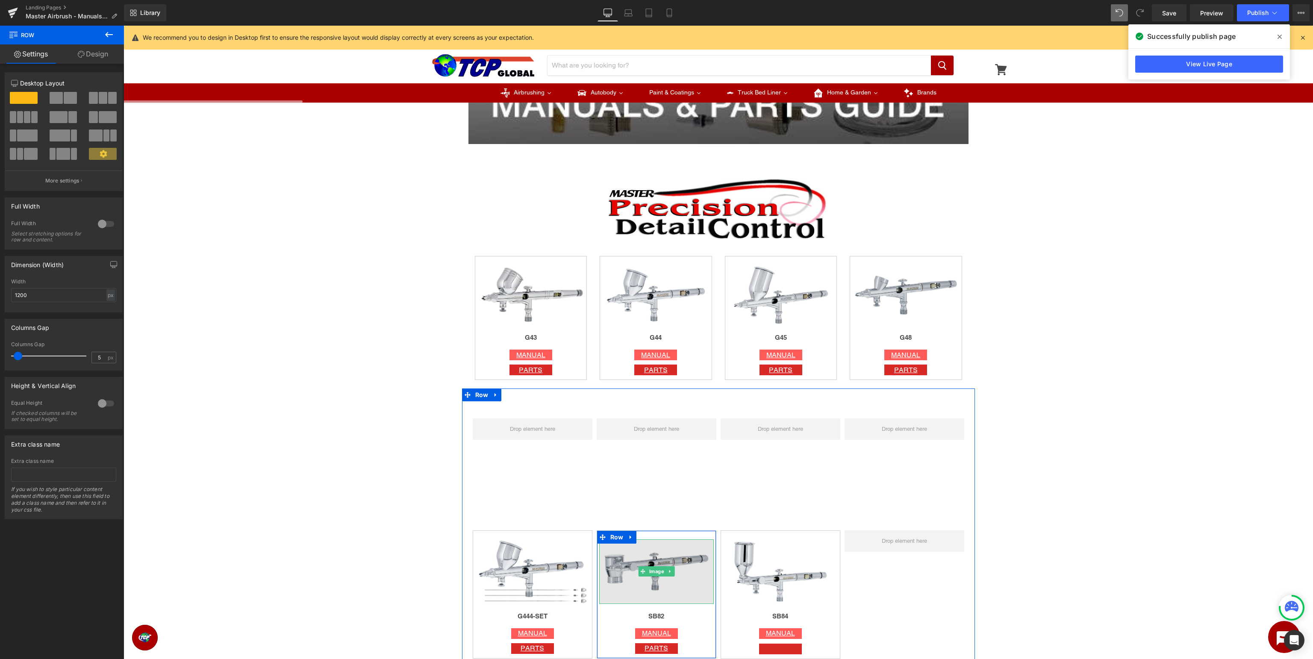
scroll to position [451, 0]
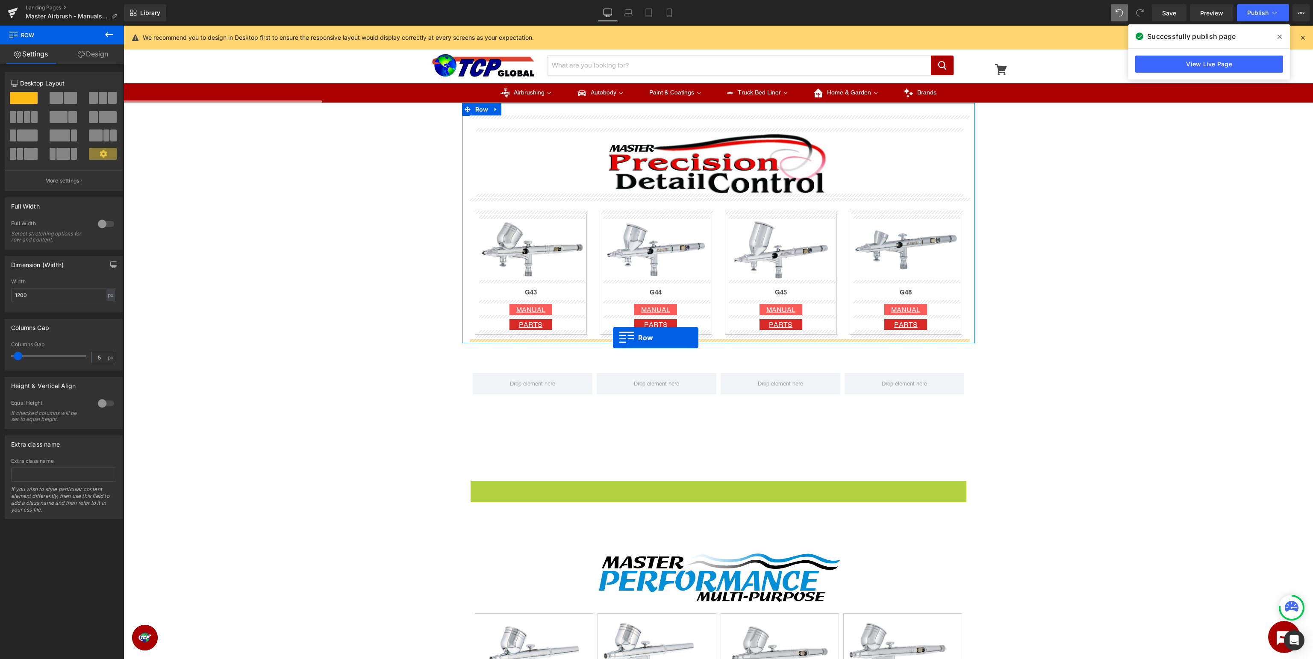
drag, startPoint x: 488, startPoint y: 488, endPoint x: 613, endPoint y: 338, distance: 195.4
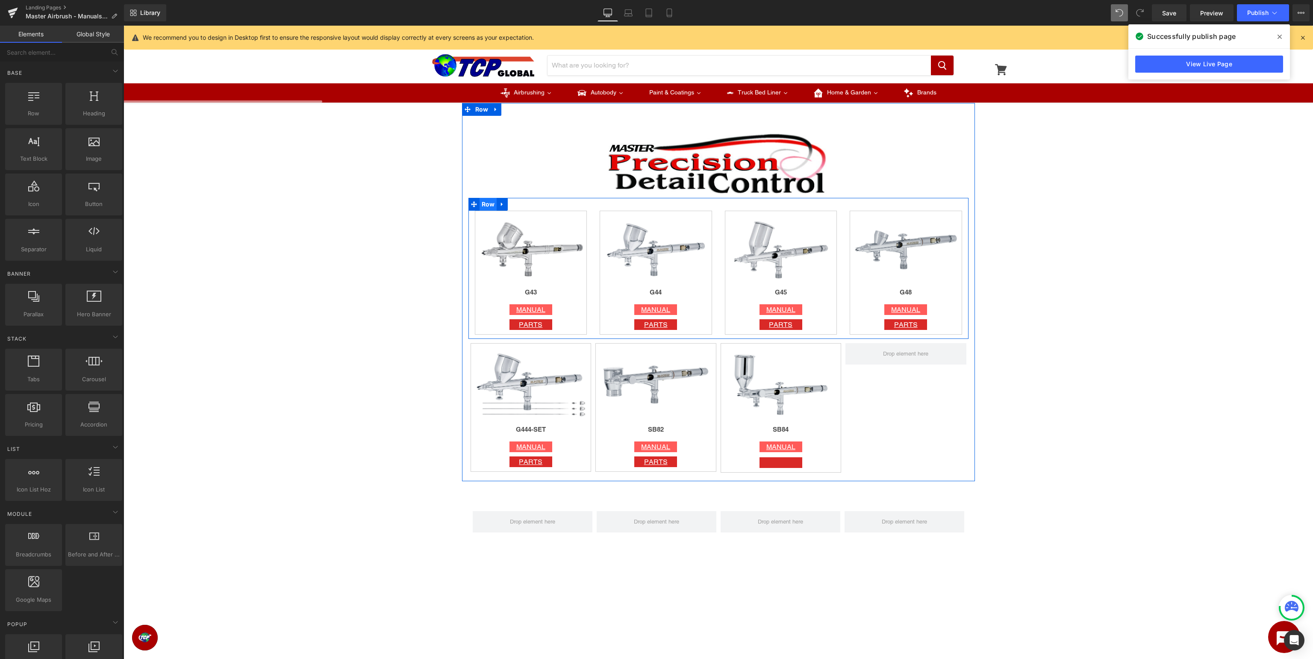
click at [483, 204] on span "Row" at bounding box center [488, 204] width 18 height 13
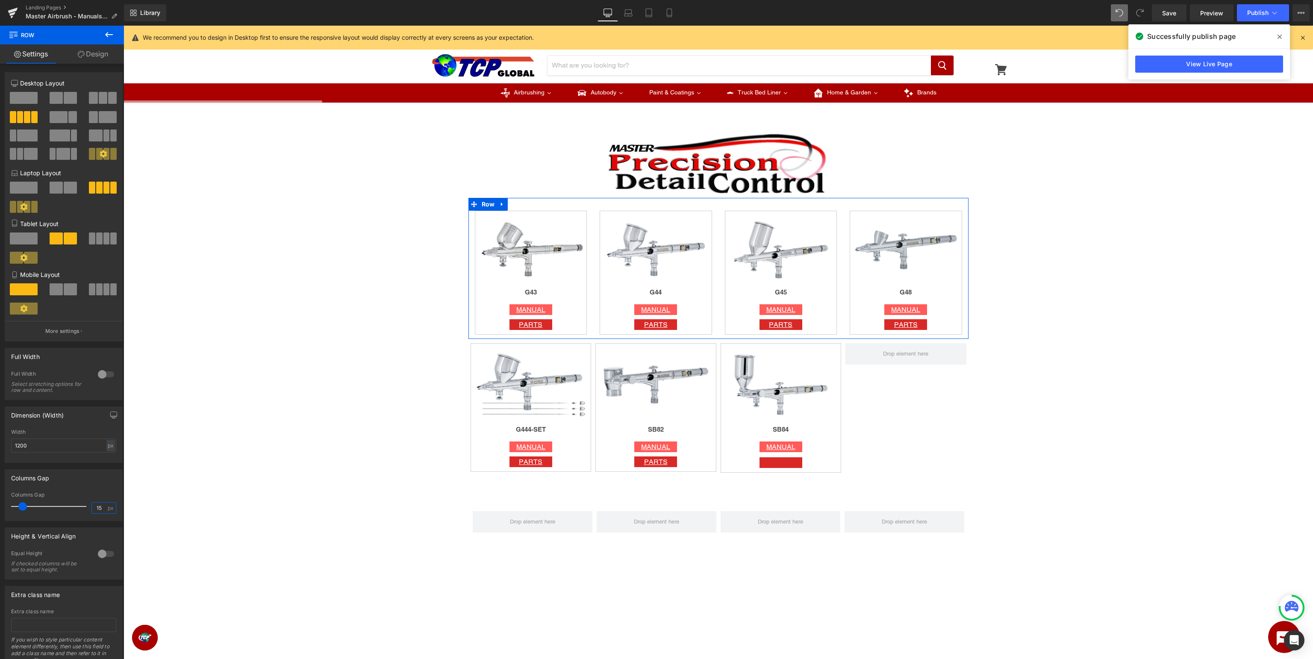
drag, startPoint x: 95, startPoint y: 506, endPoint x: 107, endPoint y: 502, distance: 12.7
click at [95, 506] on input "15" at bounding box center [99, 508] width 15 height 11
type input "5"
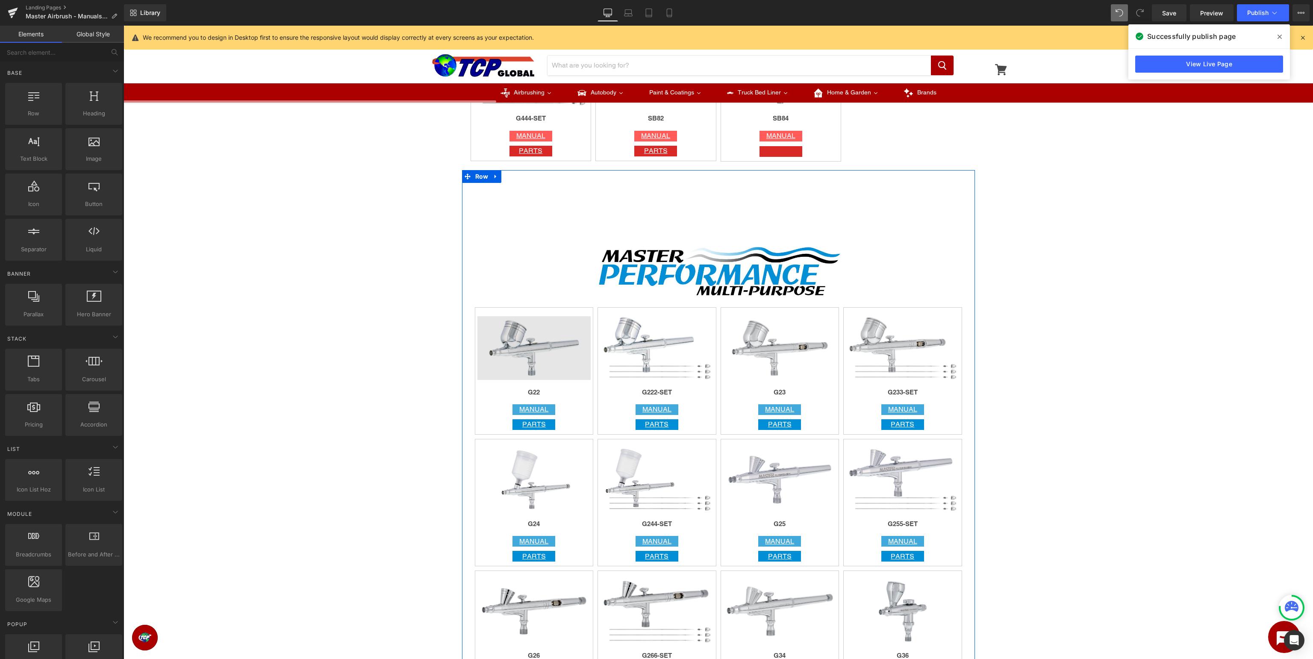
scroll to position [722, 0]
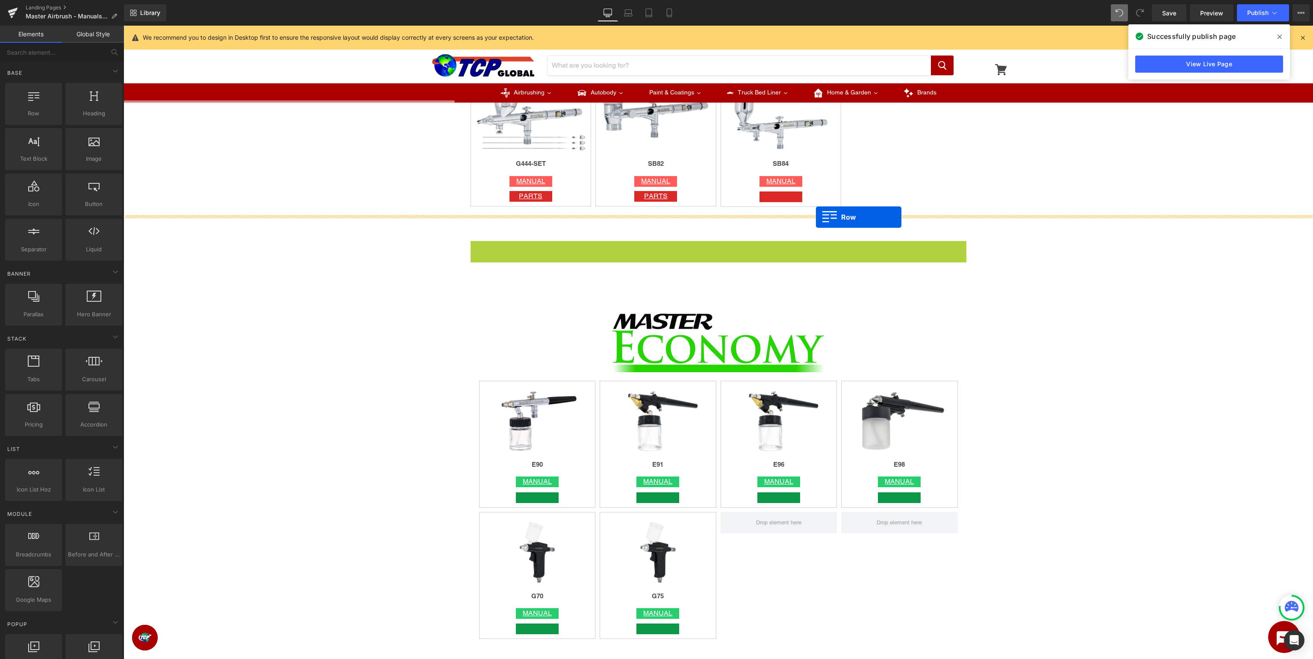
drag, startPoint x: 488, startPoint y: 250, endPoint x: 816, endPoint y: 218, distance: 329.4
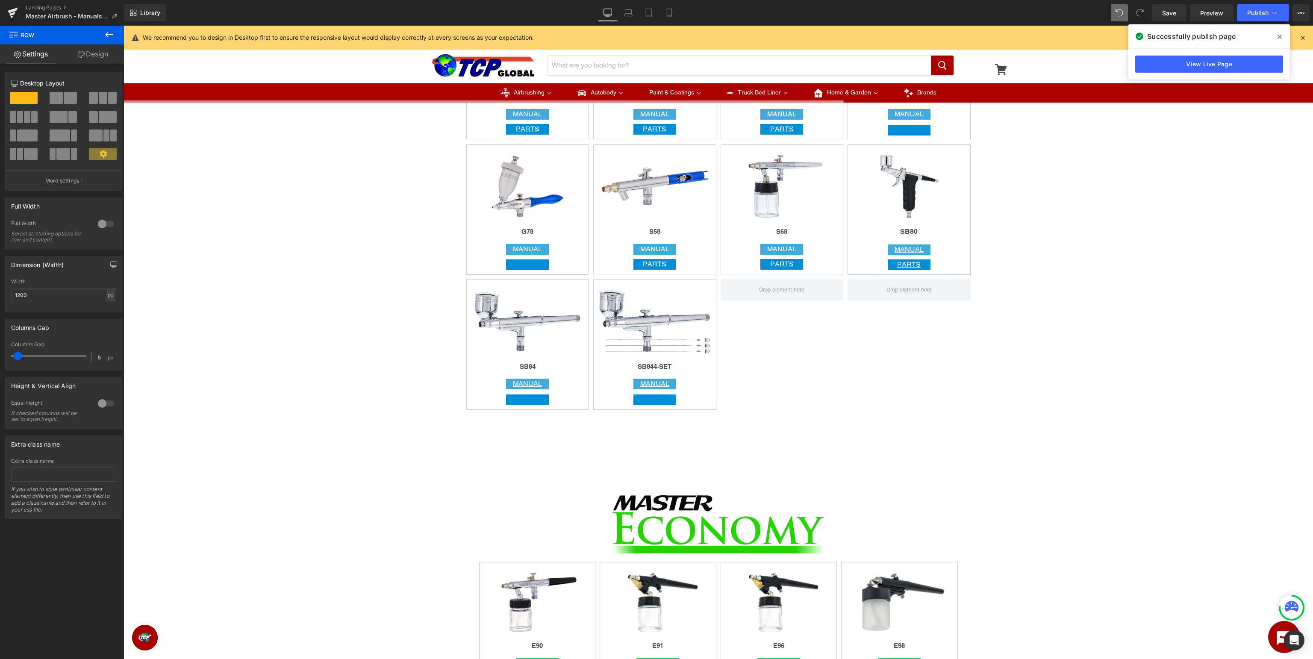
scroll to position [1714, 0]
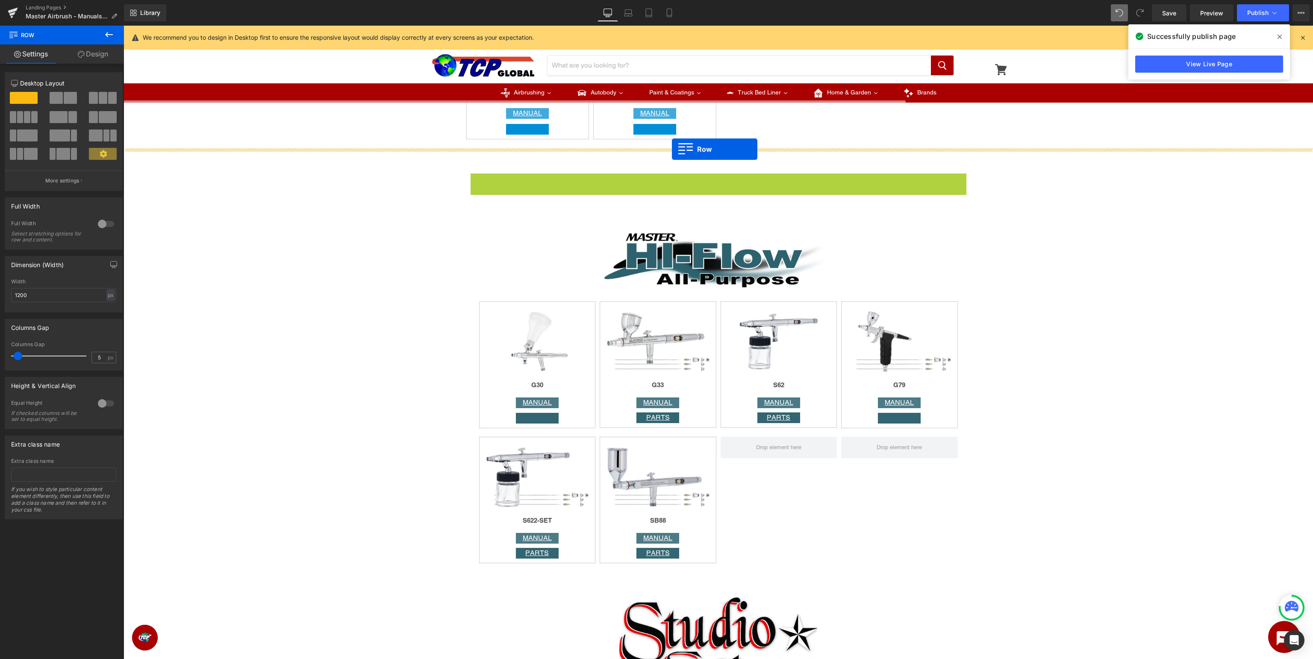
drag, startPoint x: 490, startPoint y: 179, endPoint x: 672, endPoint y: 150, distance: 184.5
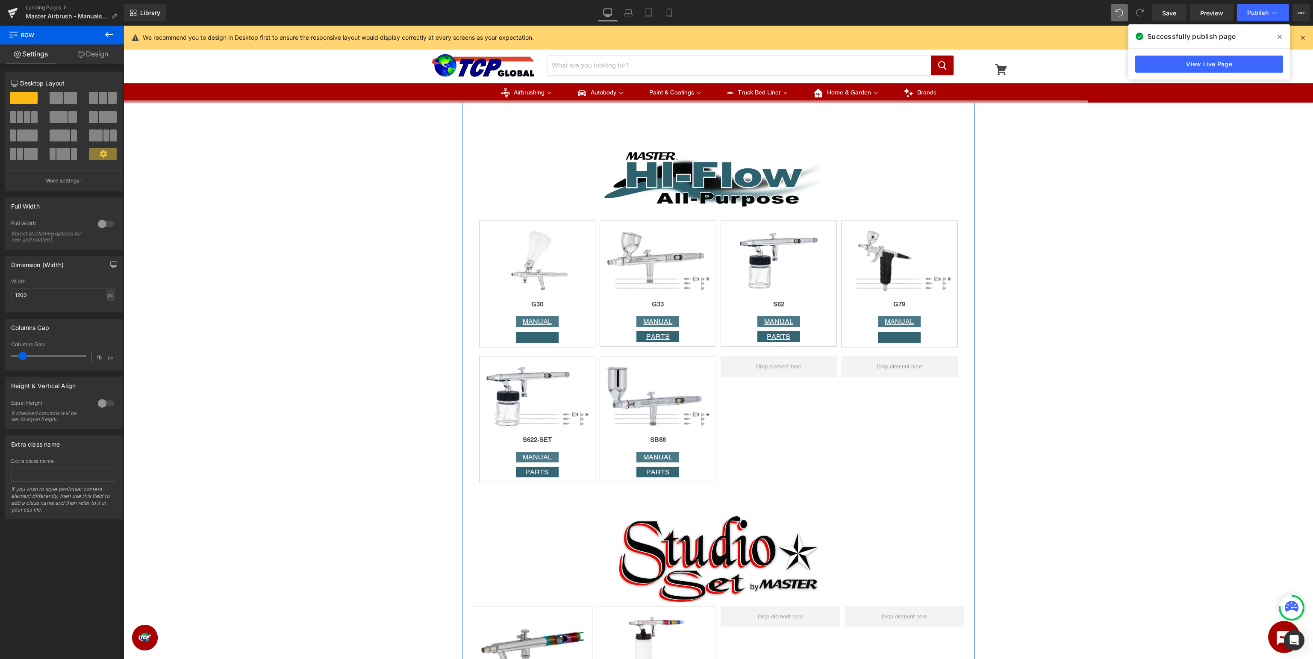
scroll to position [2031, 0]
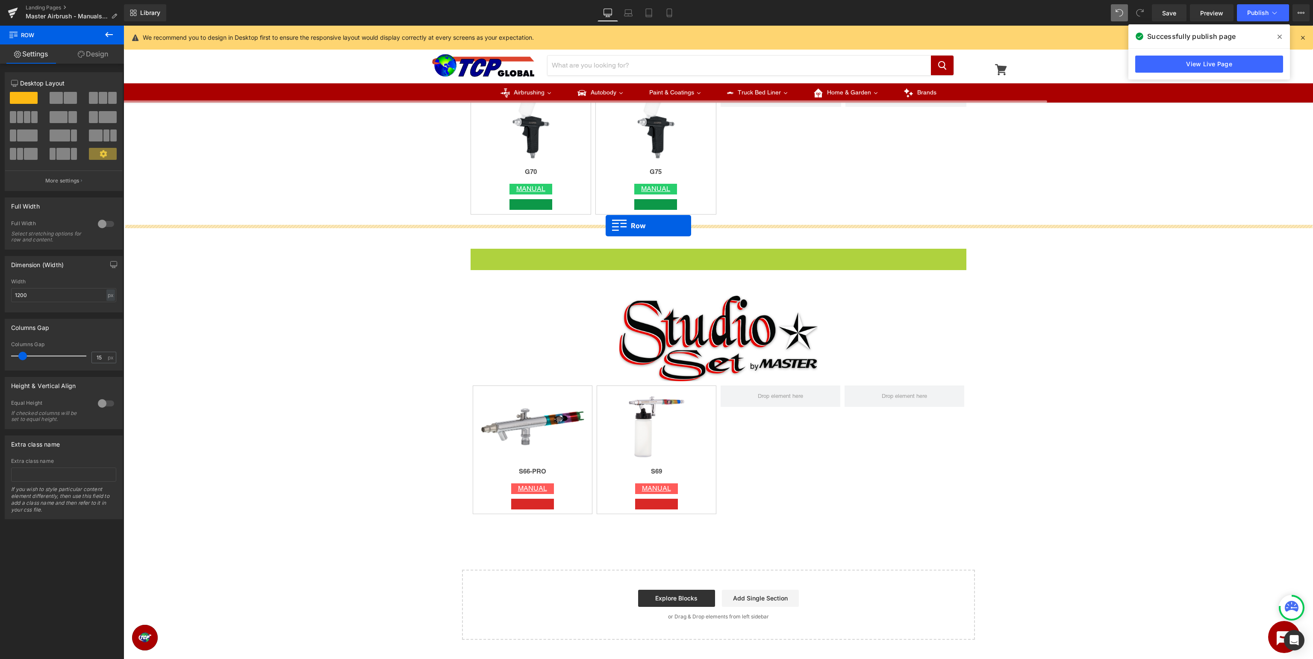
drag, startPoint x: 489, startPoint y: 256, endPoint x: 606, endPoint y: 226, distance: 120.4
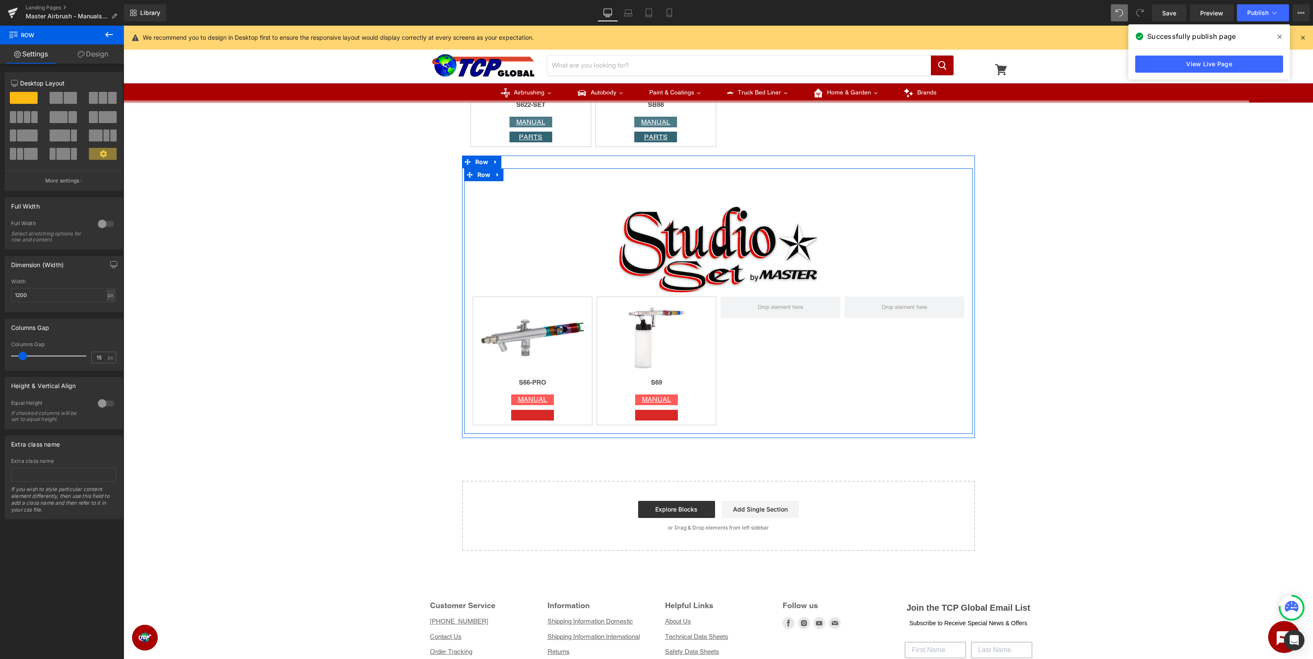
scroll to position [2378, 0]
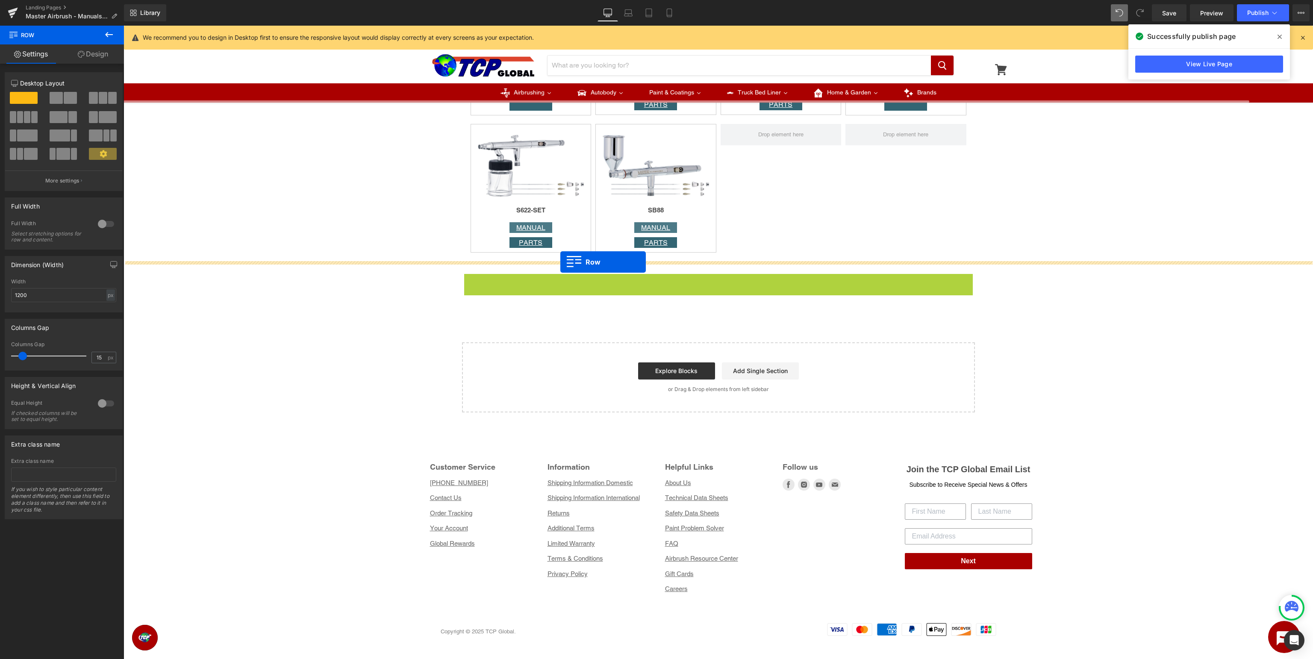
drag, startPoint x: 483, startPoint y: 179, endPoint x: 560, endPoint y: 262, distance: 114.0
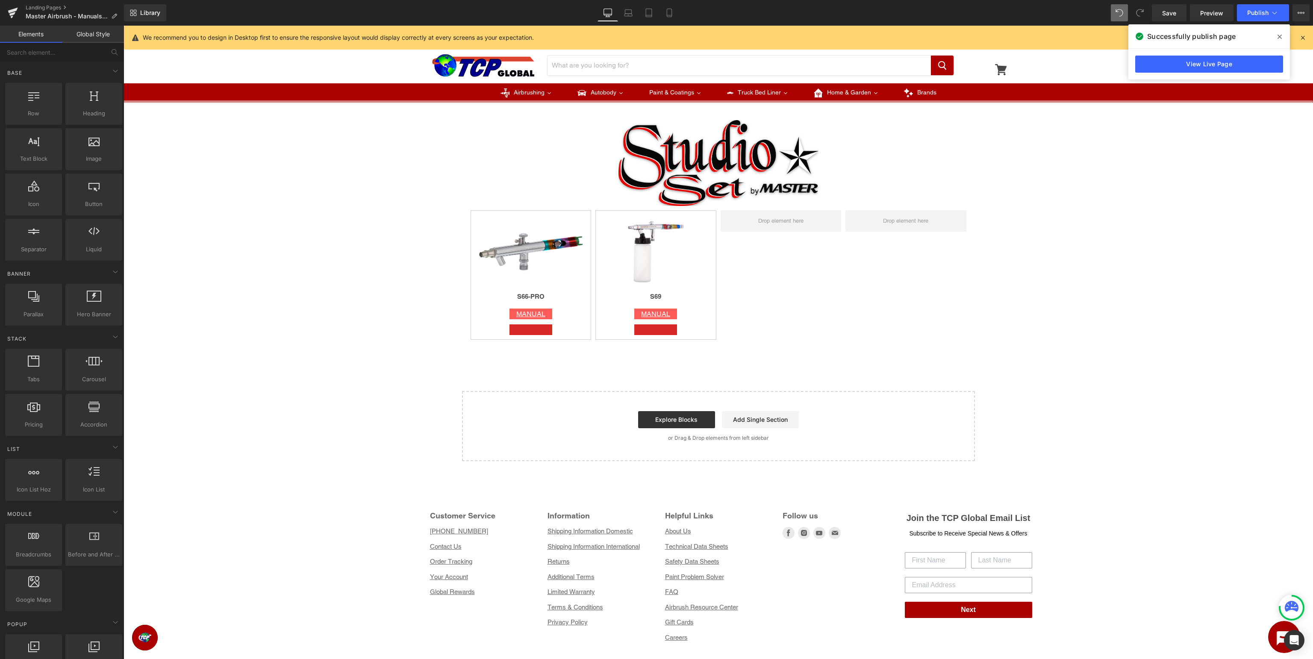
scroll to position [2421, 0]
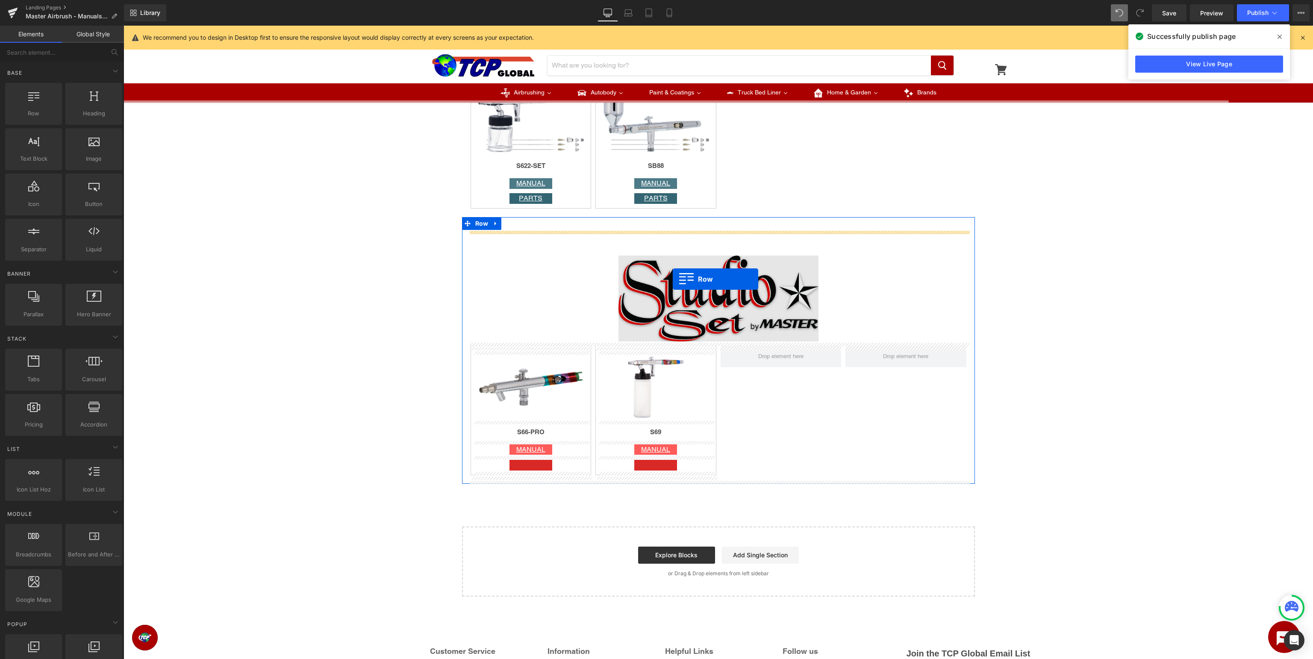
drag, startPoint x: 154, startPoint y: 124, endPoint x: 673, endPoint y: 279, distance: 540.9
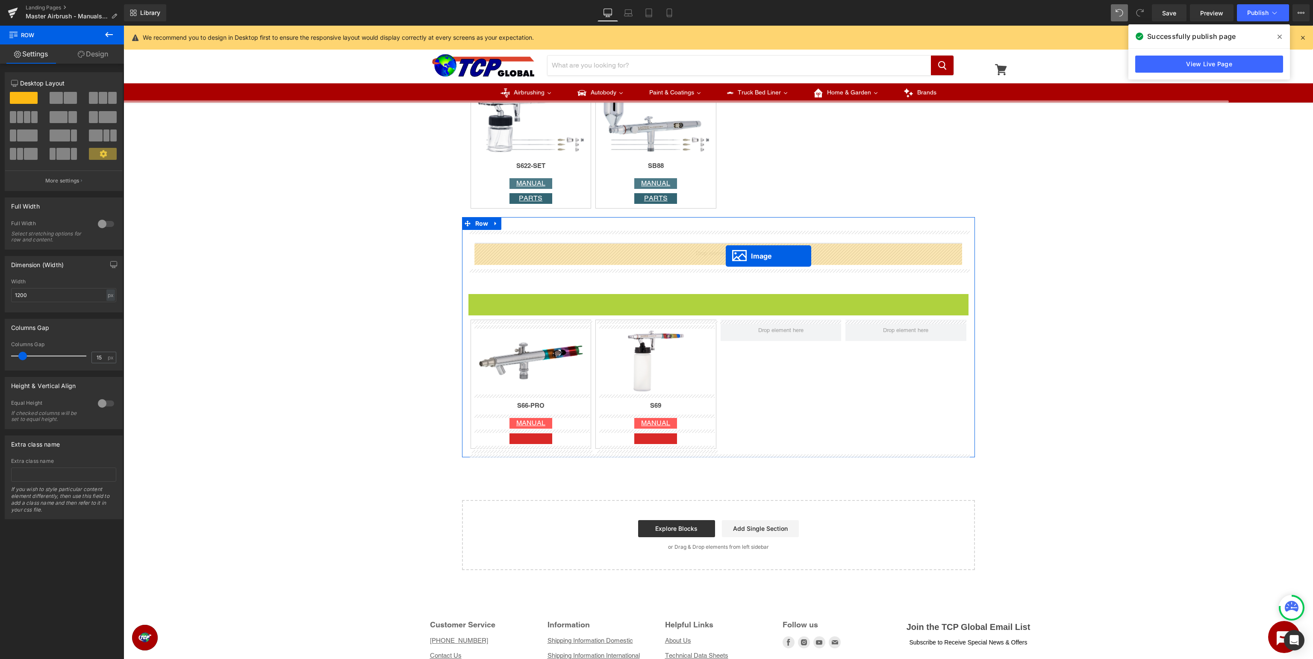
drag, startPoint x: 712, startPoint y: 336, endPoint x: 726, endPoint y: 256, distance: 81.4
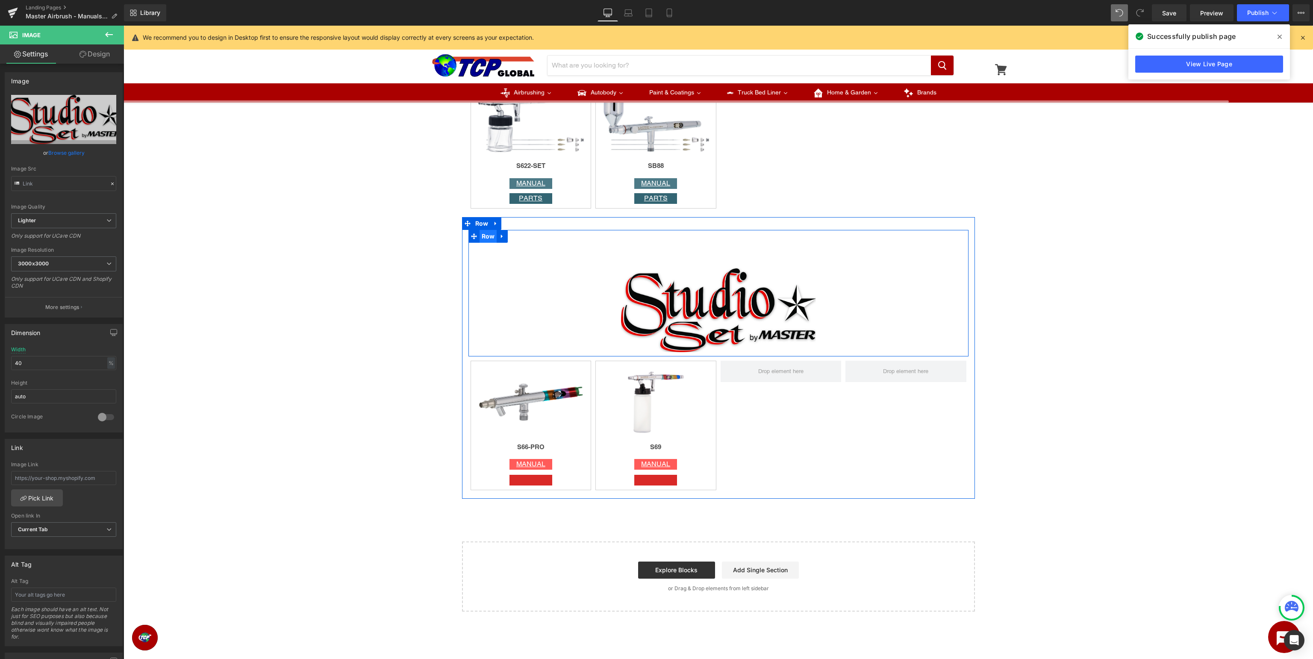
click at [488, 241] on span "Row" at bounding box center [488, 236] width 18 height 13
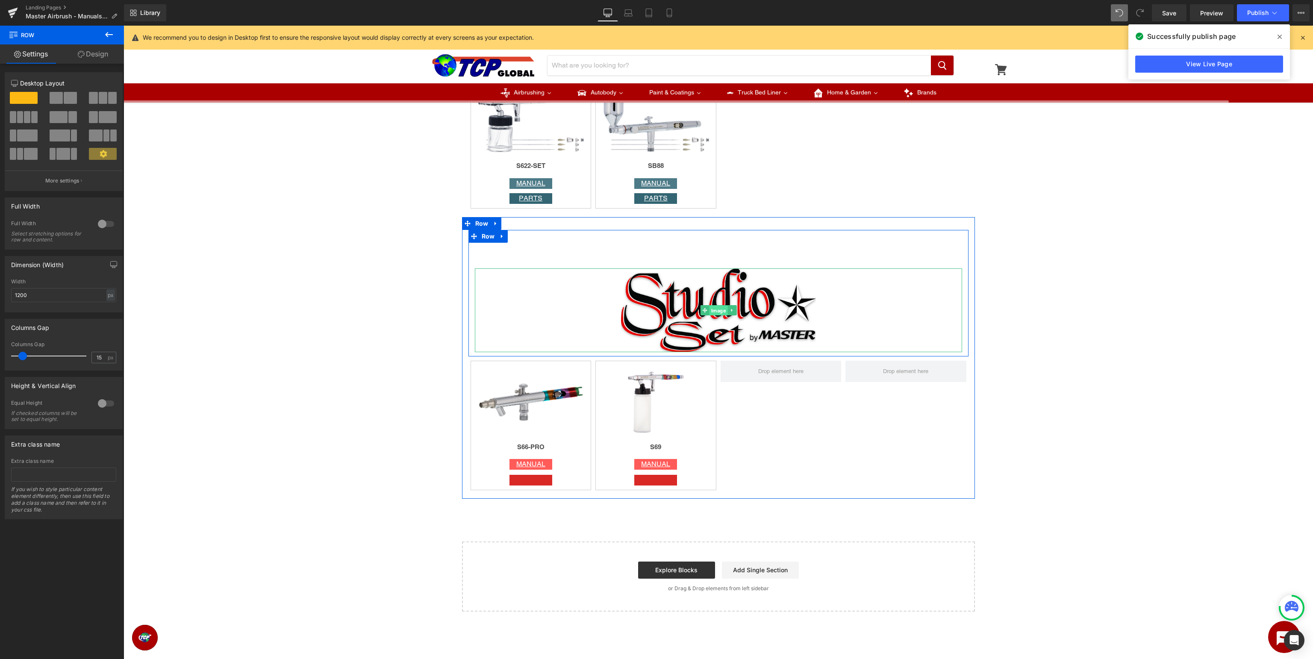
click at [714, 309] on span "Image" at bounding box center [718, 310] width 18 height 10
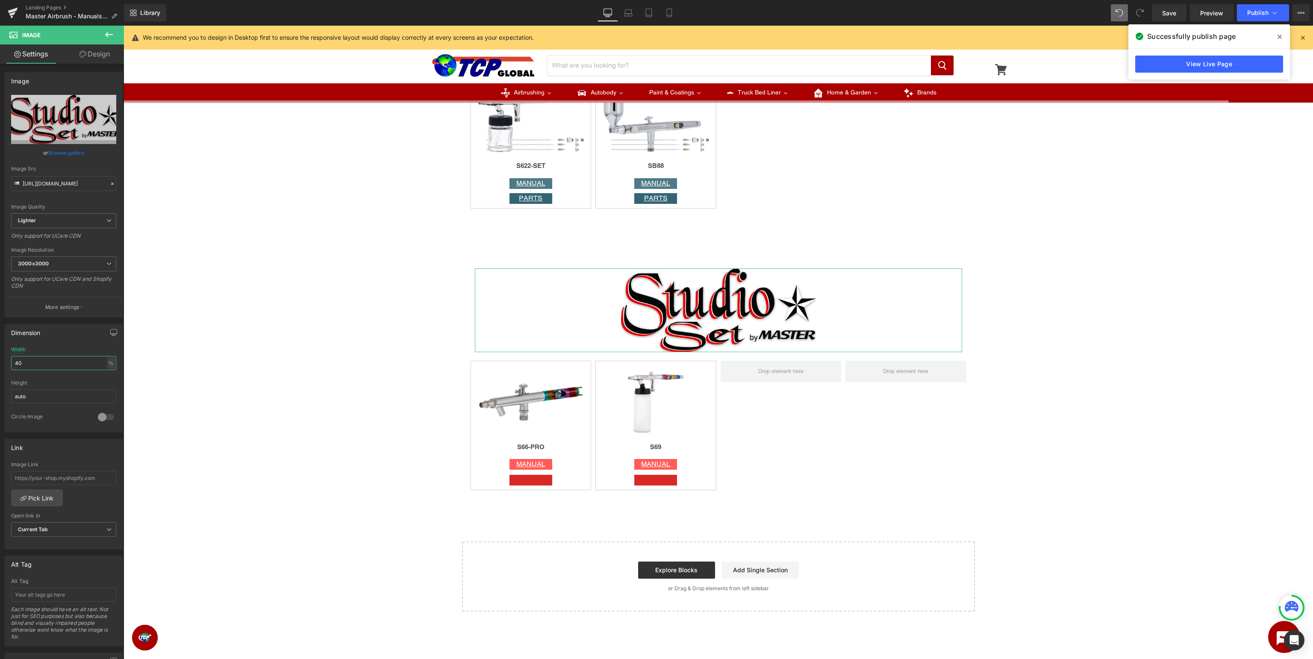
click at [53, 362] on input "40" at bounding box center [63, 363] width 105 height 14
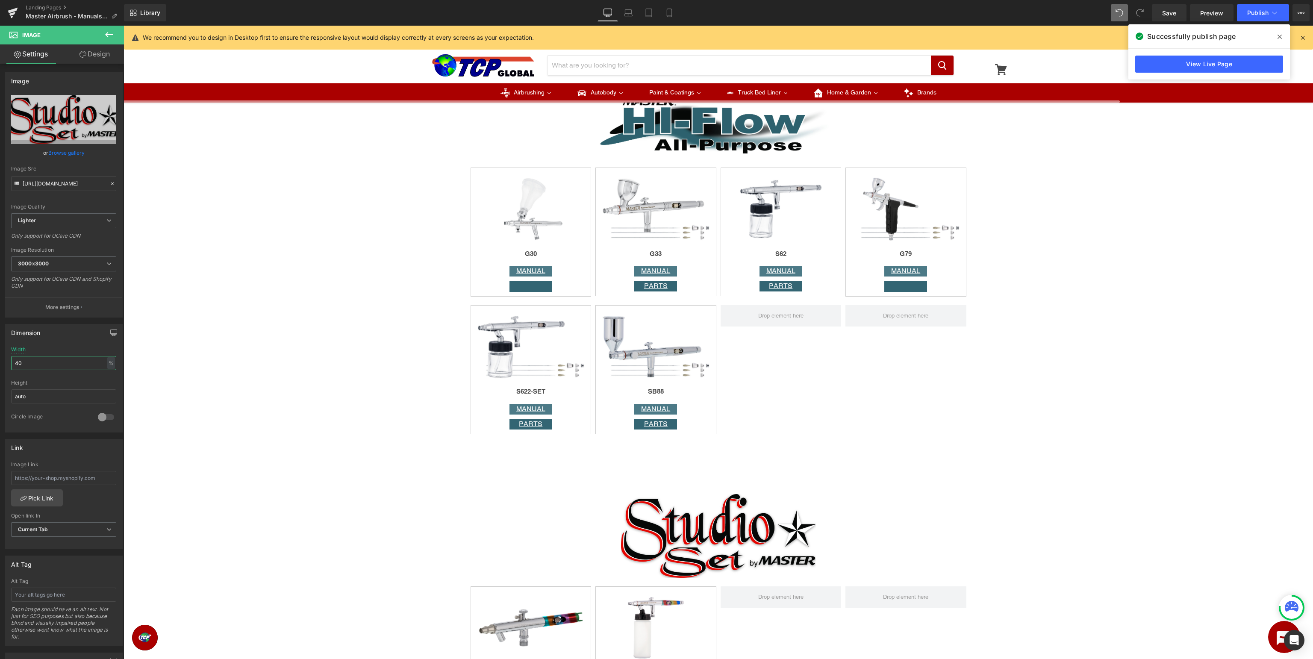
scroll to position [2060, 0]
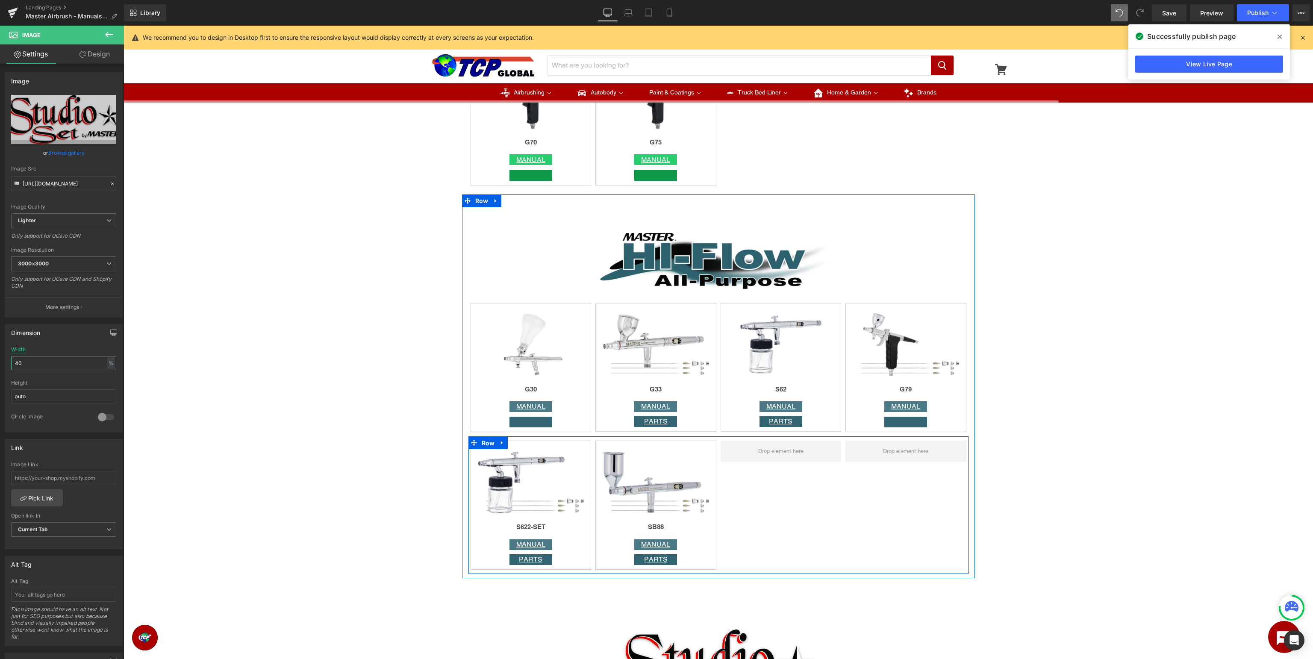
click at [485, 450] on span "Row" at bounding box center [488, 443] width 18 height 13
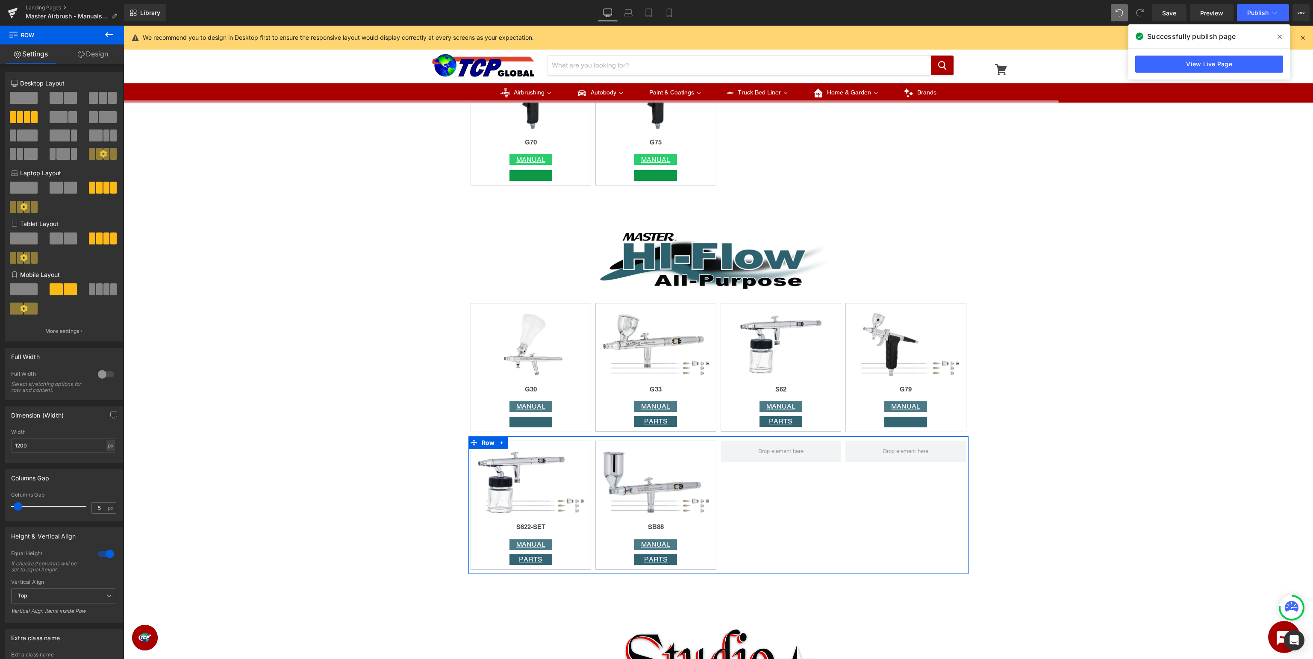
click at [106, 555] on div at bounding box center [106, 554] width 21 height 14
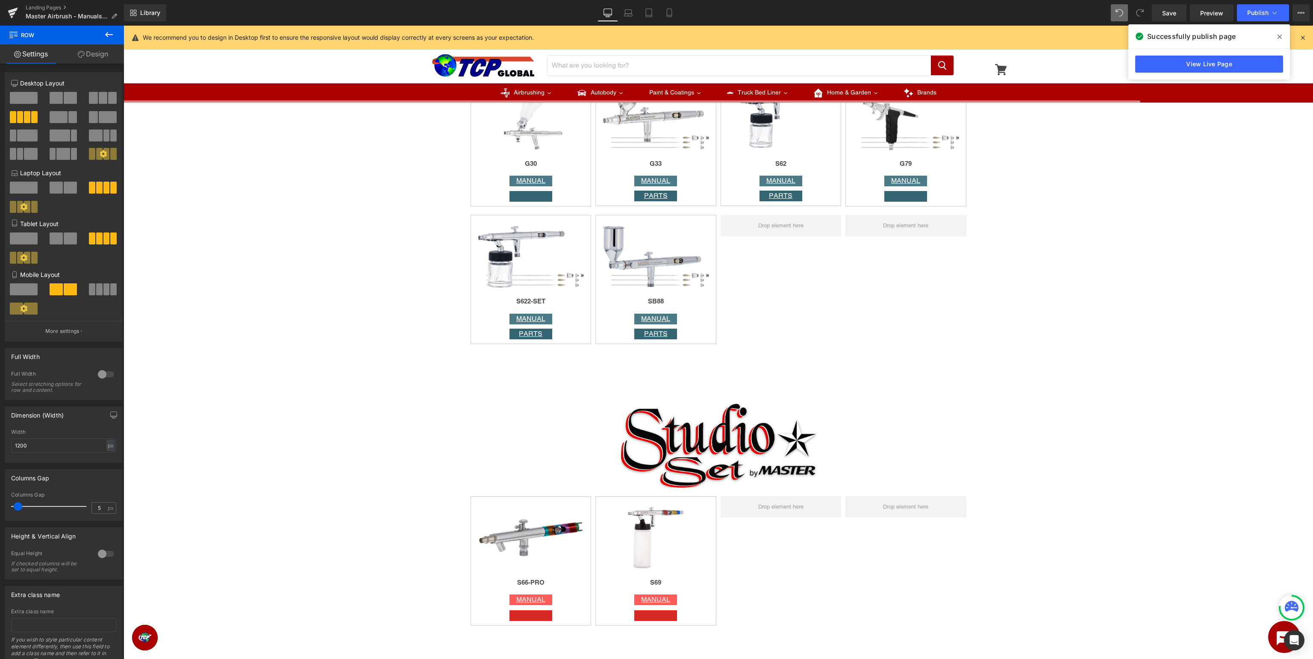
scroll to position [2421, 0]
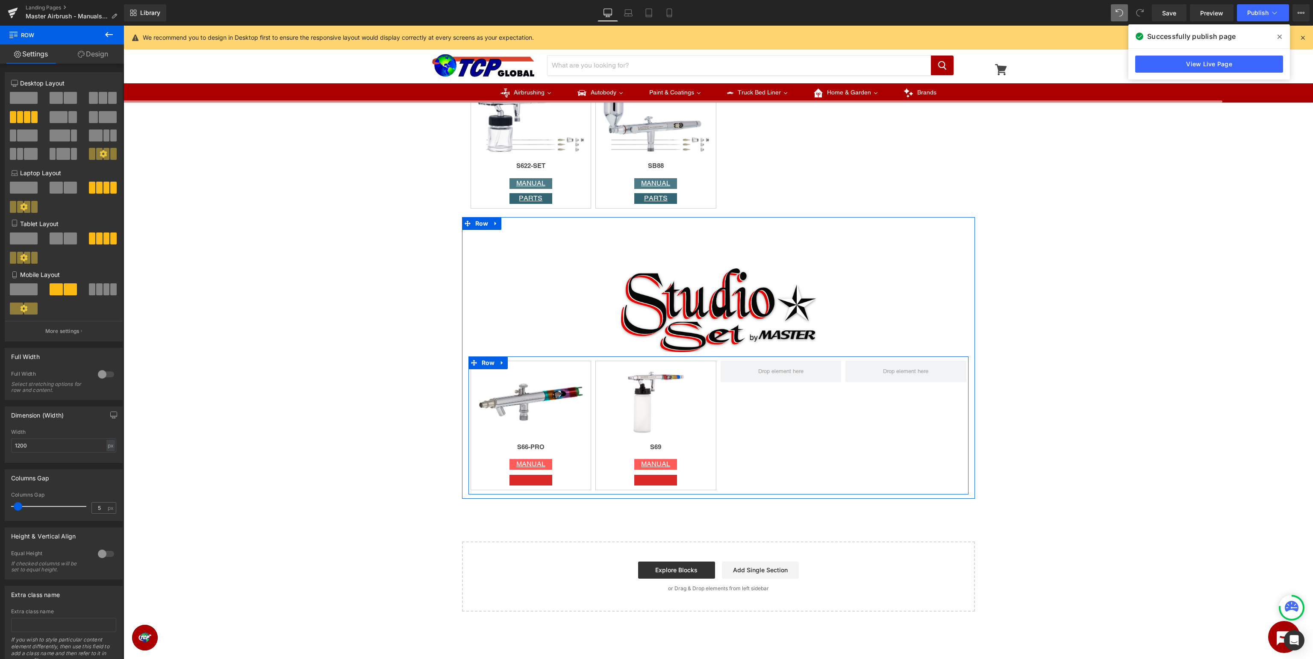
click at [485, 367] on span "Row" at bounding box center [488, 362] width 18 height 13
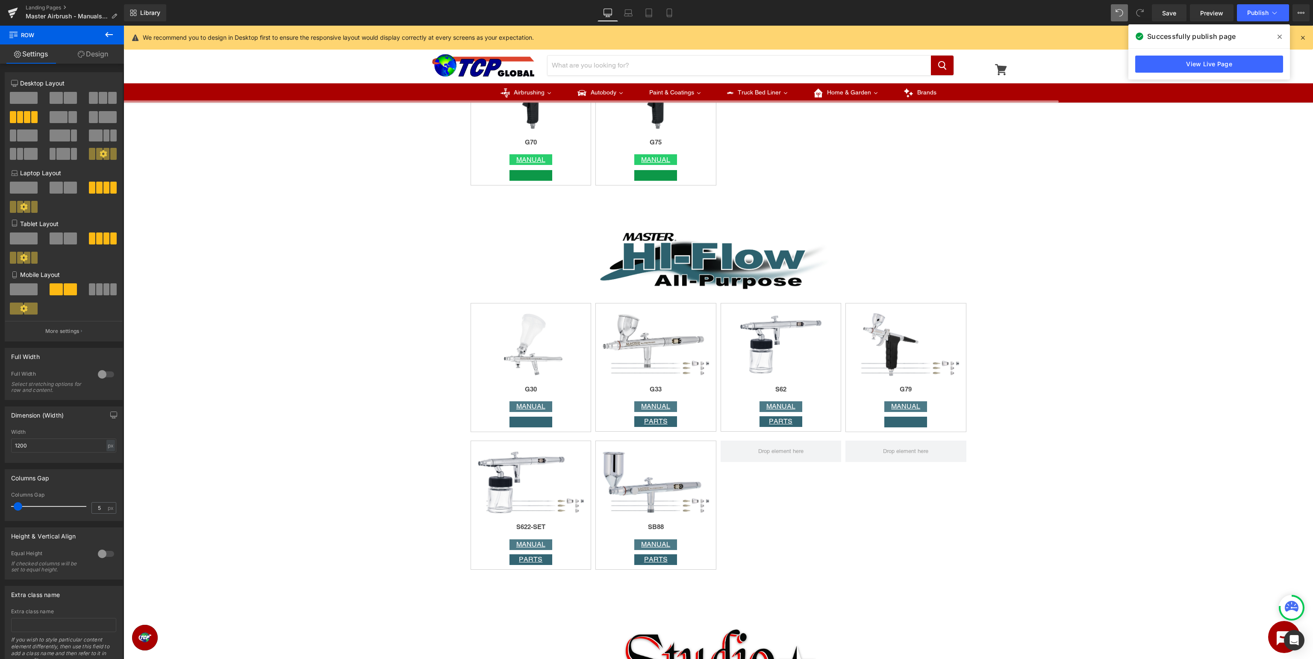
scroll to position [1970, 0]
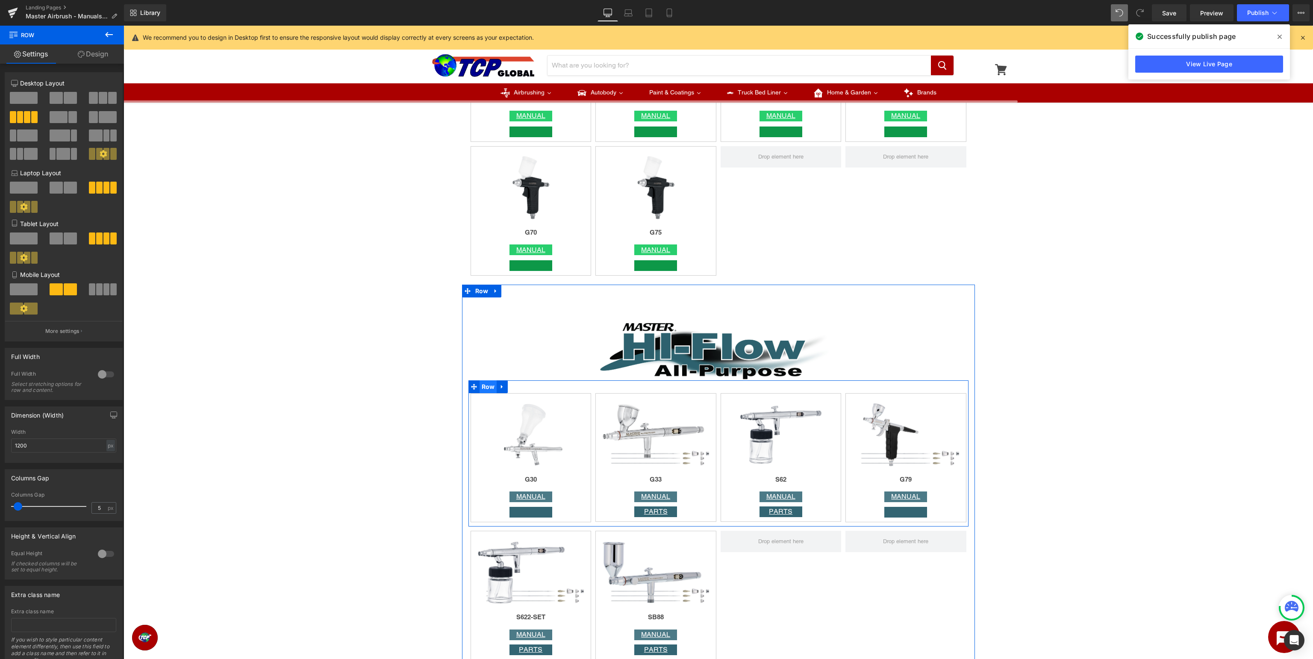
click at [489, 388] on span "Row" at bounding box center [488, 386] width 18 height 13
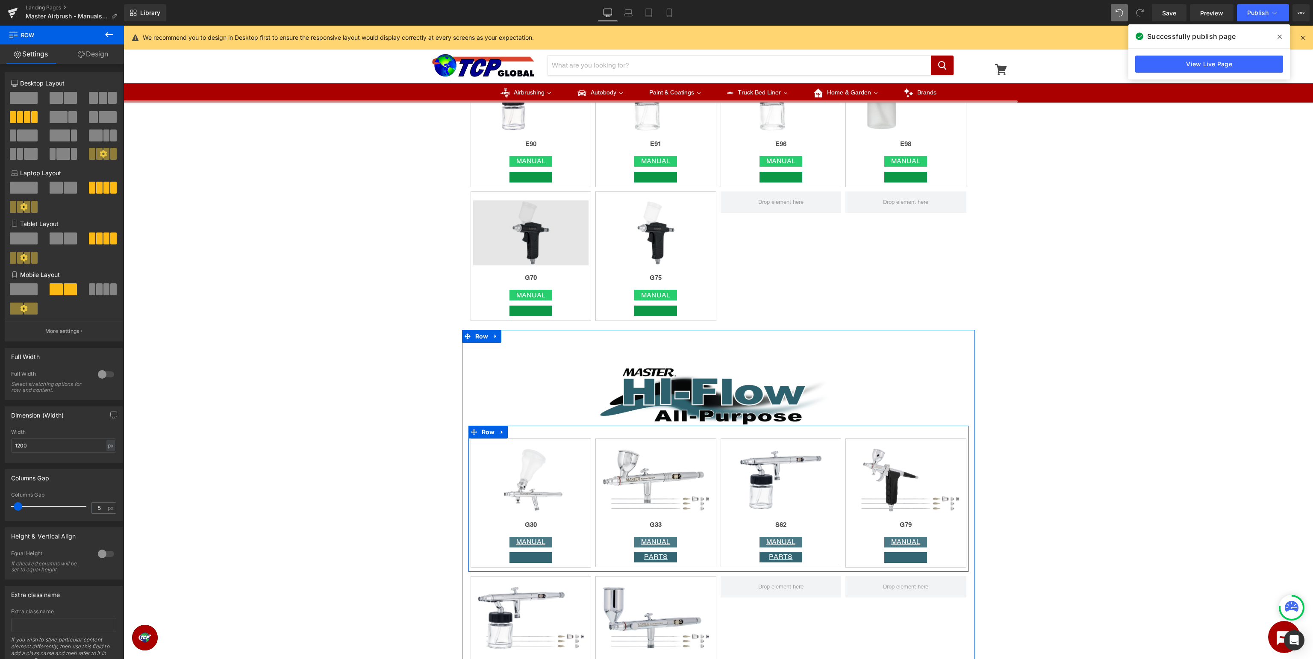
scroll to position [1744, 0]
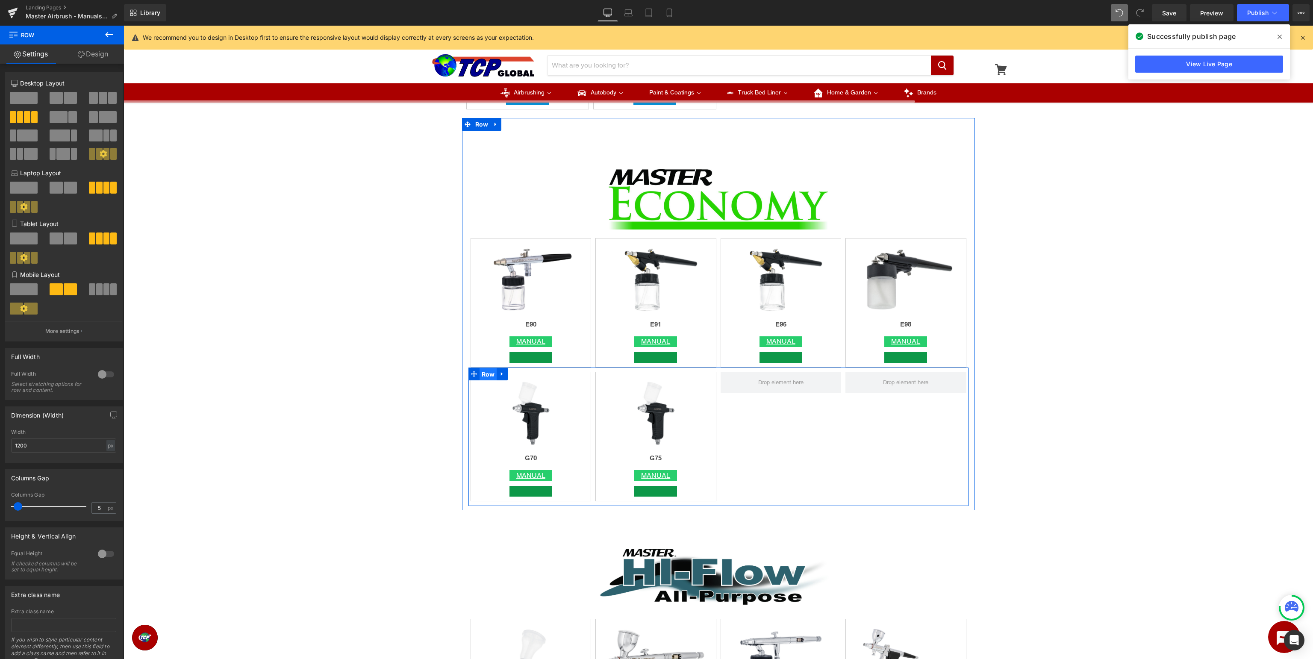
click at [486, 376] on span "Row" at bounding box center [488, 374] width 18 height 13
click at [100, 553] on div at bounding box center [106, 554] width 21 height 14
click at [492, 242] on span "Row" at bounding box center [488, 240] width 18 height 13
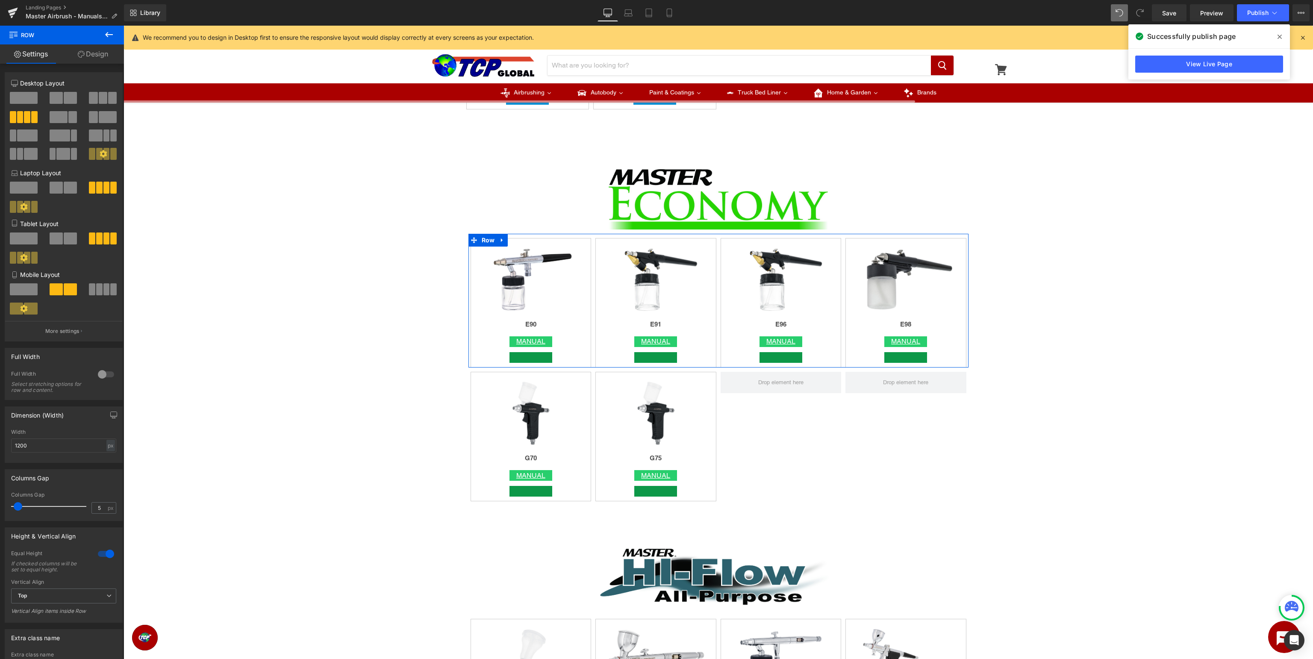
click at [103, 555] on div at bounding box center [106, 554] width 21 height 14
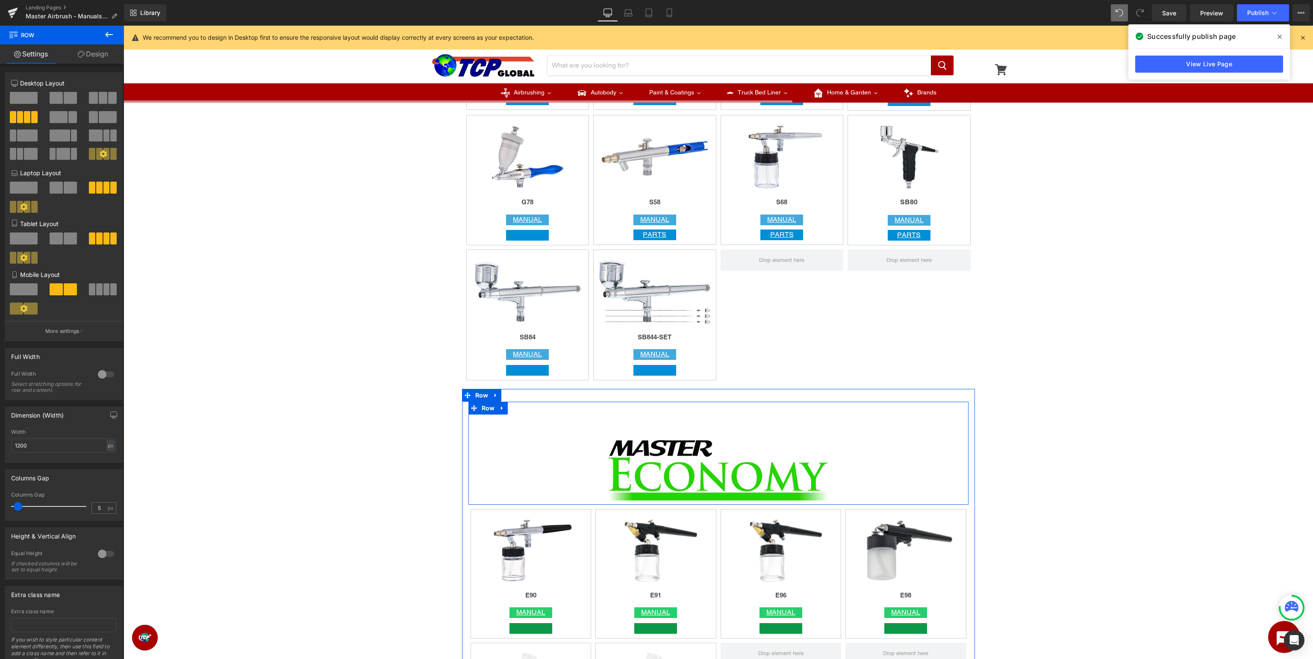
scroll to position [1248, 0]
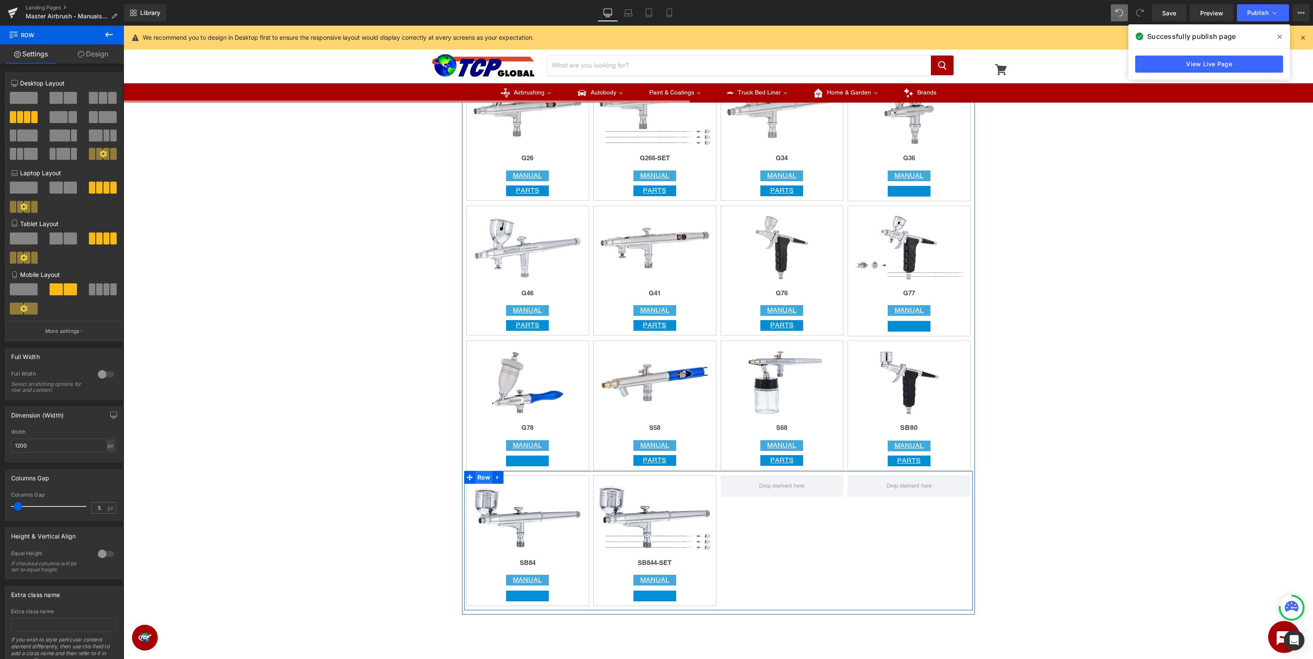
click at [478, 478] on span "Row" at bounding box center [484, 477] width 18 height 13
click at [482, 342] on span "Row" at bounding box center [484, 342] width 18 height 13
click at [482, 210] on span "Row" at bounding box center [484, 207] width 18 height 13
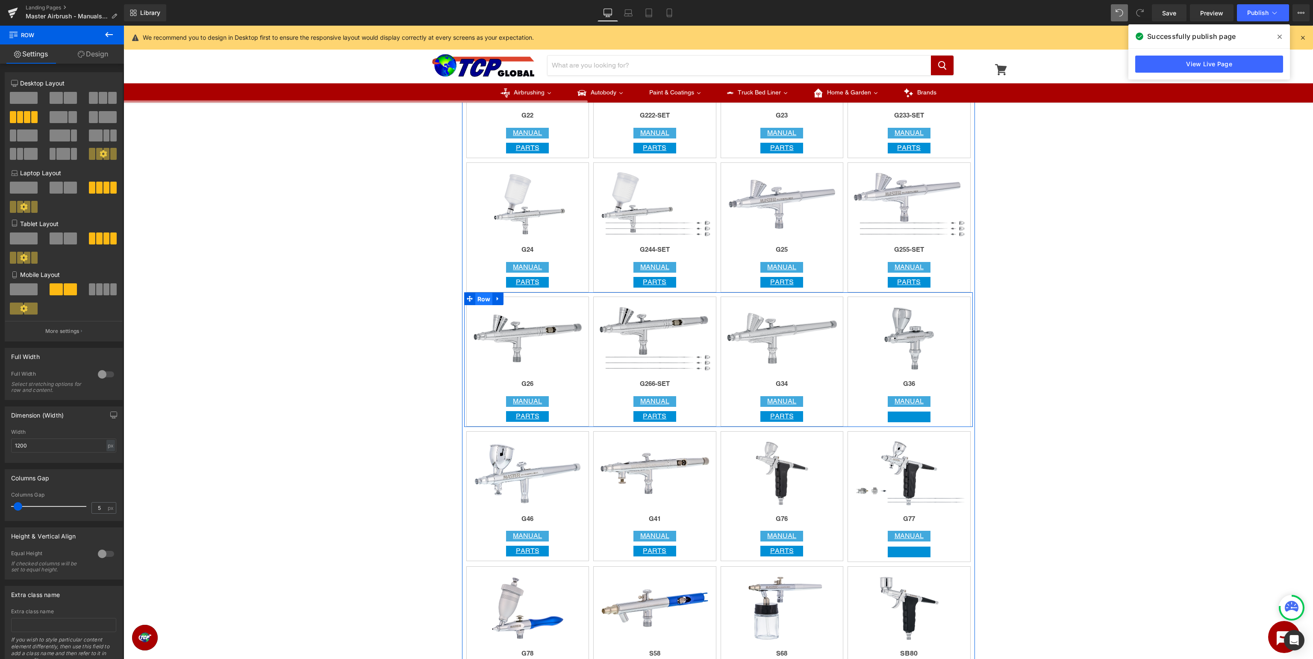
click at [480, 298] on span "Row" at bounding box center [484, 299] width 18 height 13
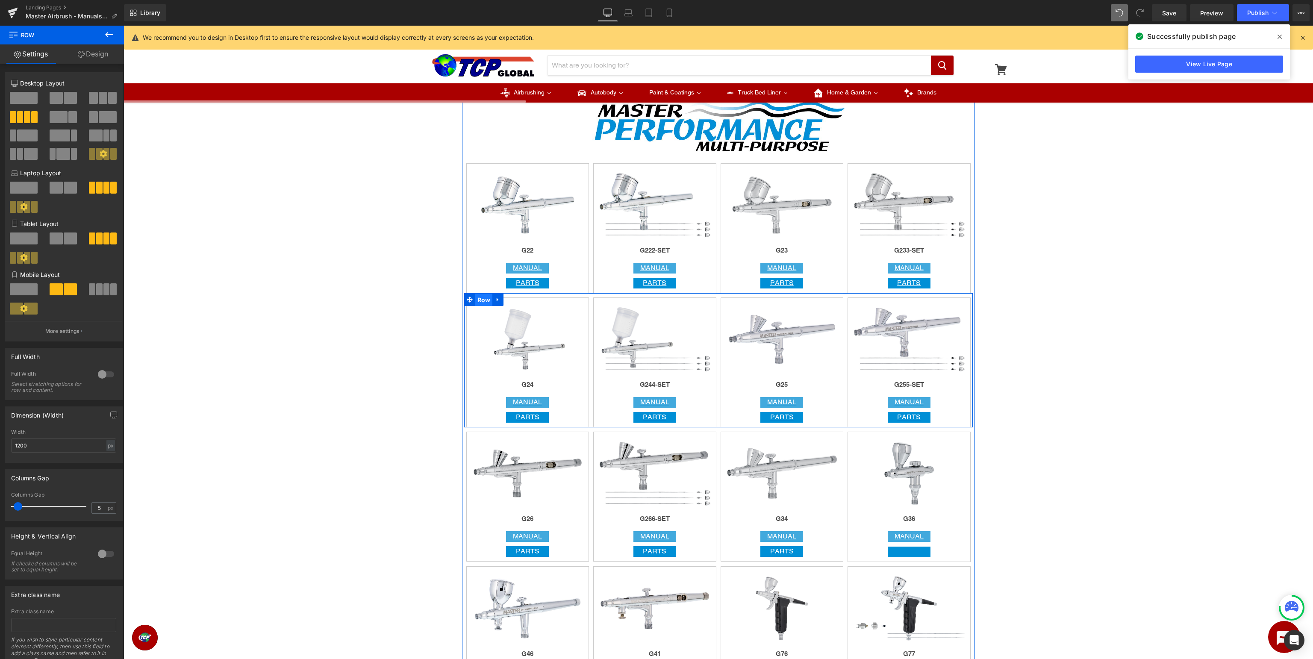
click at [481, 299] on span "Row" at bounding box center [484, 300] width 18 height 13
click at [105, 556] on div at bounding box center [106, 554] width 21 height 14
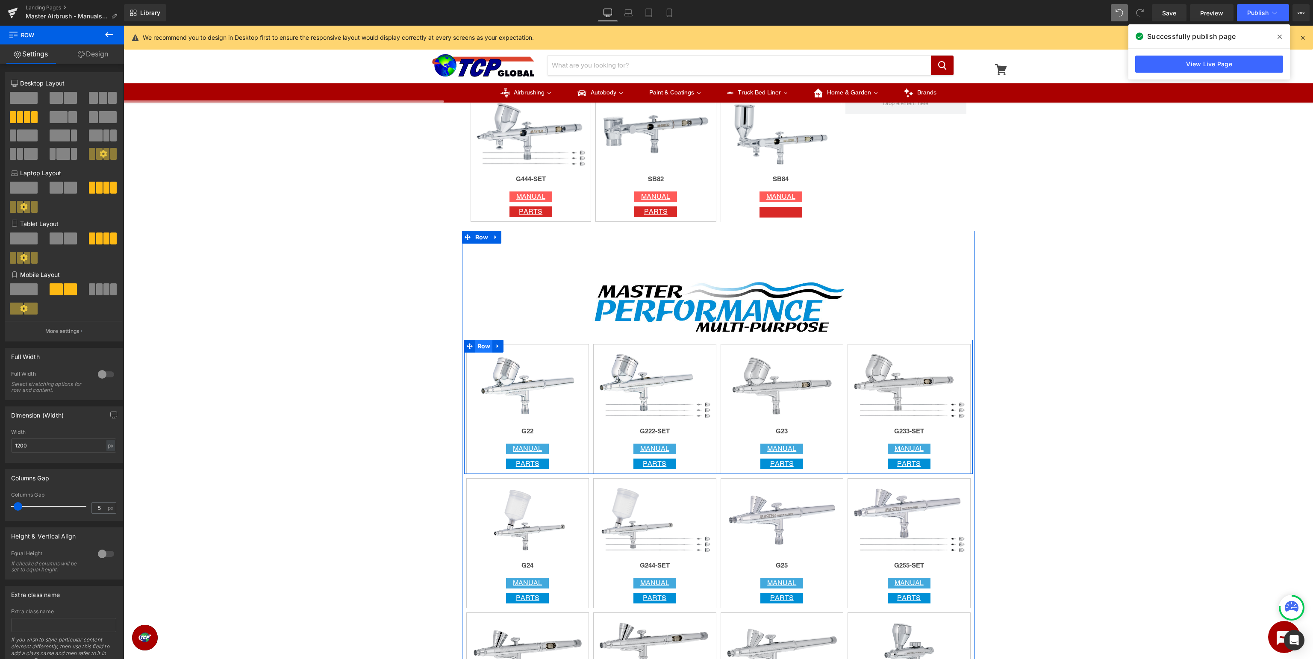
click at [485, 346] on span "Row" at bounding box center [484, 346] width 18 height 13
click at [102, 556] on div at bounding box center [106, 554] width 21 height 14
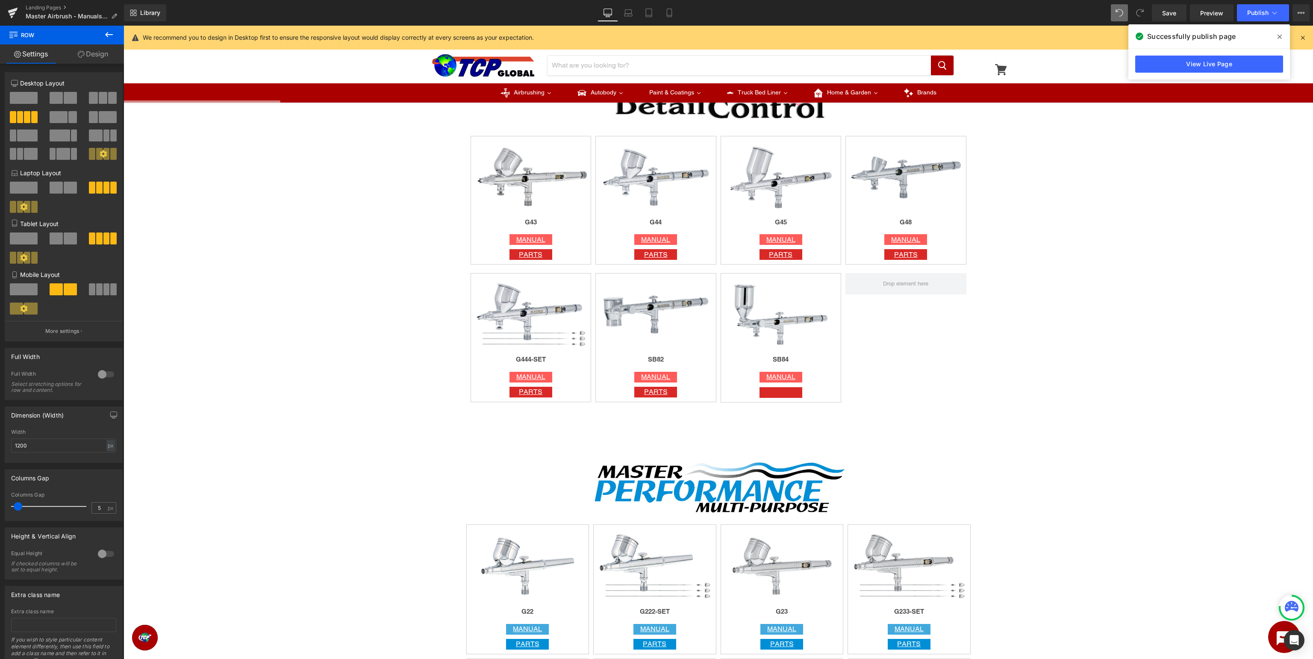
scroll to position [345, 0]
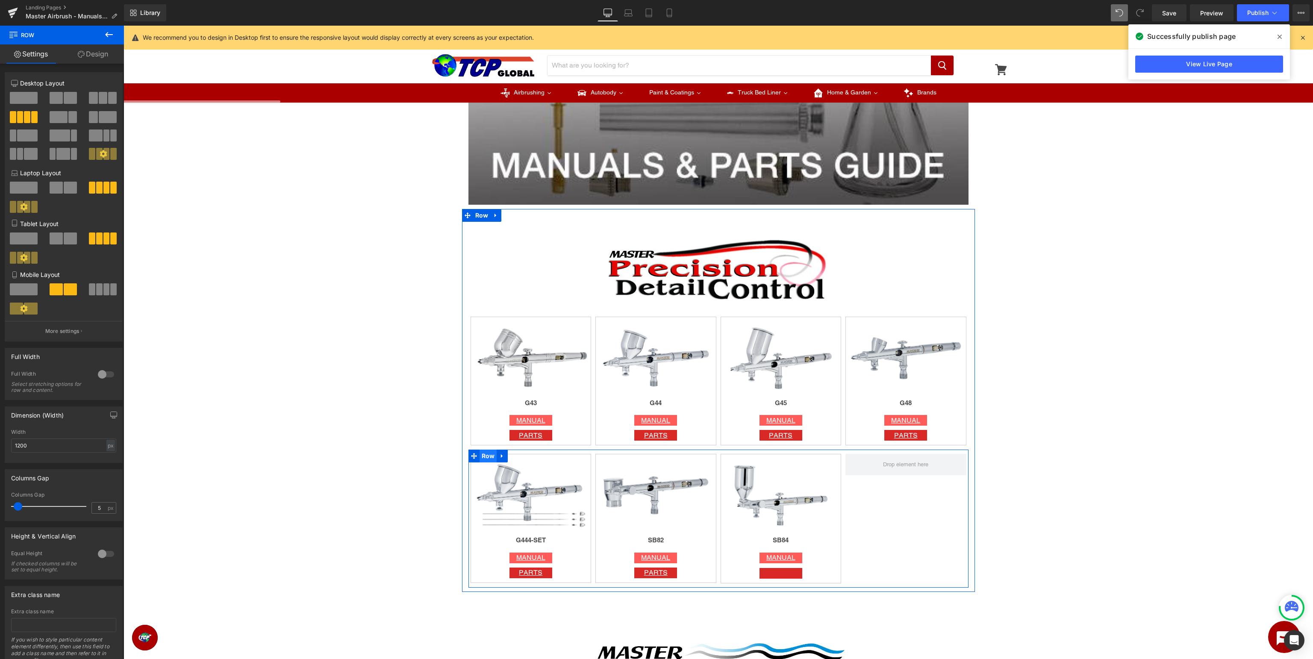
click at [482, 455] on span "Row" at bounding box center [488, 456] width 18 height 13
click at [488, 310] on span "Row" at bounding box center [488, 310] width 18 height 13
click at [491, 326] on span "Row" at bounding box center [491, 323] width 18 height 13
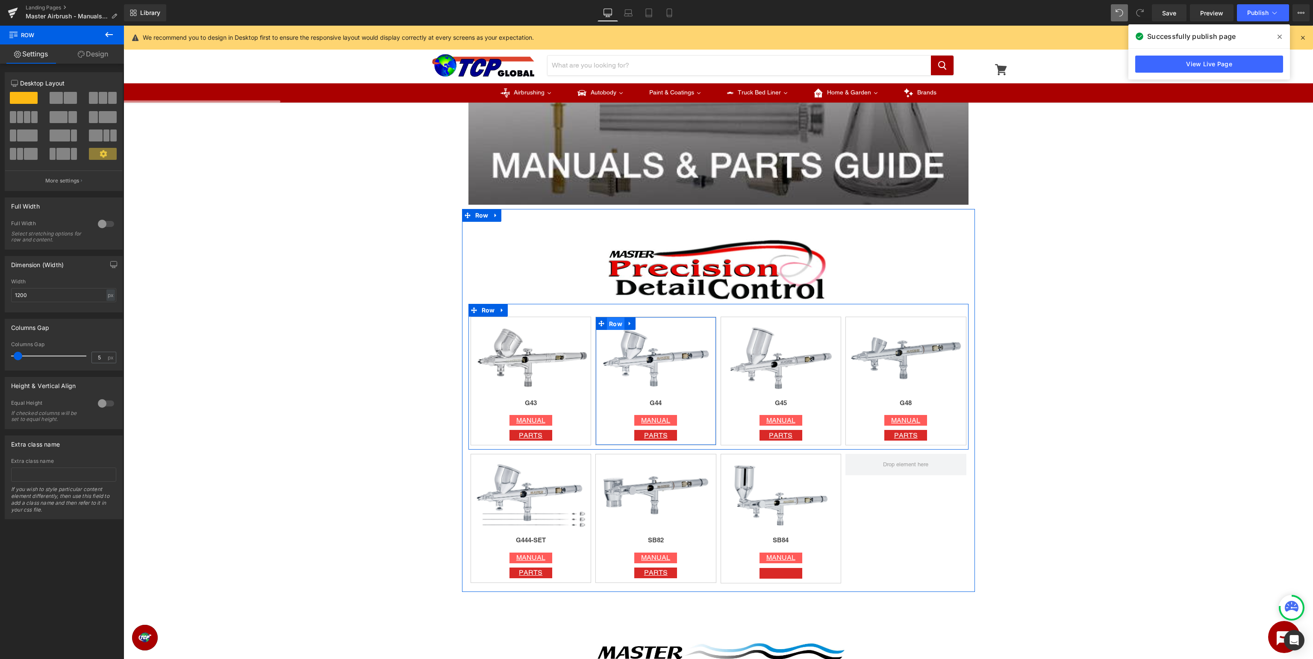
click at [614, 322] on span "Row" at bounding box center [616, 323] width 18 height 13
click at [740, 323] on span "Row" at bounding box center [741, 323] width 18 height 13
click at [866, 326] on span "Row" at bounding box center [866, 323] width 18 height 13
click at [1277, 38] on span at bounding box center [1280, 37] width 14 height 14
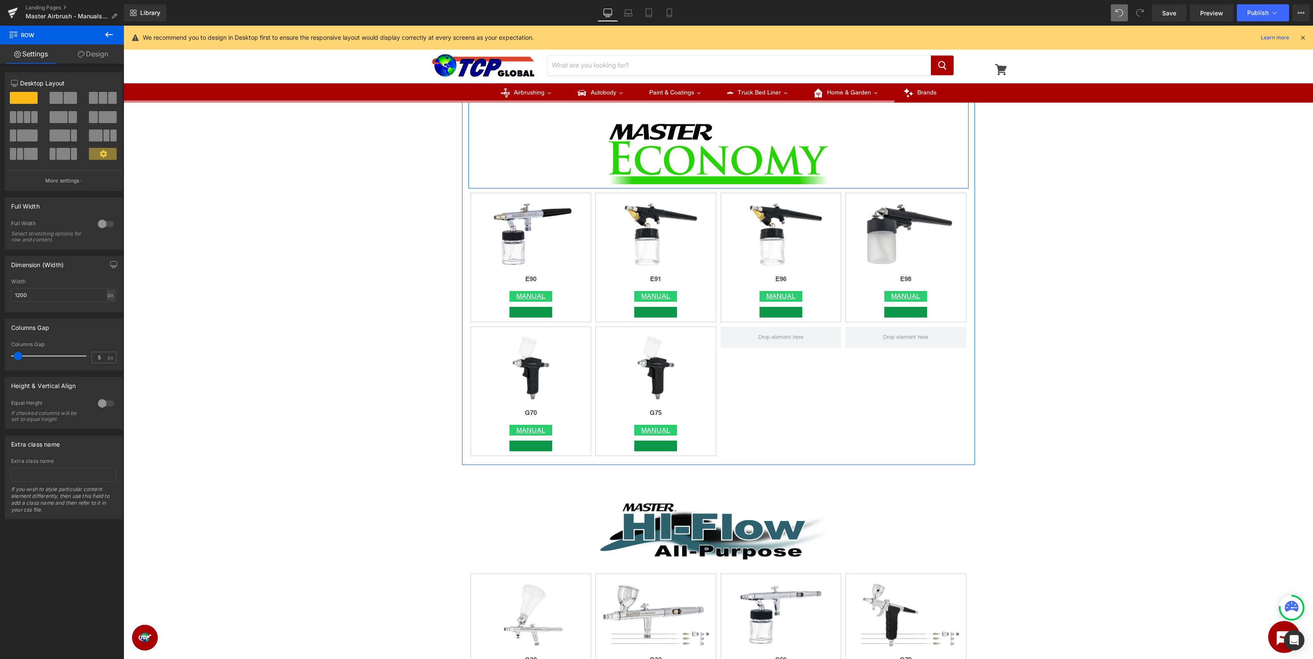
scroll to position [1699, 0]
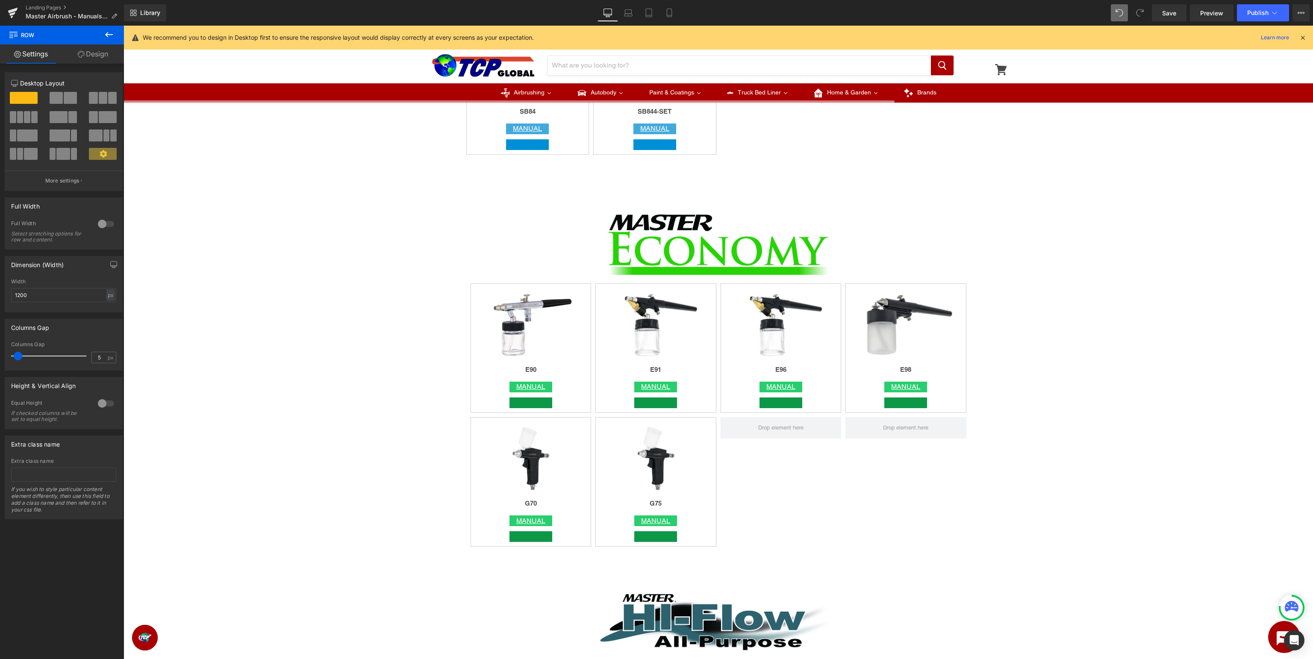
click at [114, 37] on button at bounding box center [109, 35] width 30 height 19
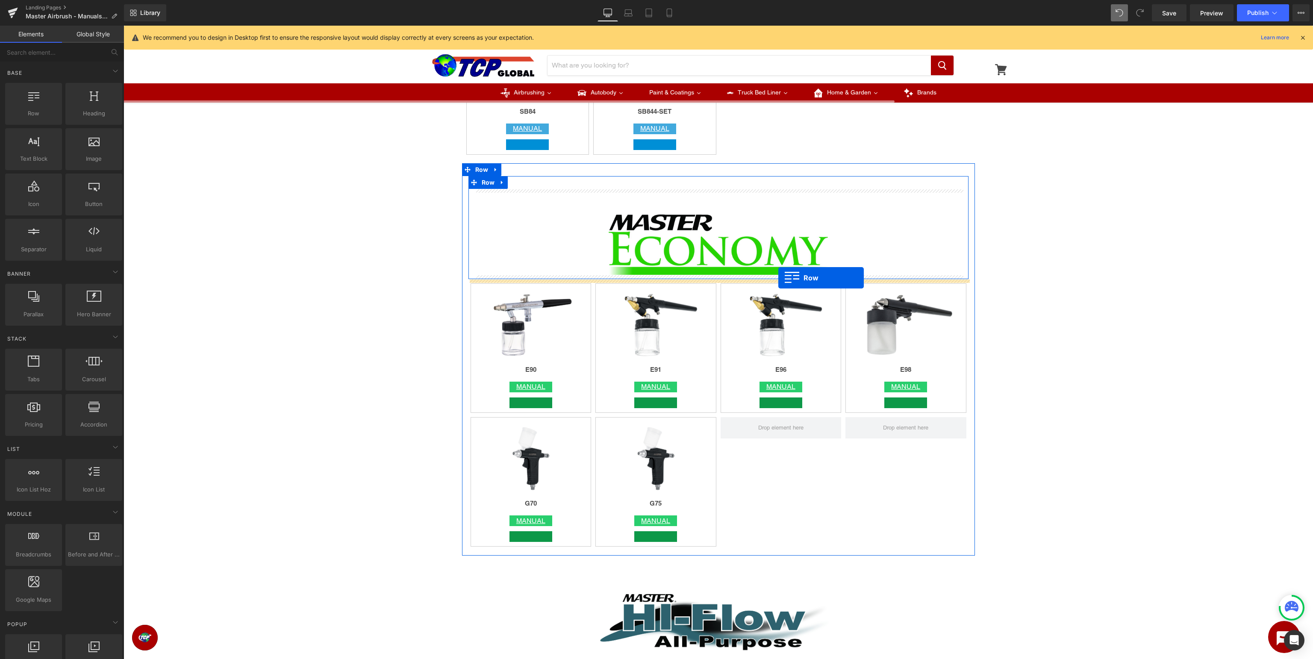
drag, startPoint x: 156, startPoint y: 144, endPoint x: 778, endPoint y: 278, distance: 636.3
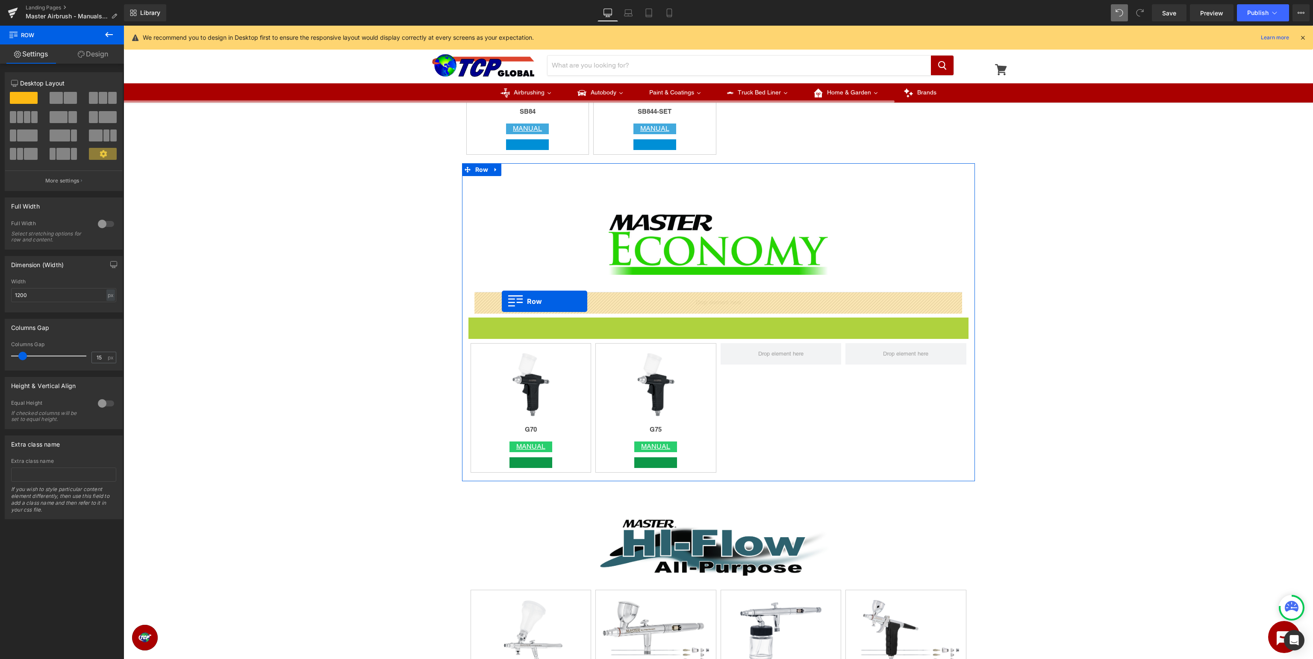
drag, startPoint x: 485, startPoint y: 323, endPoint x: 502, endPoint y: 301, distance: 27.7
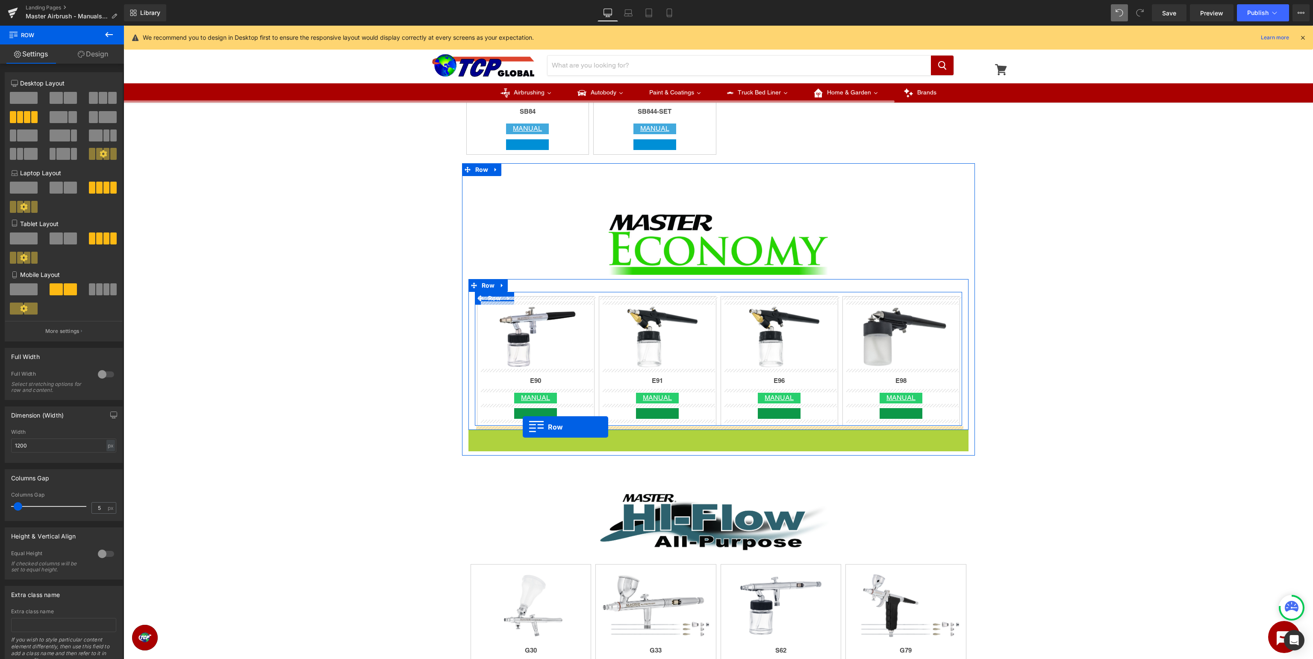
drag, startPoint x: 483, startPoint y: 434, endPoint x: 523, endPoint y: 427, distance: 40.4
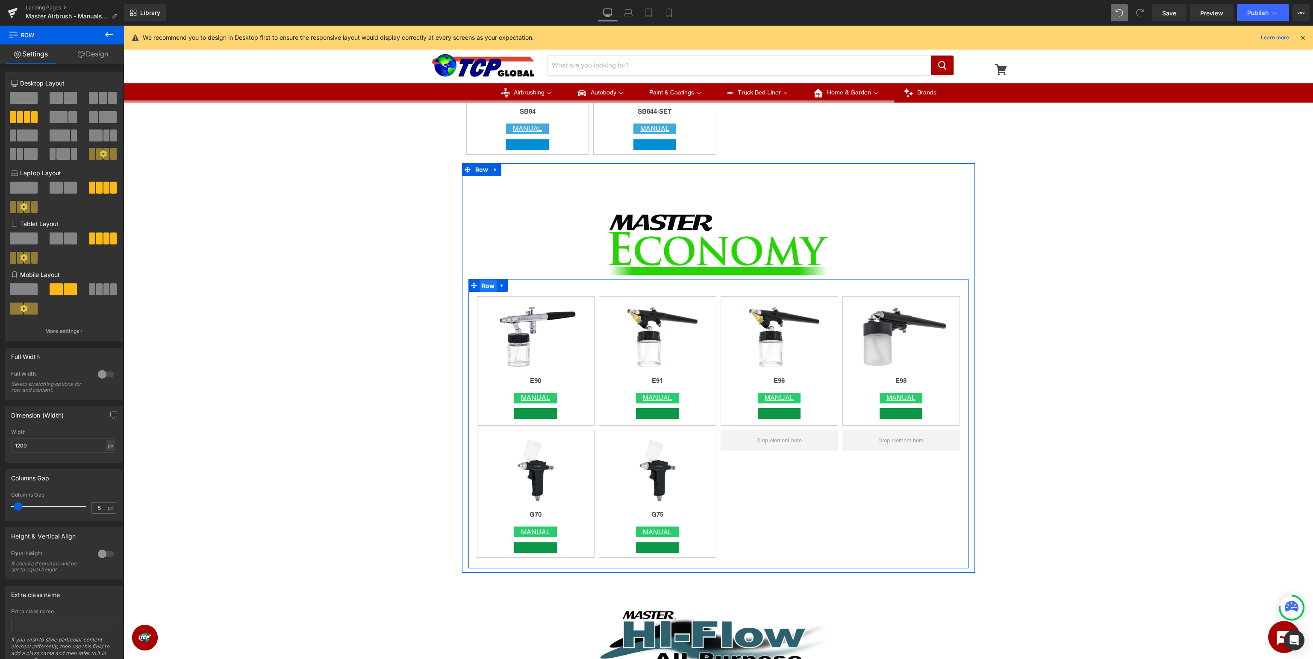
click at [486, 286] on span "Row" at bounding box center [488, 285] width 18 height 13
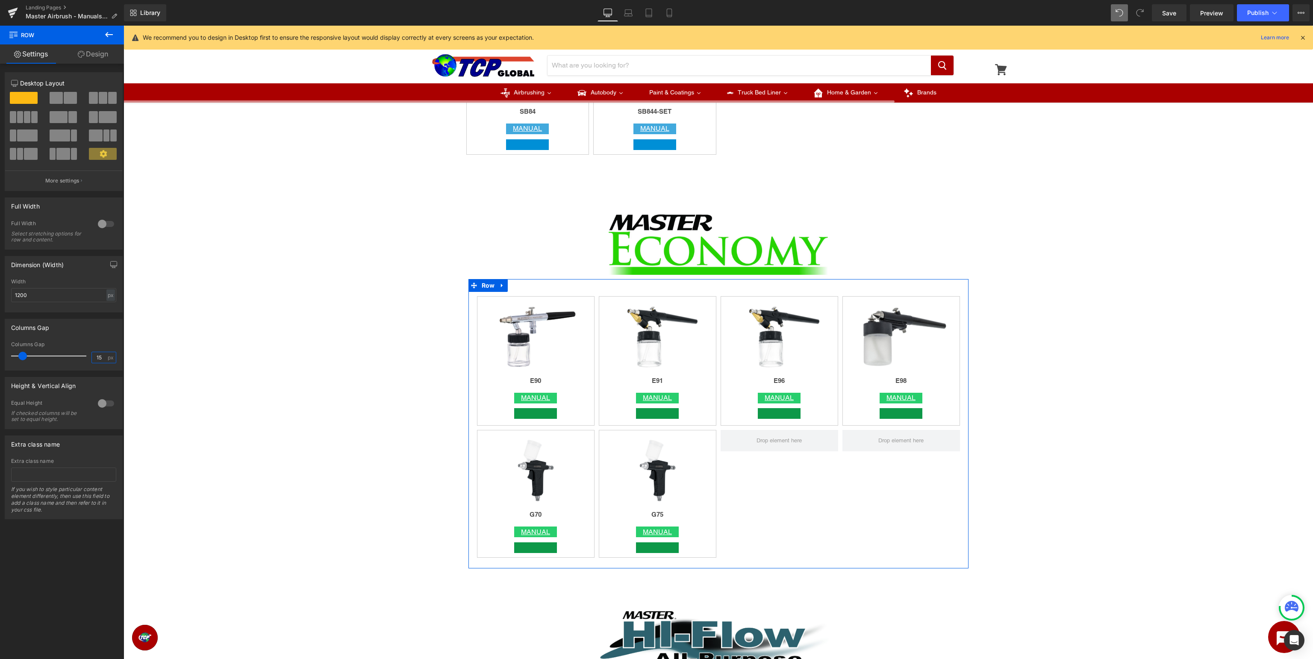
click at [93, 356] on input "15" at bounding box center [99, 357] width 15 height 11
type input "5"
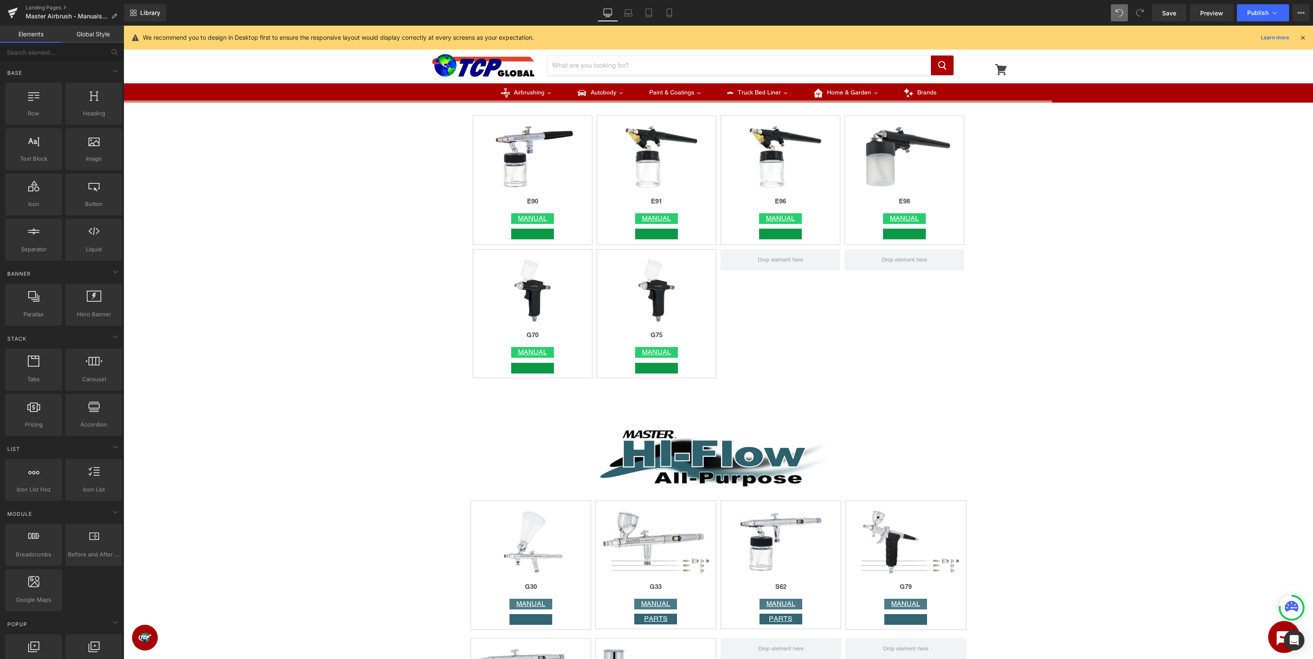
scroll to position [2060, 0]
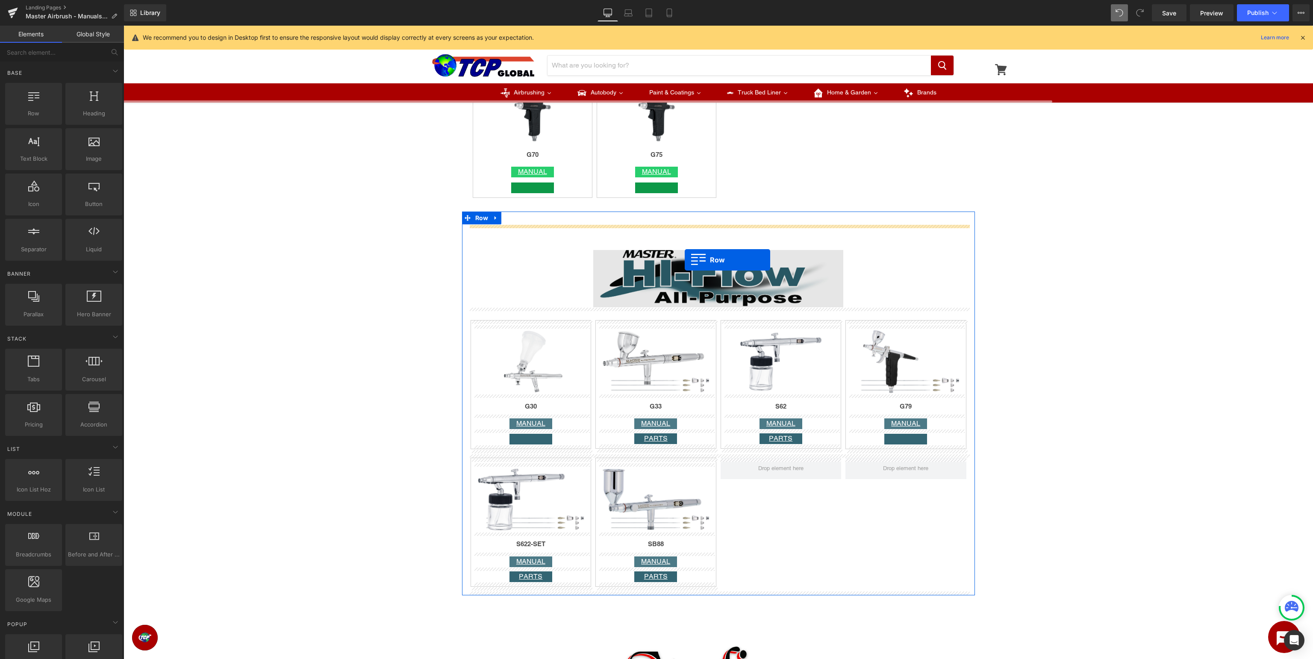
drag, startPoint x: 166, startPoint y: 136, endPoint x: 685, endPoint y: 260, distance: 533.0
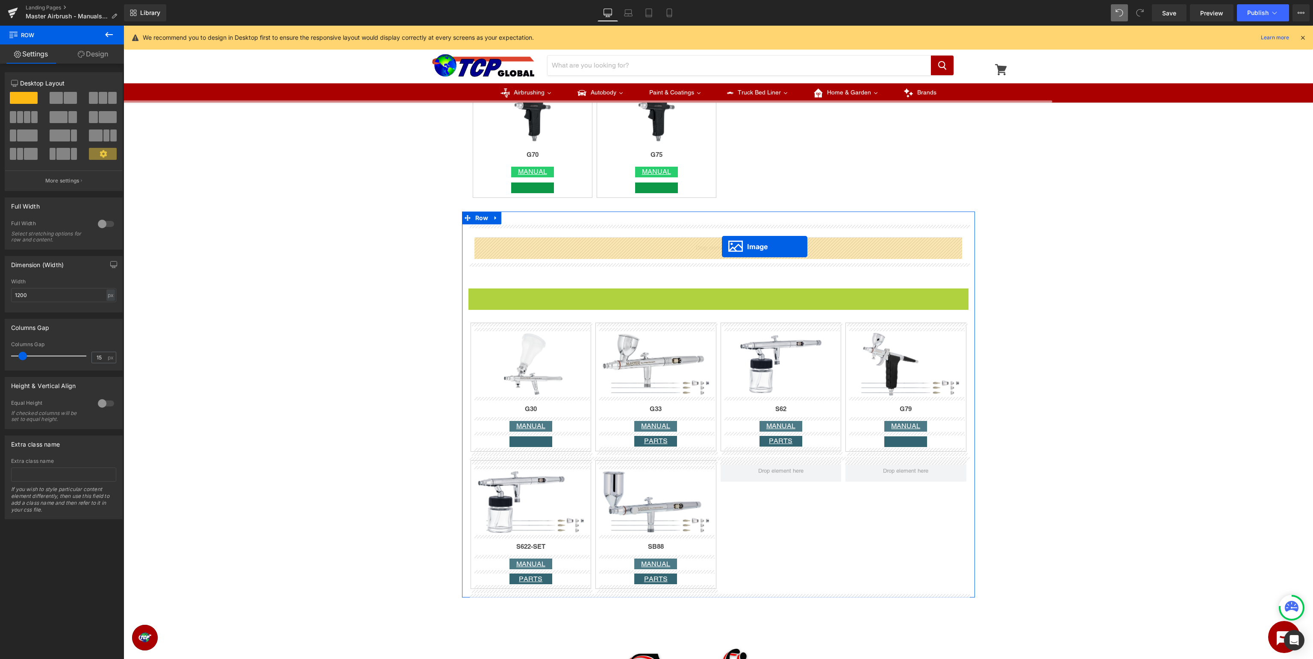
drag, startPoint x: 713, startPoint y: 319, endPoint x: 722, endPoint y: 247, distance: 72.8
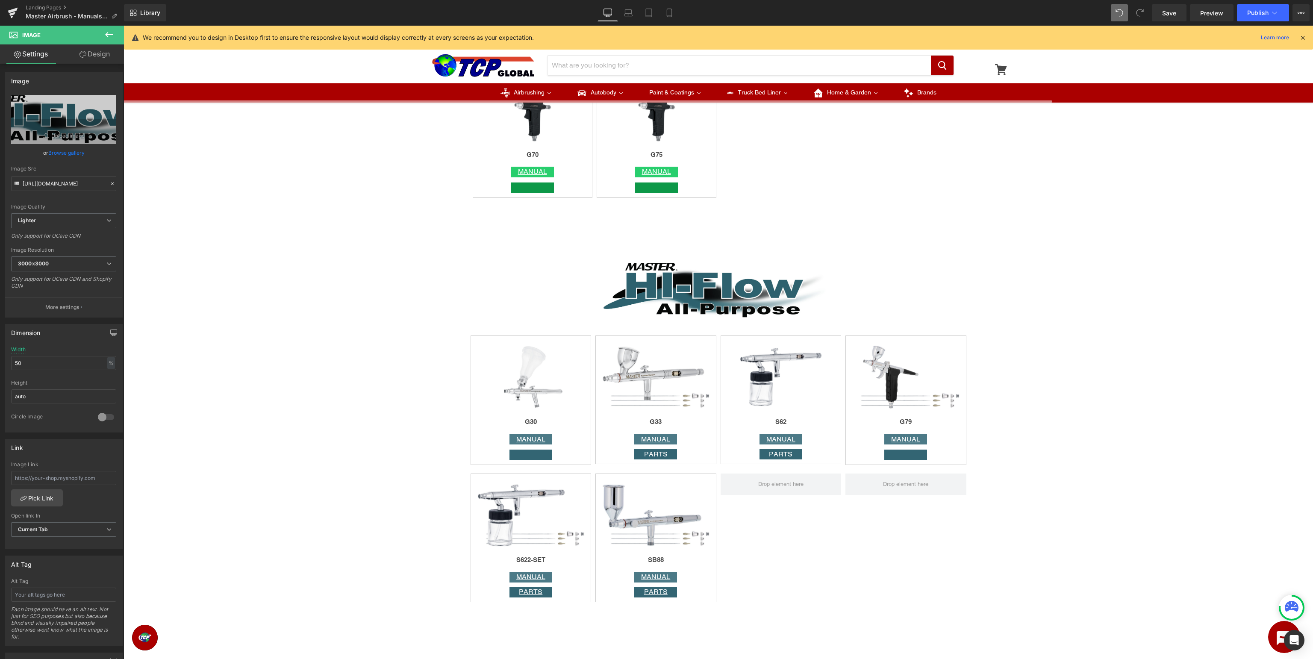
click at [103, 34] on button at bounding box center [109, 35] width 30 height 19
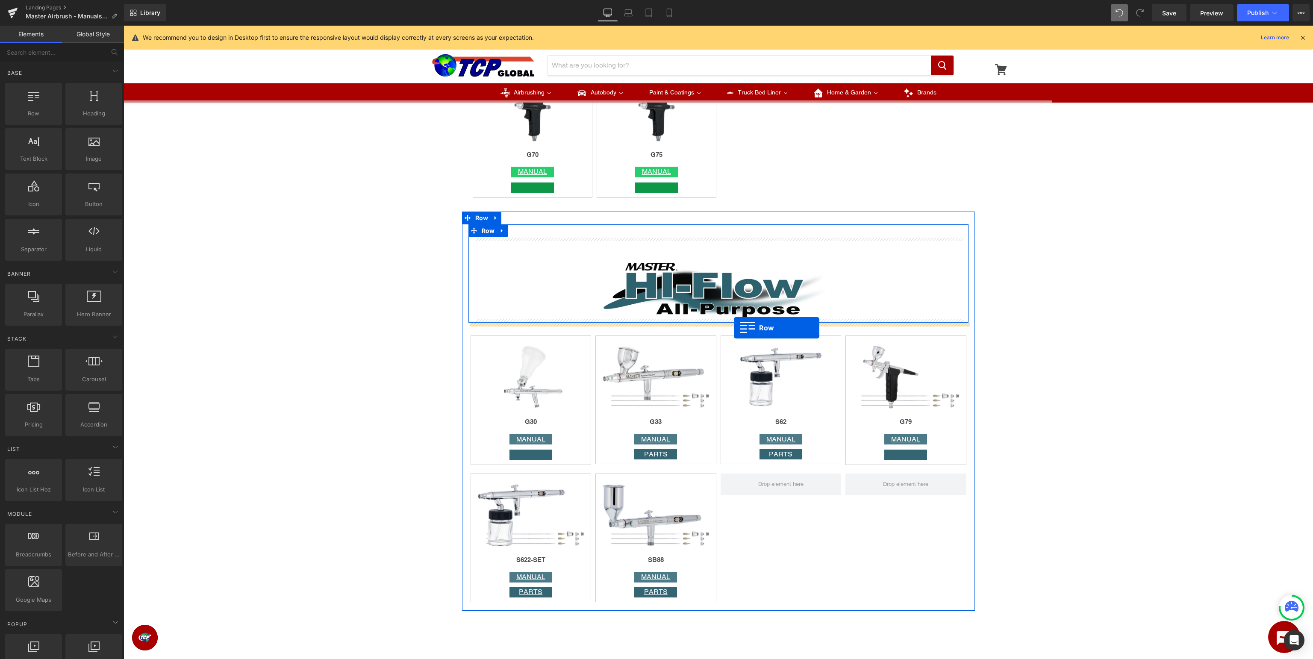
drag, startPoint x: 159, startPoint y: 129, endPoint x: 734, endPoint y: 328, distance: 608.0
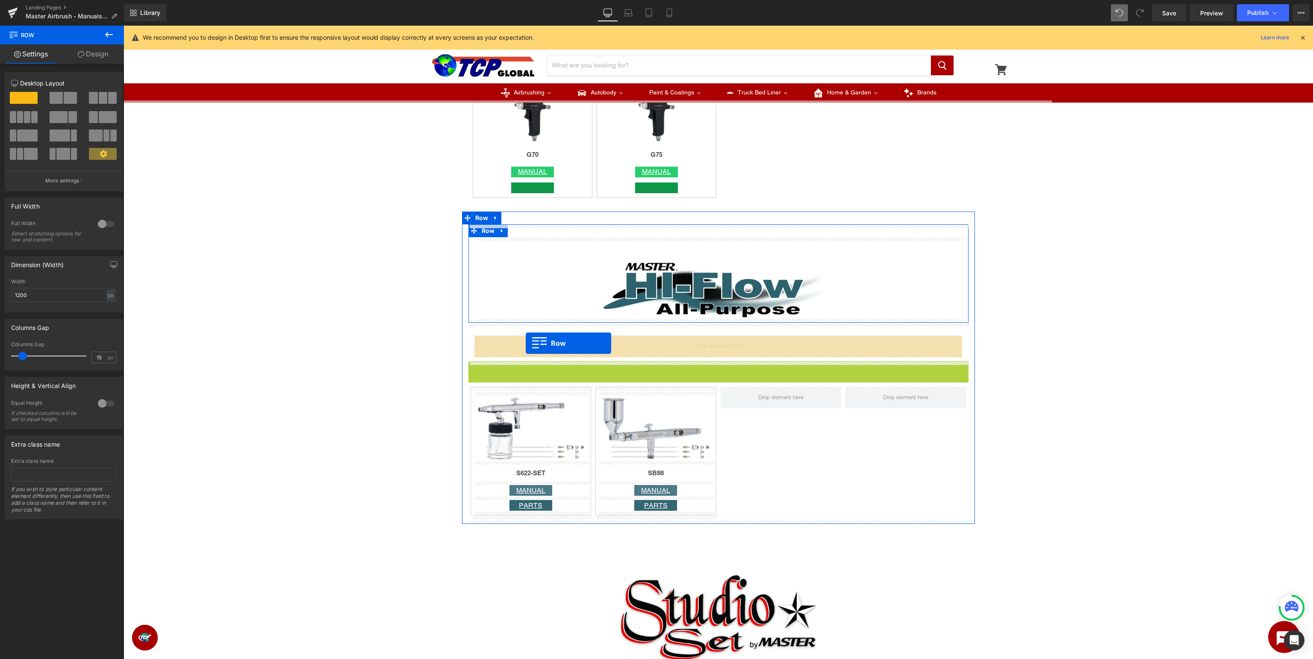
drag, startPoint x: 488, startPoint y: 372, endPoint x: 526, endPoint y: 343, distance: 46.9
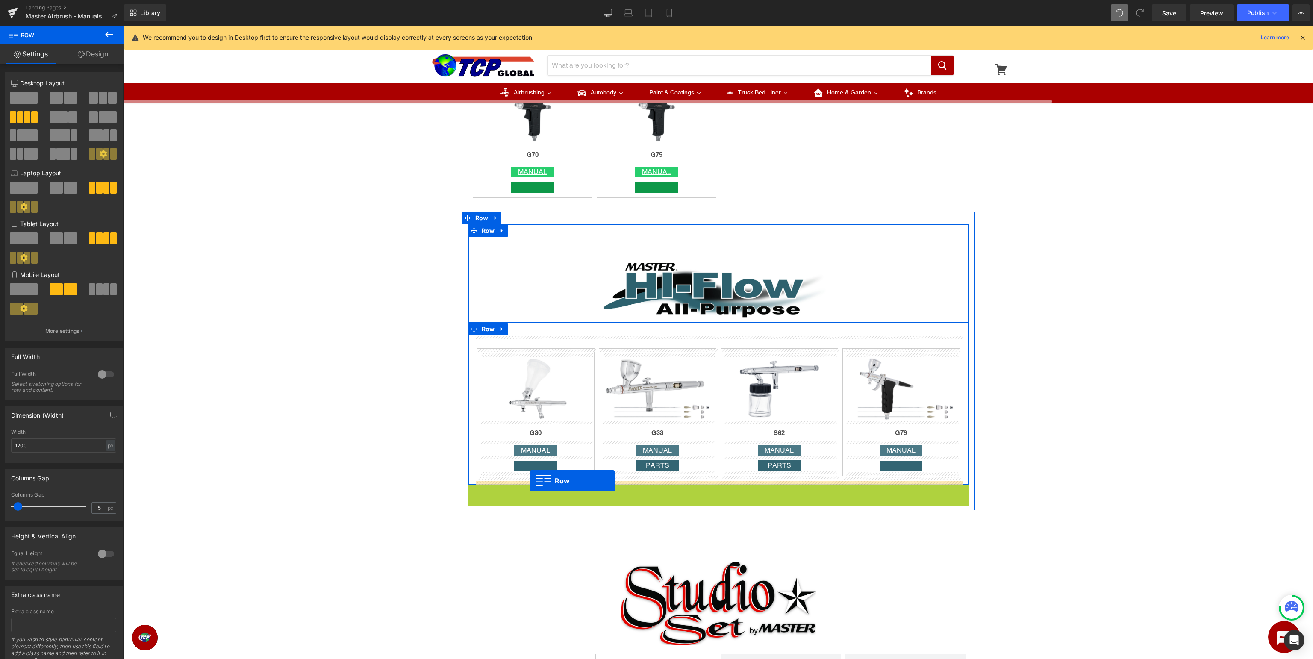
drag, startPoint x: 486, startPoint y: 493, endPoint x: 529, endPoint y: 481, distance: 44.8
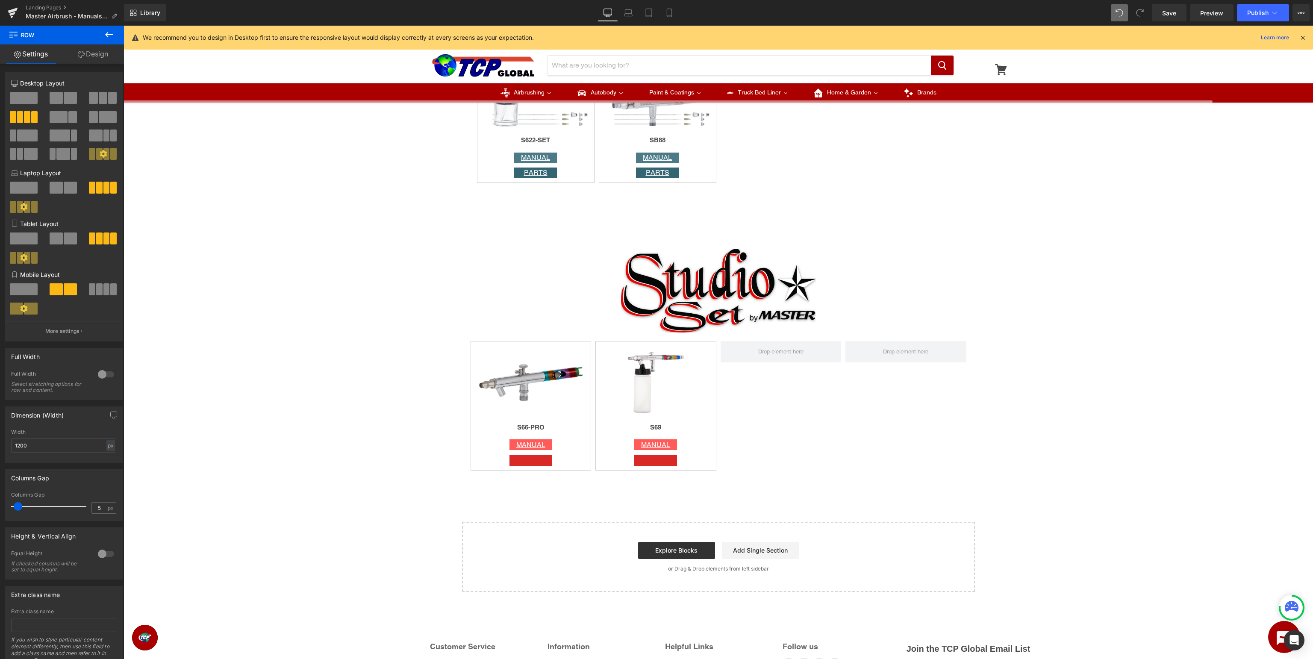
scroll to position [2398, 0]
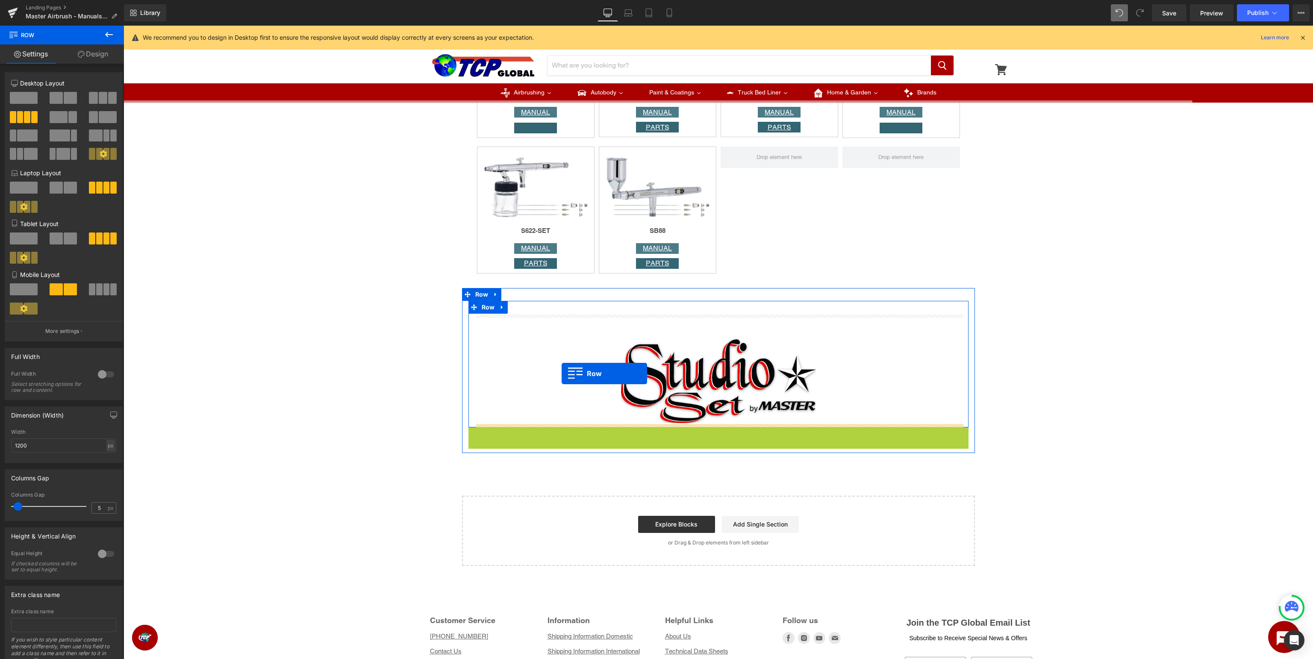
drag, startPoint x: 490, startPoint y: 432, endPoint x: 562, endPoint y: 373, distance: 92.6
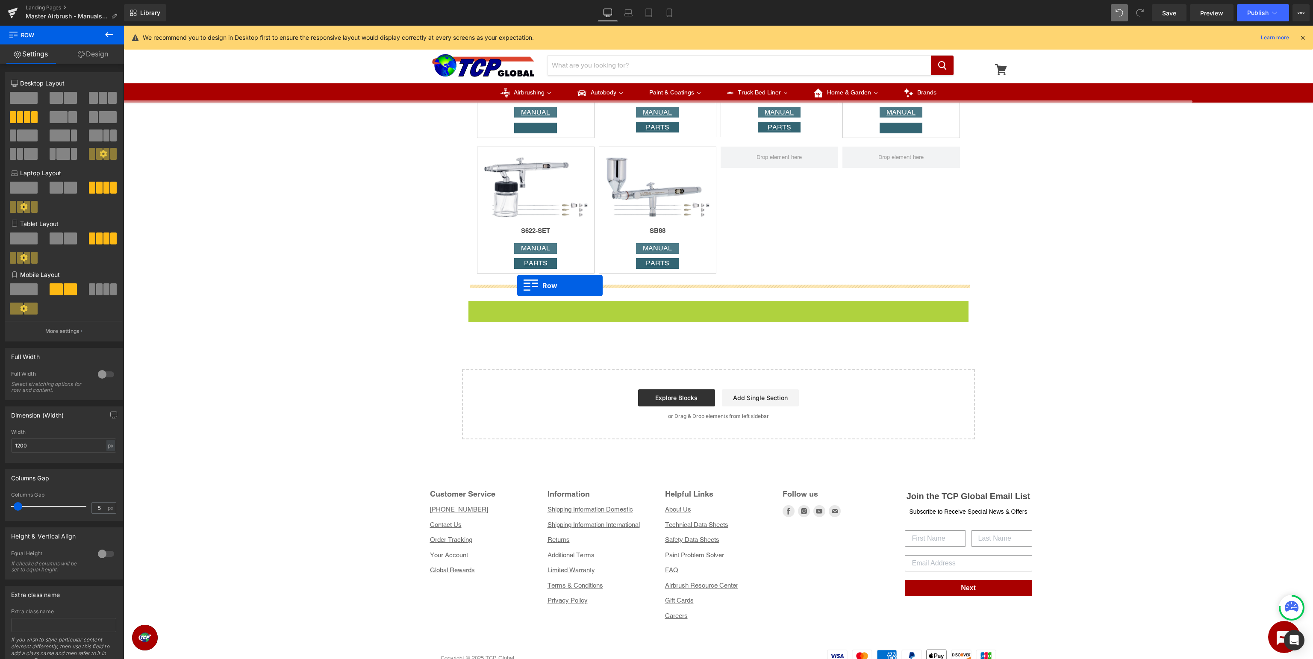
drag, startPoint x: 482, startPoint y: 312, endPoint x: 517, endPoint y: 285, distance: 43.6
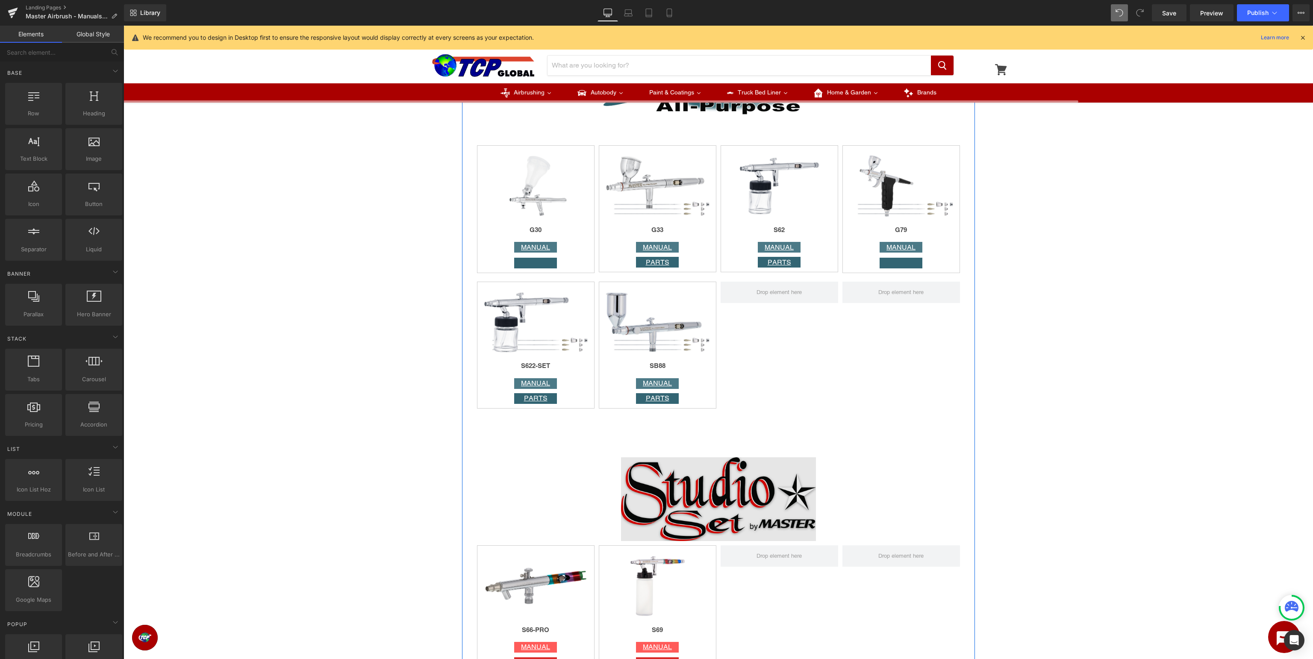
scroll to position [2128, 0]
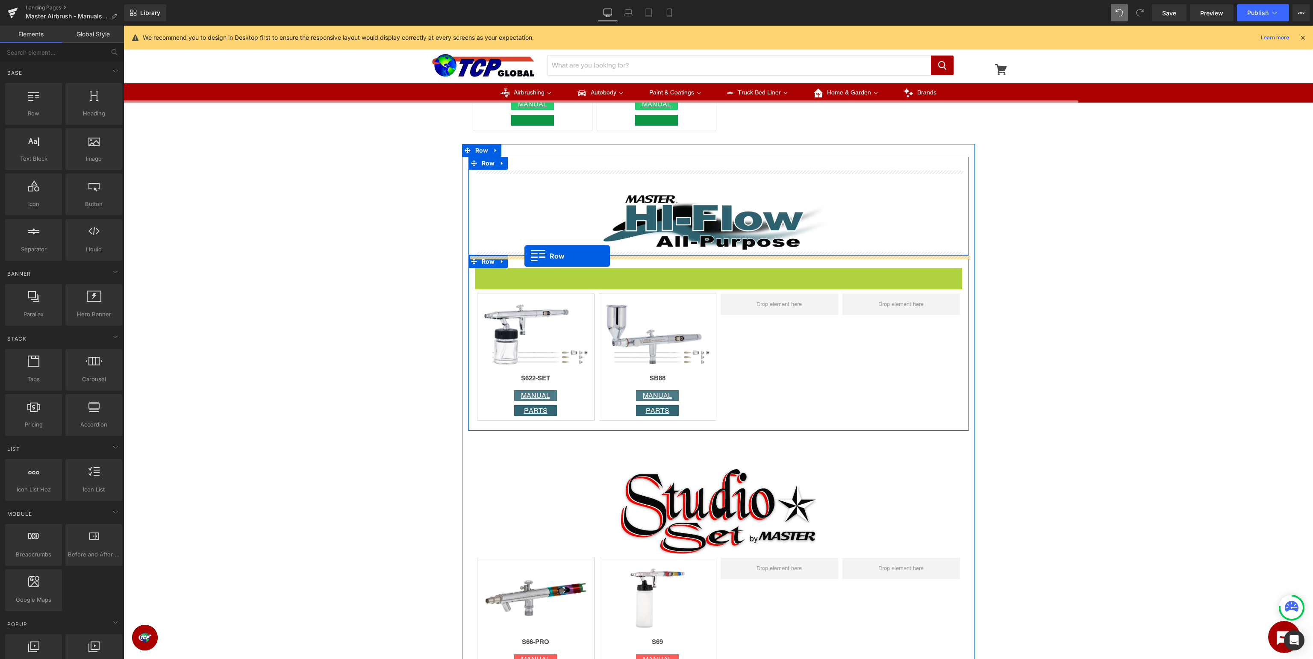
drag, startPoint x: 494, startPoint y: 278, endPoint x: 524, endPoint y: 256, distance: 37.0
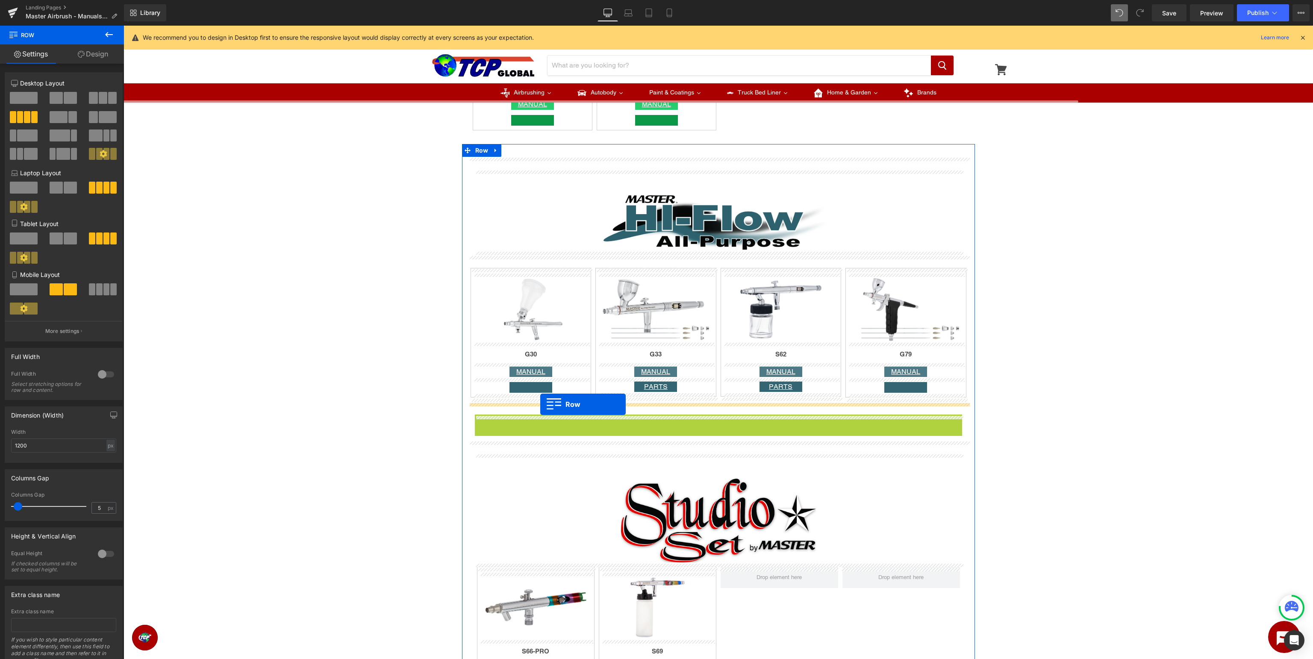
drag, startPoint x: 493, startPoint y: 425, endPoint x: 540, endPoint y: 404, distance: 51.3
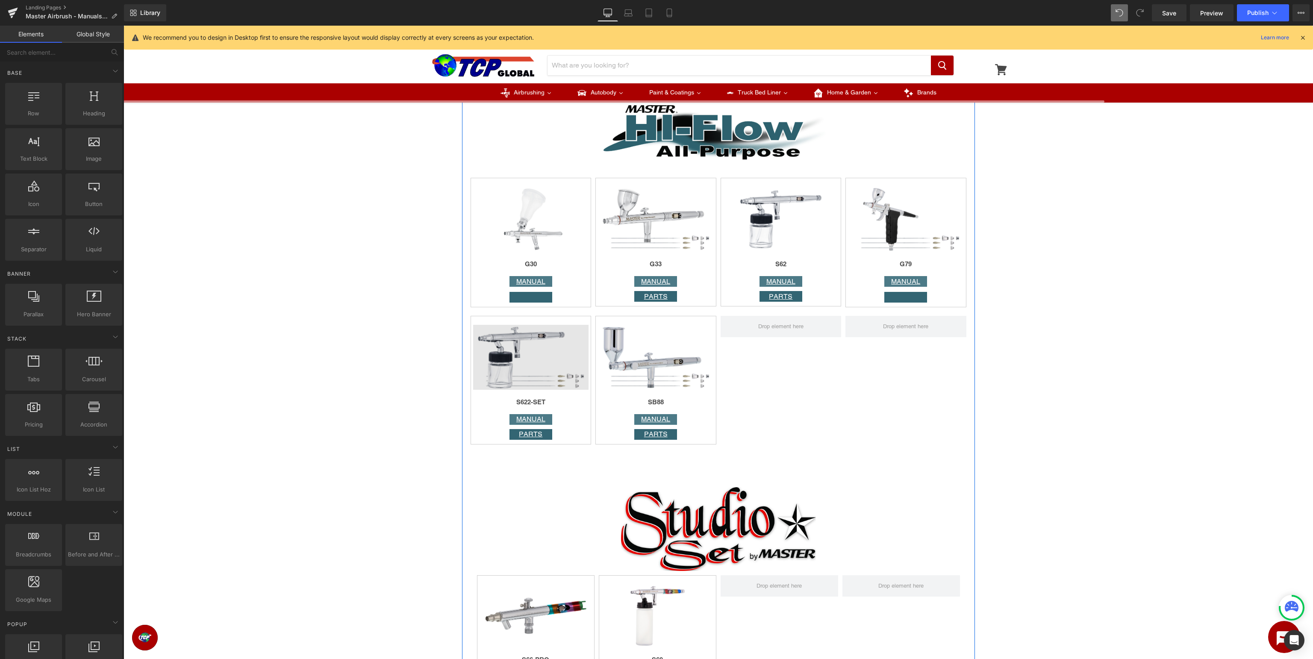
scroll to position [2263, 0]
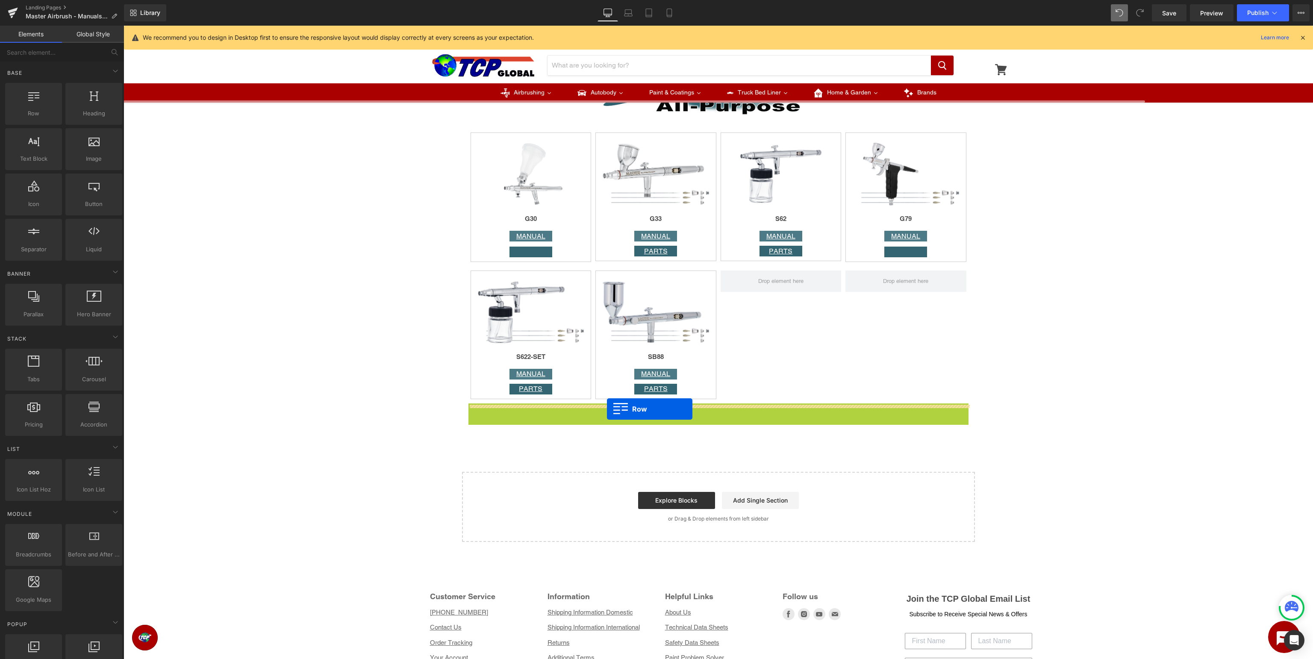
drag, startPoint x: 489, startPoint y: 411, endPoint x: 607, endPoint y: 409, distance: 118.0
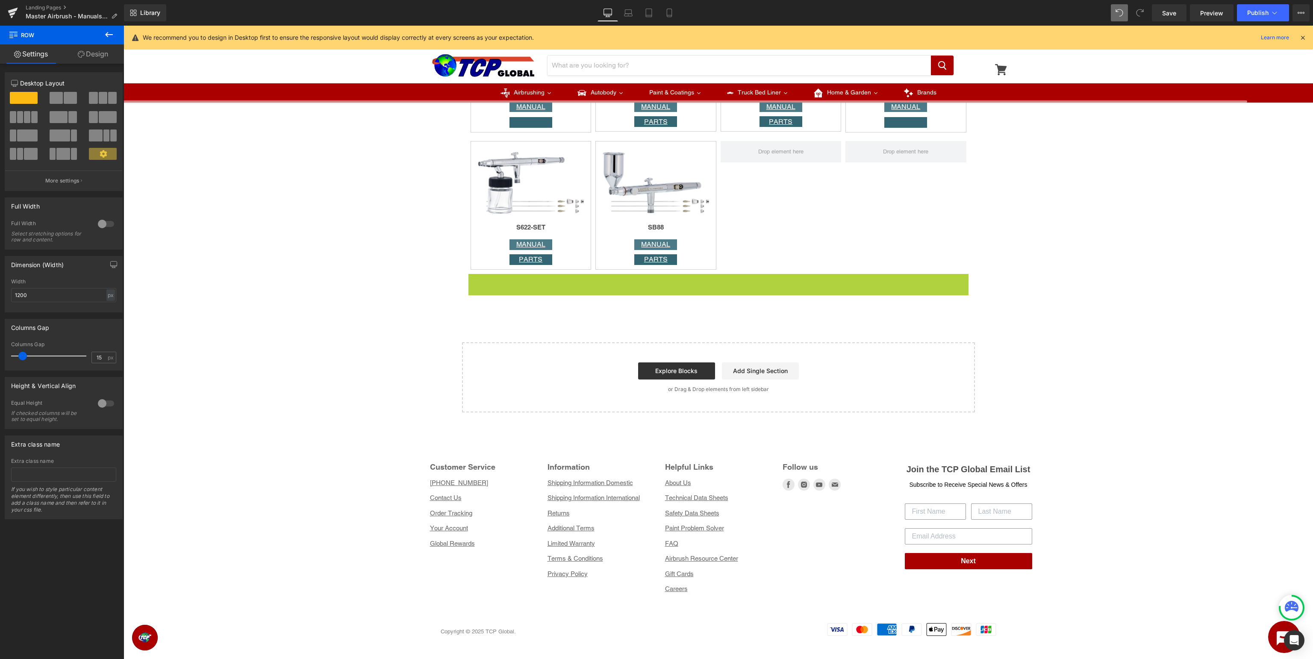
scroll to position [2393, 0]
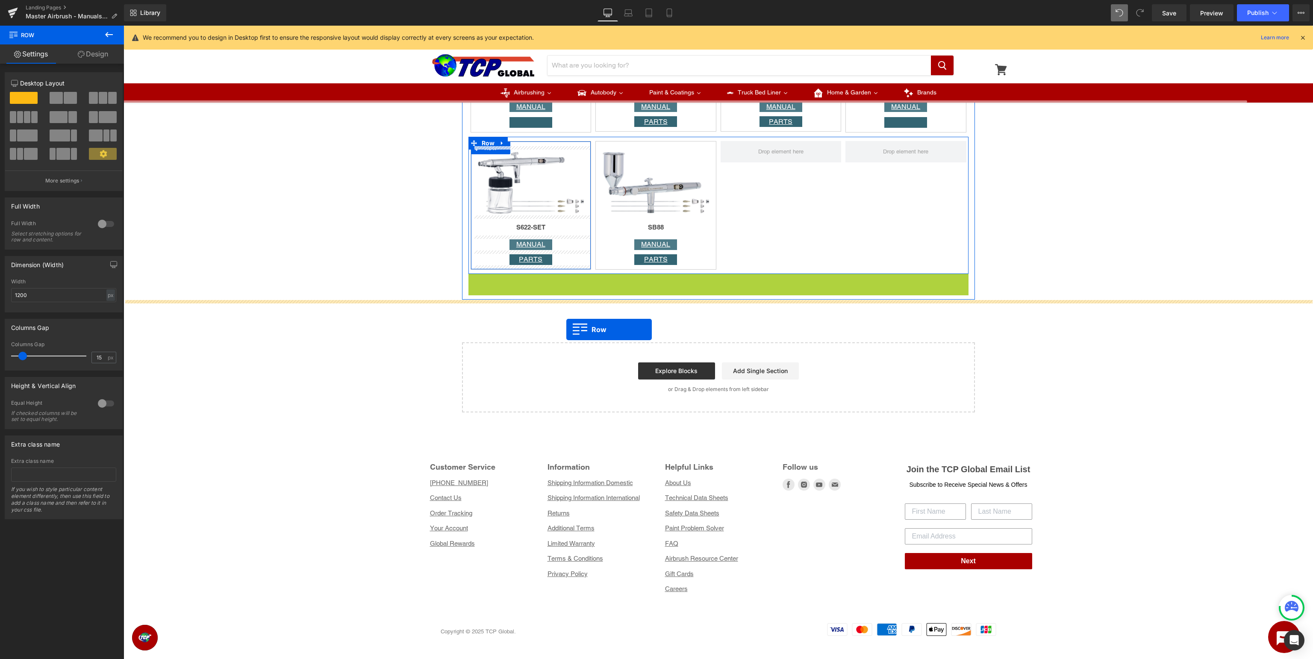
drag, startPoint x: 485, startPoint y: 188, endPoint x: 566, endPoint y: 329, distance: 162.9
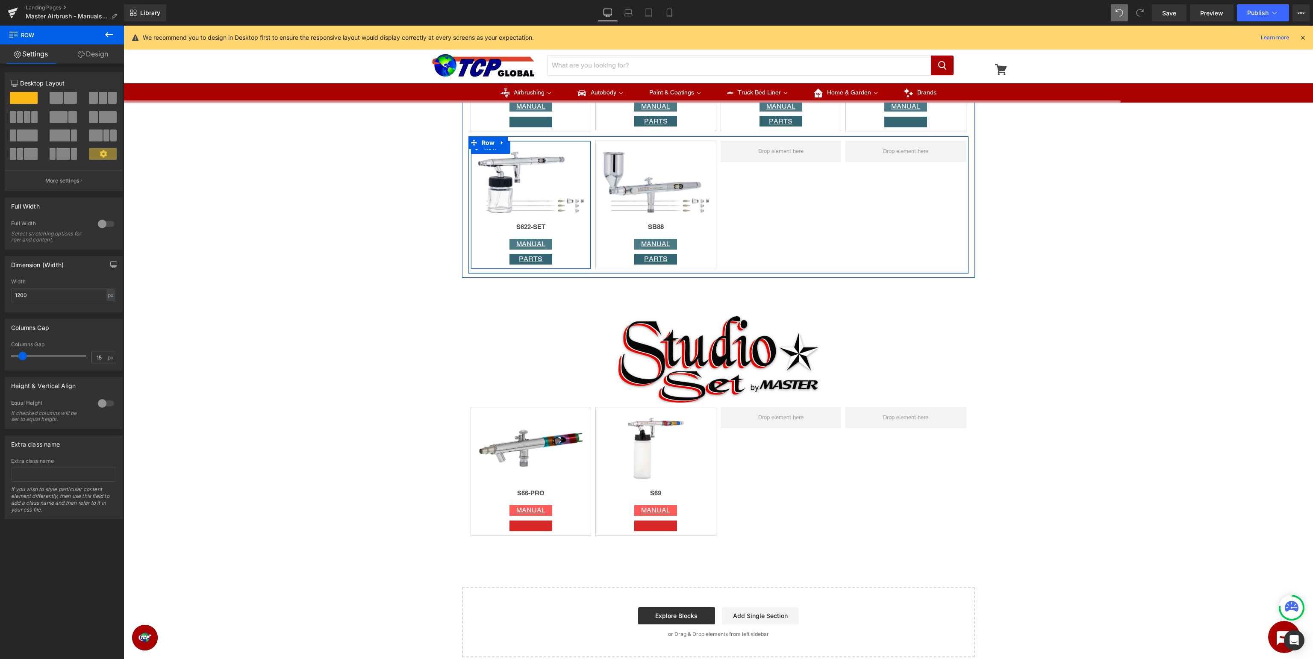
scroll to position [2213, 0]
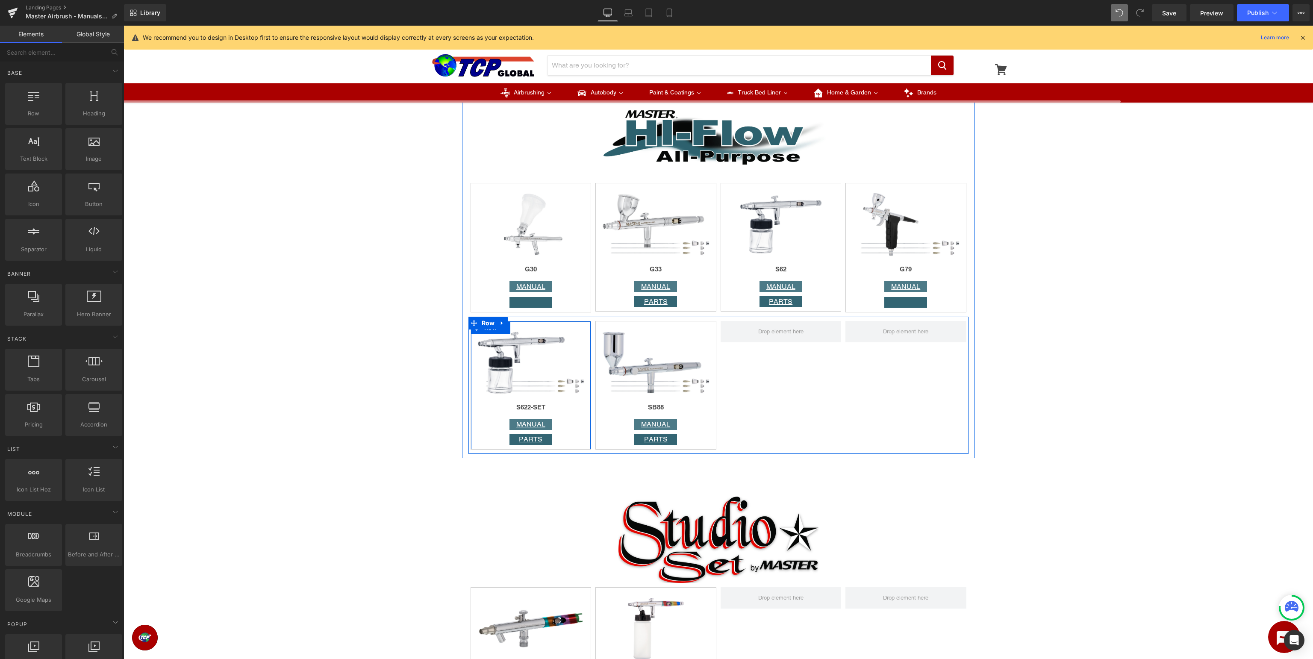
click at [506, 153] on div at bounding box center [718, 138] width 487 height 56
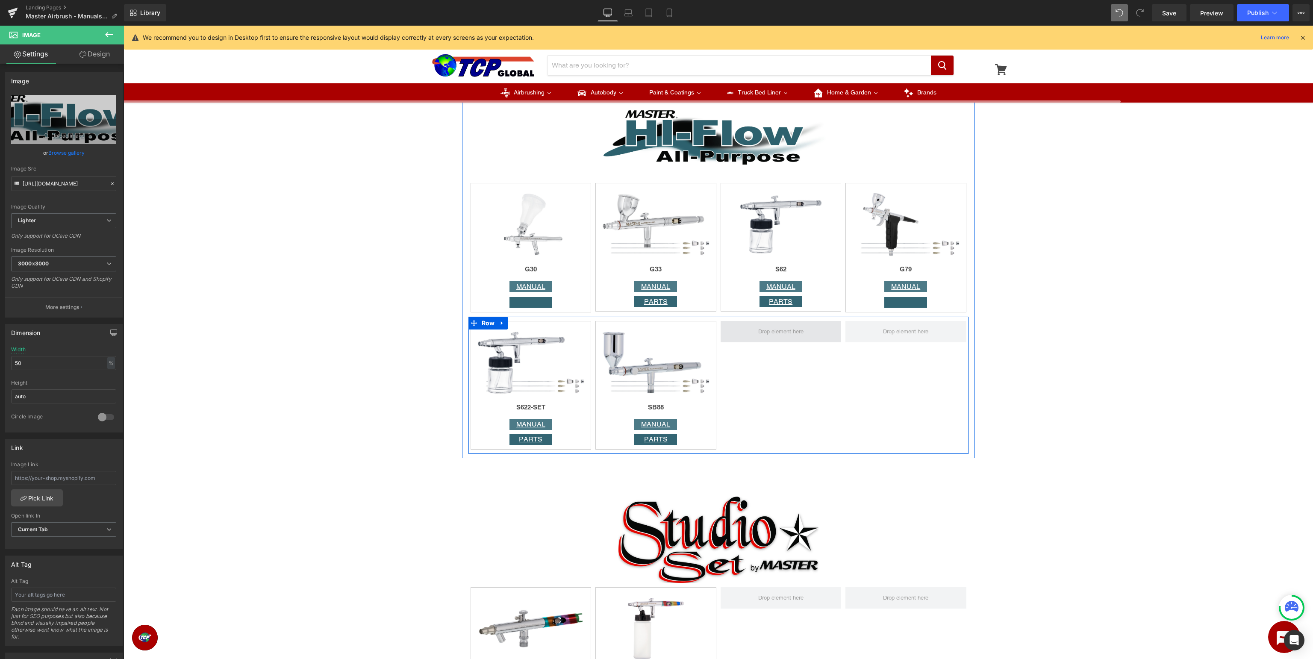
click at [820, 344] on div at bounding box center [780, 385] width 125 height 129
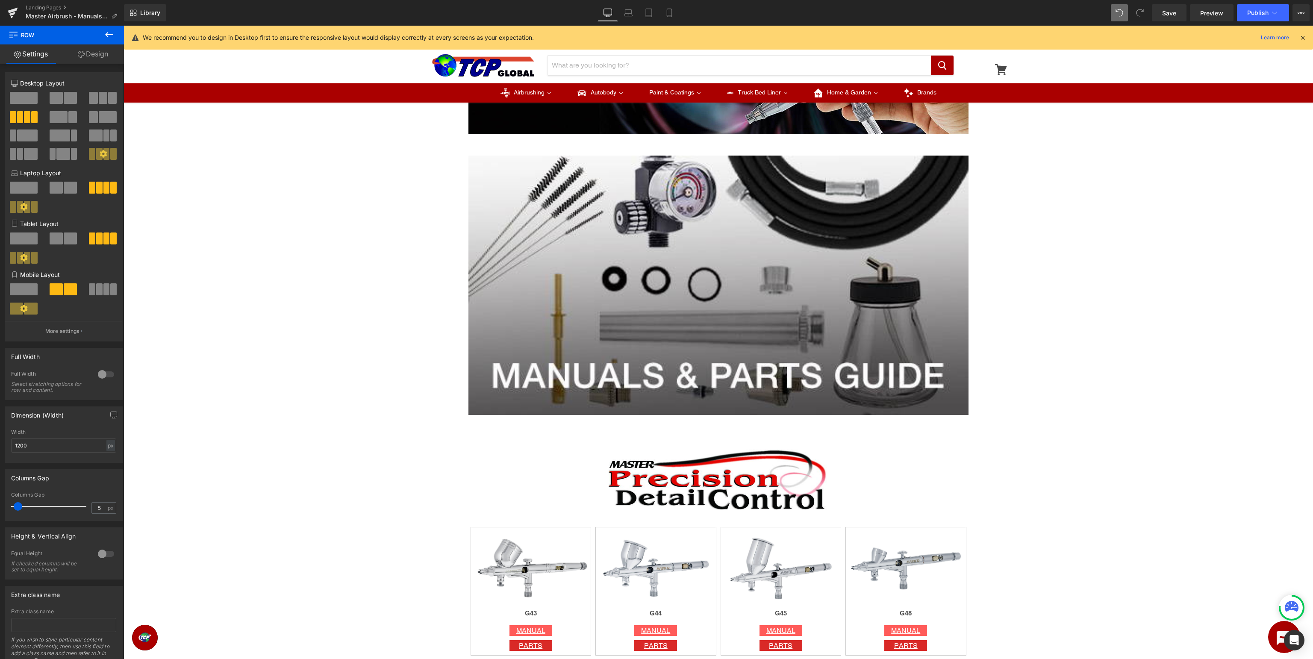
scroll to position [180, 0]
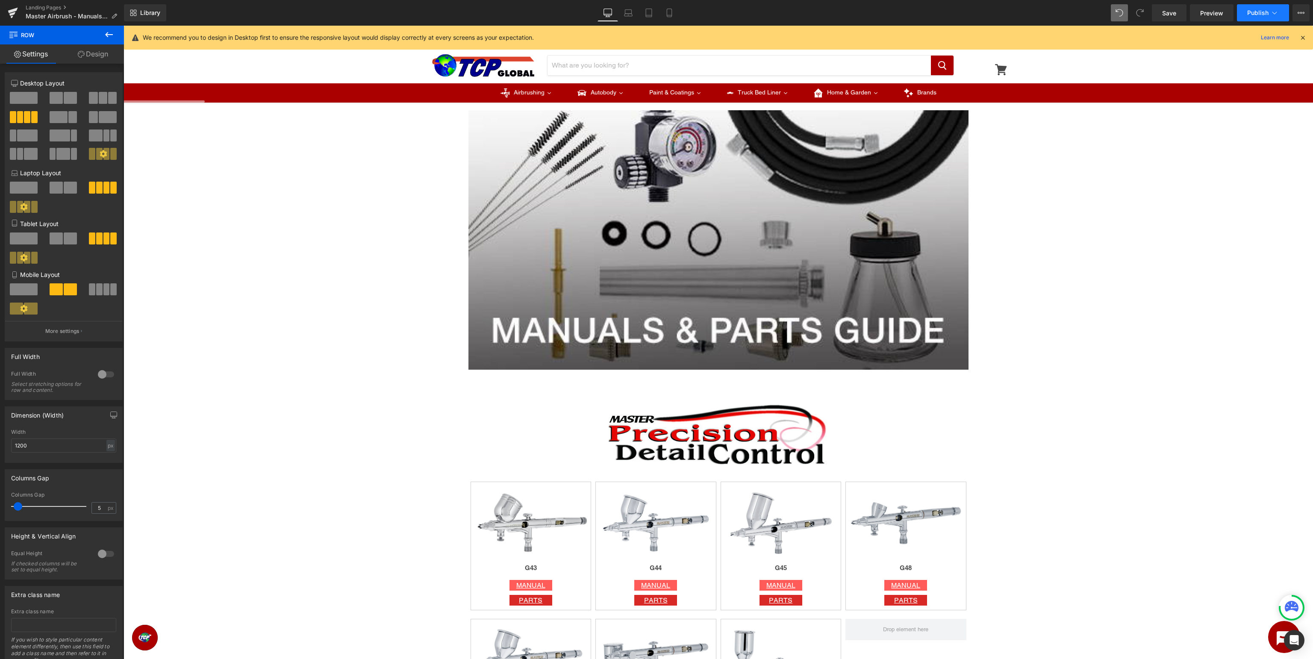
click at [1259, 16] on span "Publish" at bounding box center [1257, 12] width 21 height 7
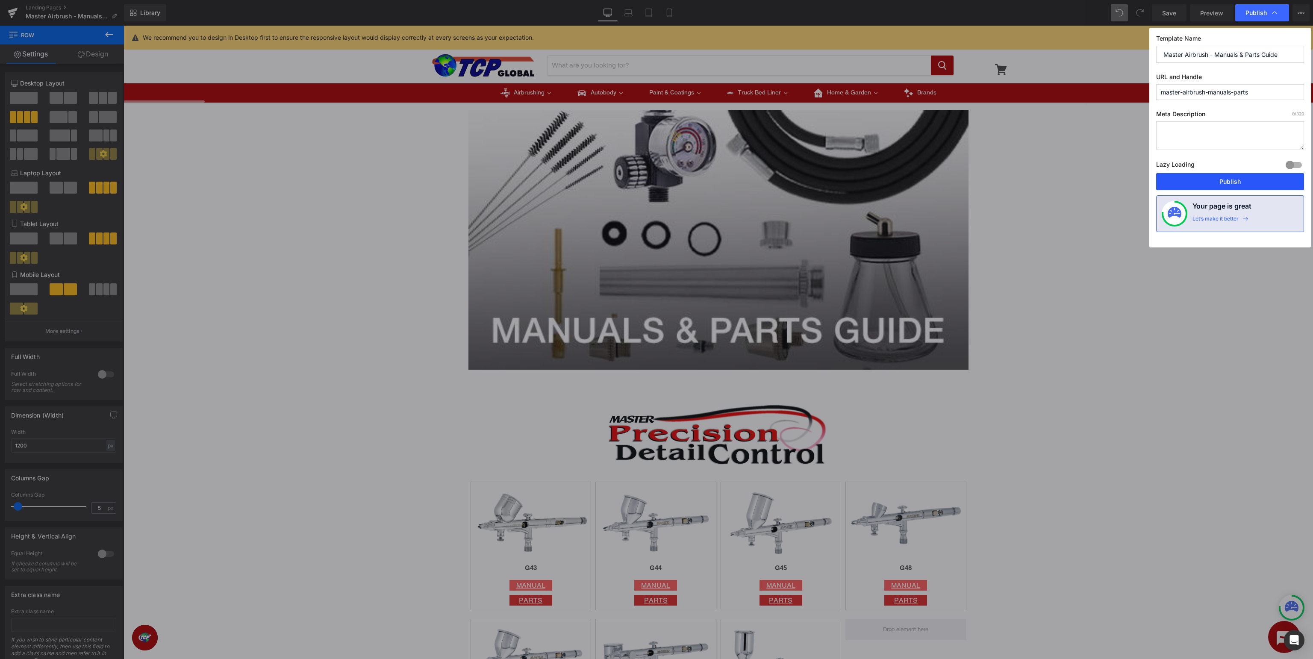
click at [1240, 182] on button "Publish" at bounding box center [1230, 181] width 148 height 17
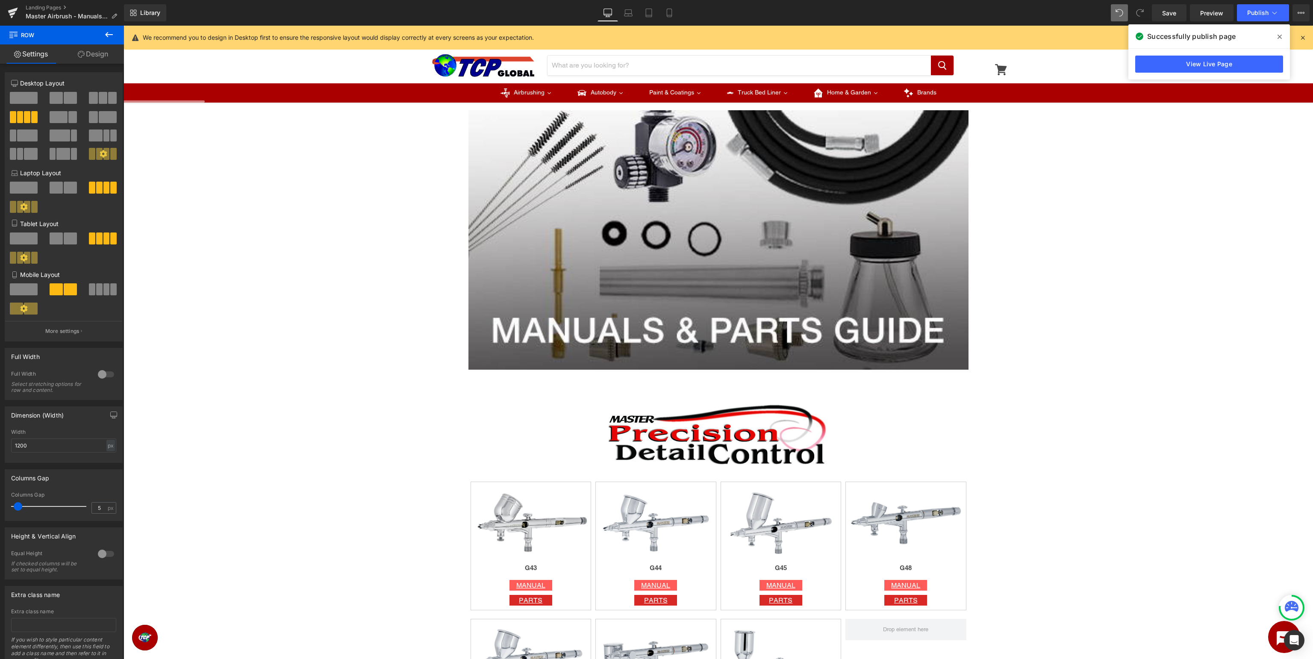
click at [1283, 37] on span at bounding box center [1280, 37] width 14 height 14
click at [1304, 34] on icon at bounding box center [1303, 38] width 8 height 8
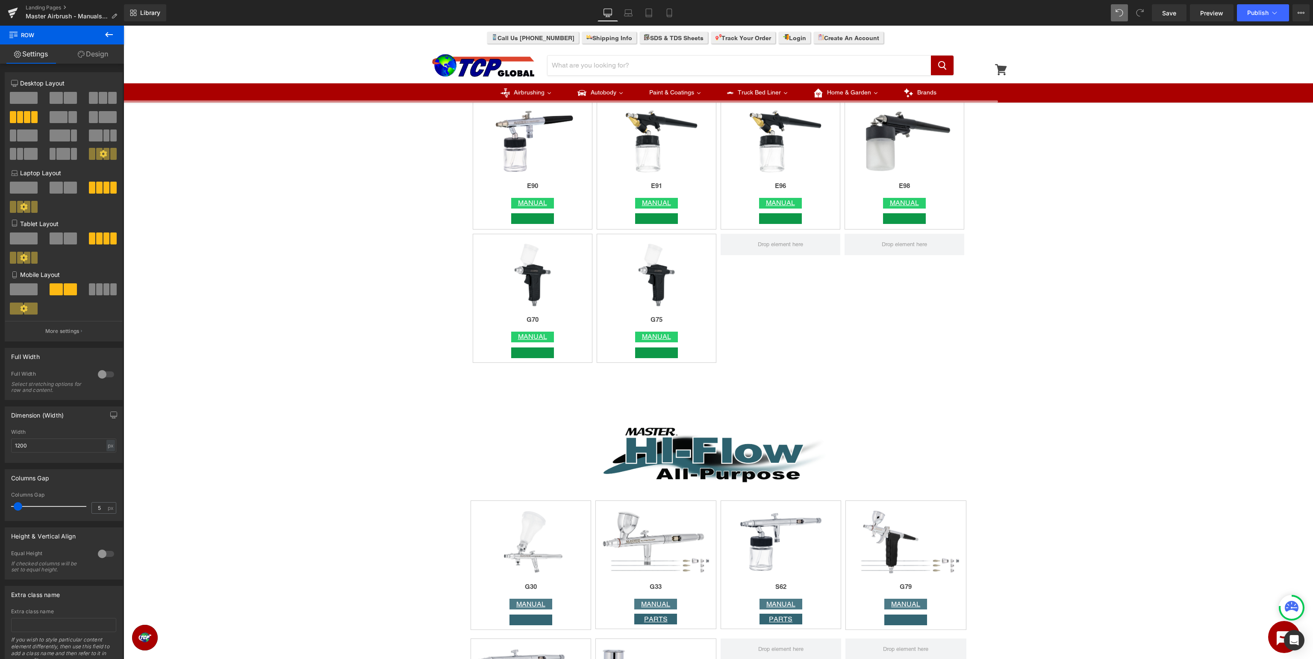
scroll to position [2076, 0]
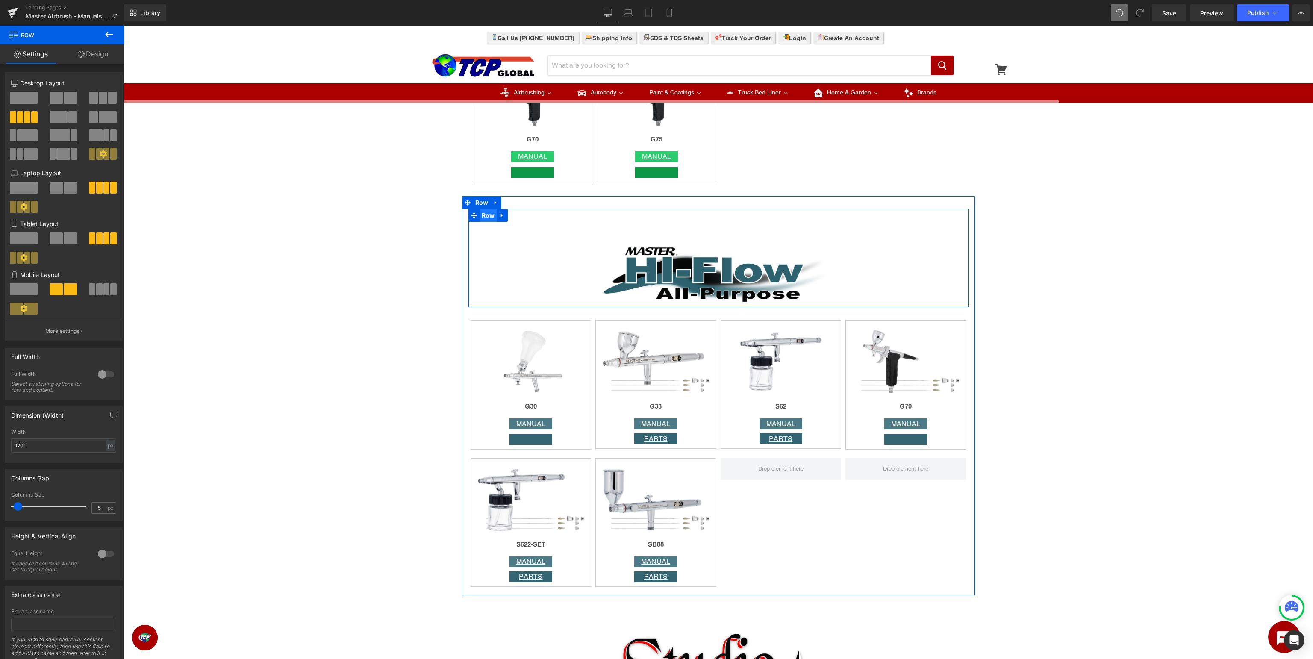
click at [484, 215] on span "Row" at bounding box center [488, 215] width 18 height 13
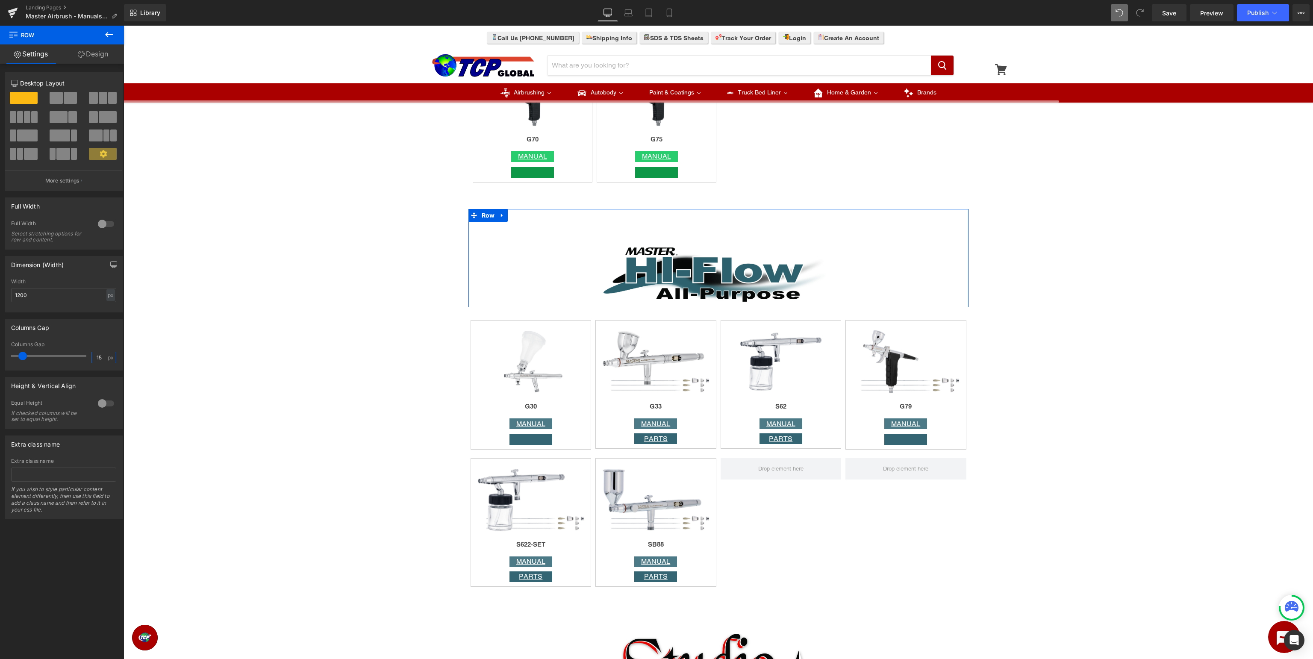
click at [94, 357] on input "15" at bounding box center [99, 357] width 15 height 11
type input "5"
click at [481, 206] on span "Row" at bounding box center [482, 202] width 18 height 13
click at [94, 359] on input "15" at bounding box center [99, 357] width 15 height 11
type input "5"
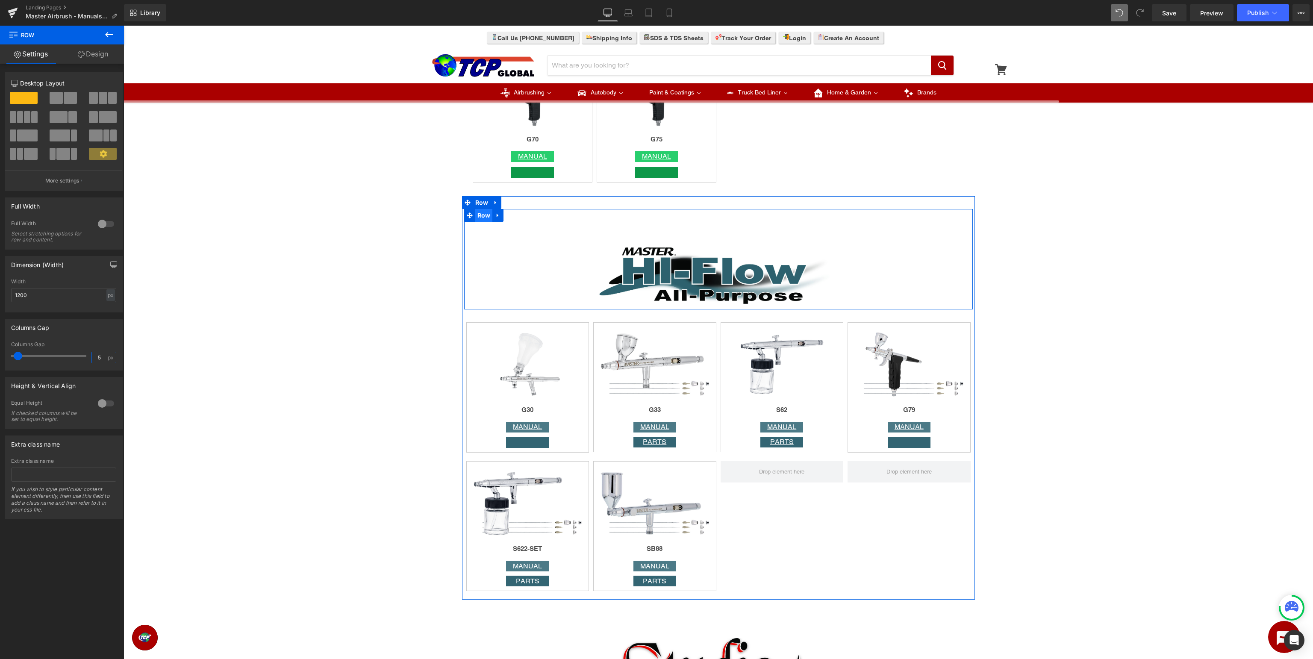
click at [486, 218] on span "Row" at bounding box center [484, 215] width 18 height 13
click at [93, 55] on link "Design" at bounding box center [93, 53] width 62 height 19
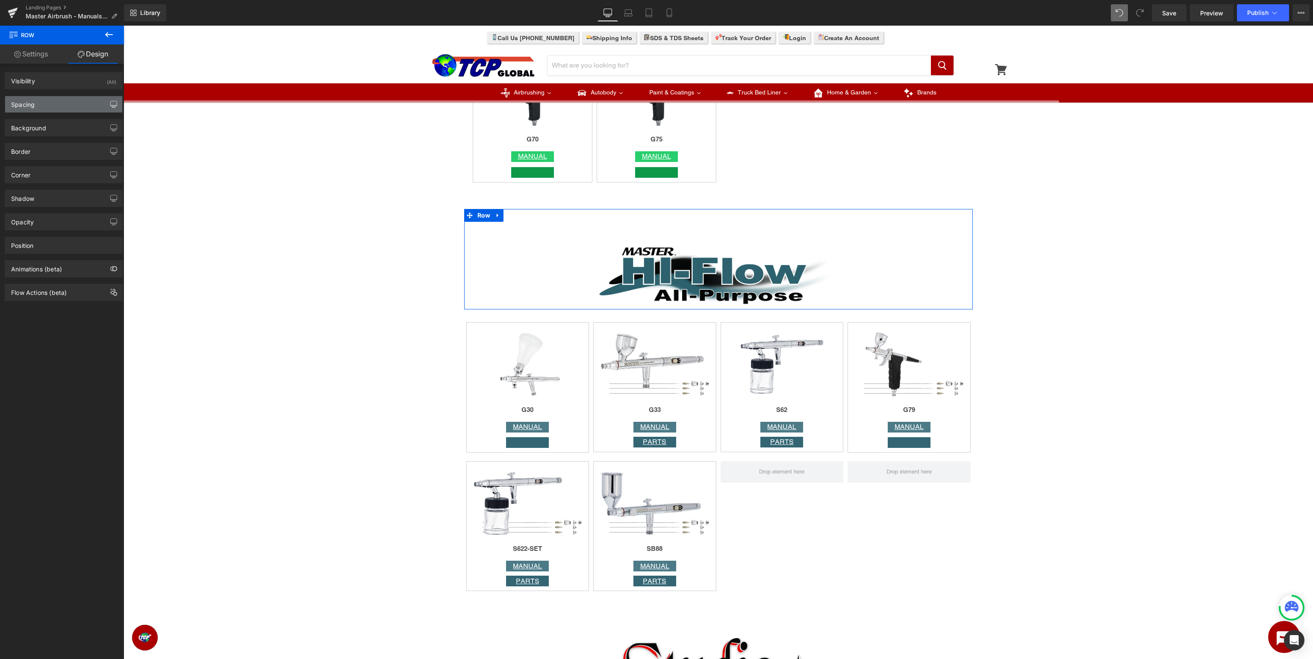
click at [114, 105] on icon "button" at bounding box center [113, 104] width 7 height 7
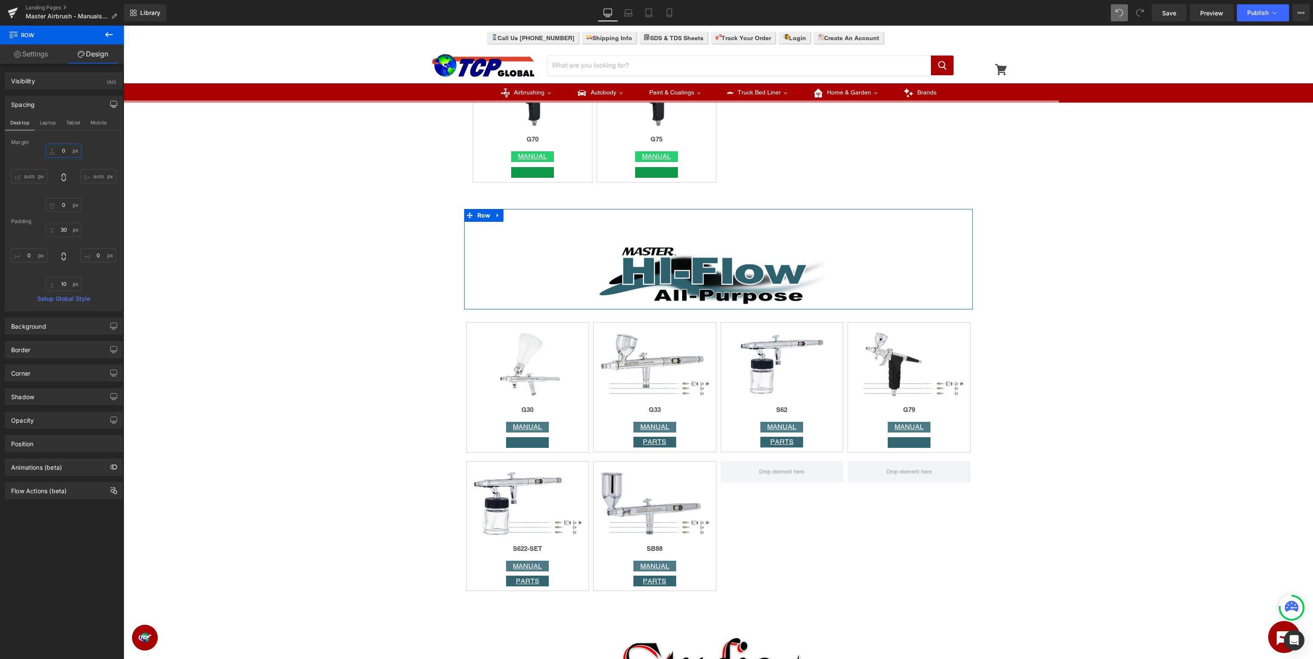
click at [64, 149] on input "0" at bounding box center [64, 151] width 36 height 14
click at [71, 148] on input "0" at bounding box center [64, 151] width 36 height 14
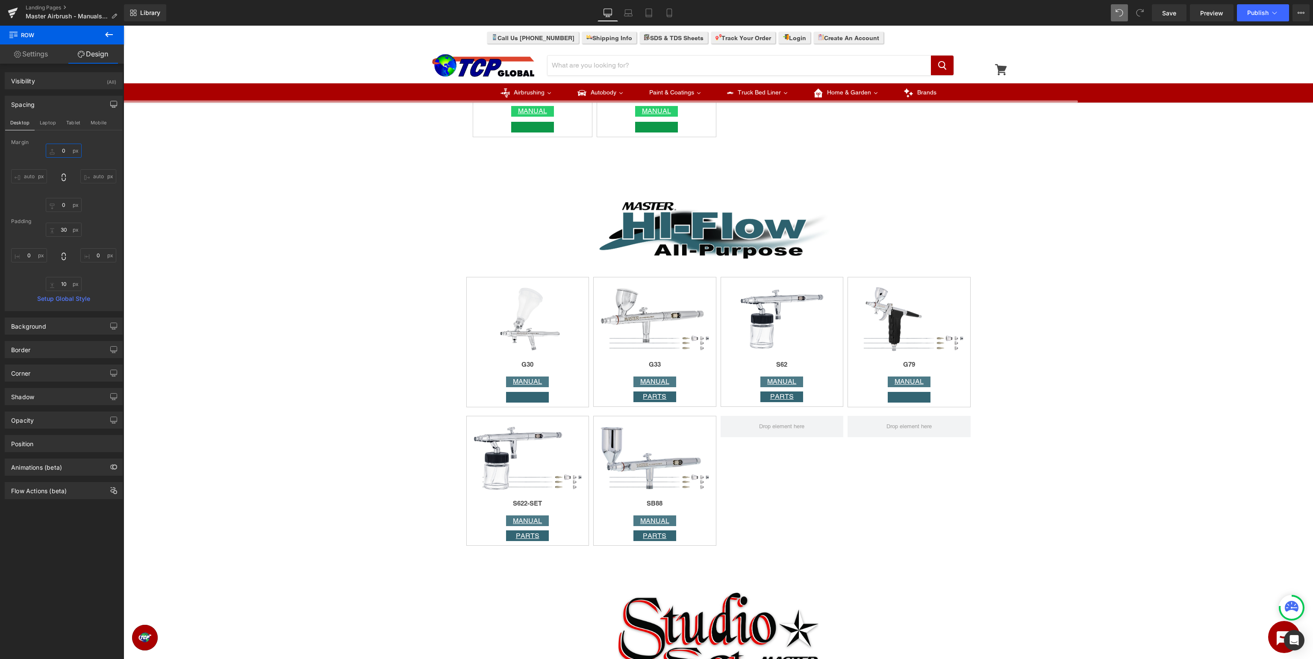
scroll to position [1940, 0]
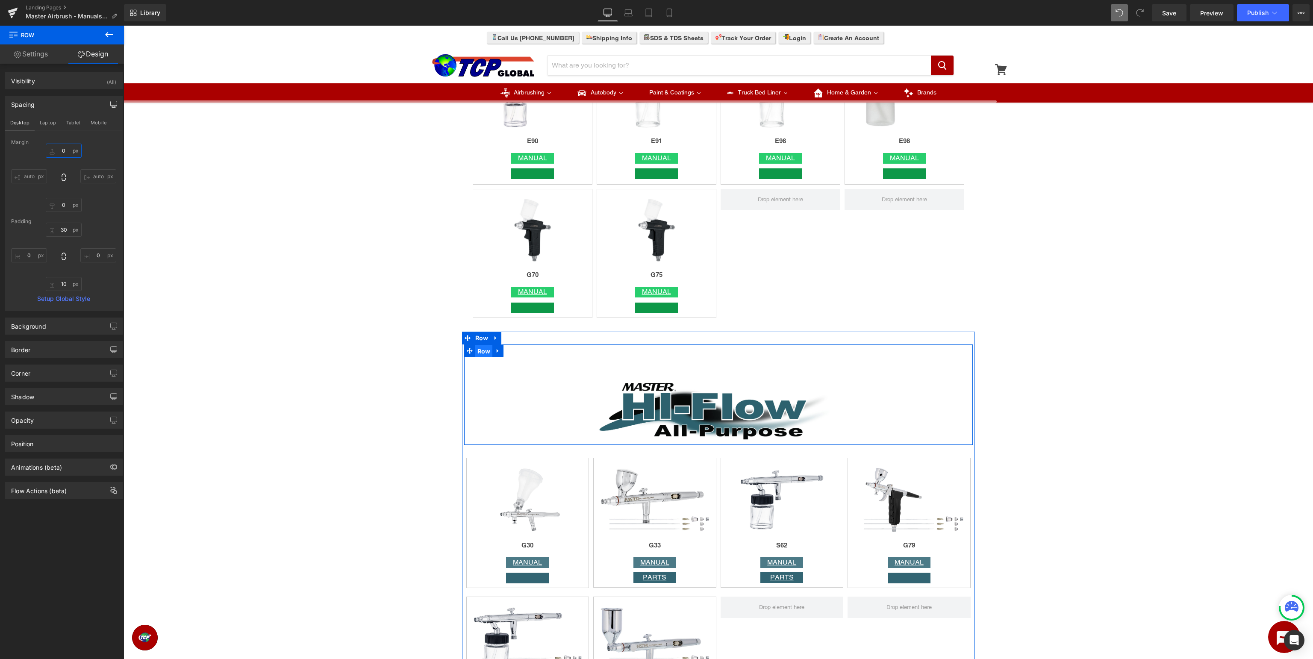
click at [486, 355] on span "Row" at bounding box center [484, 351] width 18 height 13
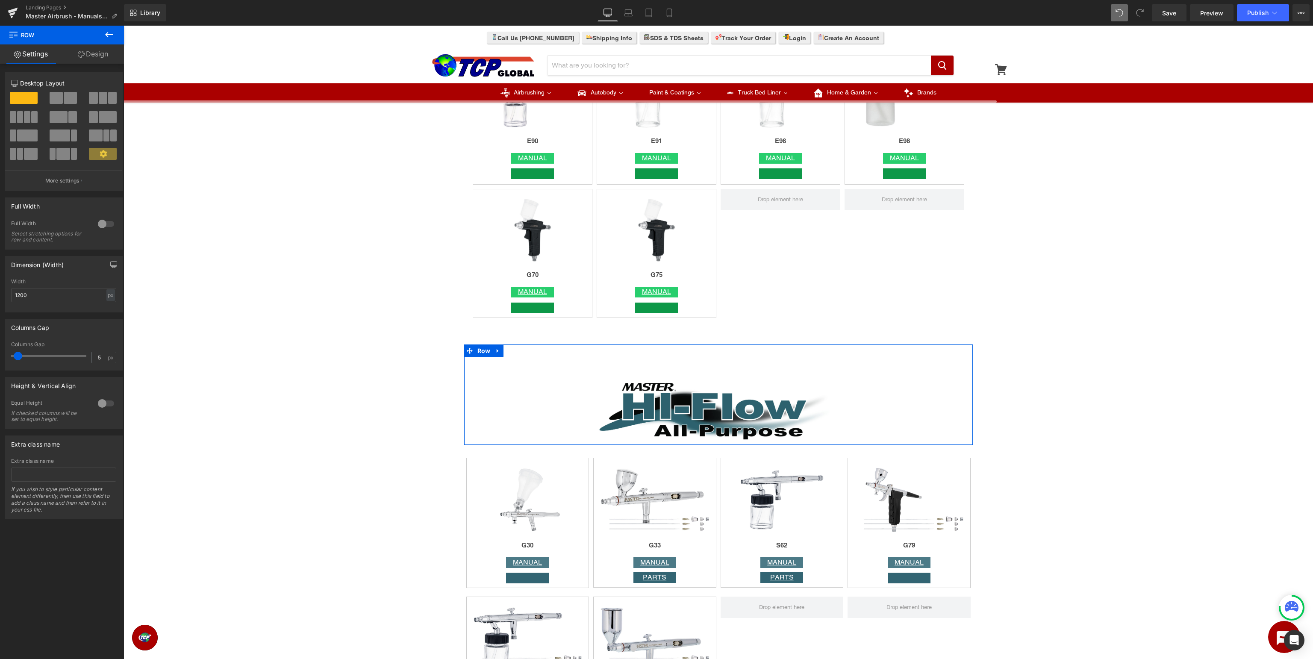
click at [96, 56] on link "Design" at bounding box center [93, 53] width 62 height 19
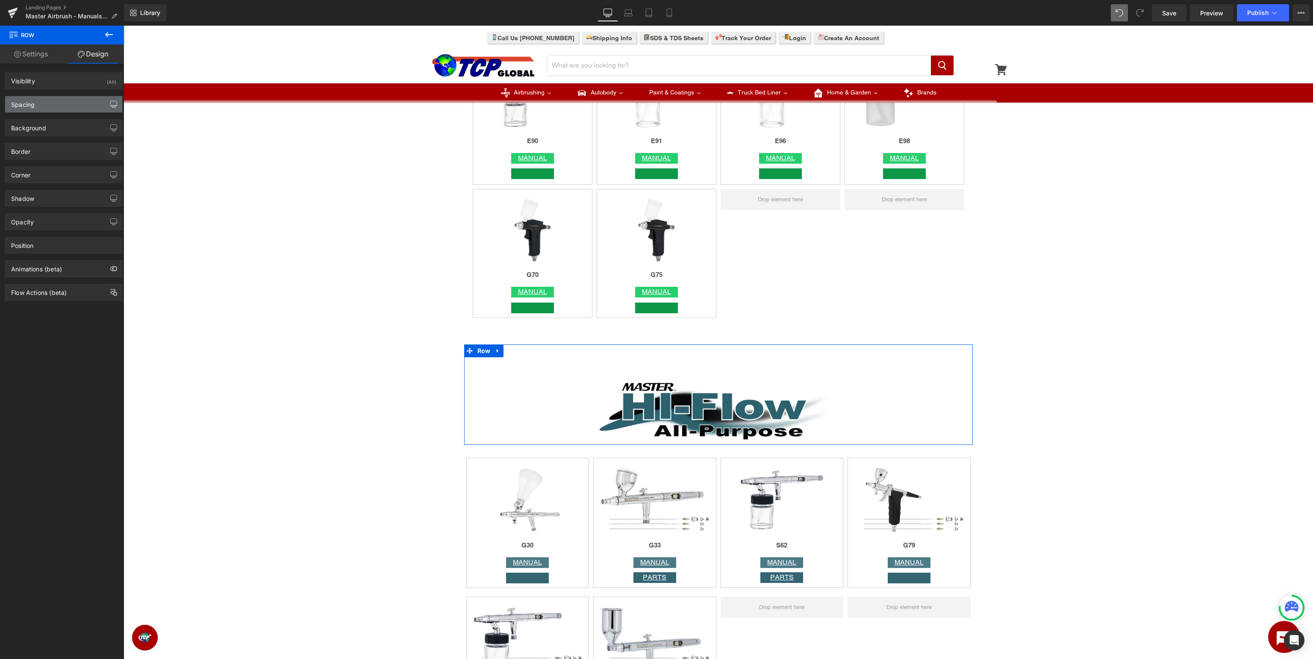
click at [113, 107] on icon "button" at bounding box center [113, 104] width 7 height 7
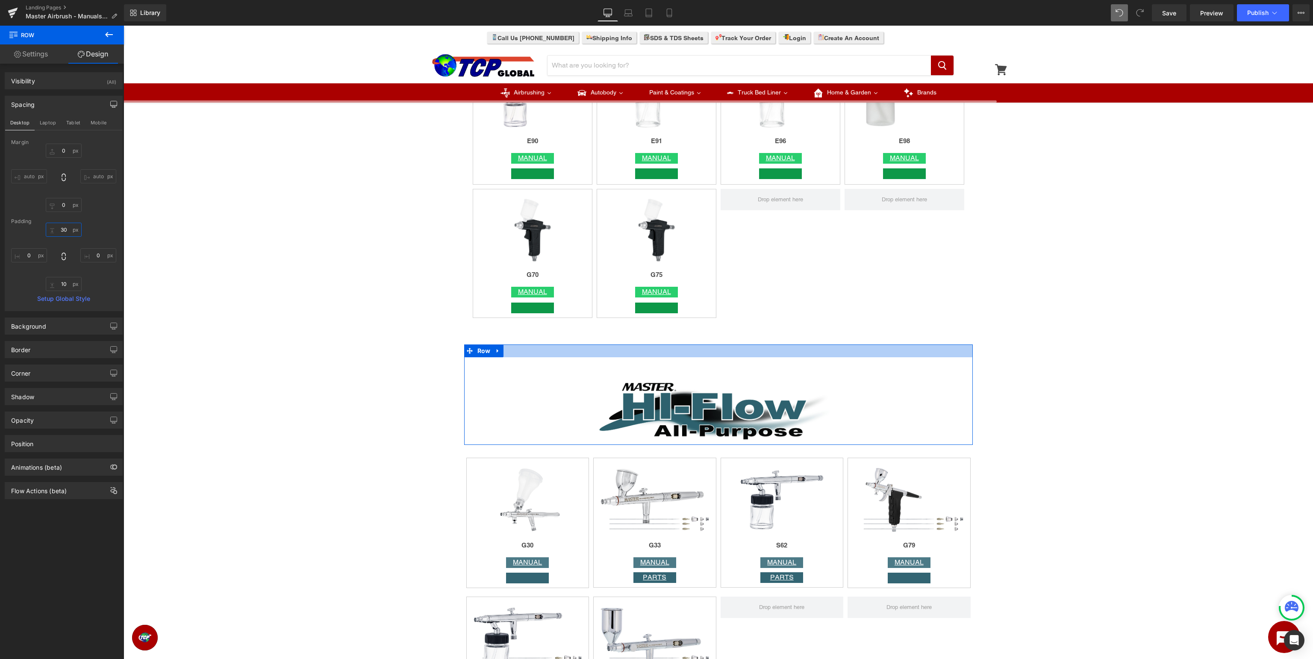
click at [64, 228] on input "text" at bounding box center [64, 230] width 36 height 14
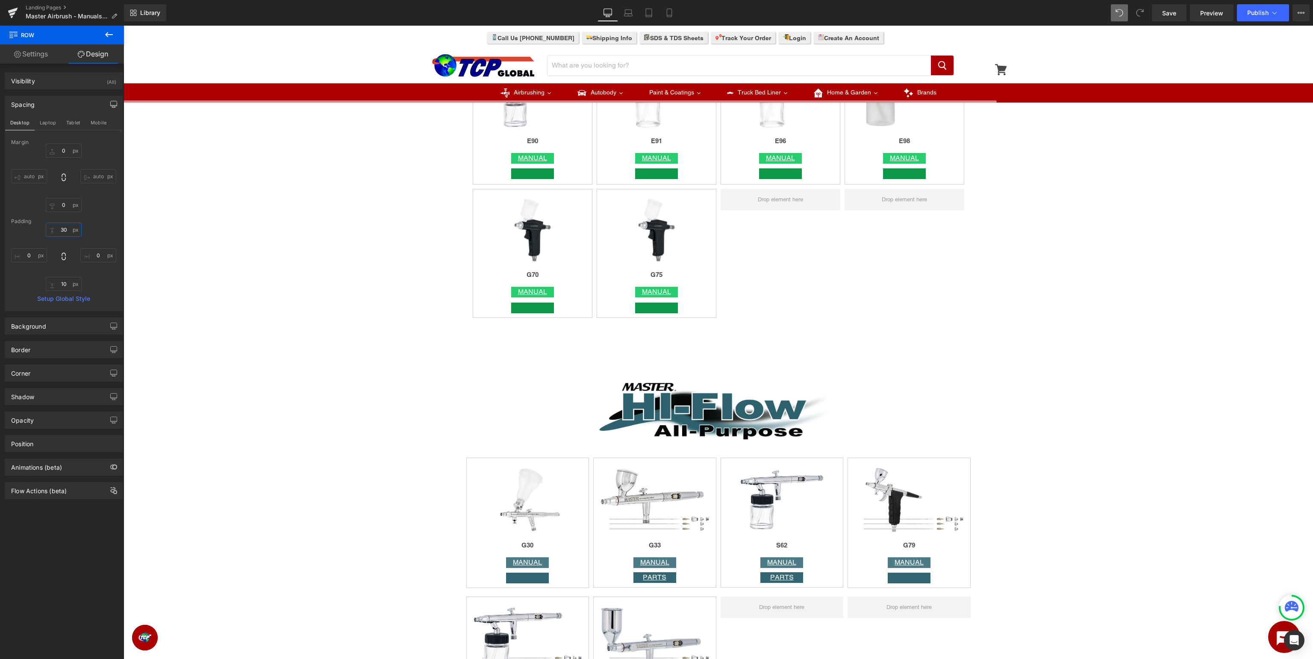
type input "30"
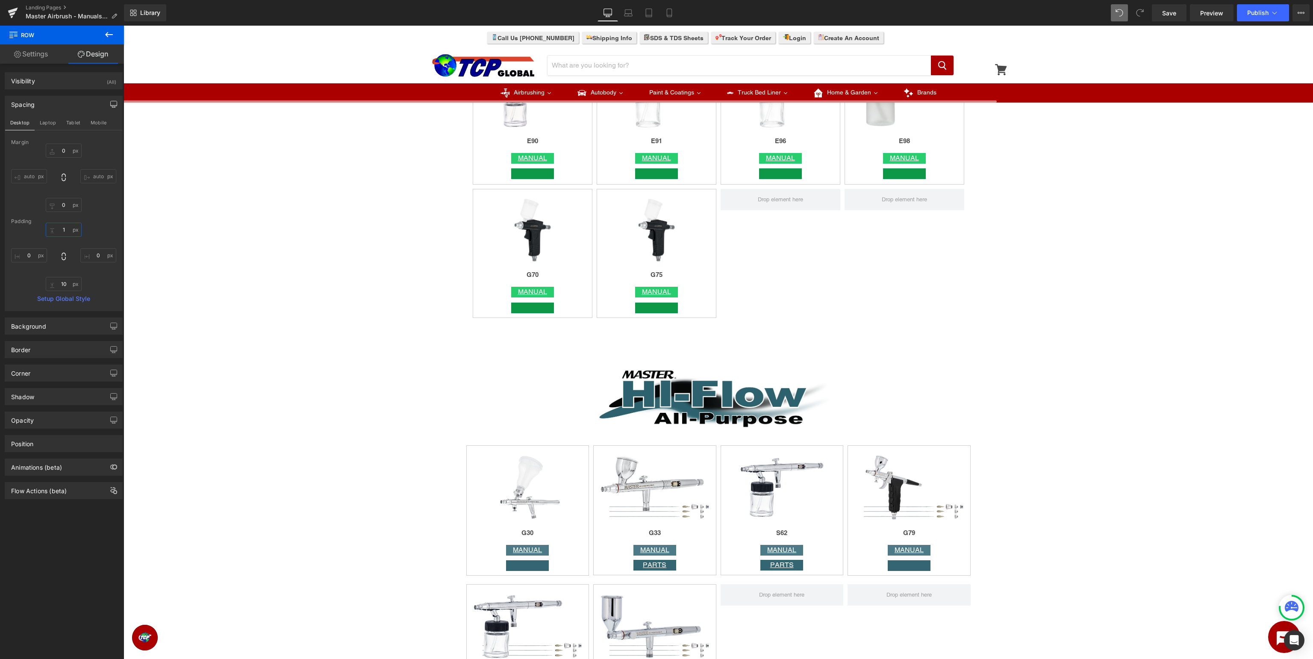
type input "10"
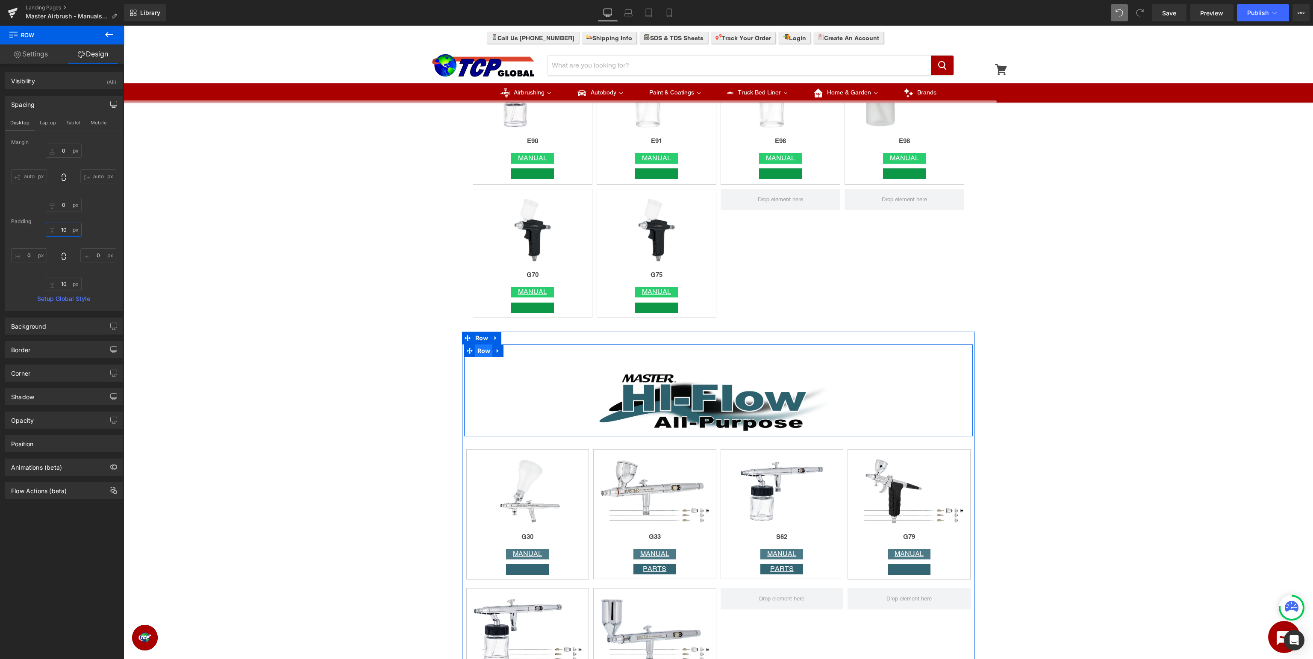
click at [479, 350] on span "Row" at bounding box center [484, 350] width 18 height 13
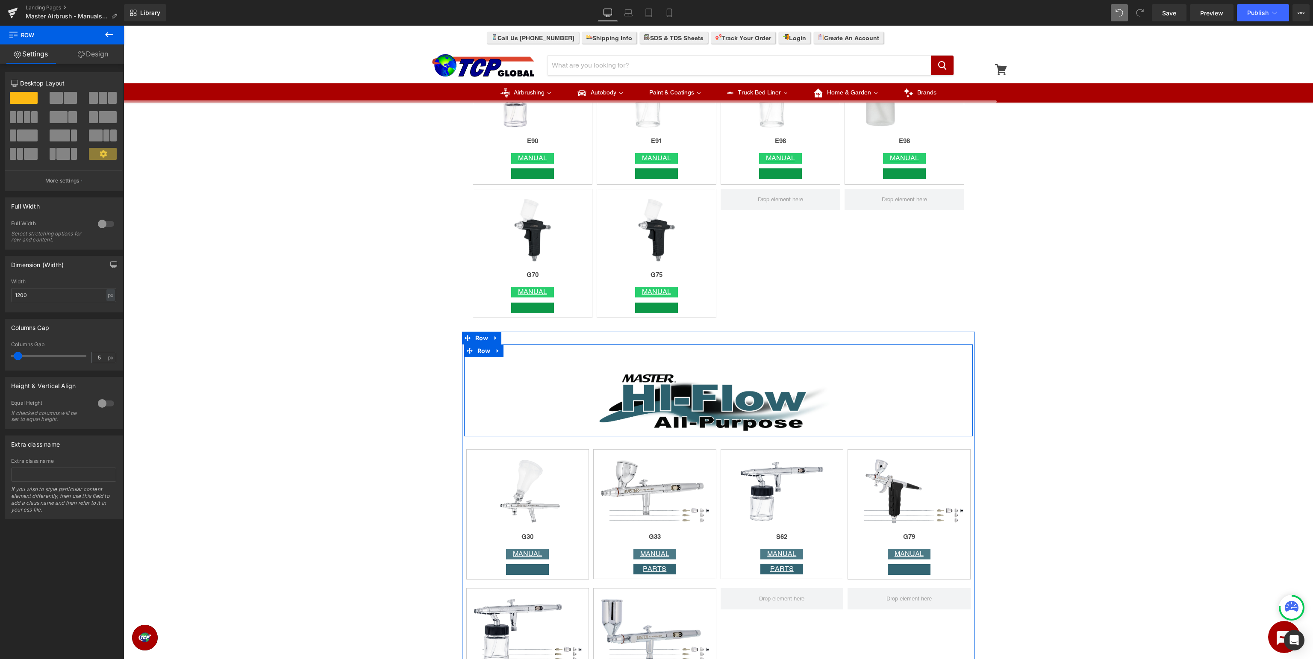
click at [702, 368] on div "Image" at bounding box center [718, 390] width 509 height 83
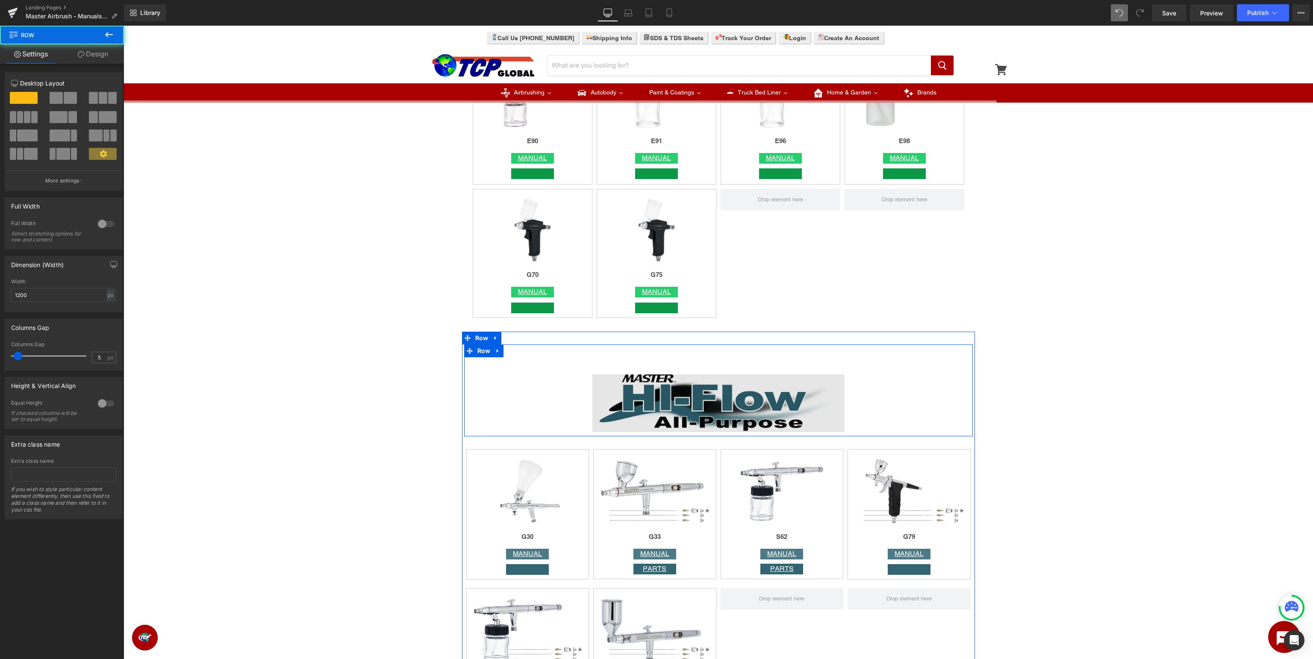
click at [683, 397] on img at bounding box center [718, 403] width 252 height 58
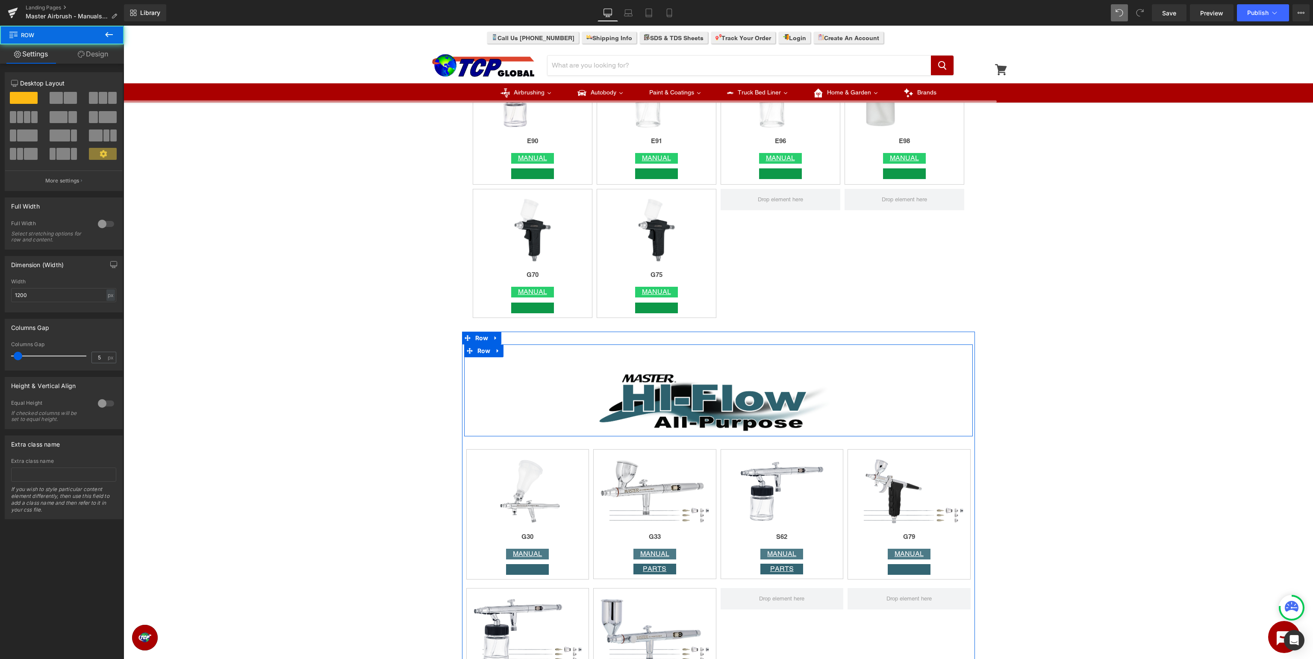
click at [686, 364] on div "Image" at bounding box center [718, 390] width 509 height 83
click at [485, 353] on span "Row" at bounding box center [484, 350] width 18 height 13
drag, startPoint x: 106, startPoint y: 50, endPoint x: 103, endPoint y: 63, distance: 13.6
click at [107, 52] on link "Design" at bounding box center [93, 53] width 62 height 19
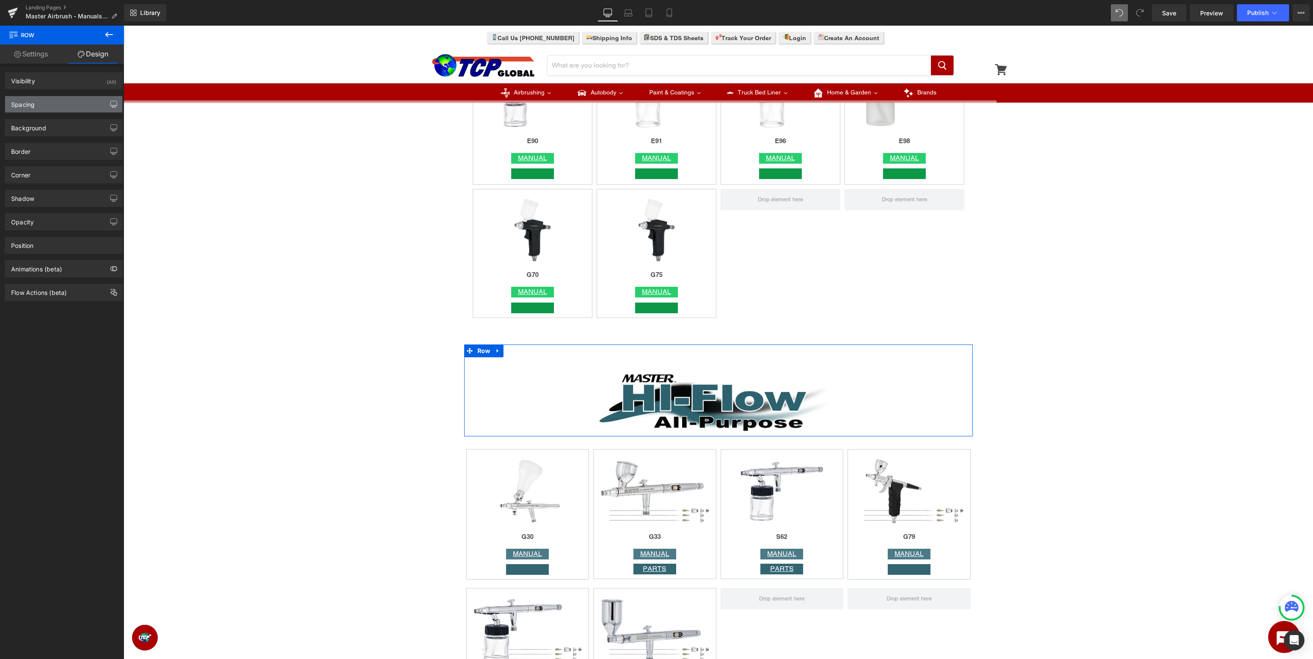
click at [113, 106] on icon "button" at bounding box center [114, 106] width 6 height 0
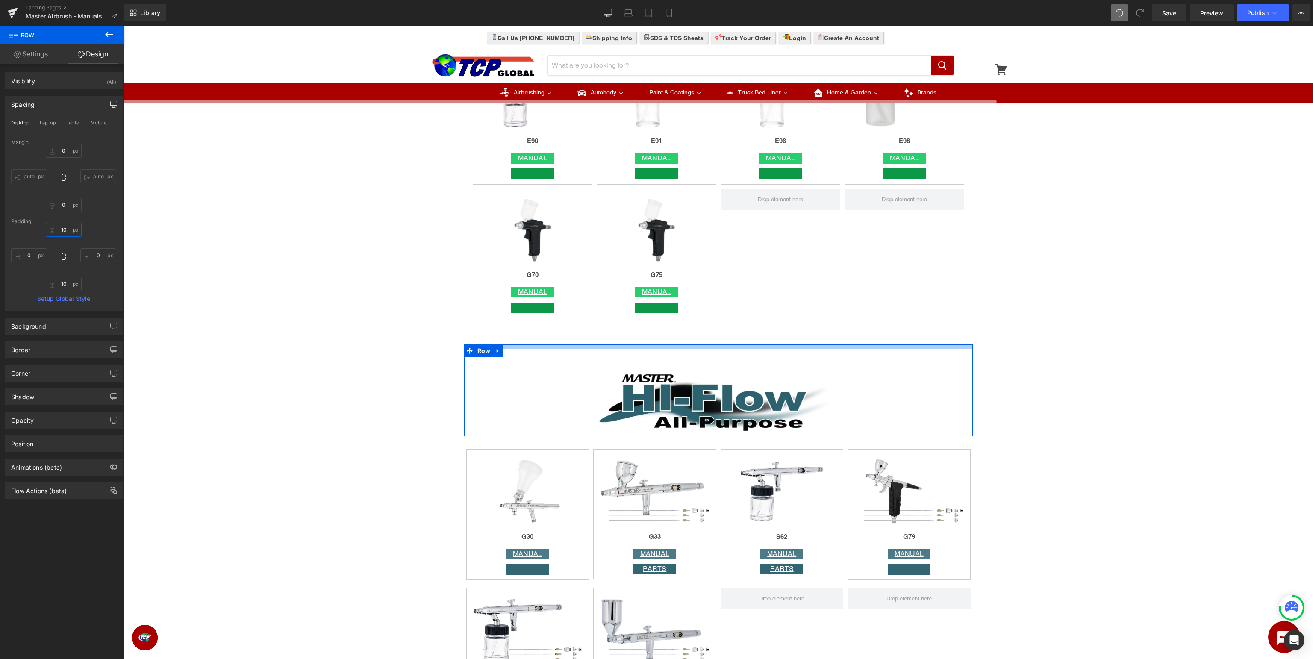
click at [73, 225] on input "text" at bounding box center [64, 230] width 36 height 14
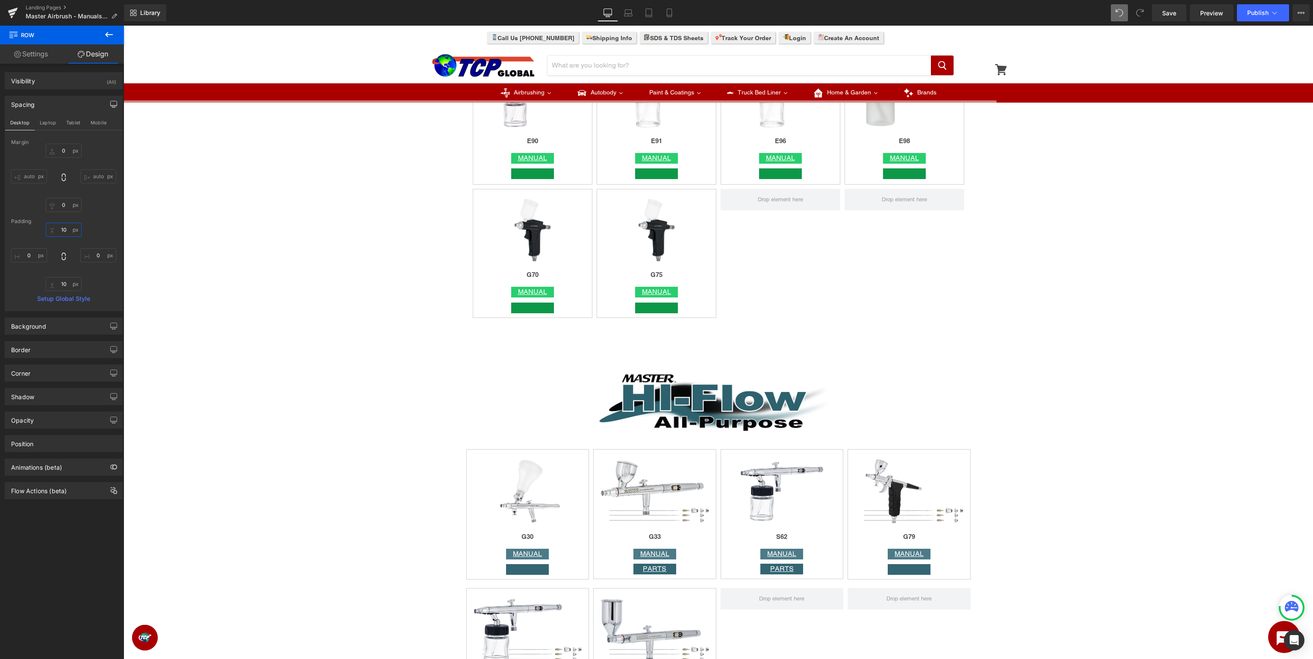
type input "10"
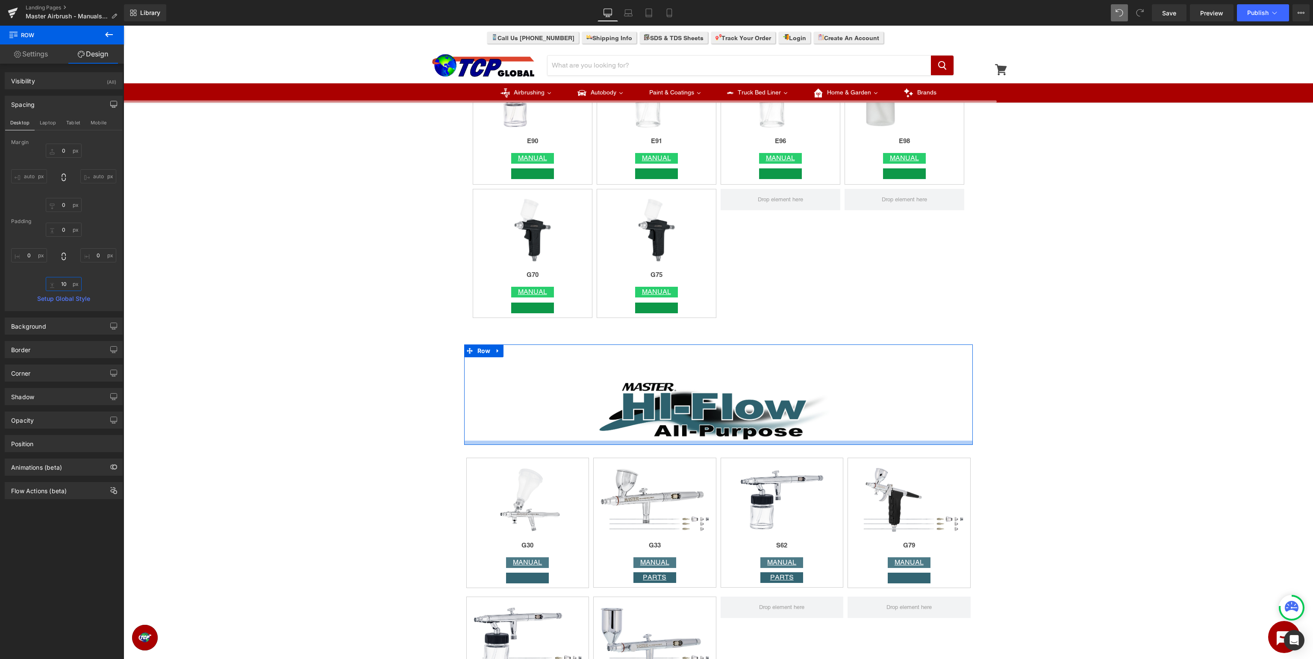
click at [61, 282] on input "text" at bounding box center [64, 284] width 36 height 14
type input "10"
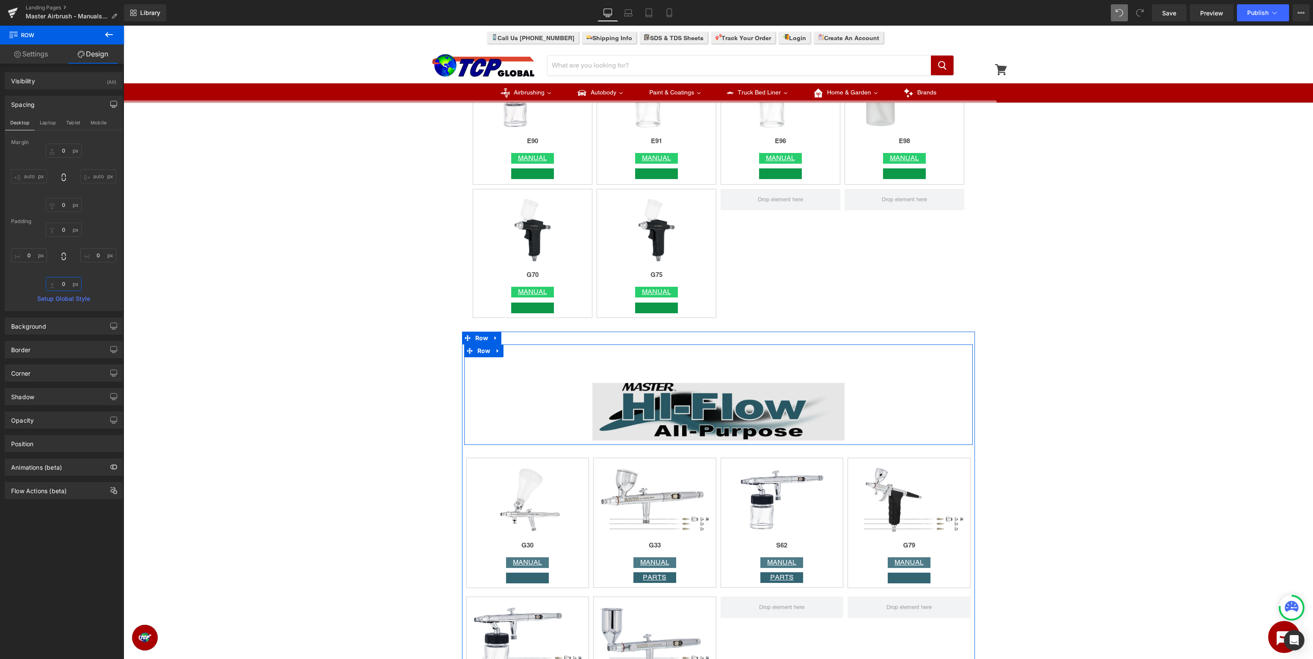
click at [729, 419] on img at bounding box center [718, 412] width 252 height 58
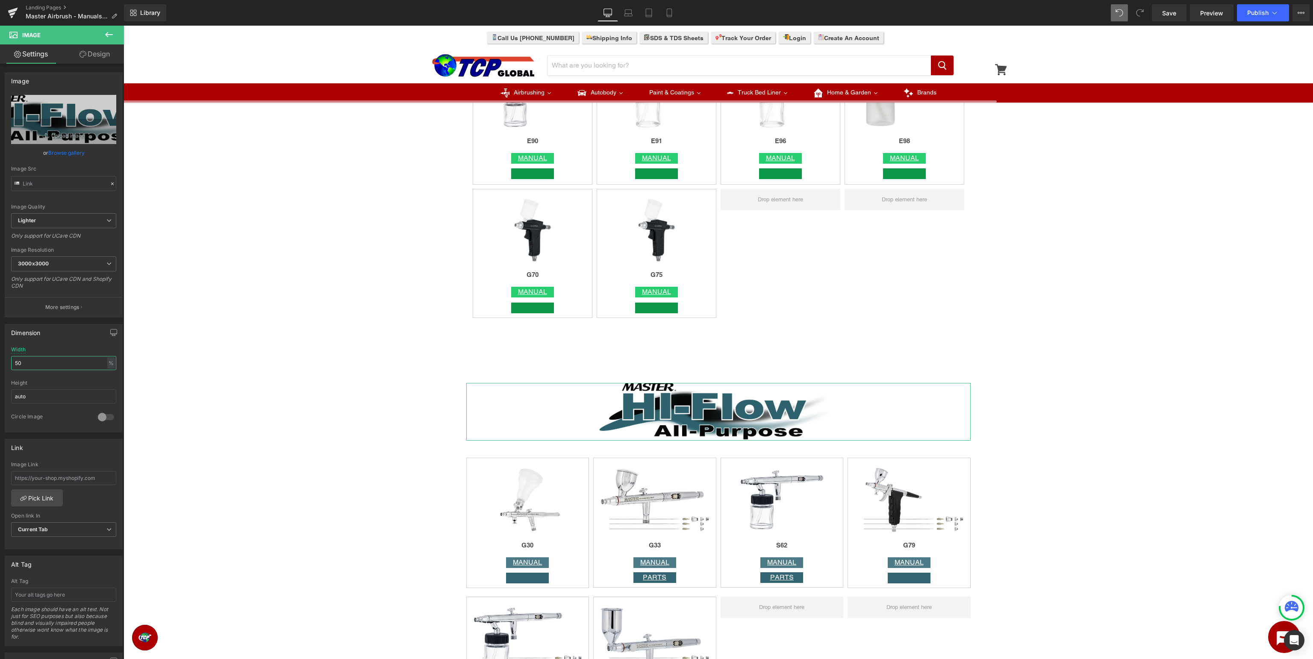
click at [73, 364] on input "50" at bounding box center [63, 363] width 105 height 14
drag, startPoint x: 83, startPoint y: 359, endPoint x: 4, endPoint y: 343, distance: 80.3
click at [11, 356] on input "50" at bounding box center [63, 363] width 105 height 14
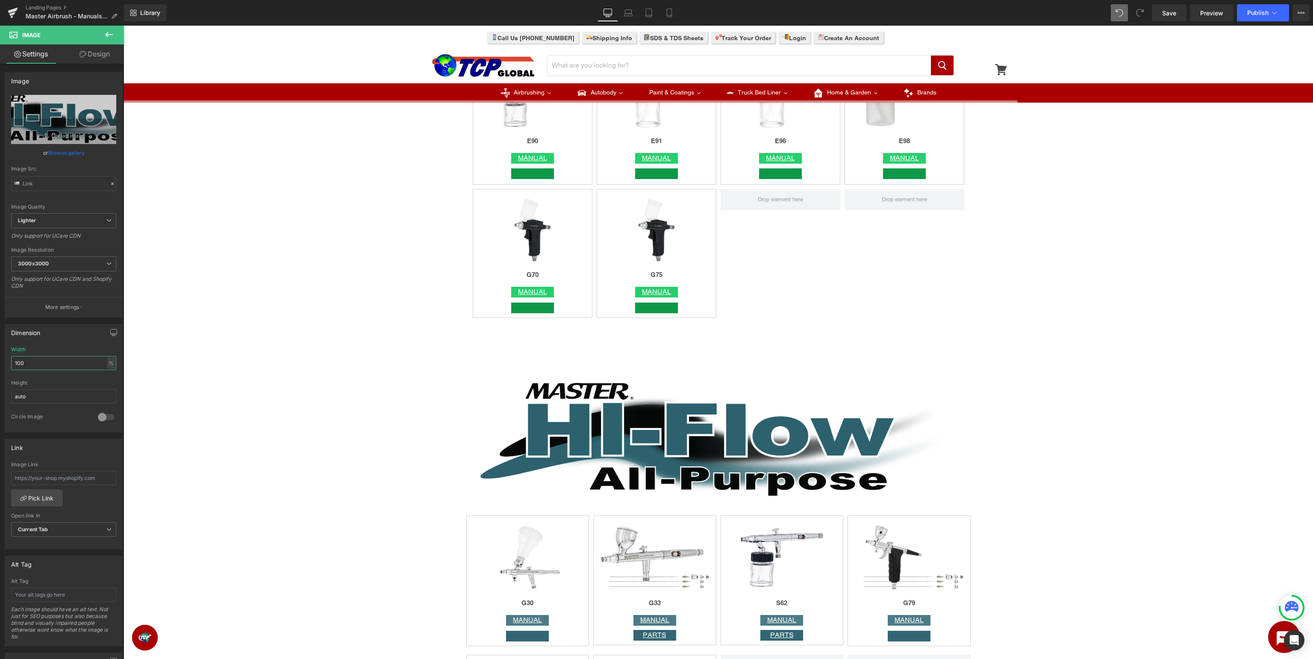
scroll to position [2031, 0]
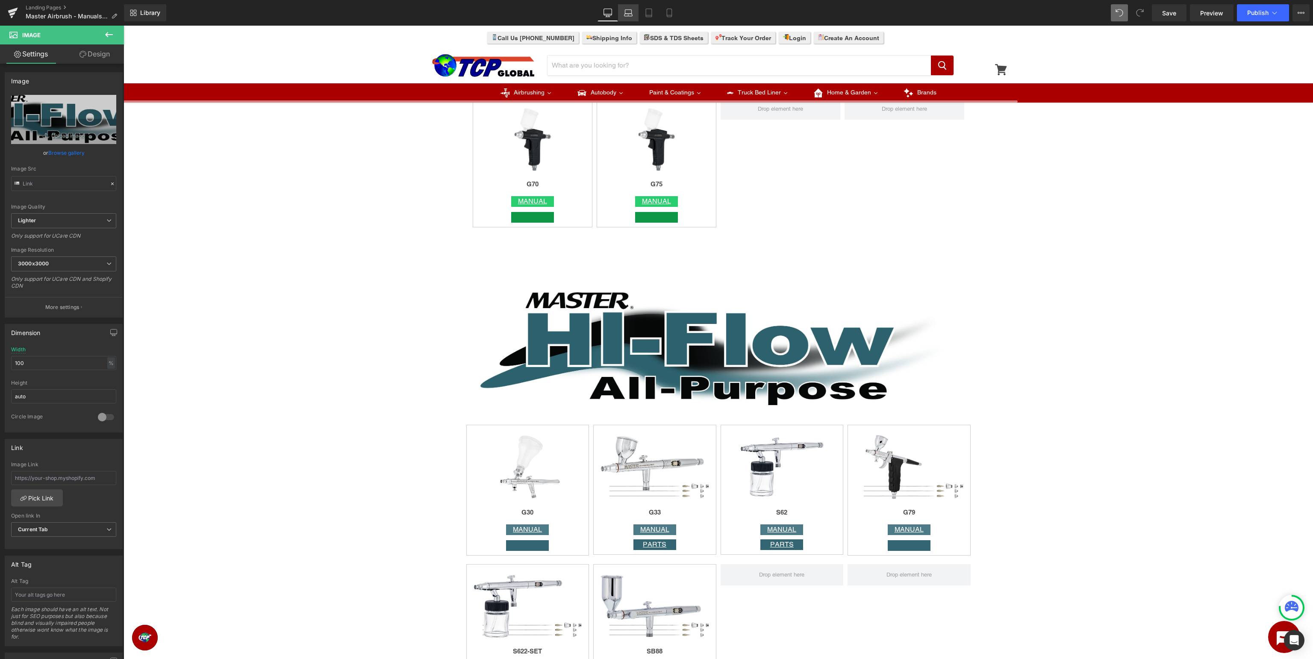
click at [632, 12] on icon at bounding box center [628, 12] width 6 height 4
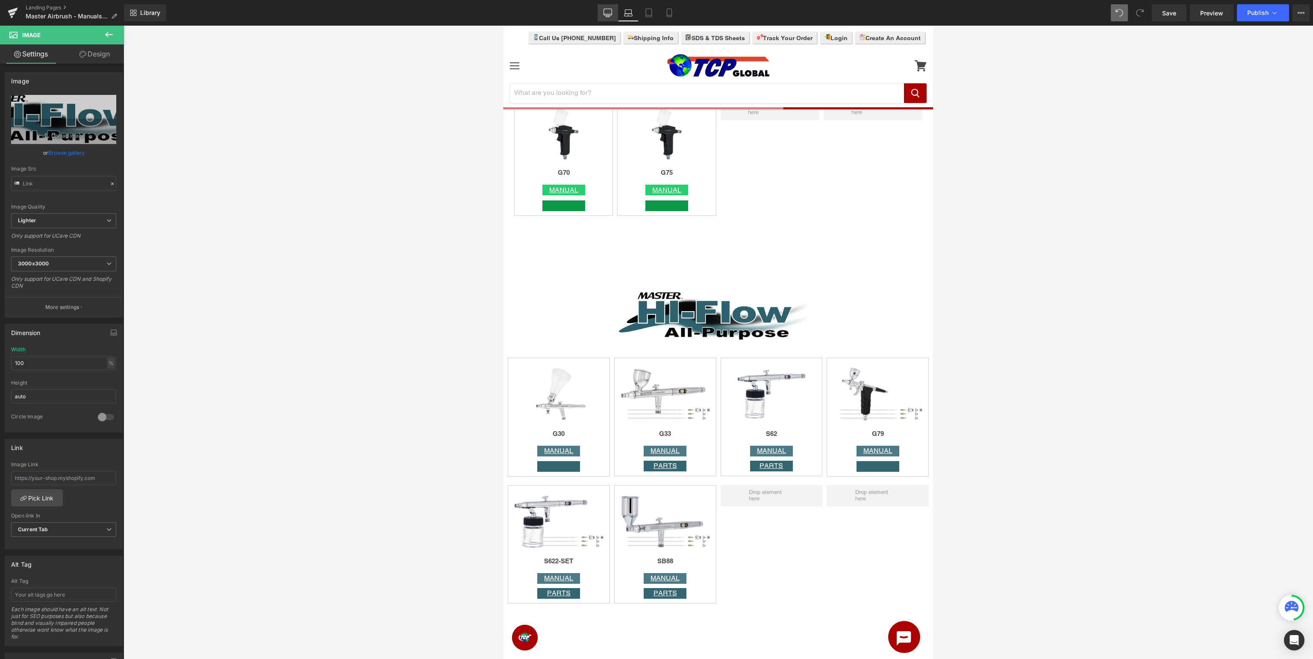
click at [609, 13] on icon at bounding box center [607, 13] width 9 height 9
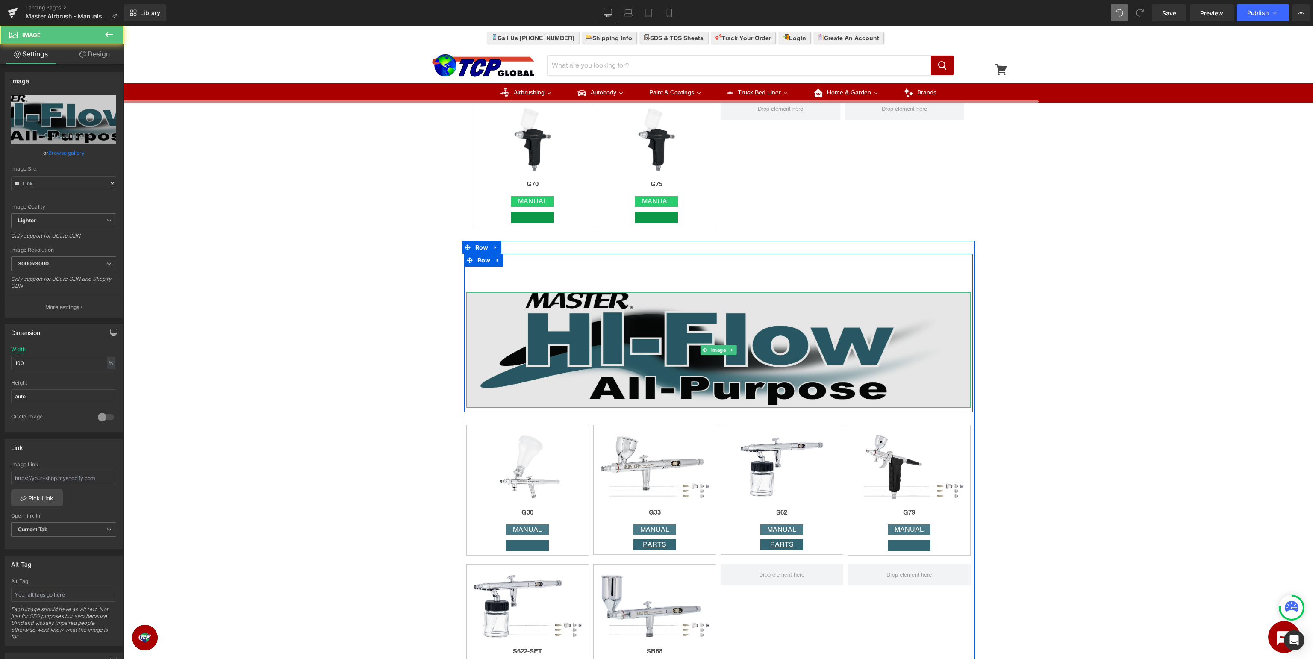
click at [721, 357] on img at bounding box center [718, 350] width 504 height 116
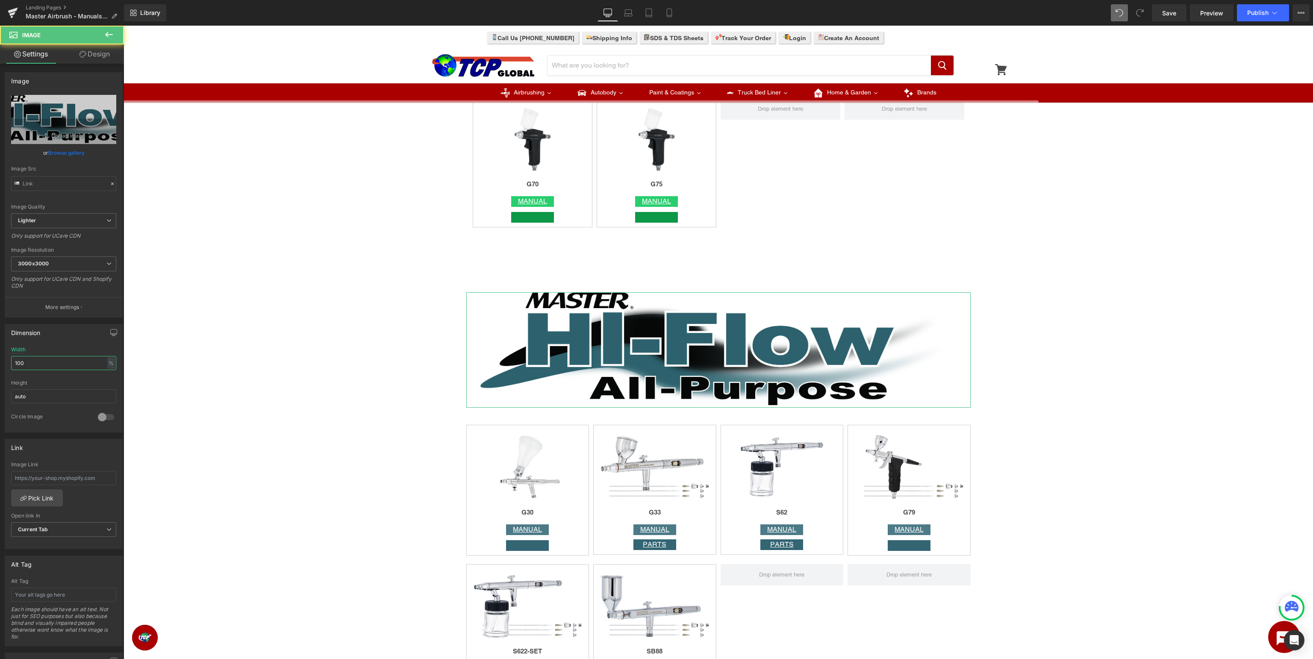
click at [36, 360] on input "100" at bounding box center [63, 363] width 105 height 14
drag, startPoint x: 62, startPoint y: 362, endPoint x: 0, endPoint y: 355, distance: 61.9
click at [11, 356] on input "100" at bounding box center [63, 363] width 105 height 14
type input "75"
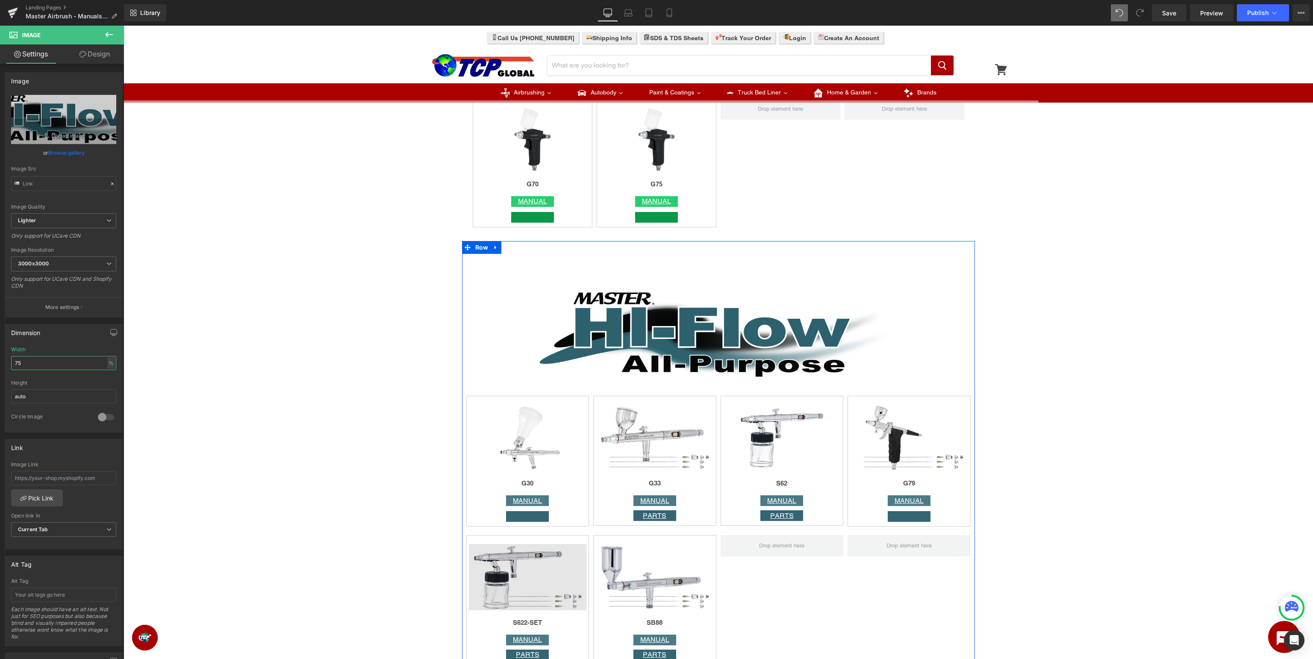
scroll to position [2121, 0]
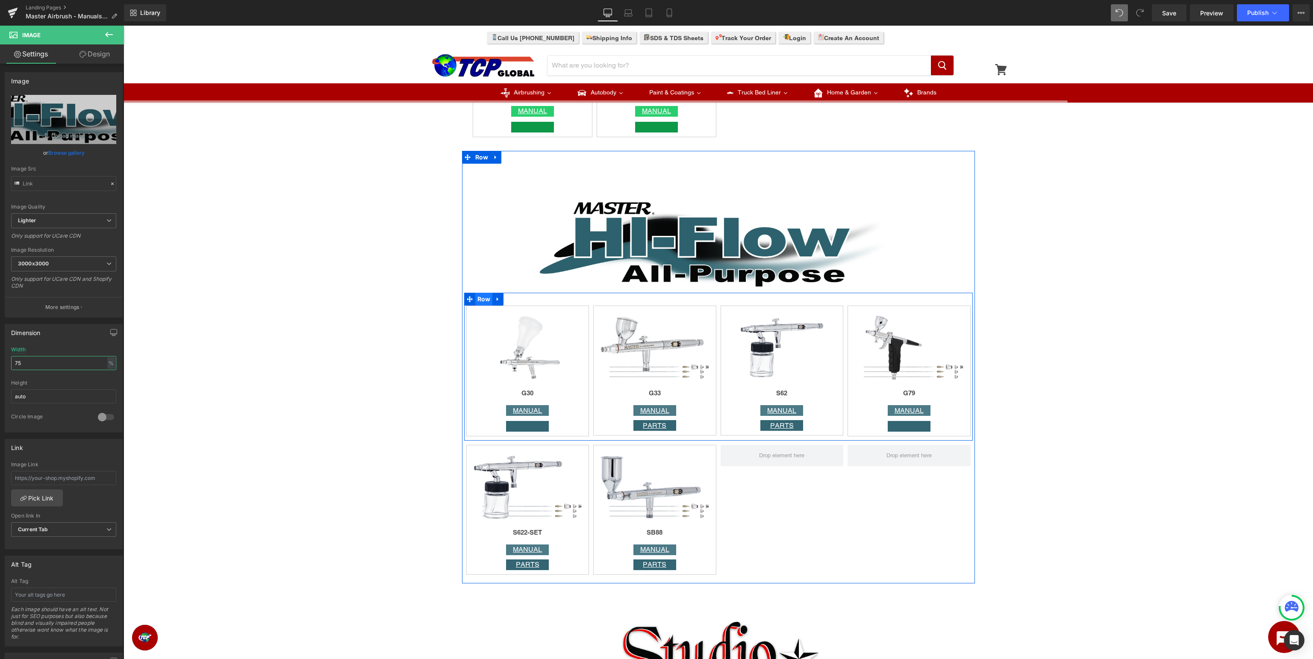
click at [485, 300] on span "Row" at bounding box center [484, 299] width 18 height 13
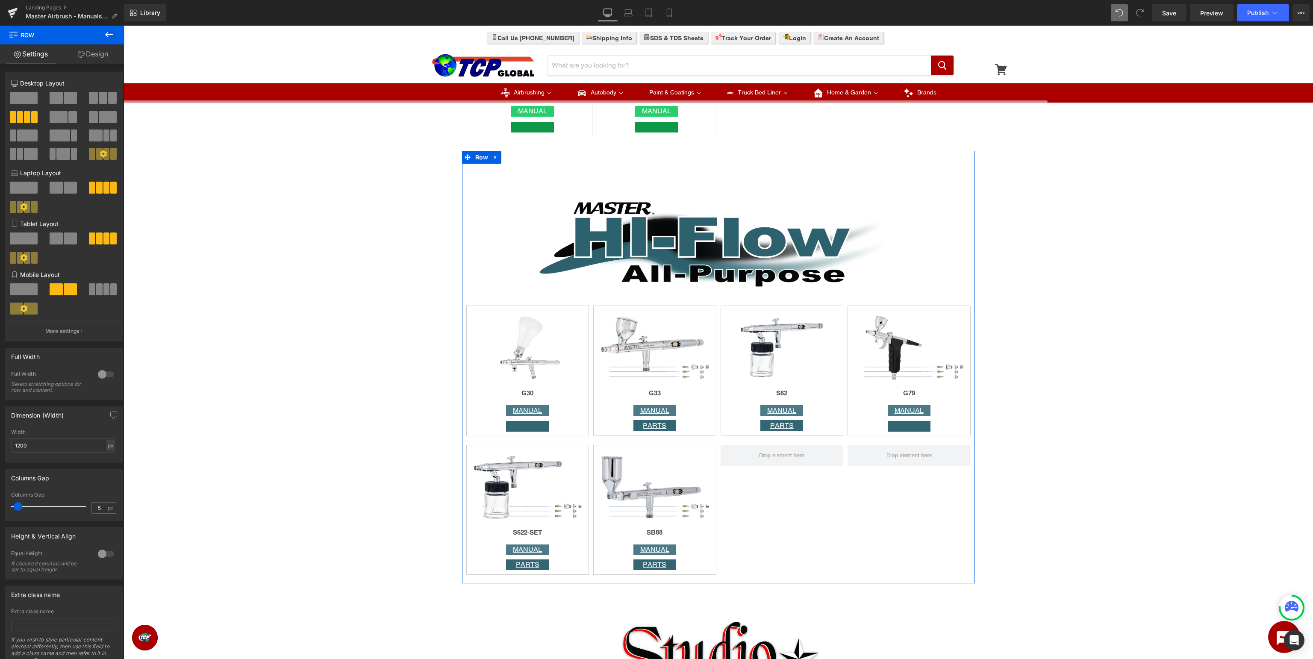
scroll to position [1985, 0]
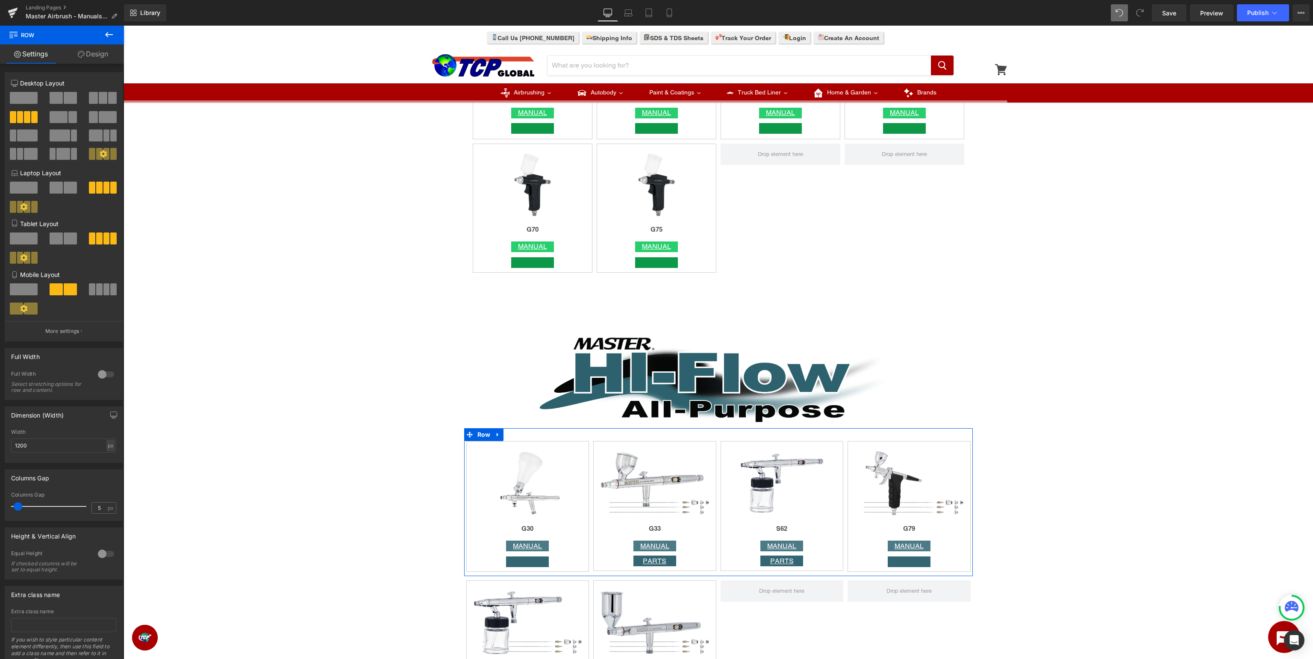
click at [89, 59] on link "Design" at bounding box center [93, 53] width 62 height 19
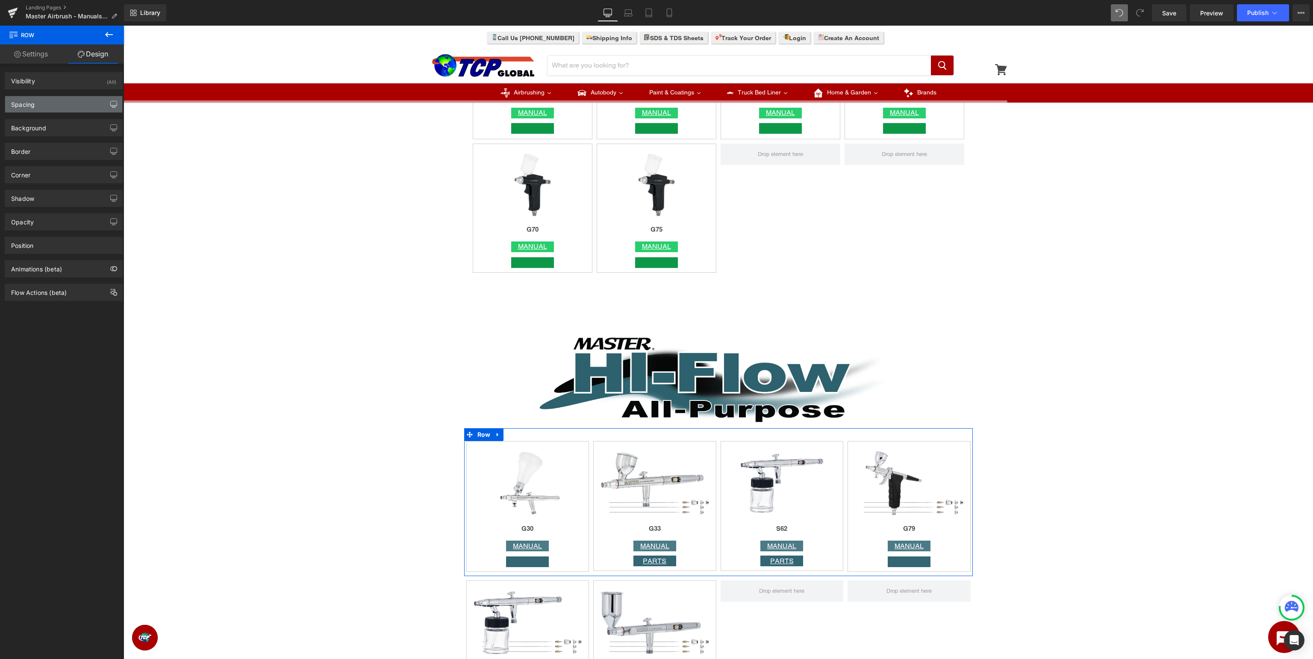
click at [116, 106] on icon "button" at bounding box center [113, 104] width 7 height 7
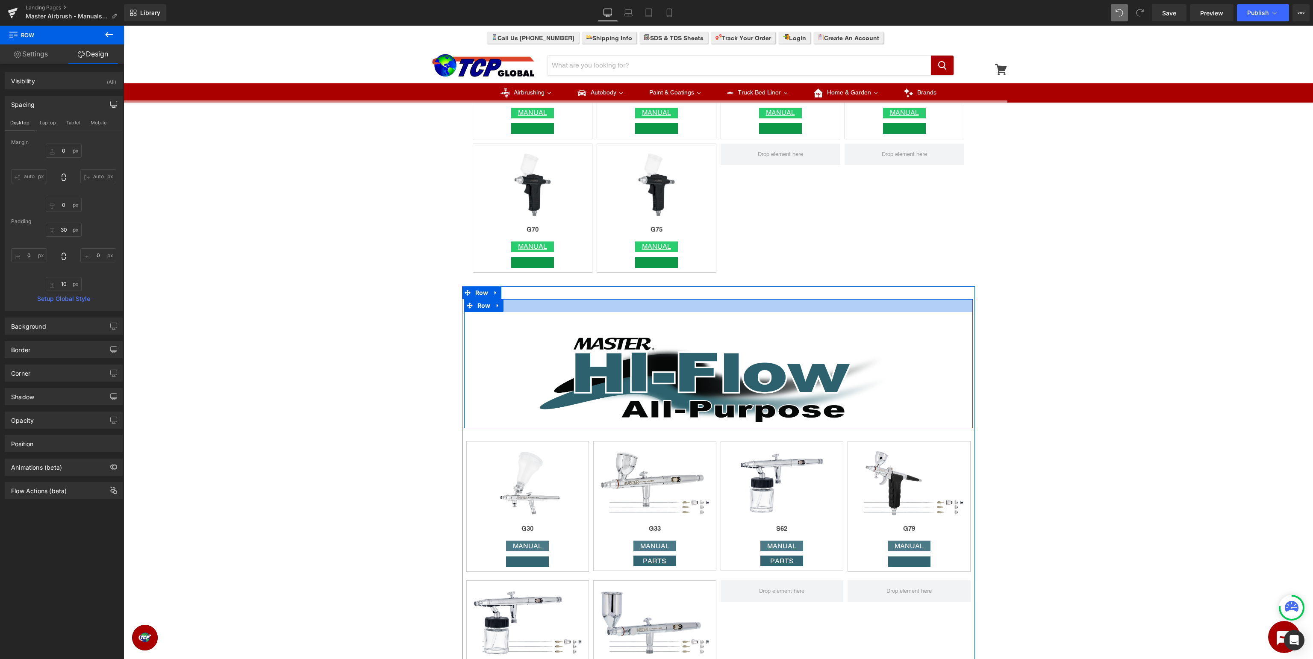
click at [567, 305] on div at bounding box center [718, 305] width 509 height 13
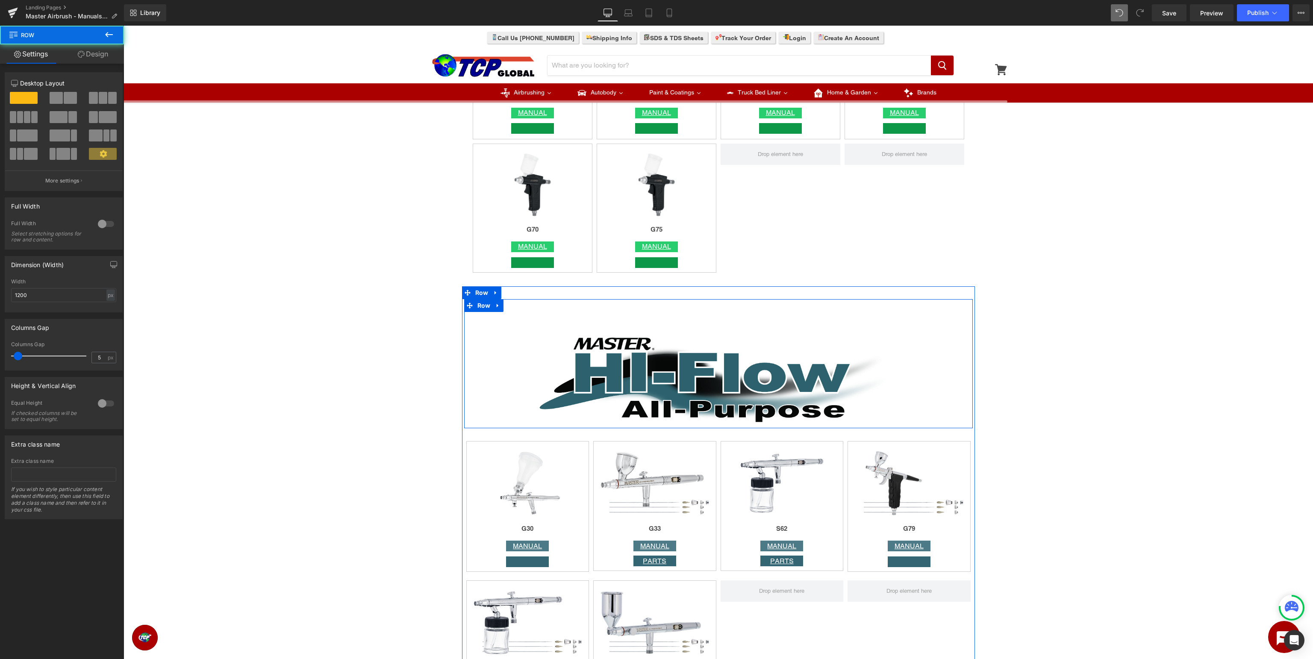
click at [567, 305] on div at bounding box center [718, 305] width 509 height 13
click at [97, 58] on link "Design" at bounding box center [93, 53] width 62 height 19
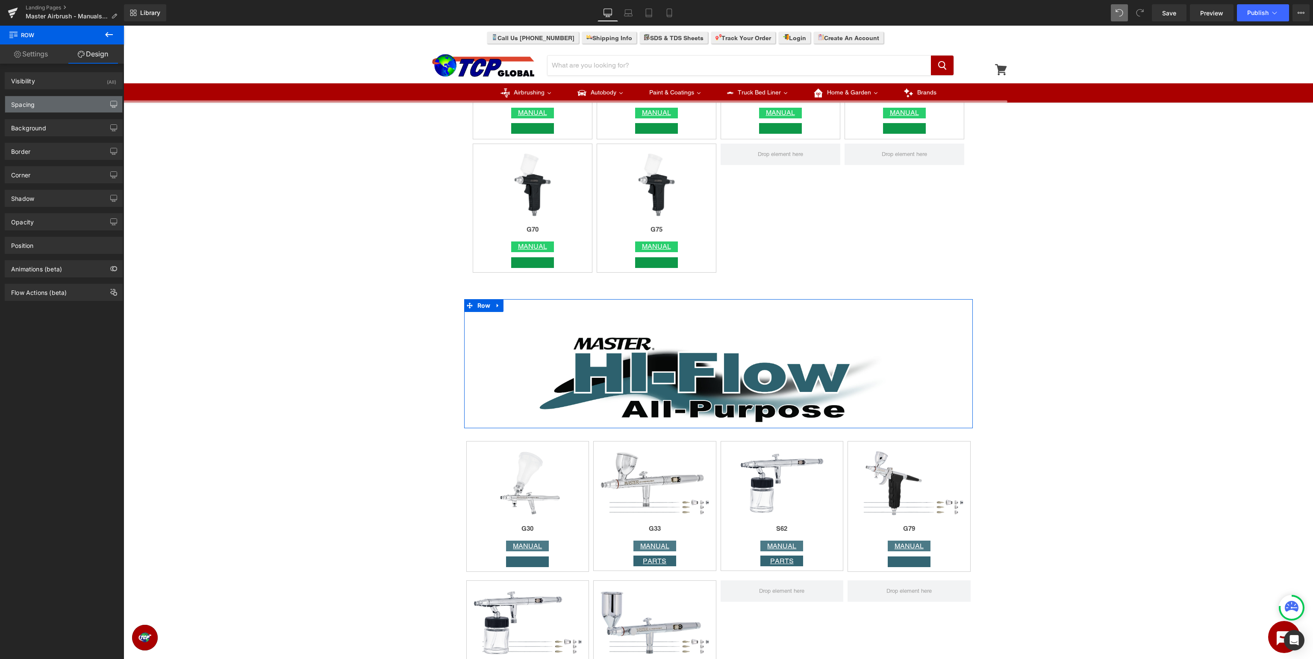
click at [115, 106] on icon "button" at bounding box center [114, 106] width 6 height 0
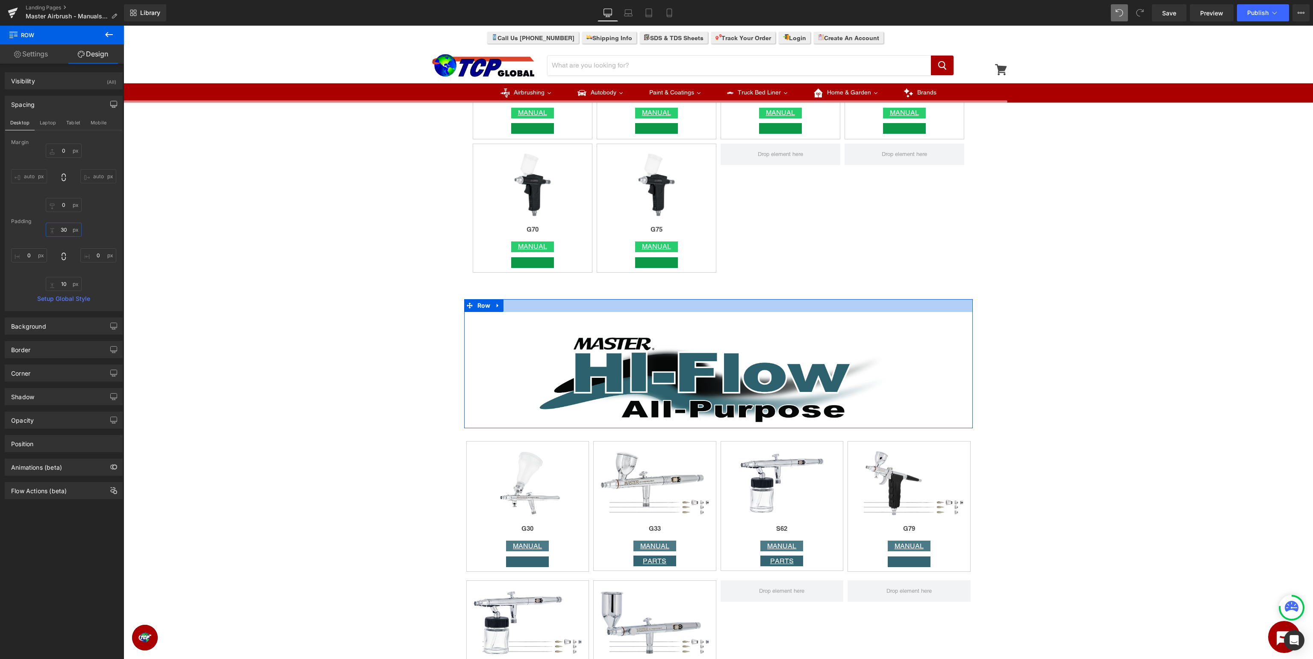
click at [65, 231] on input "30" at bounding box center [64, 230] width 36 height 14
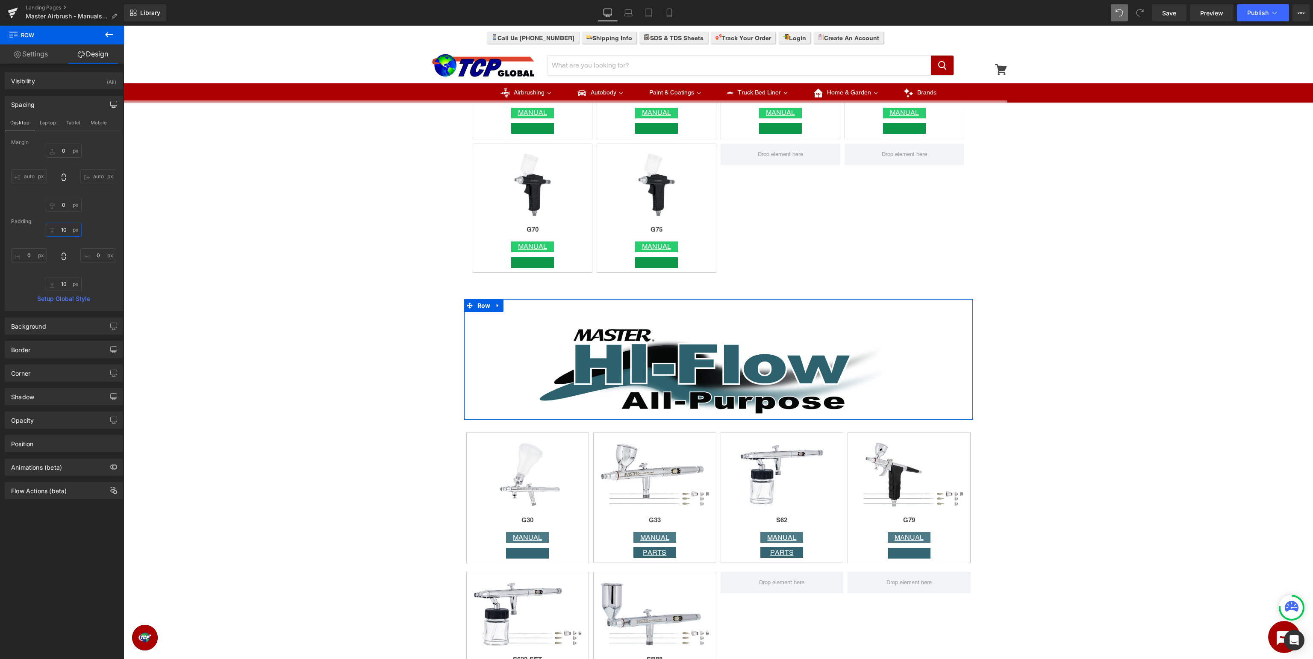
type input "10"
click at [102, 225] on div "10 0 10 0" at bounding box center [63, 257] width 105 height 68
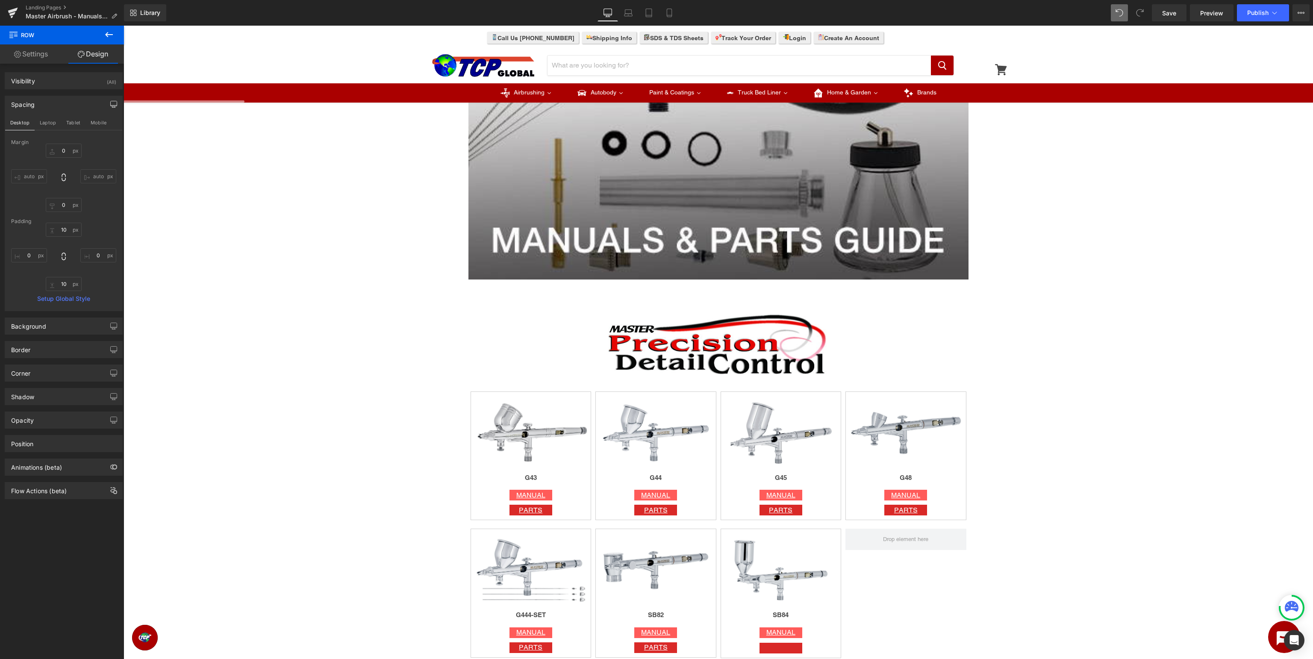
scroll to position [451, 0]
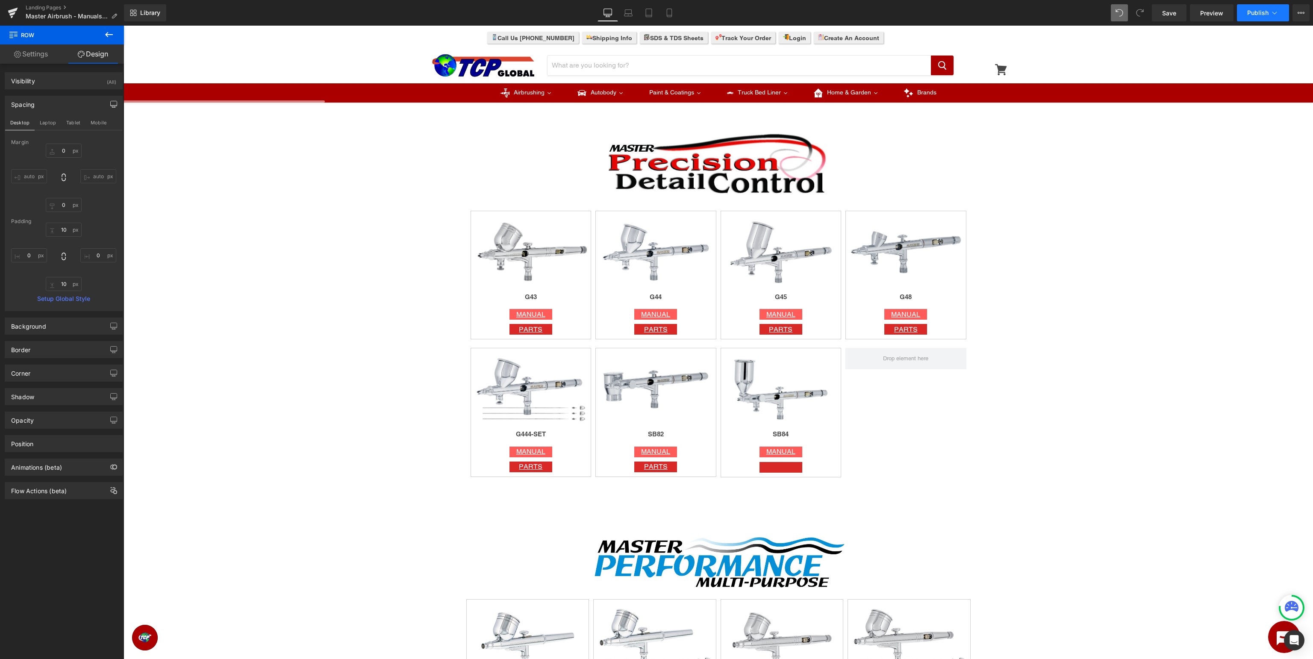
click at [1260, 13] on span "Publish" at bounding box center [1257, 12] width 21 height 7
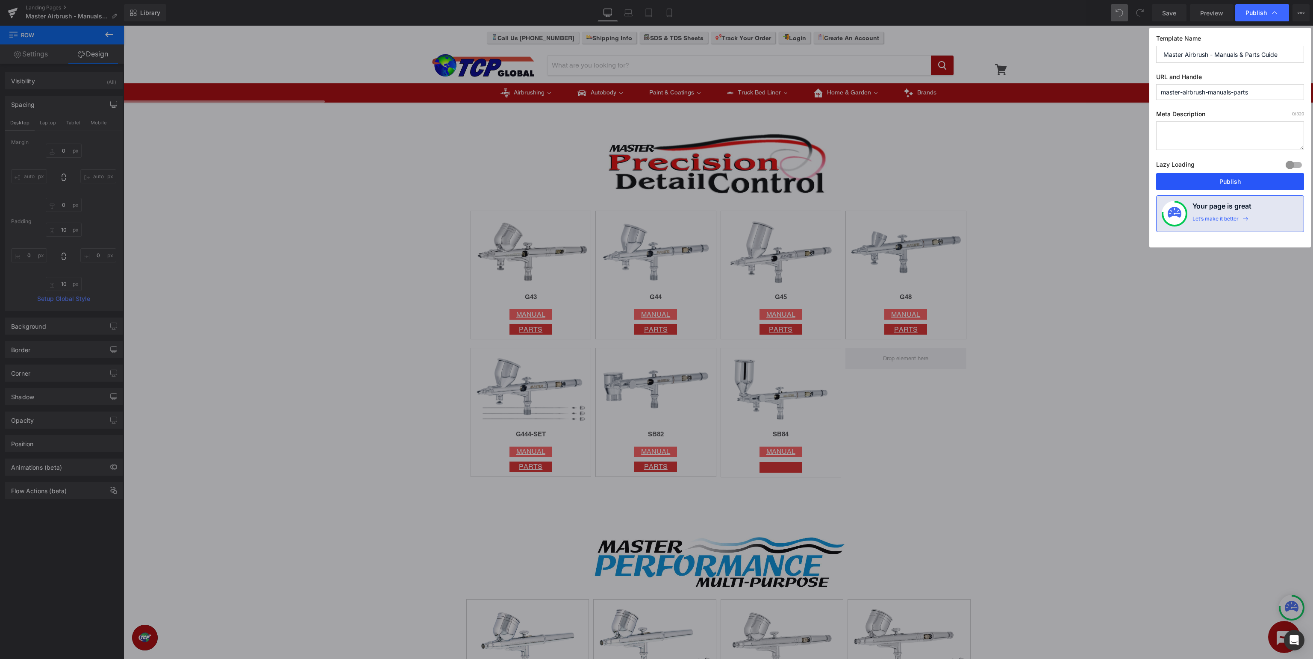
drag, startPoint x: 1226, startPoint y: 181, endPoint x: 1175, endPoint y: 145, distance: 63.2
click at [1226, 181] on button "Publish" at bounding box center [1230, 181] width 148 height 17
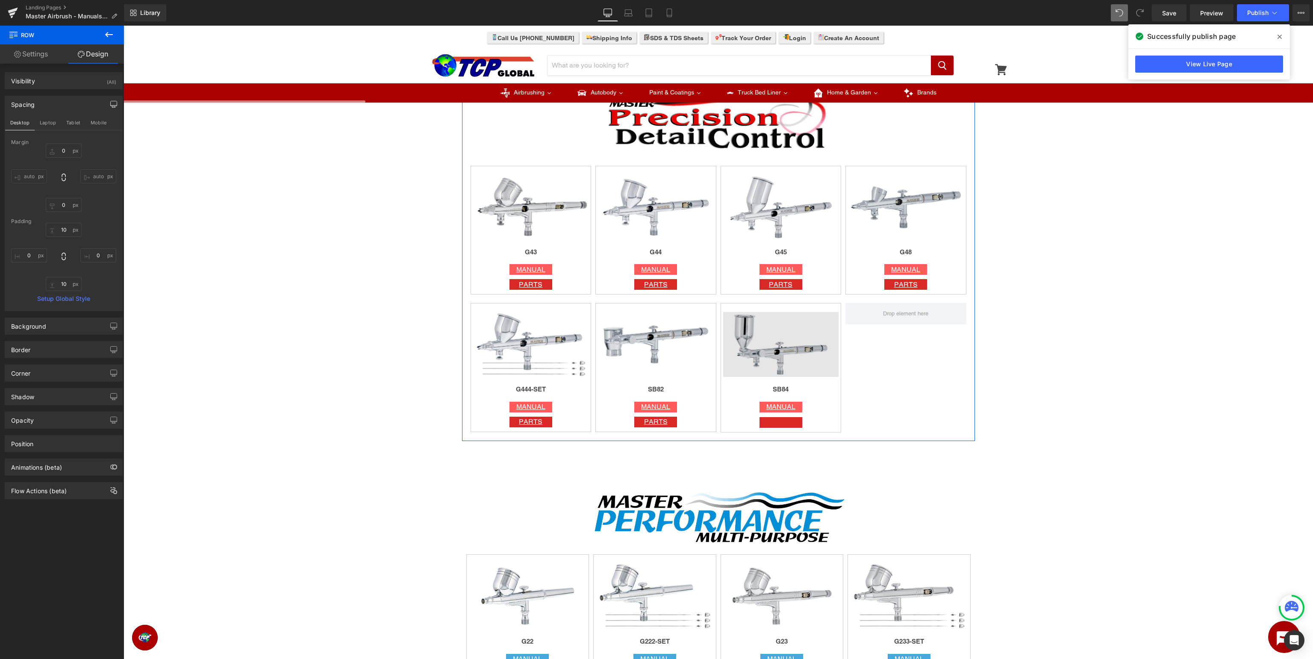
scroll to position [541, 0]
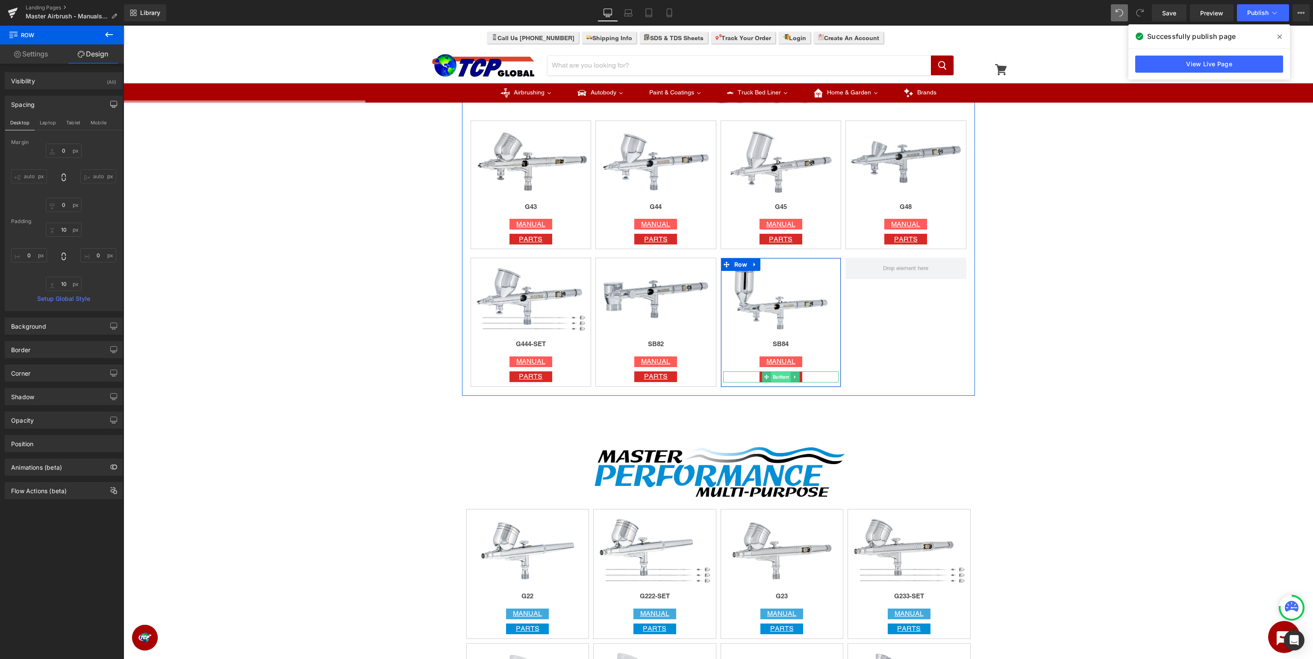
click at [771, 377] on span "Button" at bounding box center [781, 377] width 20 height 10
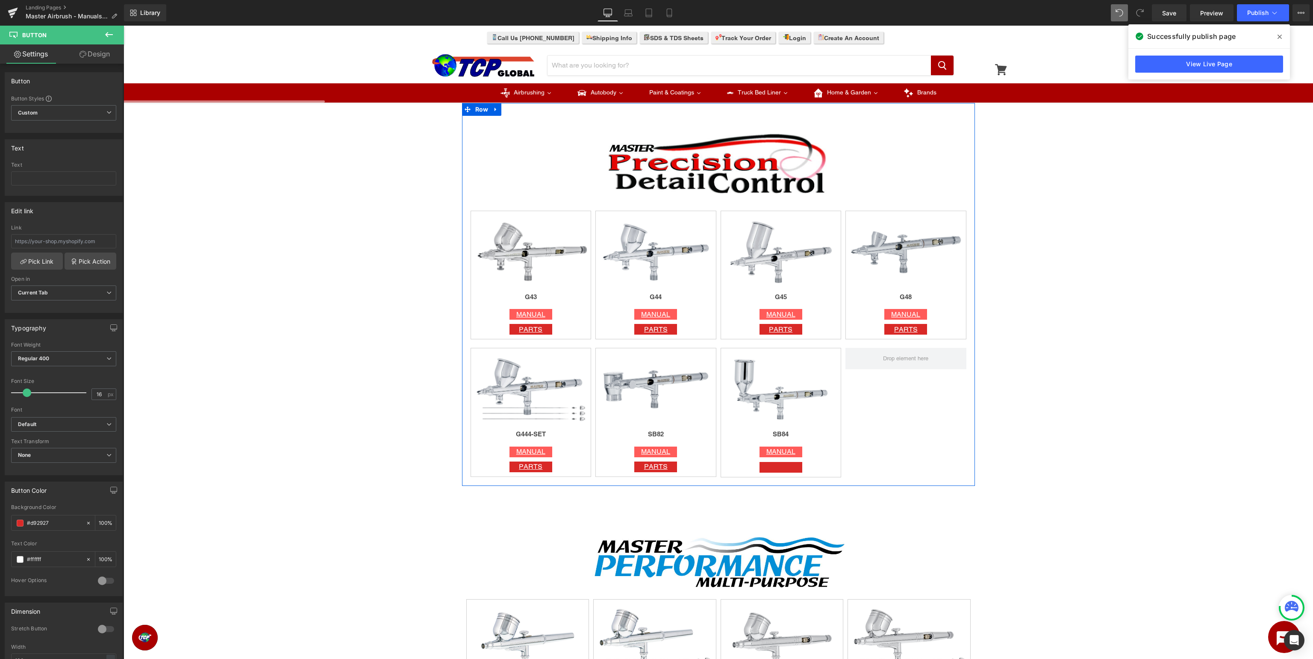
scroll to position [677, 0]
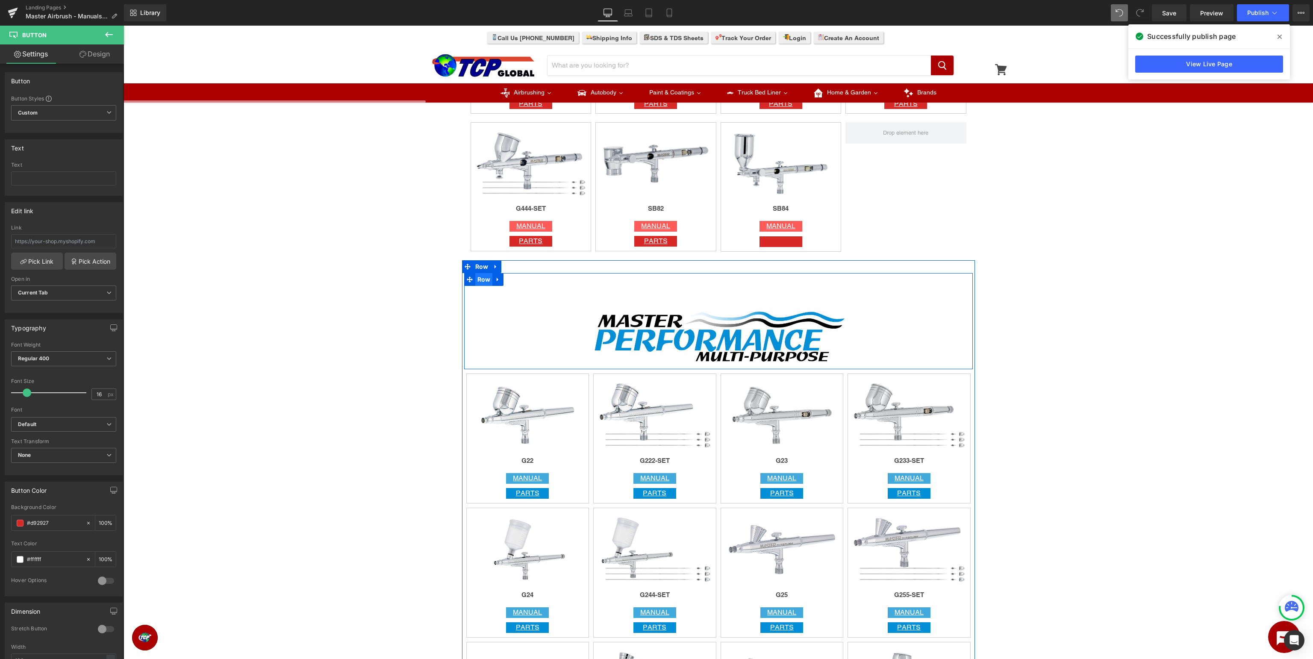
click at [483, 283] on span "Row" at bounding box center [484, 279] width 18 height 13
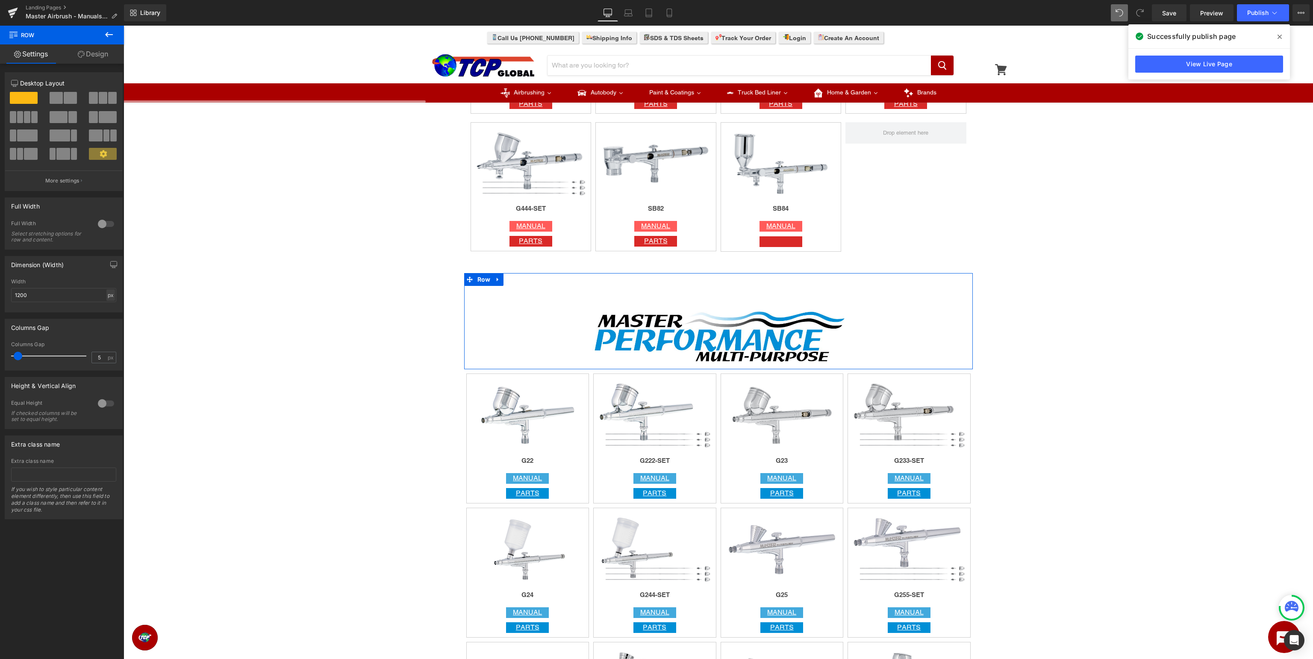
click at [113, 297] on div "px" at bounding box center [110, 295] width 9 height 12
click at [108, 309] on li "%" at bounding box center [110, 308] width 11 height 12
click at [482, 268] on span "Row" at bounding box center [482, 266] width 18 height 13
click at [114, 298] on div "px" at bounding box center [110, 295] width 9 height 12
click at [114, 310] on li "%" at bounding box center [110, 308] width 11 height 12
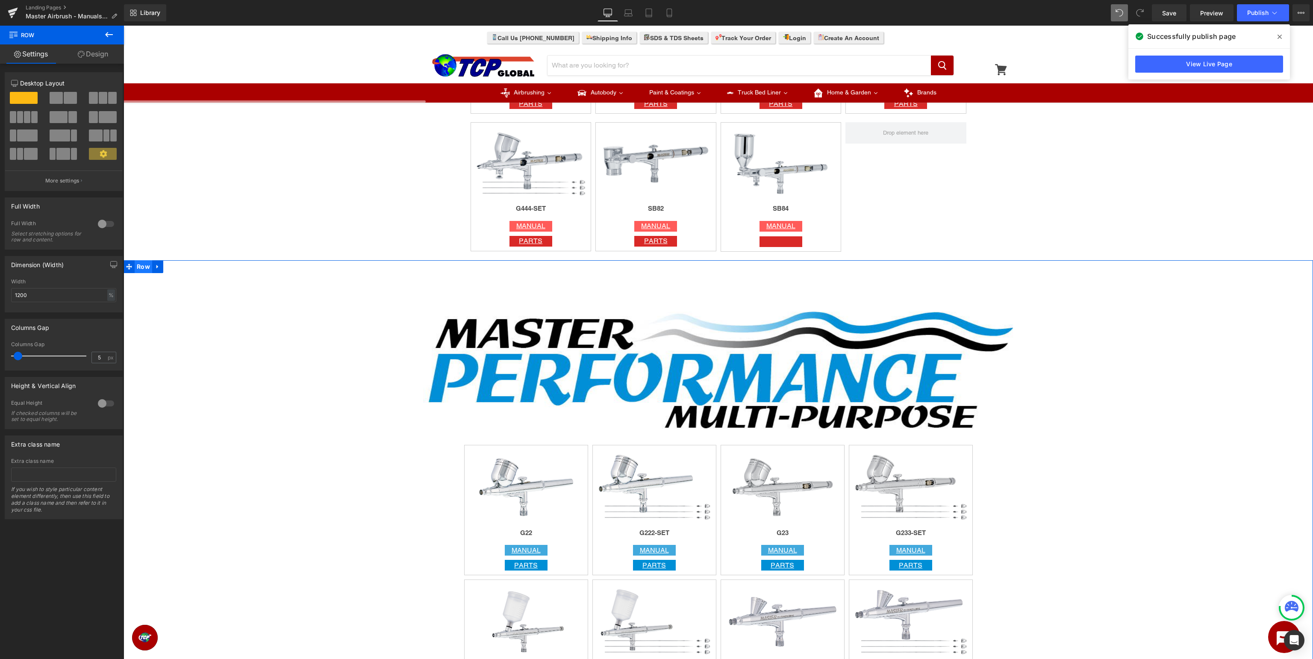
click at [146, 267] on span "Row" at bounding box center [144, 266] width 18 height 13
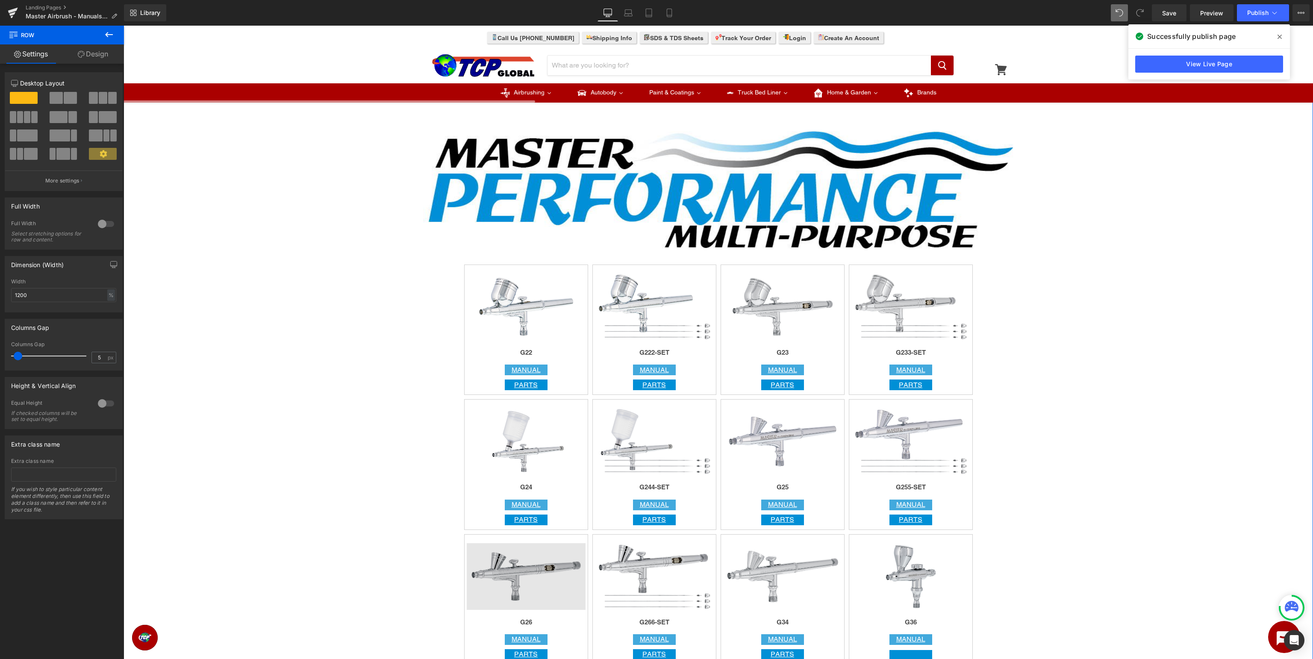
scroll to position [767, 0]
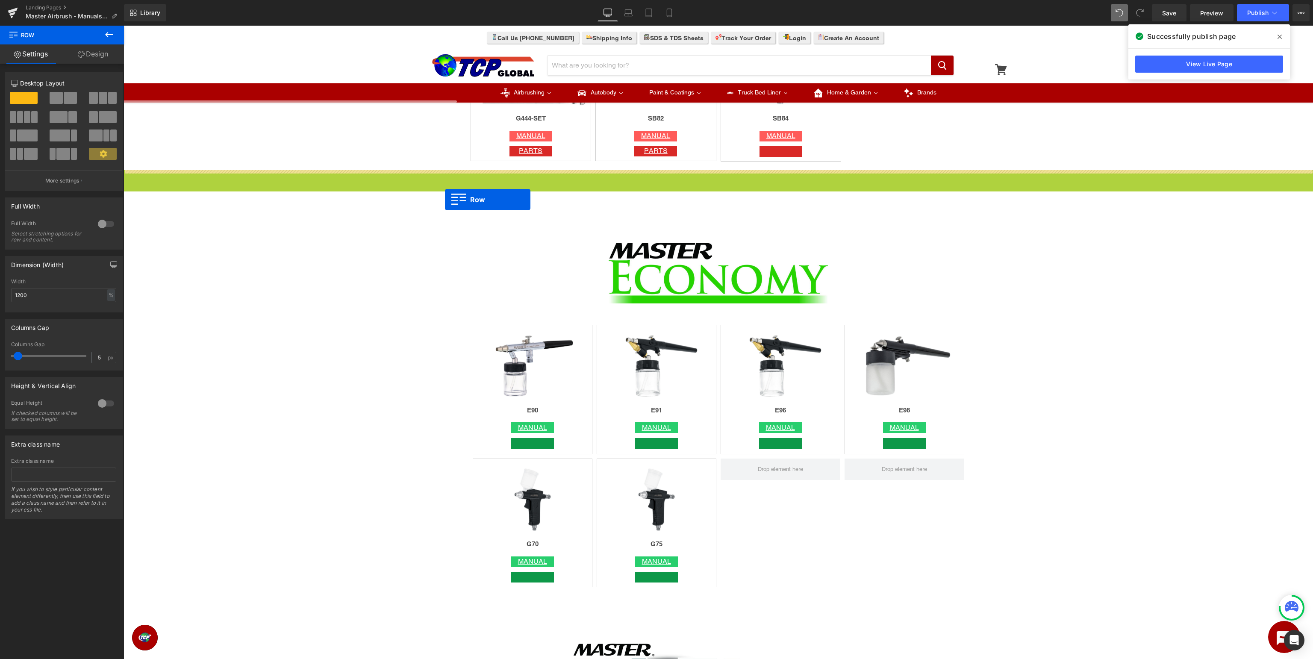
drag, startPoint x: 140, startPoint y: 179, endPoint x: 445, endPoint y: 199, distance: 305.8
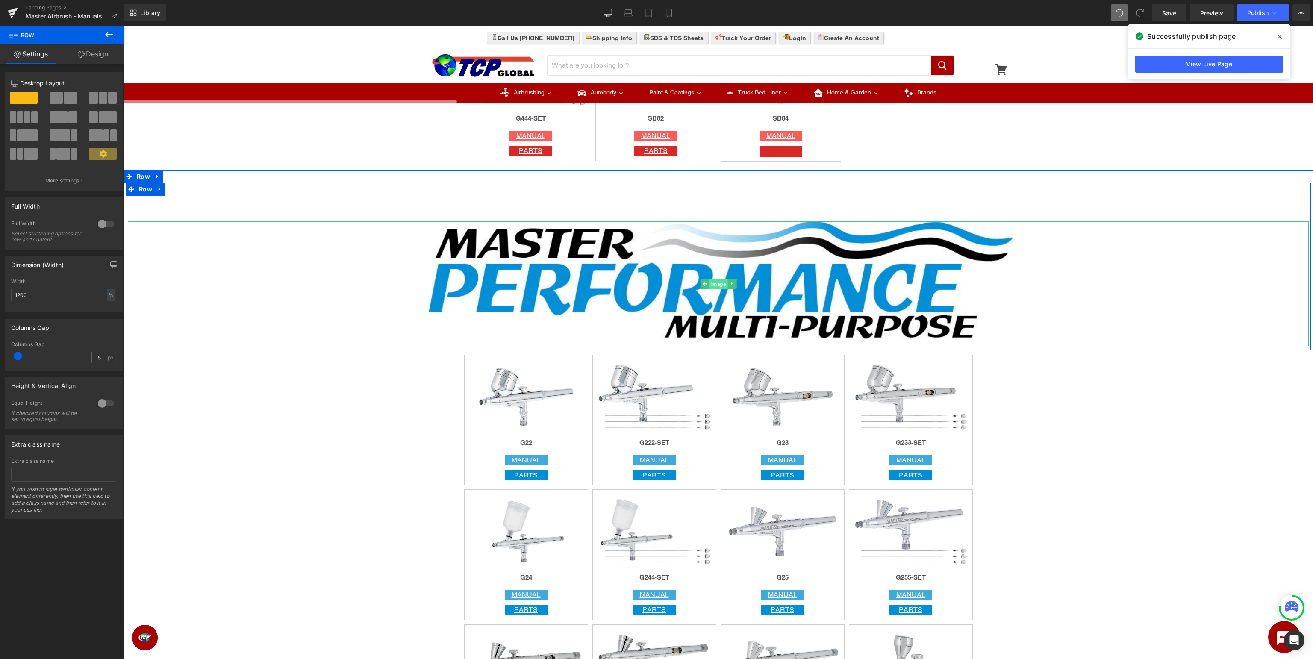
click at [715, 281] on span "Image" at bounding box center [718, 284] width 18 height 10
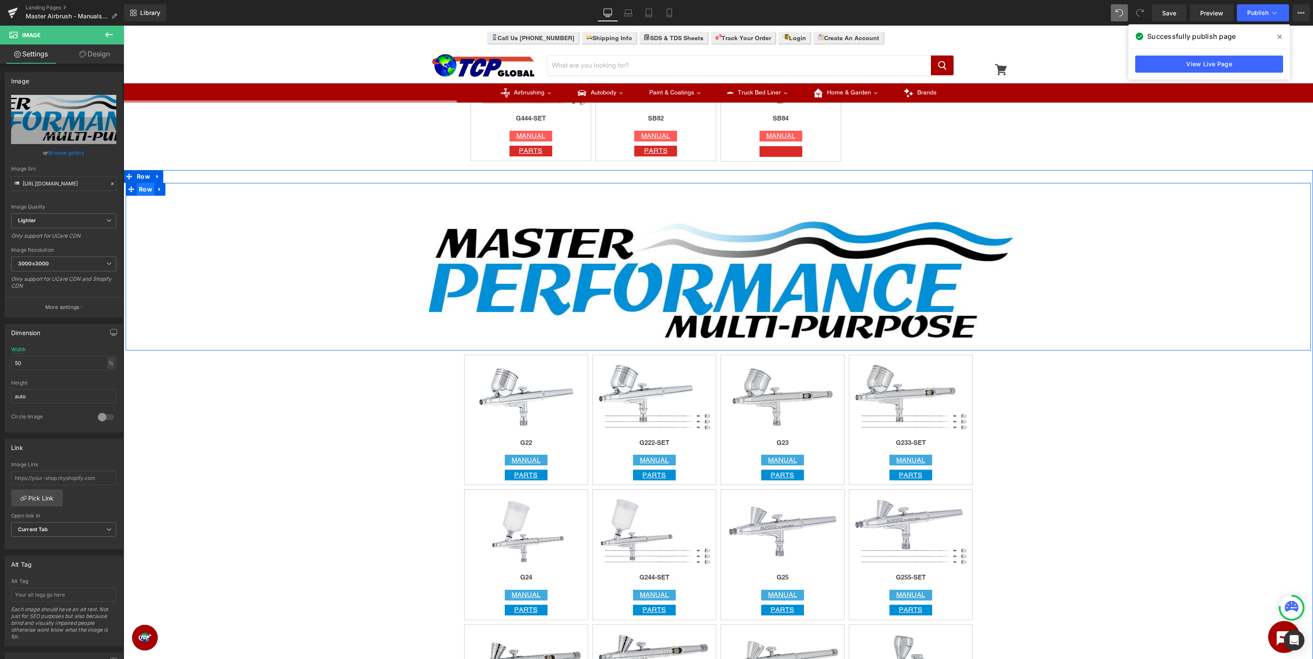
click at [145, 190] on span "Row" at bounding box center [146, 189] width 18 height 13
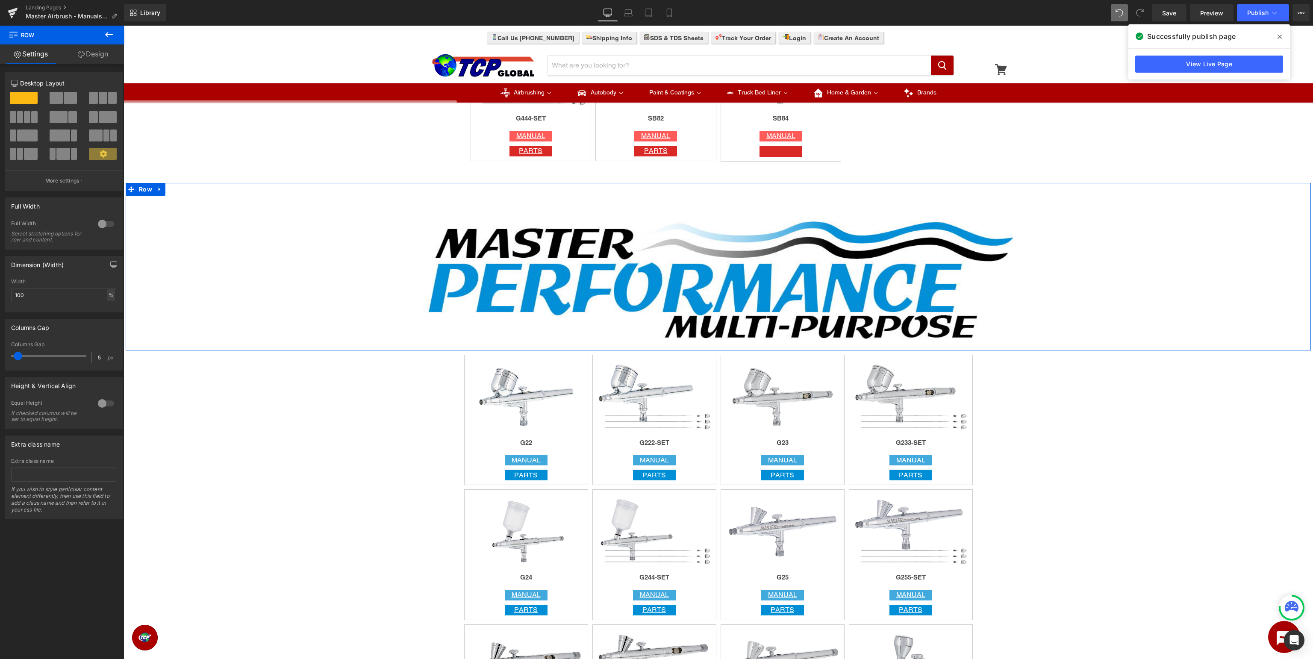
click at [110, 297] on div "%" at bounding box center [111, 295] width 8 height 12
click at [287, 278] on div at bounding box center [718, 283] width 1181 height 125
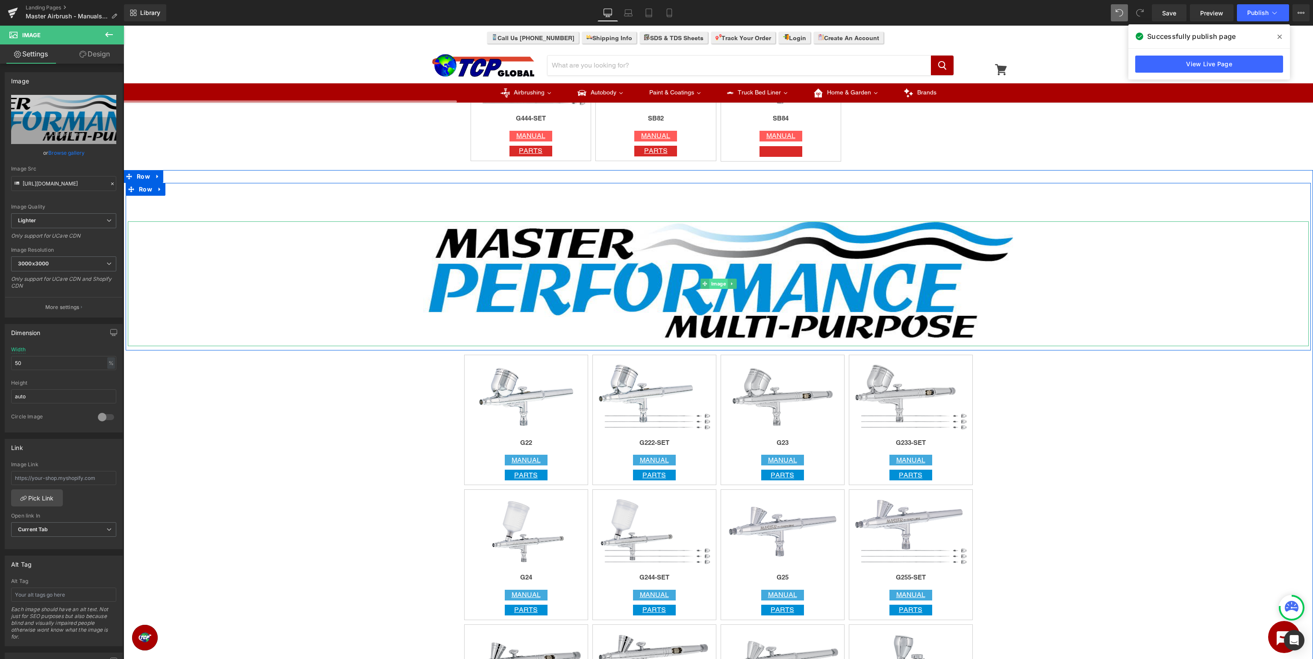
click at [714, 282] on span "Image" at bounding box center [718, 284] width 18 height 10
drag, startPoint x: 74, startPoint y: 361, endPoint x: 0, endPoint y: 363, distance: 74.4
click at [11, 363] on input "50" at bounding box center [63, 363] width 105 height 14
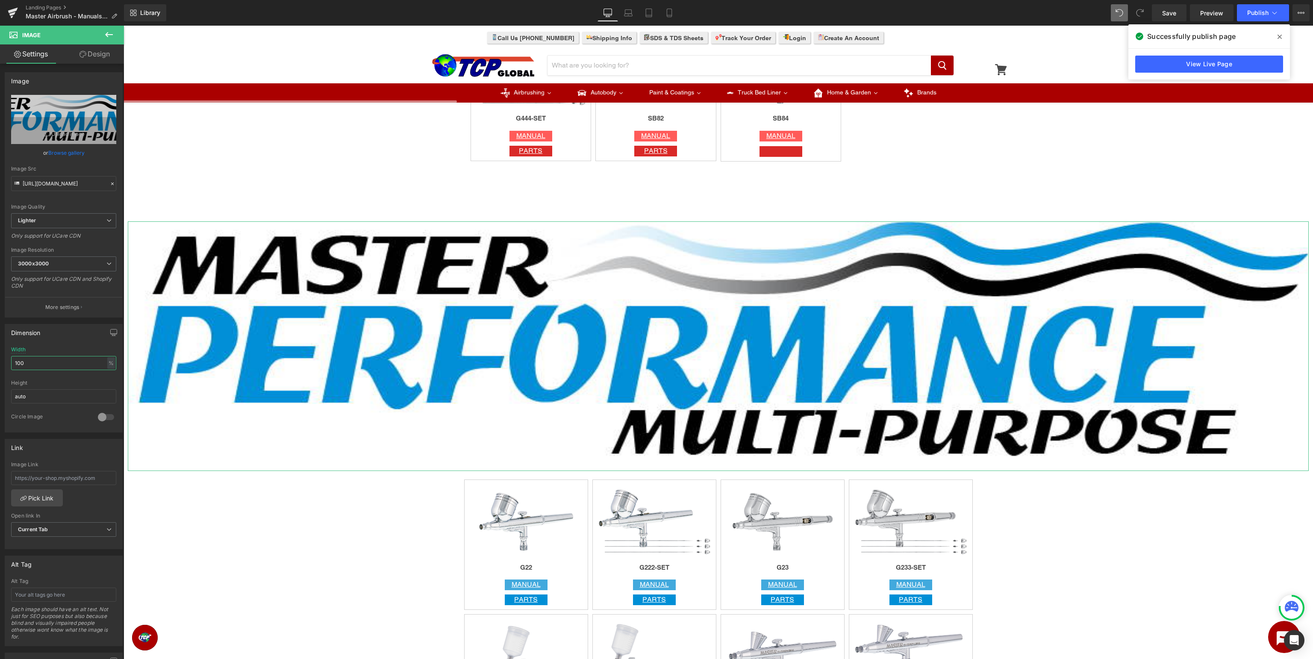
drag, startPoint x: 30, startPoint y: 359, endPoint x: 0, endPoint y: 357, distance: 30.4
click at [11, 358] on input "100" at bounding box center [63, 363] width 105 height 14
type input "50"
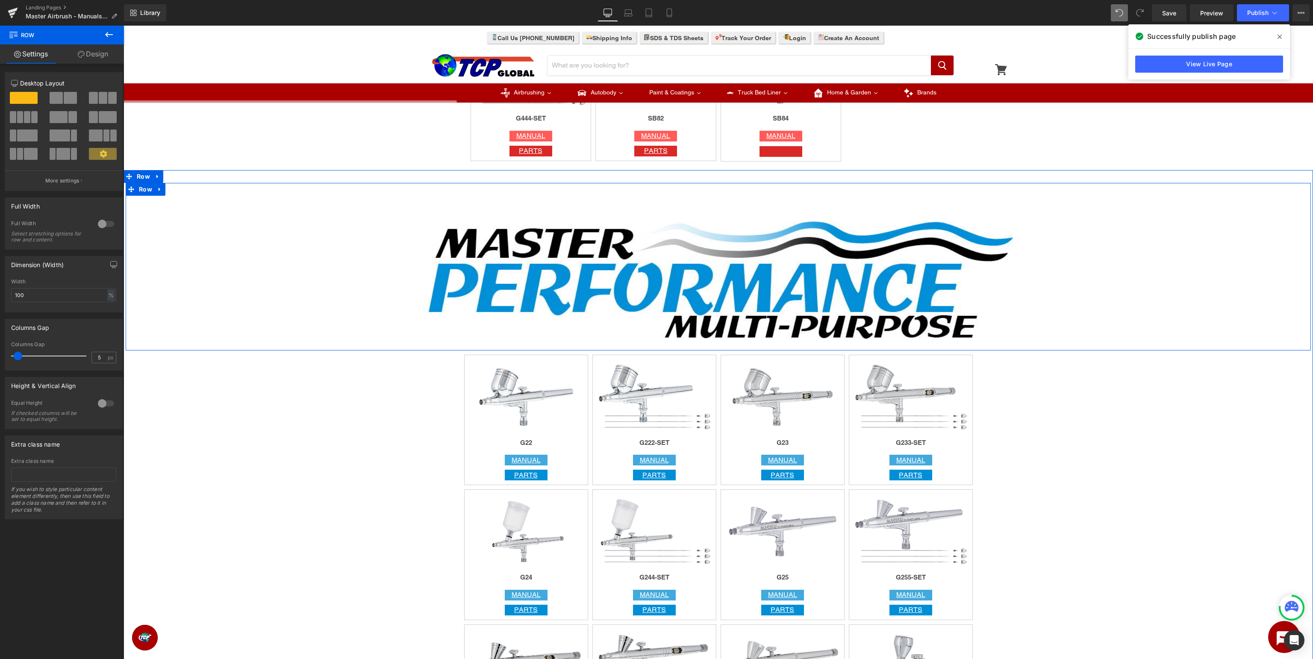
click at [394, 201] on div "Image" at bounding box center [718, 271] width 1185 height 150
click at [138, 194] on span "Row" at bounding box center [146, 189] width 18 height 13
click at [141, 176] on span "Row" at bounding box center [144, 176] width 18 height 13
click at [144, 192] on span "Row" at bounding box center [146, 189] width 18 height 13
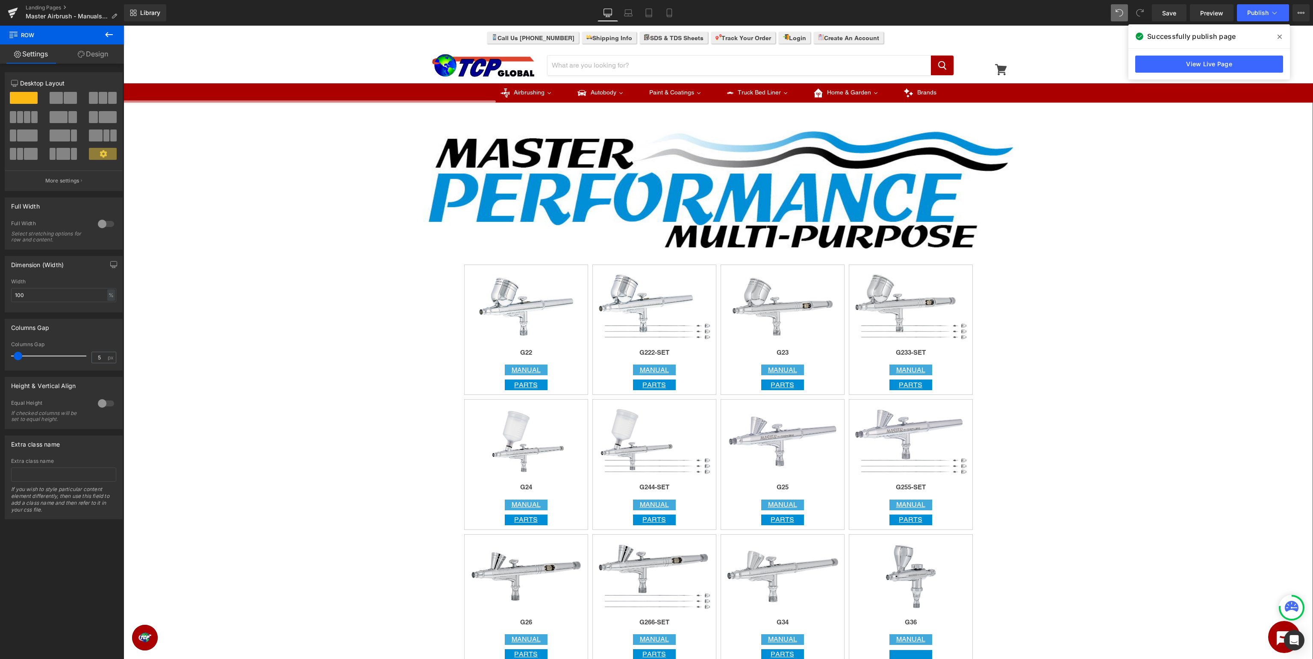
scroll to position [677, 0]
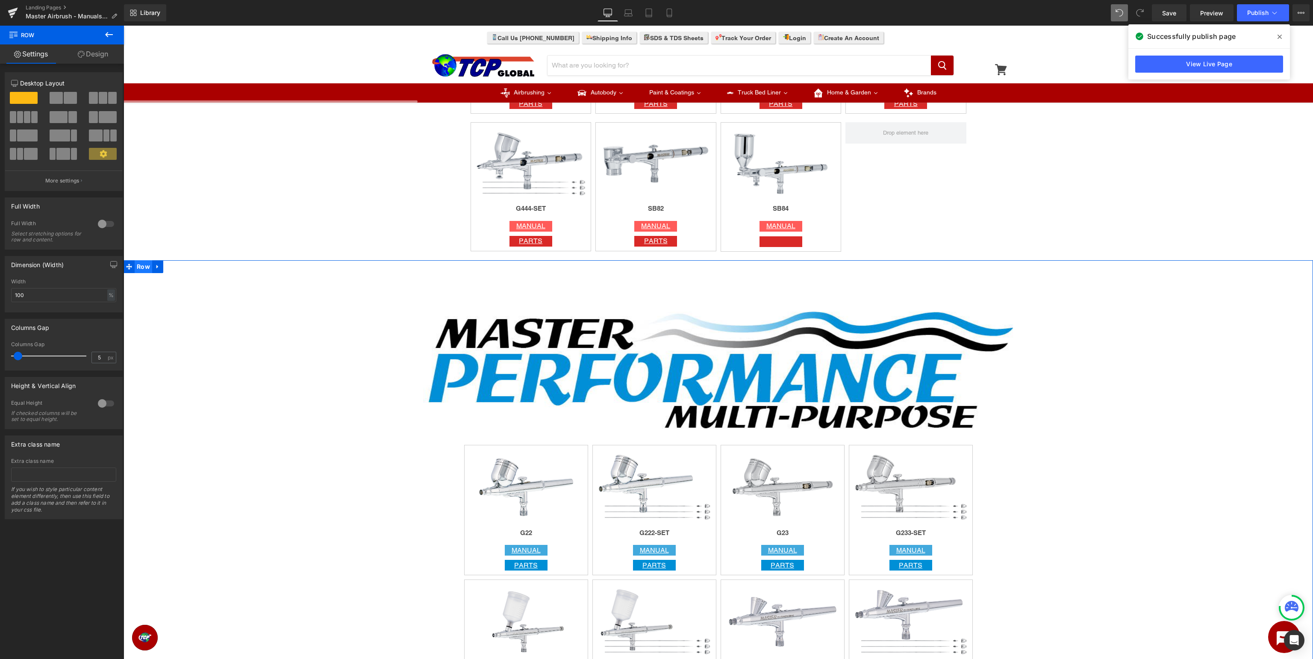
click at [141, 267] on span "Row" at bounding box center [144, 266] width 18 height 13
click at [145, 280] on span "Row" at bounding box center [146, 279] width 18 height 13
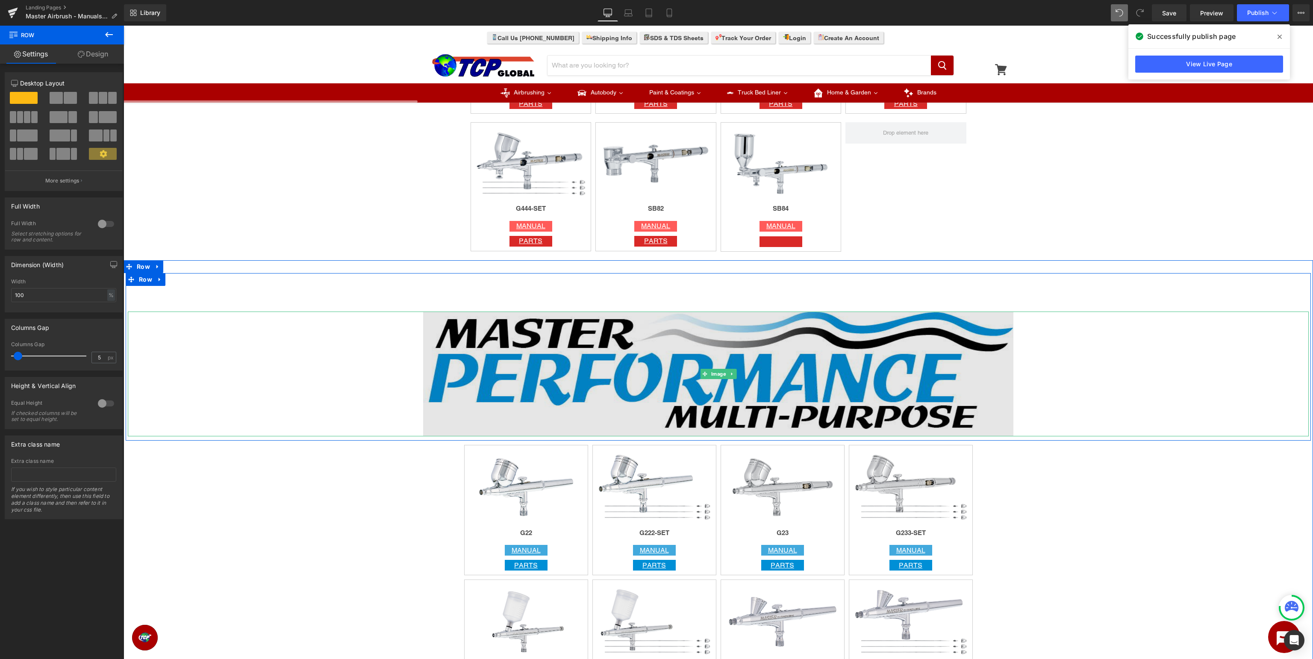
click at [606, 347] on img at bounding box center [718, 374] width 591 height 125
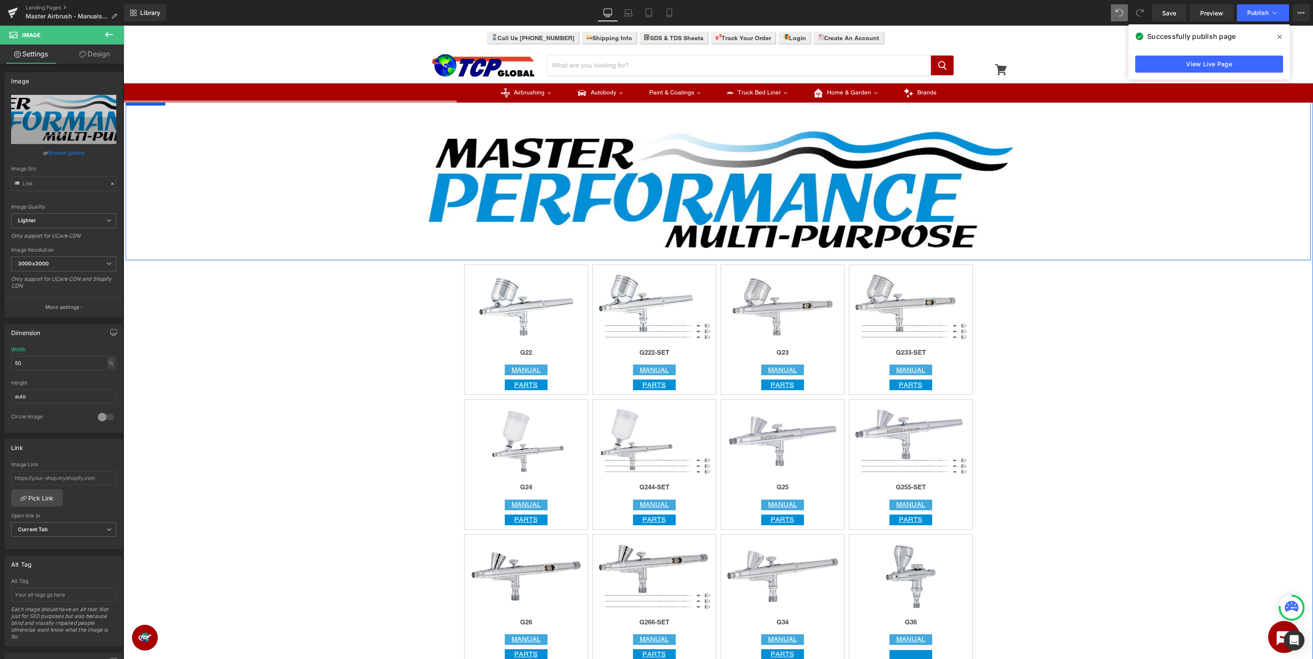
scroll to position [722, 0]
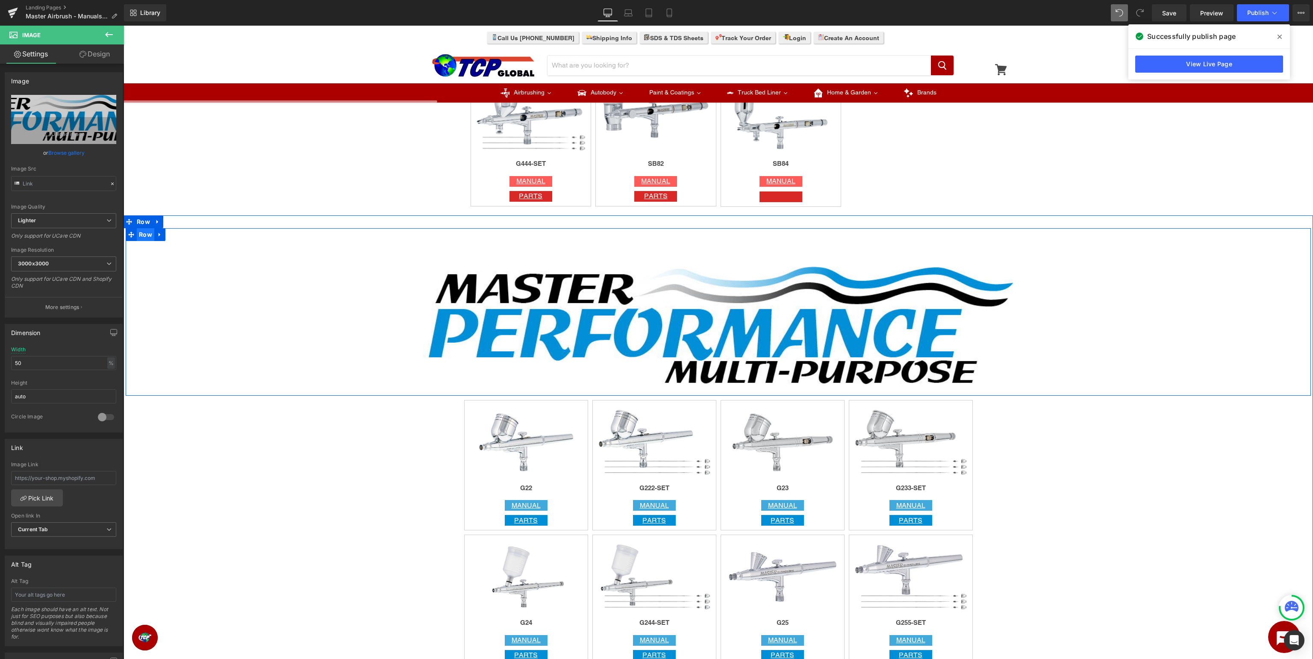
click at [146, 234] on span "Row" at bounding box center [146, 234] width 18 height 13
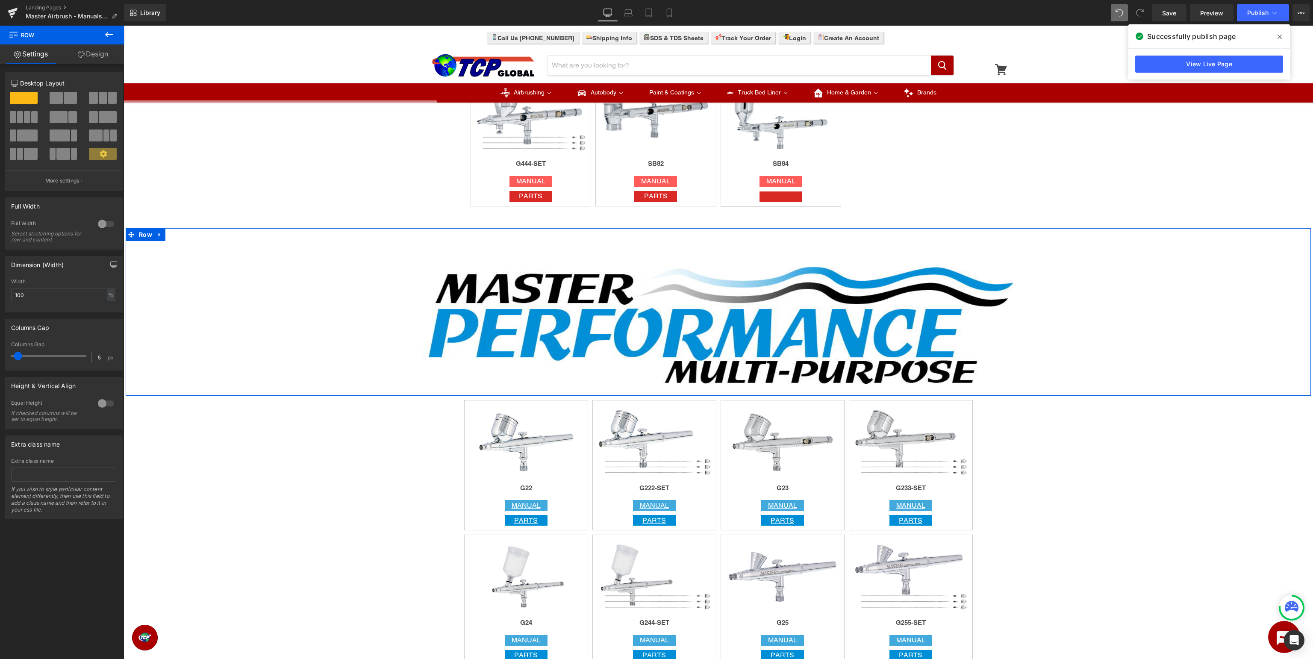
click at [102, 222] on div at bounding box center [106, 224] width 21 height 14
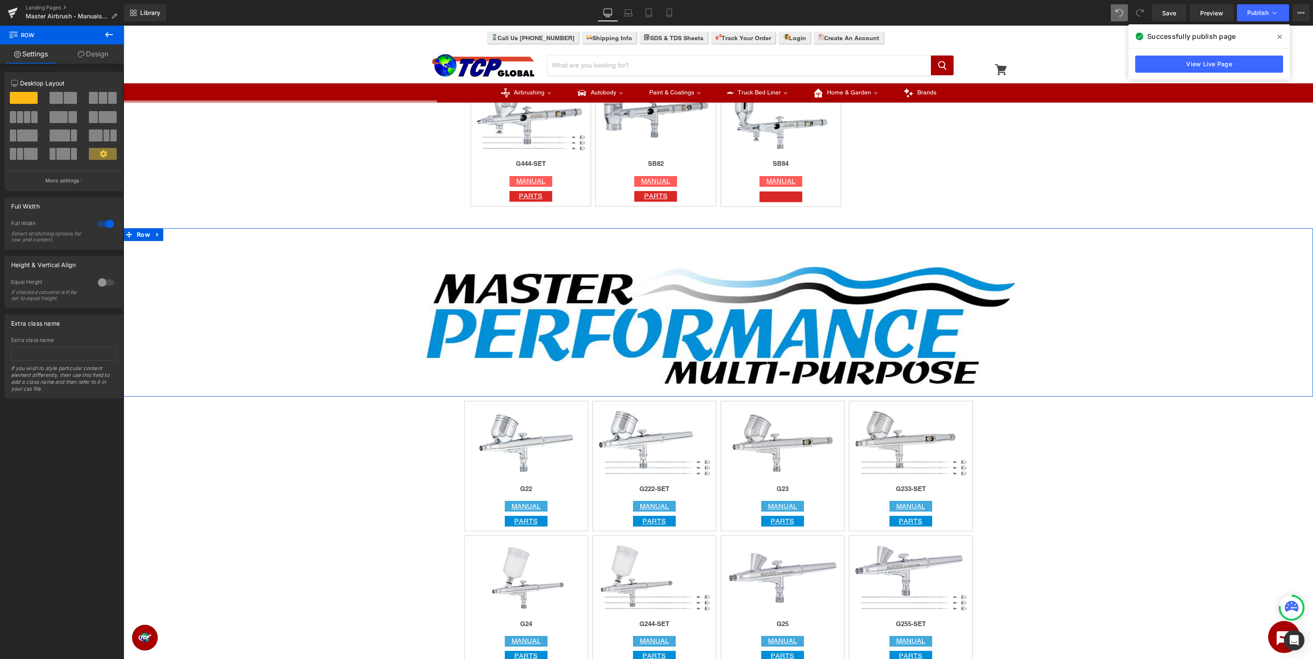
click at [102, 223] on div at bounding box center [106, 224] width 21 height 14
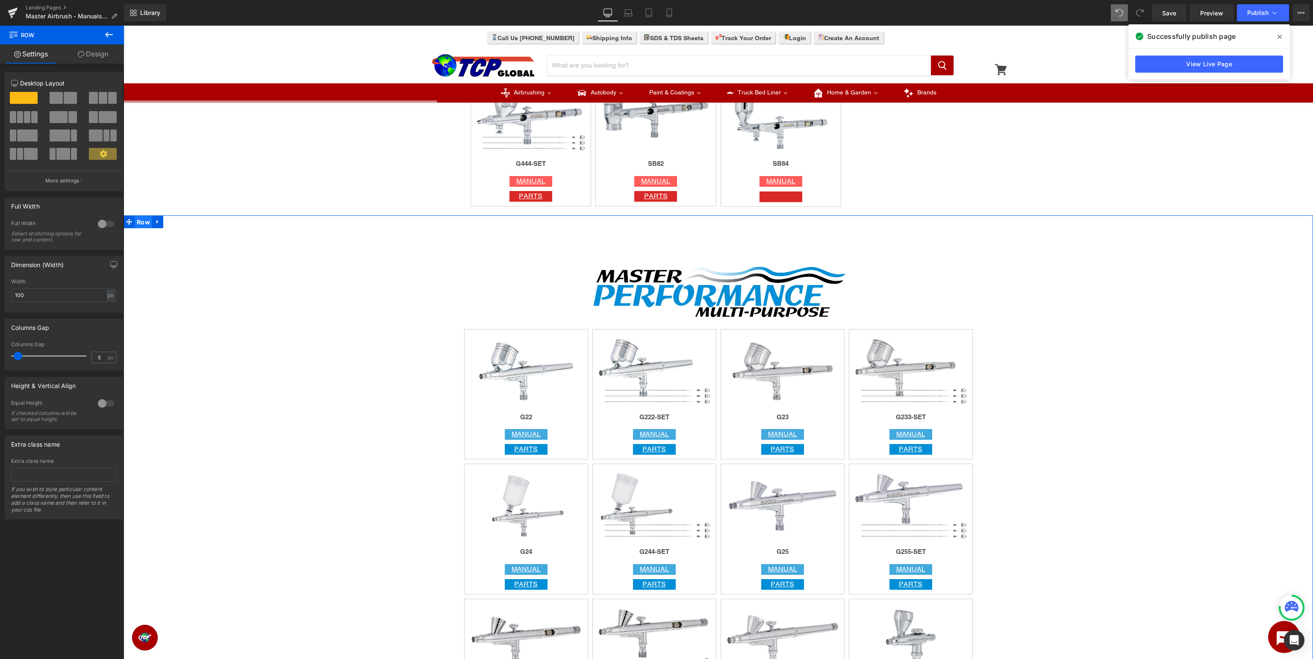
click at [147, 220] on span "Row" at bounding box center [144, 222] width 18 height 13
click at [106, 222] on div at bounding box center [106, 224] width 21 height 14
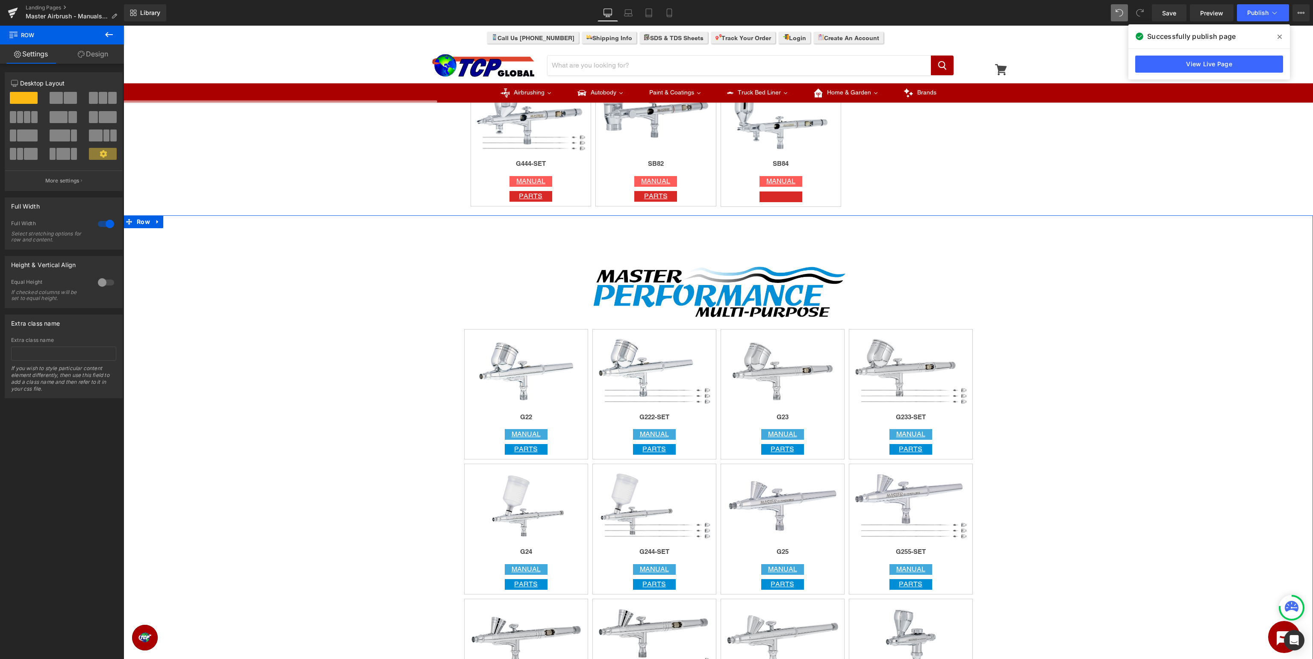
click at [106, 222] on div at bounding box center [106, 224] width 21 height 14
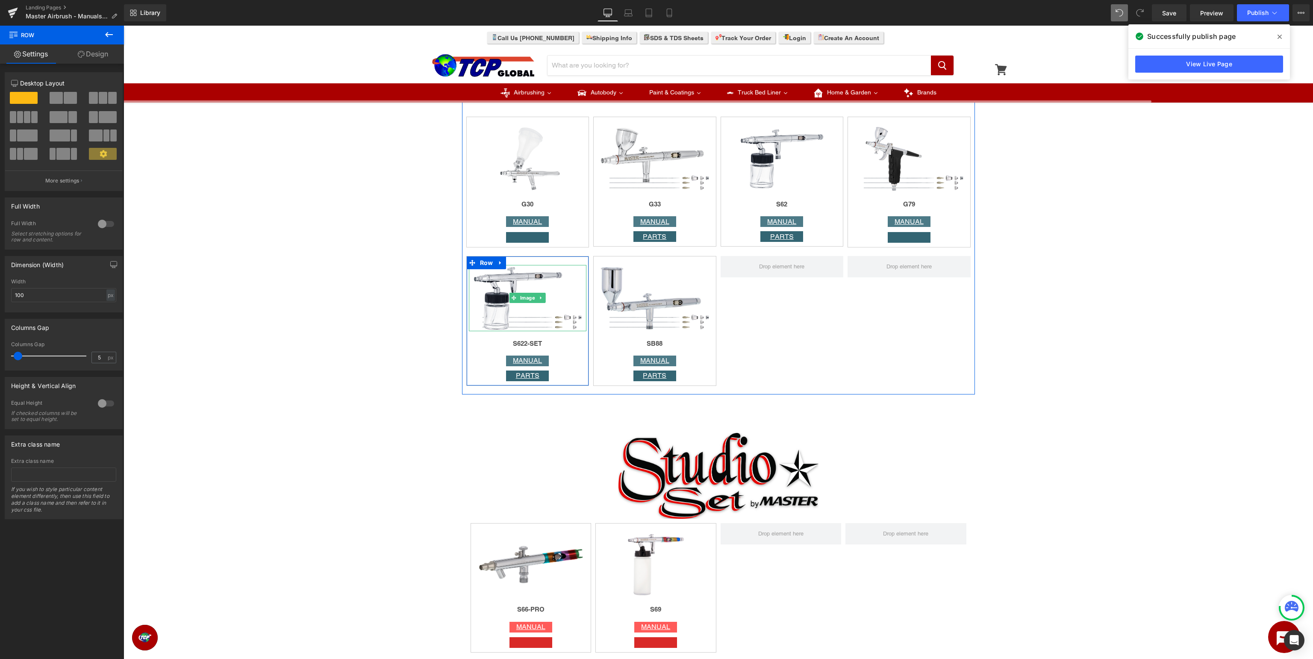
scroll to position [2121, 0]
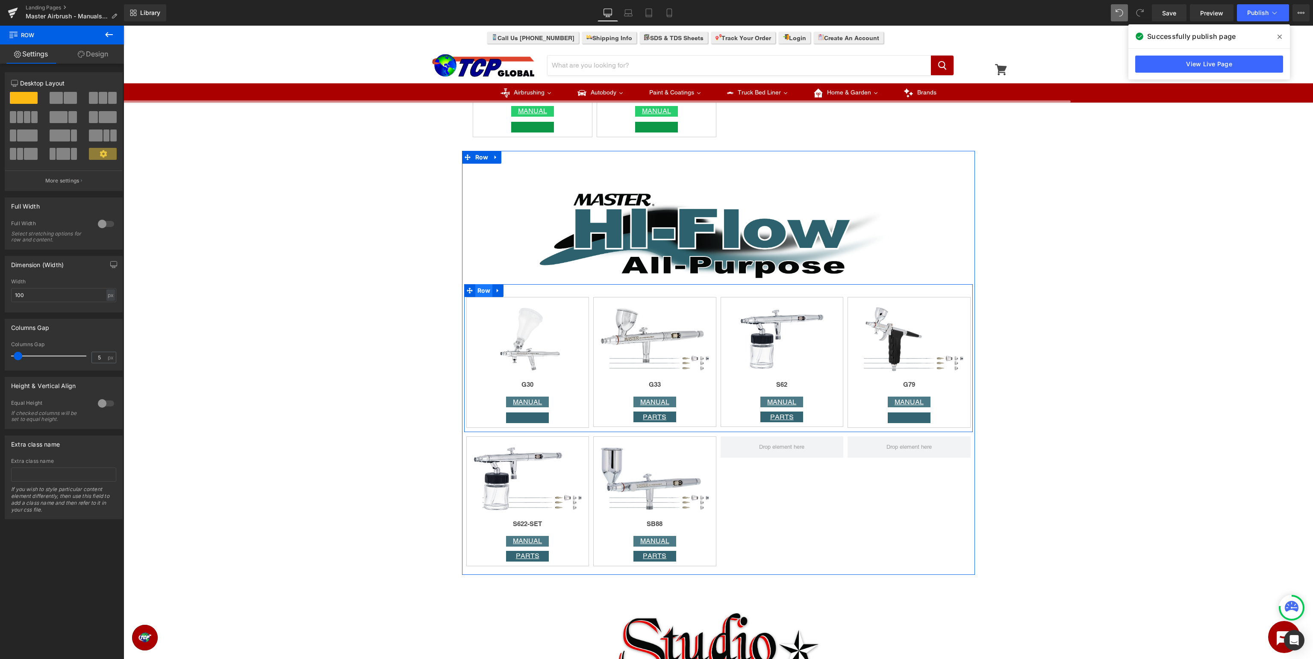
click at [485, 295] on span "Row" at bounding box center [484, 290] width 18 height 13
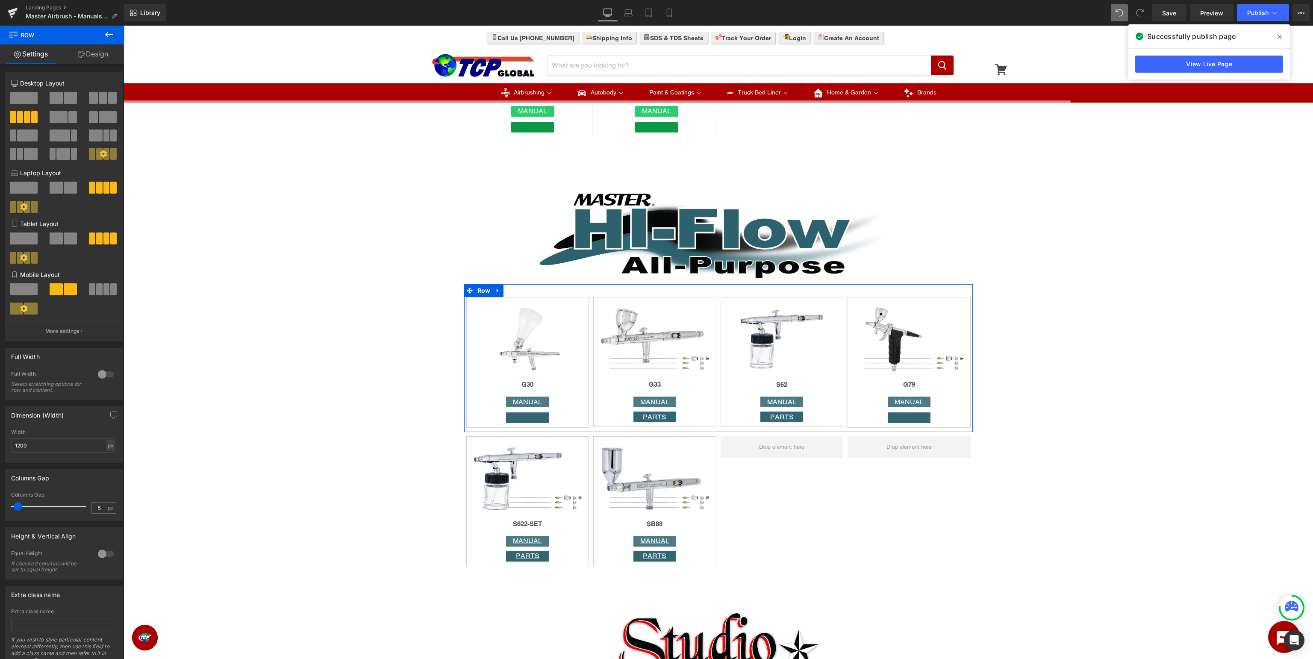
click at [87, 56] on link "Design" at bounding box center [93, 53] width 62 height 19
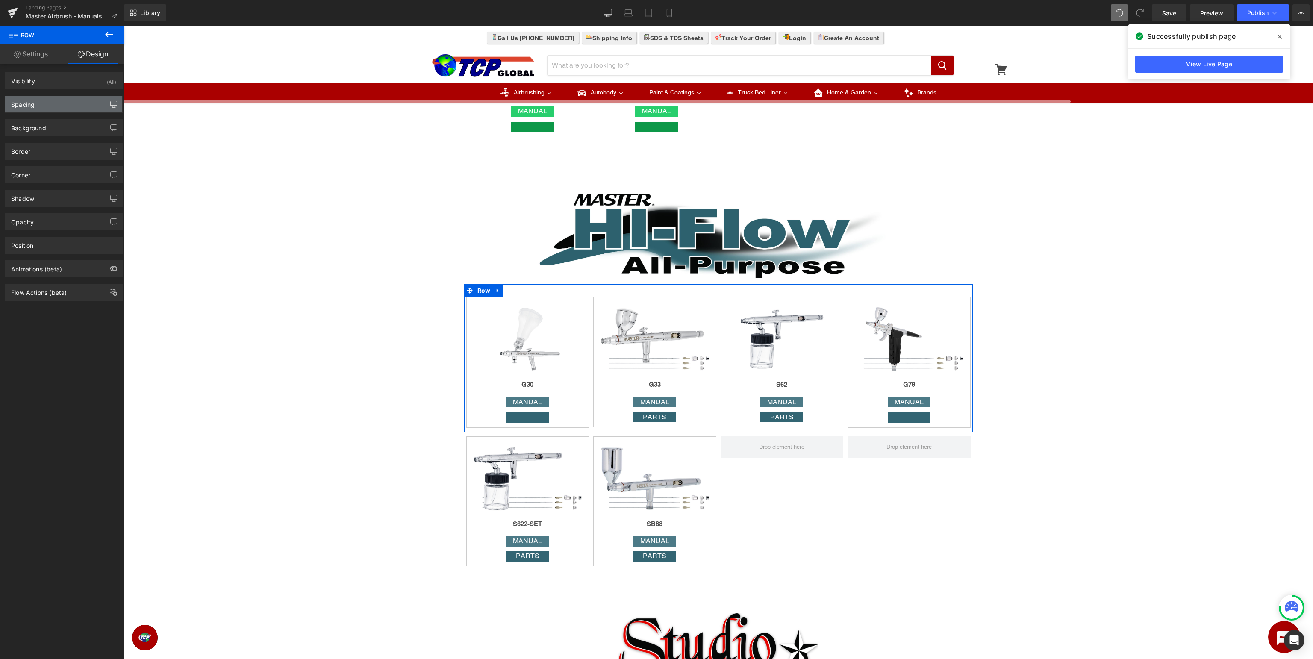
click at [114, 108] on icon "button" at bounding box center [113, 108] width 3 height 0
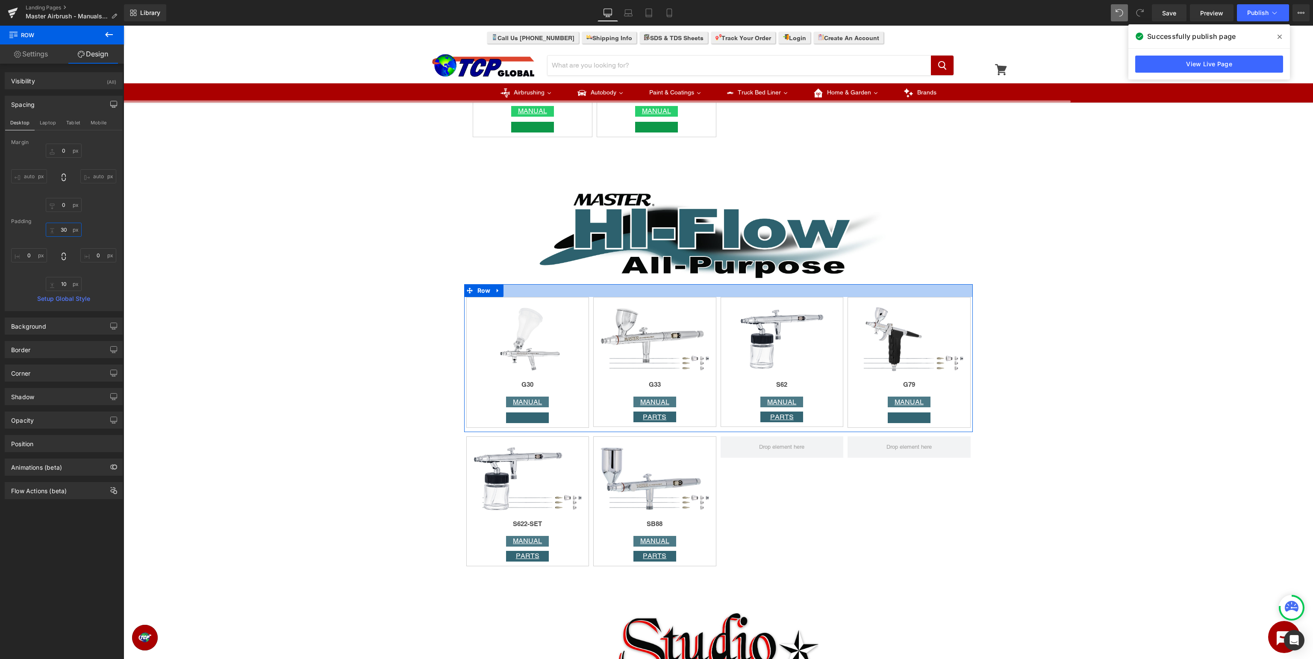
click at [59, 228] on input "30" at bounding box center [64, 230] width 36 height 14
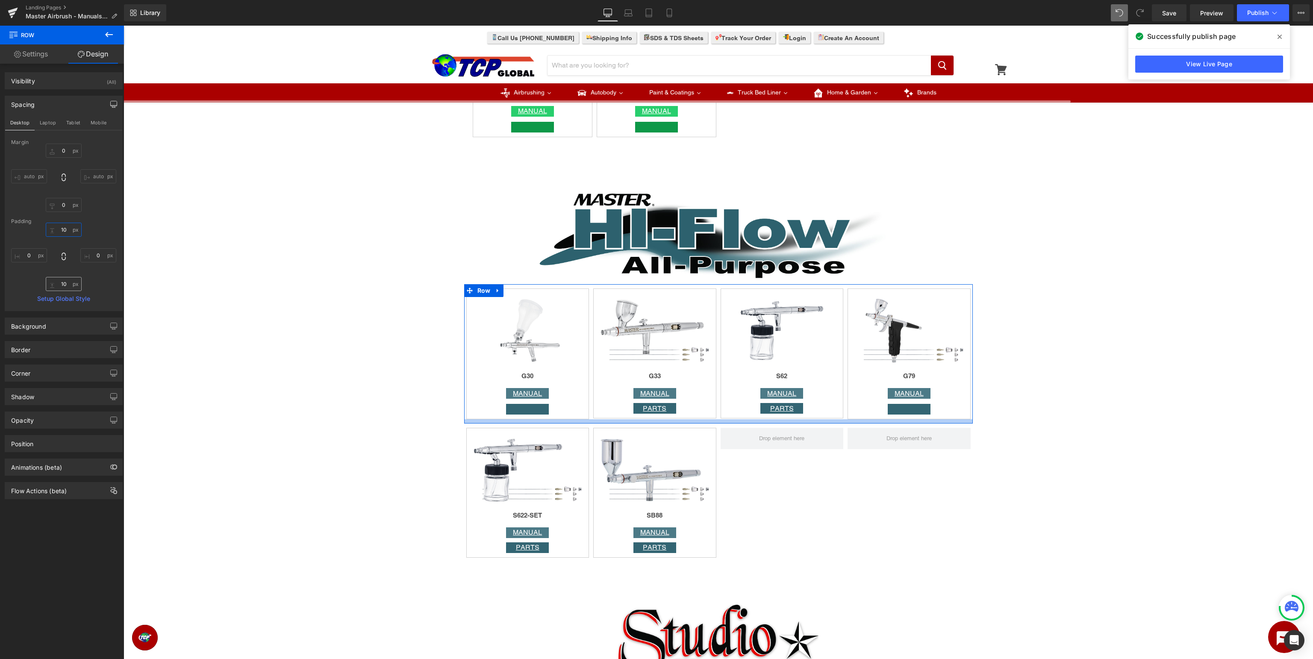
type input "10"
click at [61, 286] on input "10" at bounding box center [64, 284] width 36 height 14
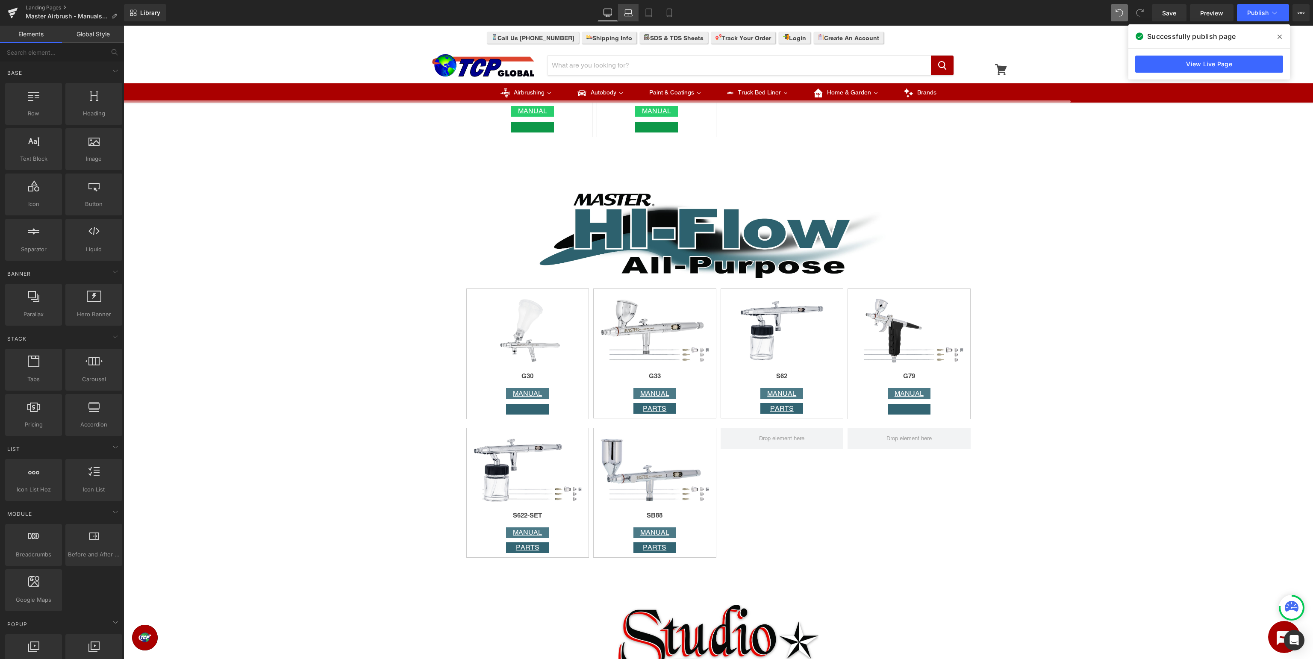
click at [627, 14] on icon at bounding box center [628, 15] width 8 height 3
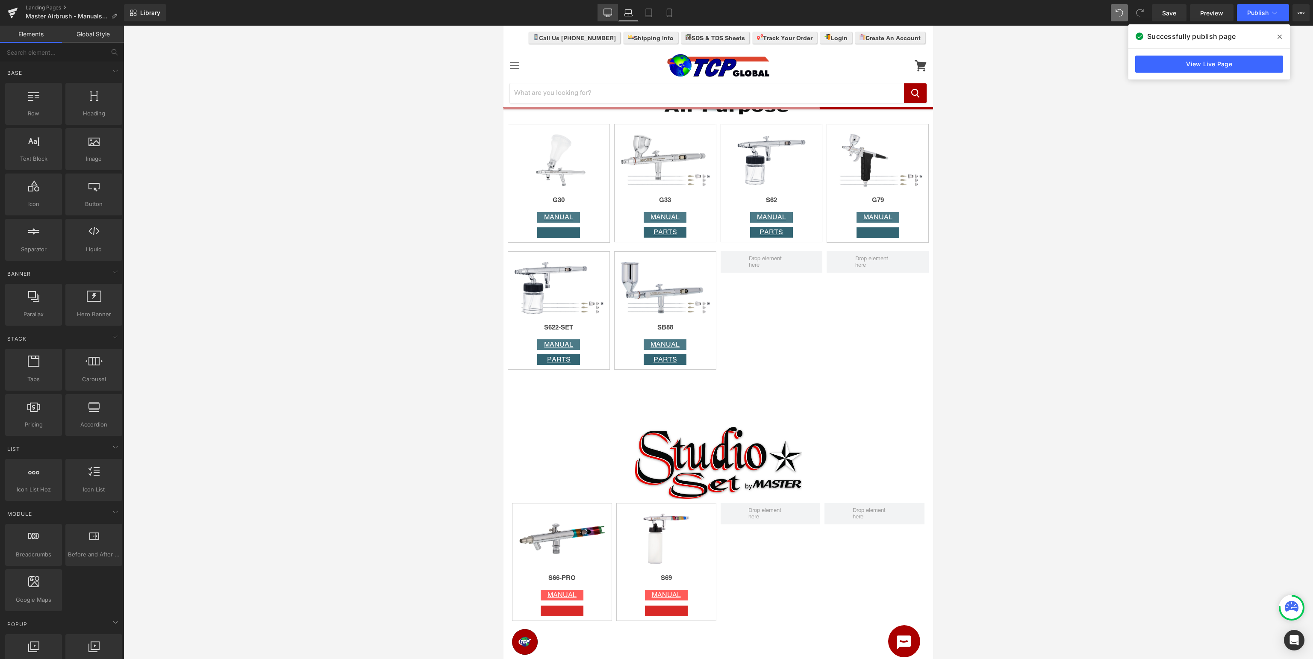
click at [611, 12] on icon at bounding box center [607, 13] width 9 height 9
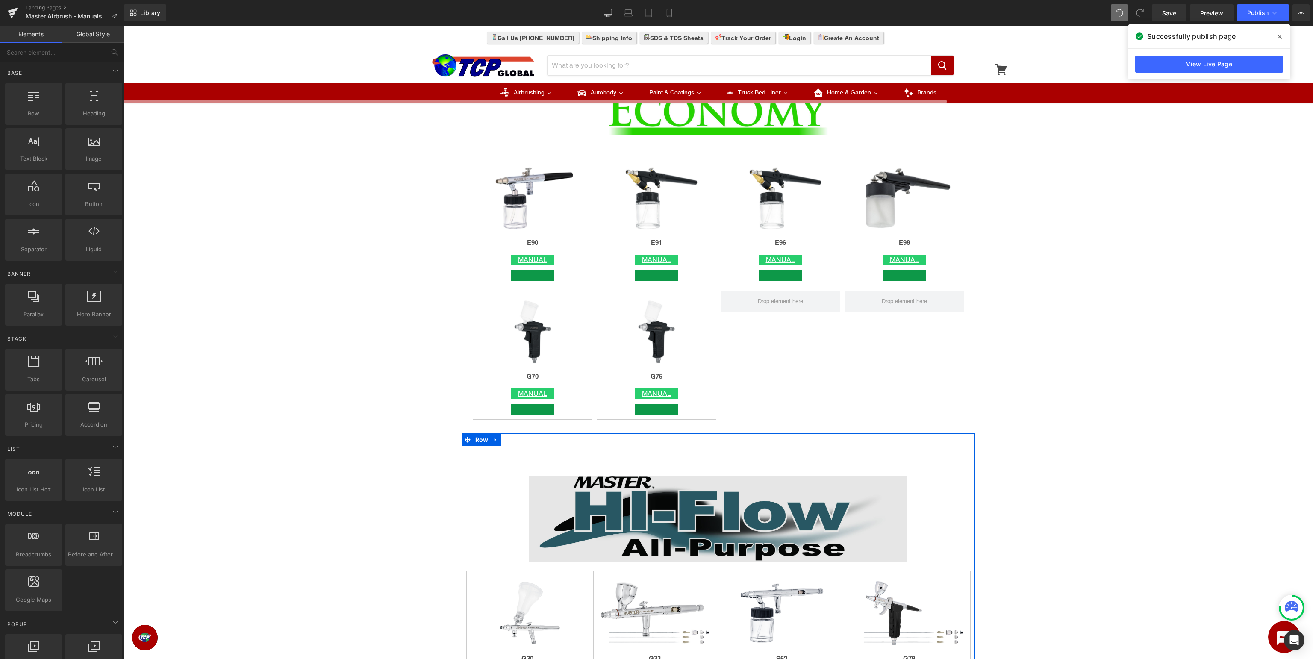
scroll to position [2064, 0]
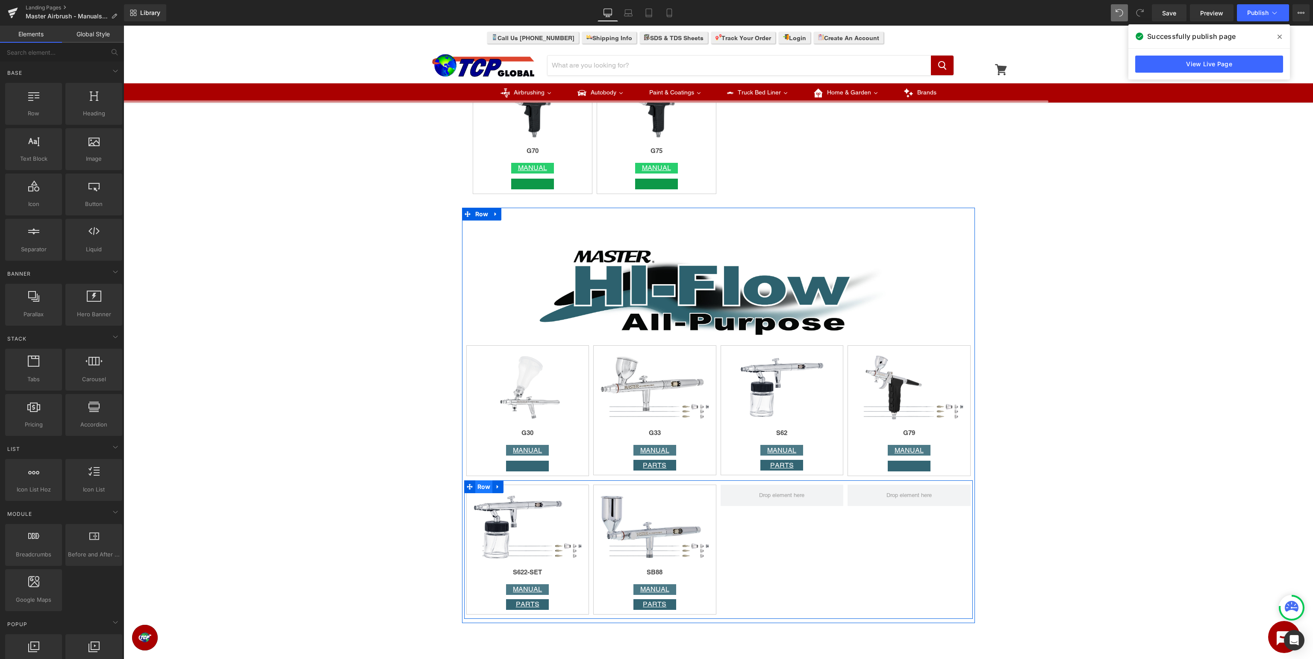
click at [482, 486] on span "Row" at bounding box center [484, 486] width 18 height 13
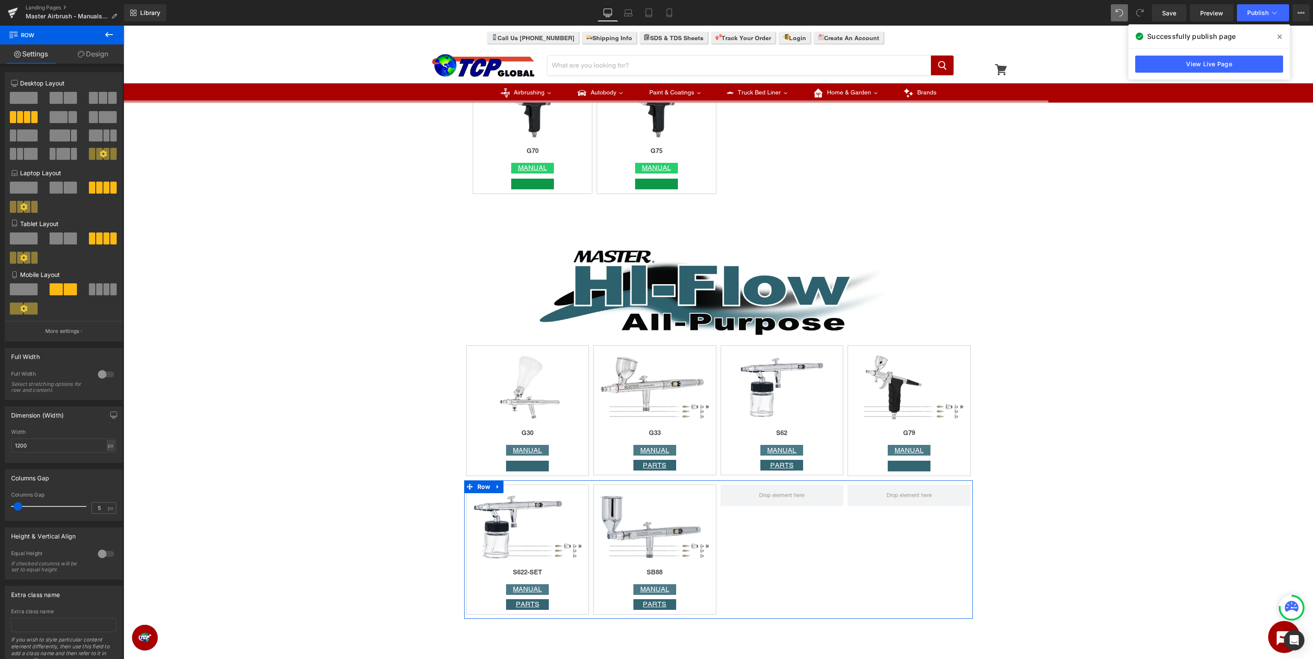
click at [99, 52] on link "Design" at bounding box center [93, 53] width 62 height 19
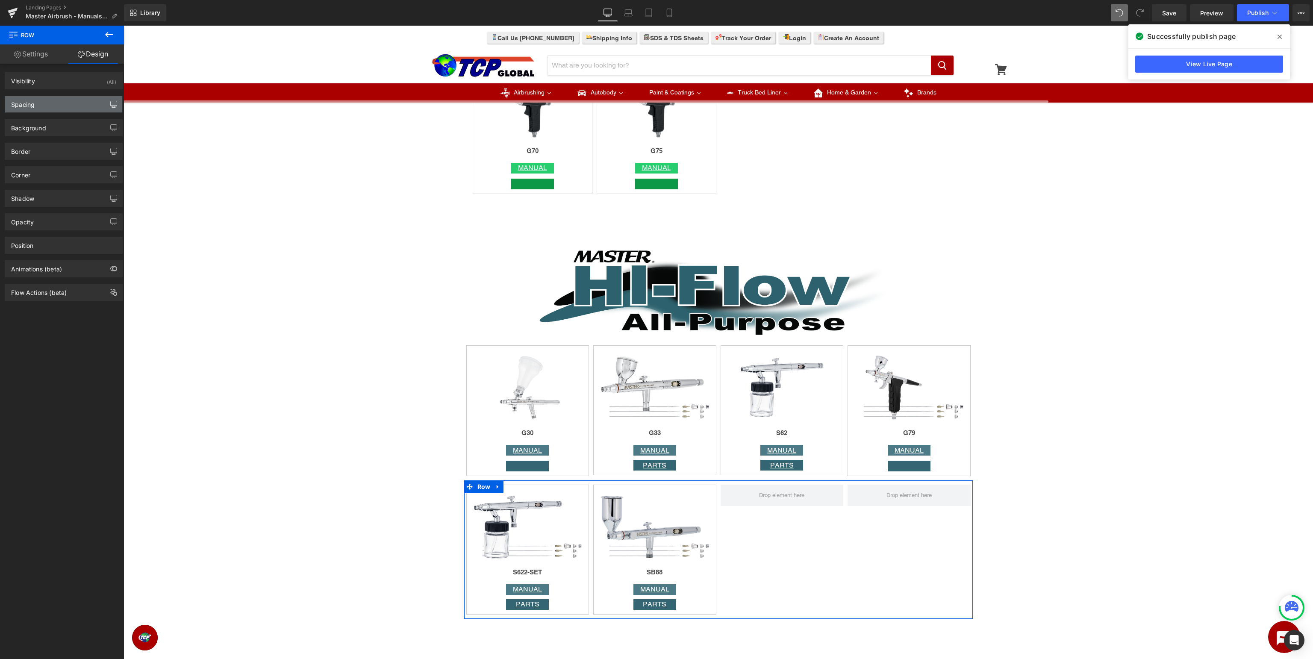
click at [112, 100] on button "button" at bounding box center [114, 104] width 14 height 16
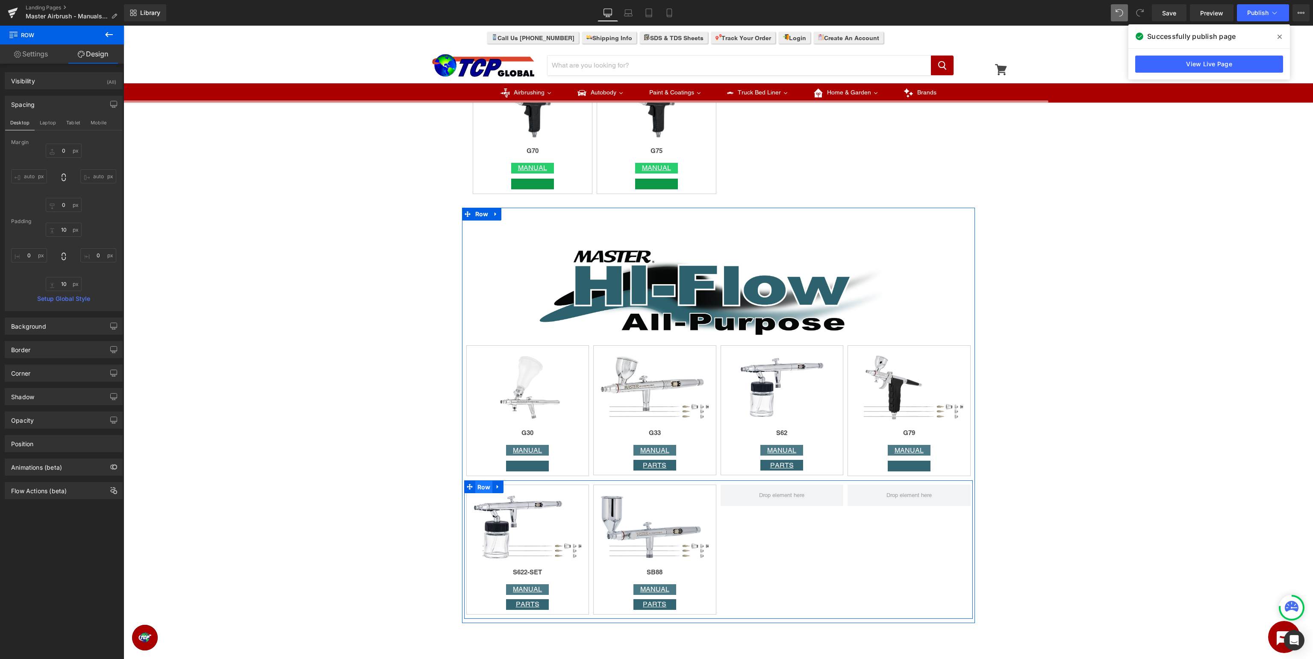
click at [483, 488] on span "Row" at bounding box center [484, 487] width 18 height 13
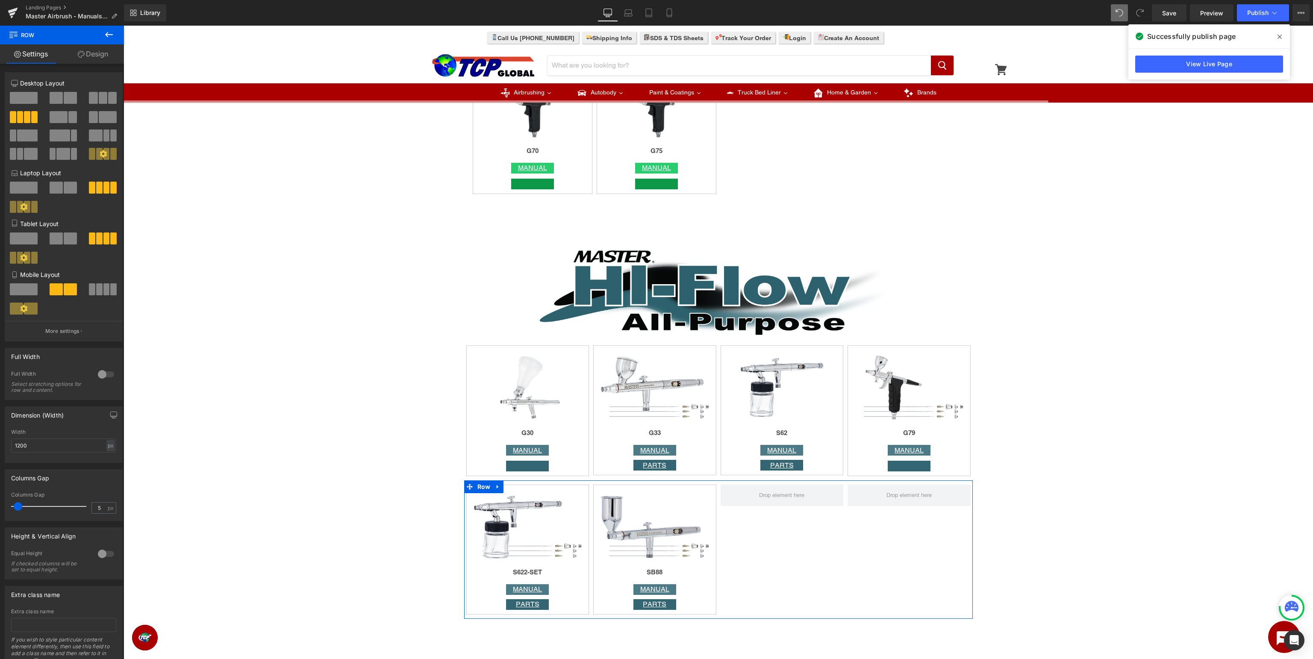
click at [104, 61] on link "Design" at bounding box center [93, 53] width 62 height 19
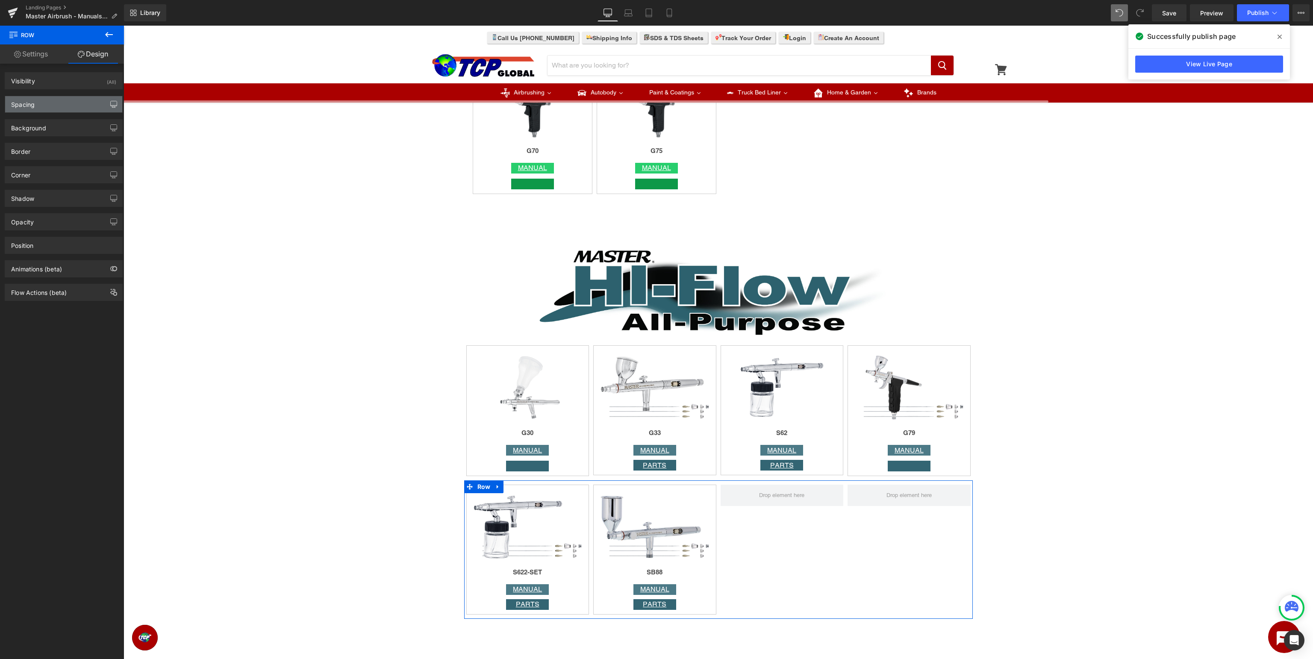
click at [113, 105] on icon "button" at bounding box center [113, 104] width 7 height 7
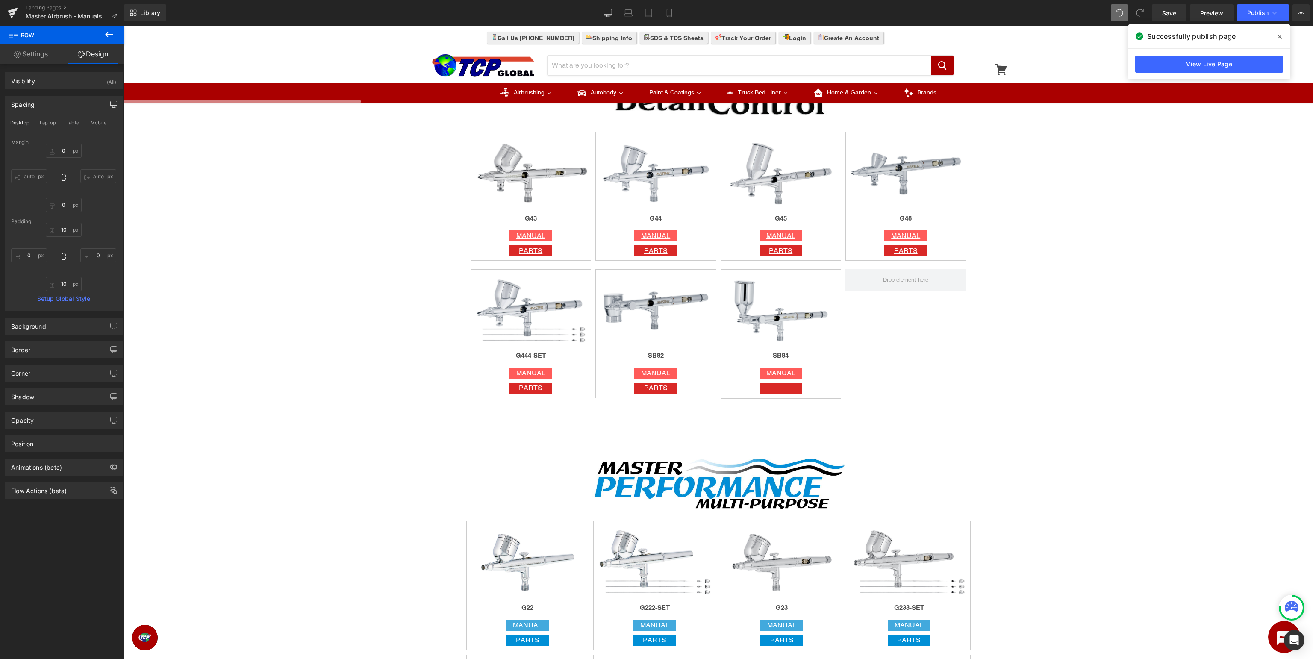
scroll to position [350, 0]
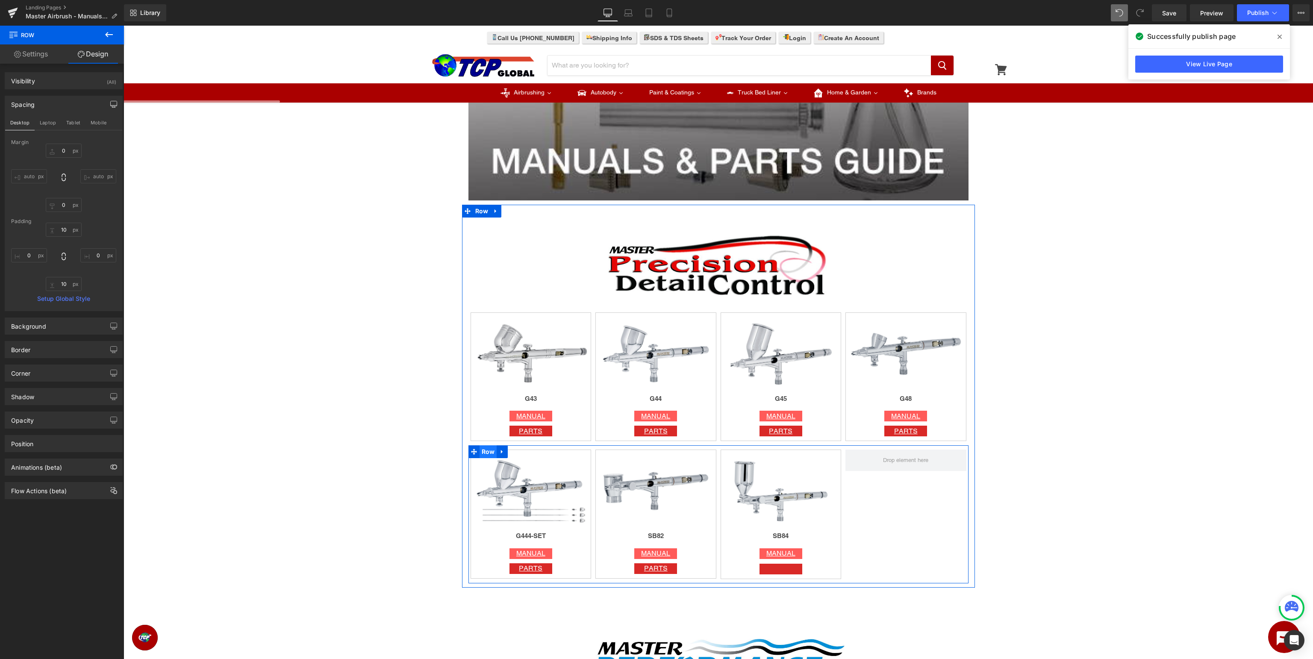
click at [490, 455] on span "Row" at bounding box center [488, 451] width 18 height 13
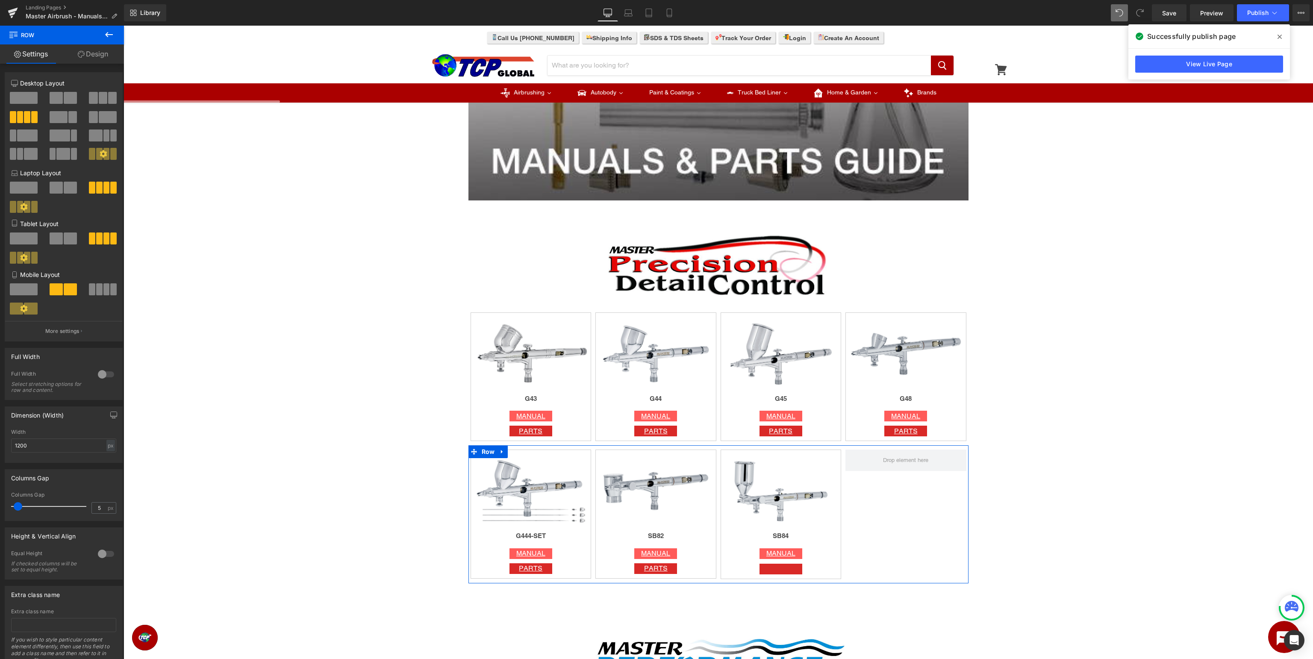
drag, startPoint x: 104, startPoint y: 62, endPoint x: 106, endPoint y: 86, distance: 24.0
click at [103, 62] on link "Design" at bounding box center [93, 53] width 62 height 19
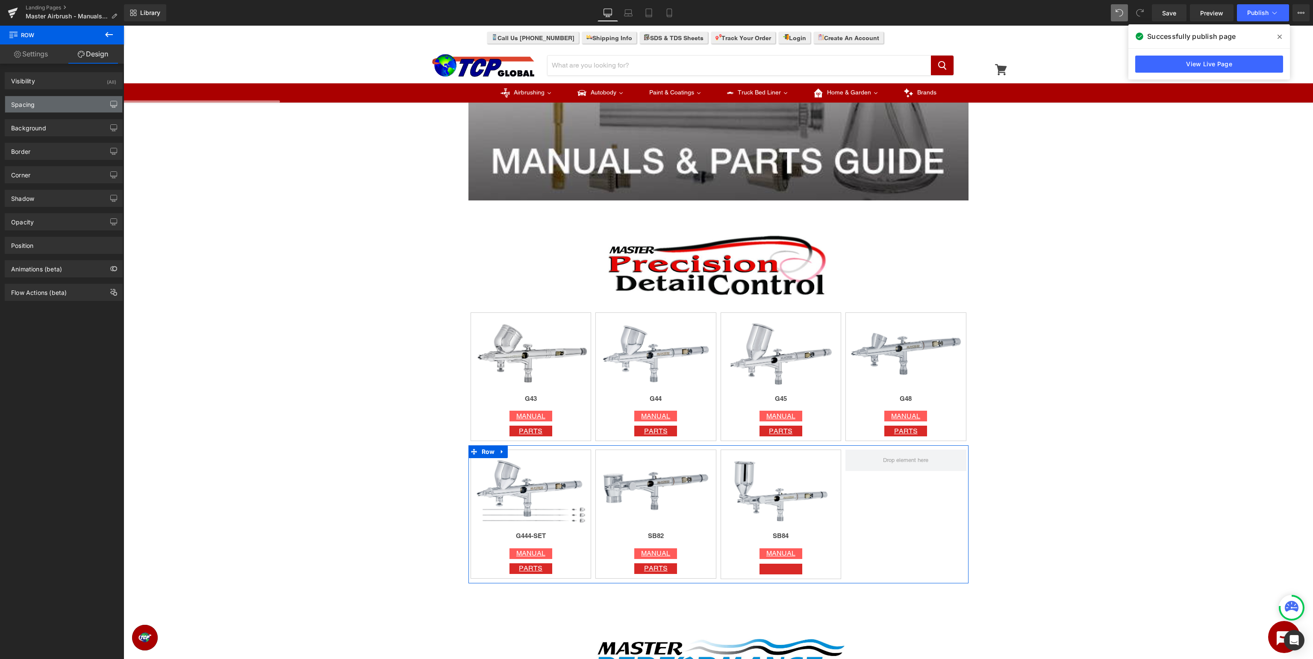
click at [110, 105] on button "button" at bounding box center [114, 104] width 14 height 16
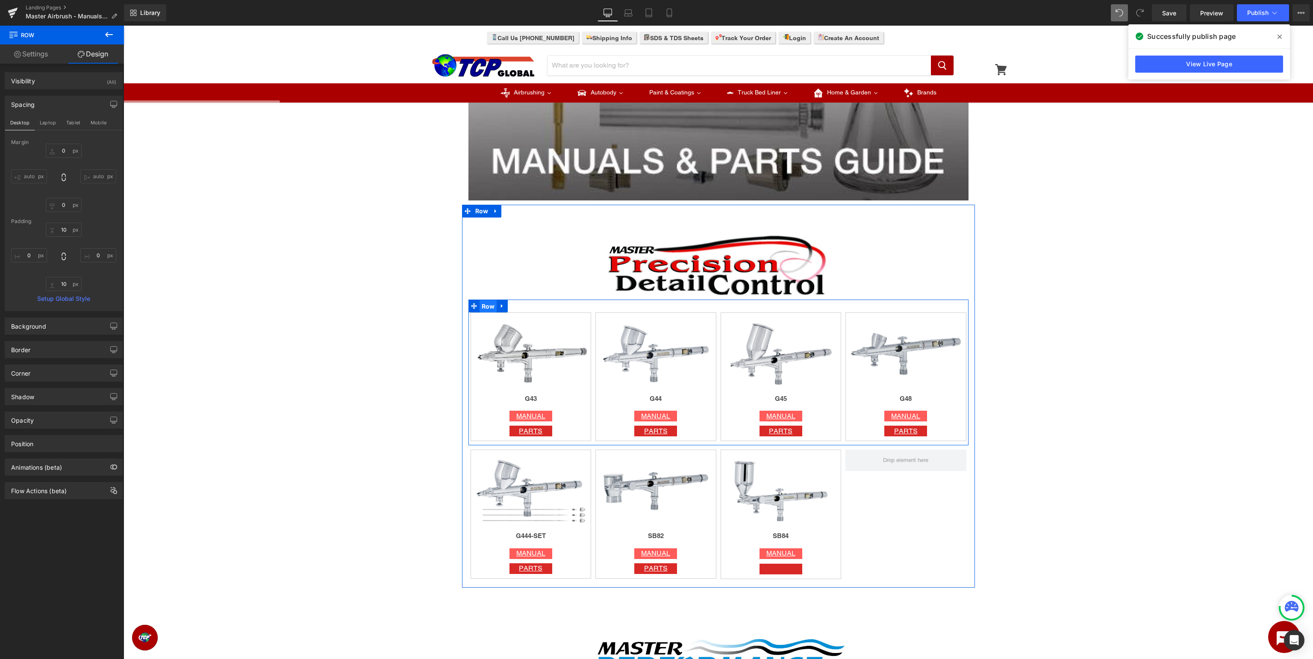
click at [490, 309] on span "Row" at bounding box center [488, 306] width 18 height 13
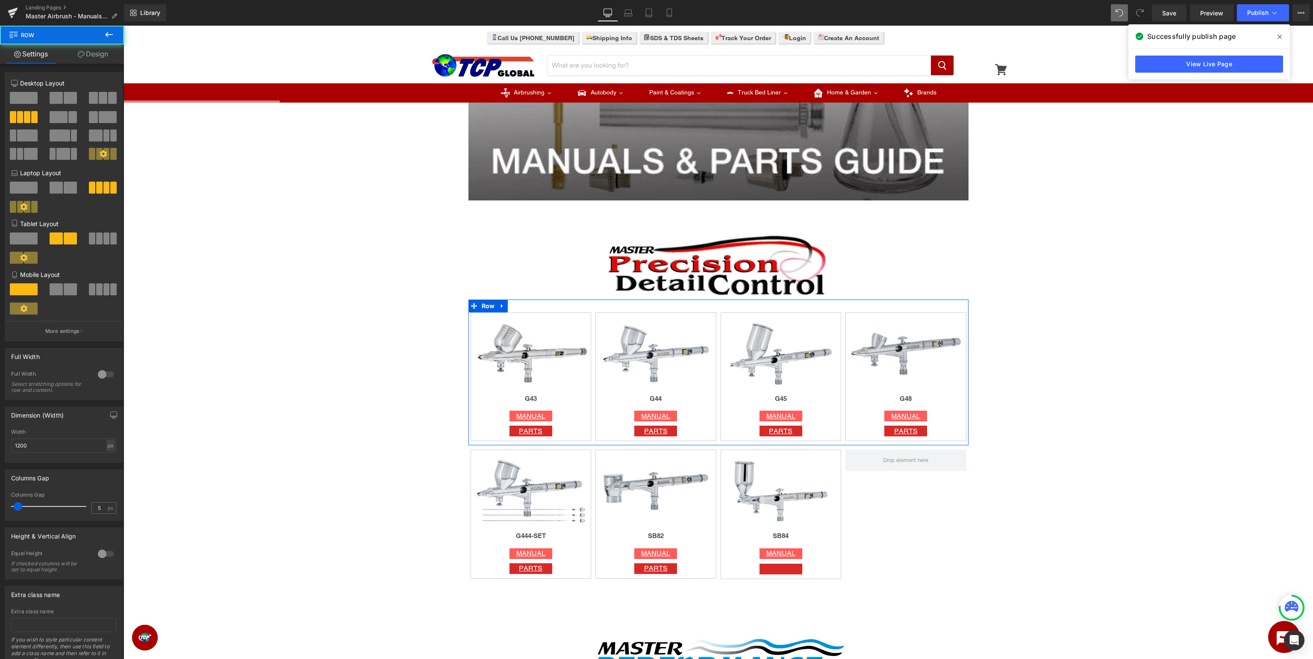
click at [99, 59] on link "Design" at bounding box center [93, 53] width 62 height 19
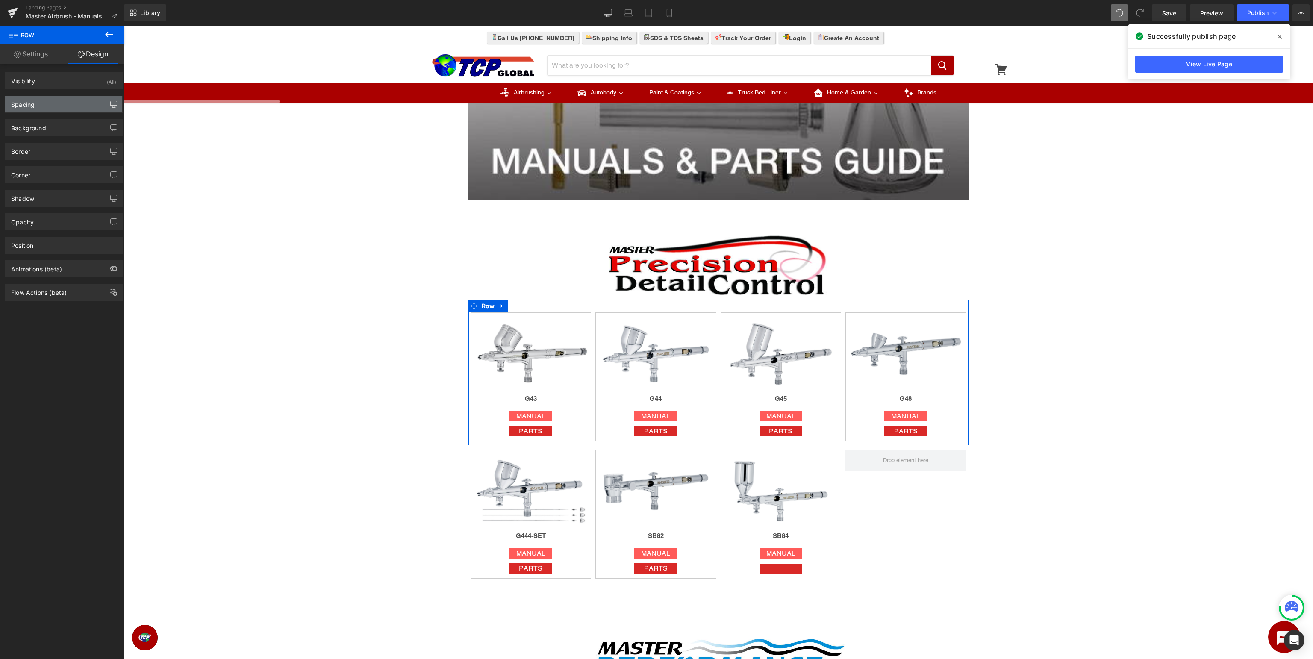
click at [112, 105] on icon "button" at bounding box center [113, 104] width 7 height 7
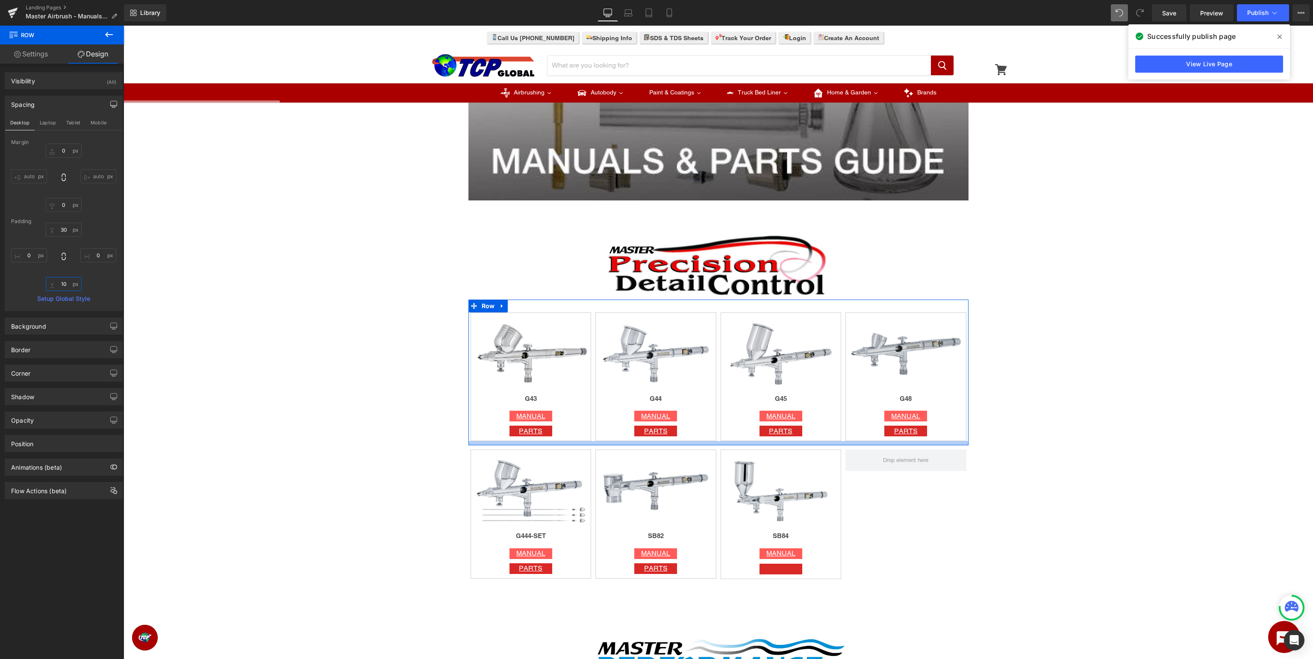
click at [67, 281] on input "10" at bounding box center [64, 284] width 36 height 14
type input "0"
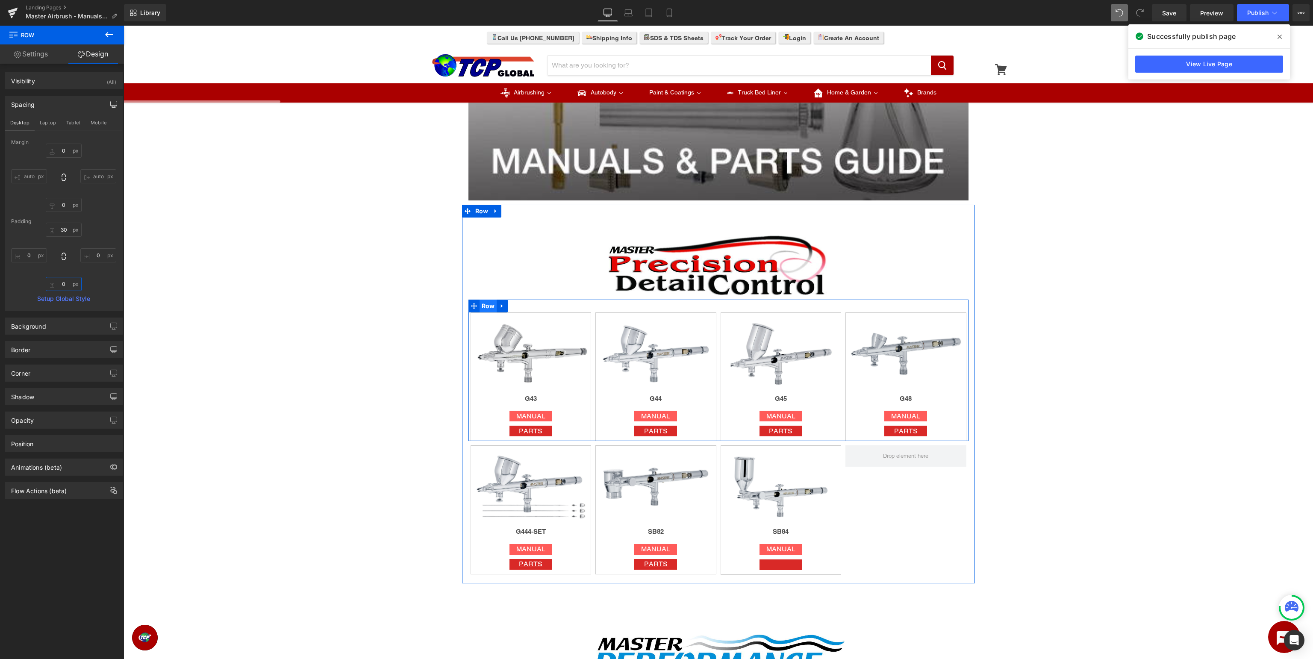
click at [493, 309] on span "Row" at bounding box center [488, 306] width 18 height 13
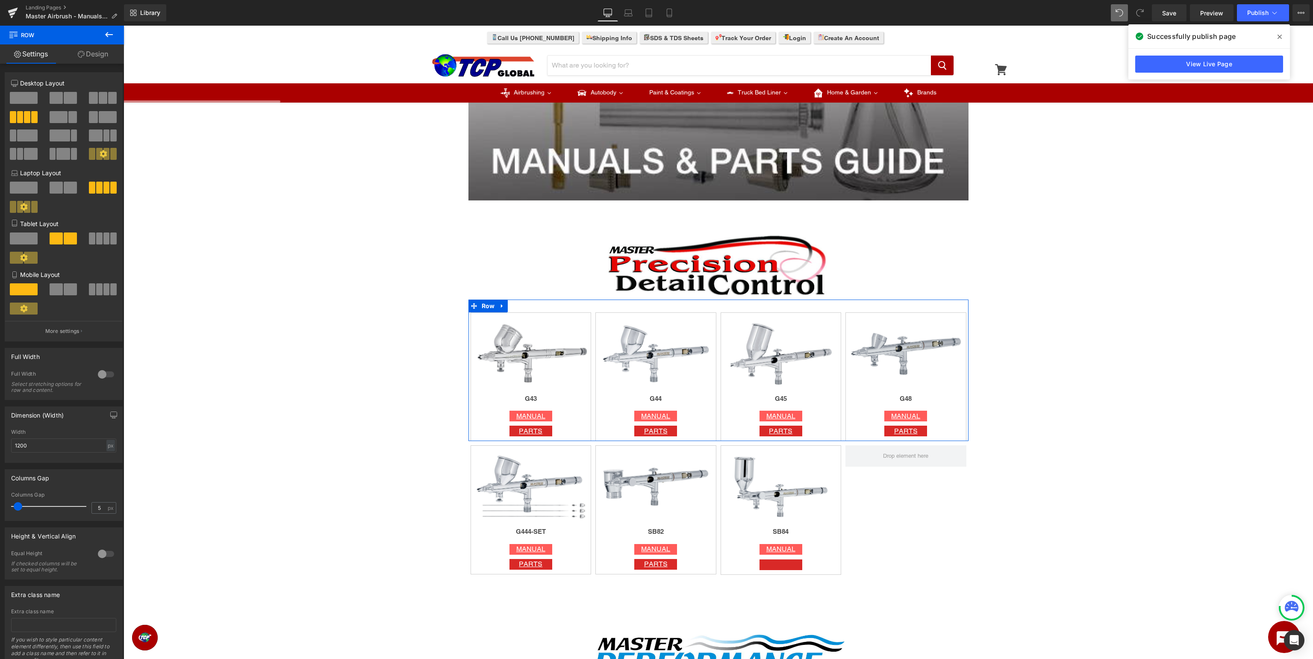
drag, startPoint x: 84, startPoint y: 58, endPoint x: 49, endPoint y: 106, distance: 60.3
click at [84, 58] on link "Design" at bounding box center [93, 53] width 62 height 19
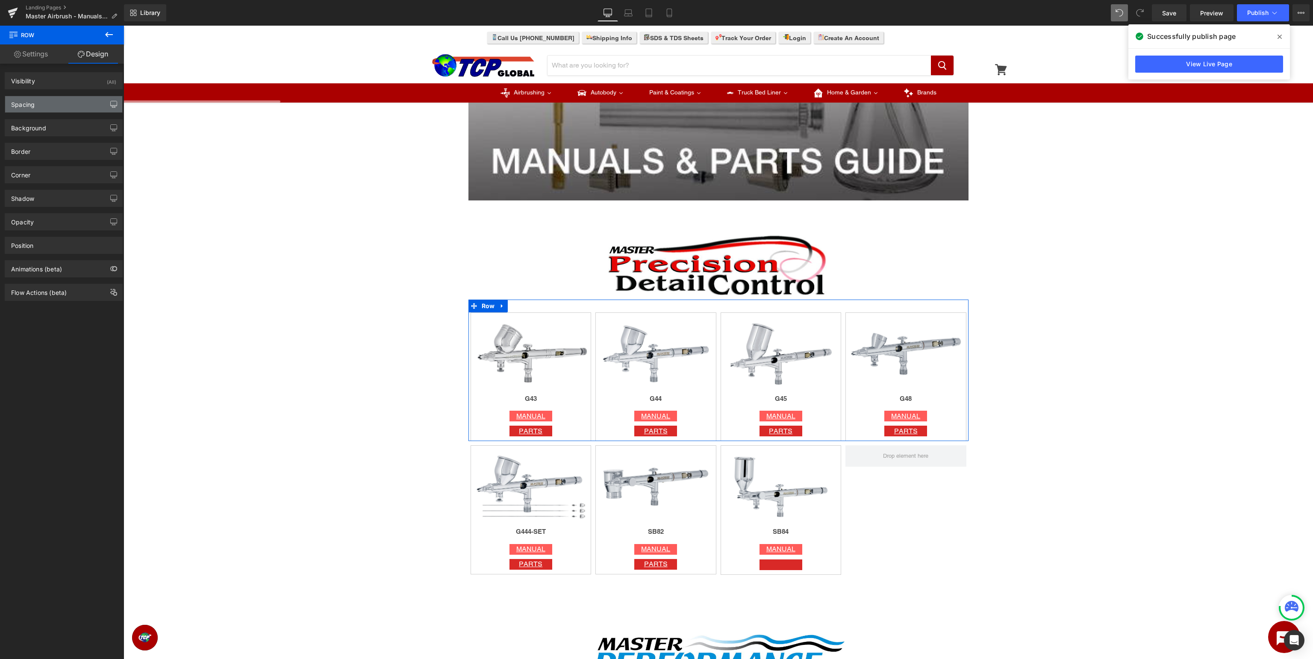
click at [116, 110] on button "button" at bounding box center [114, 104] width 14 height 16
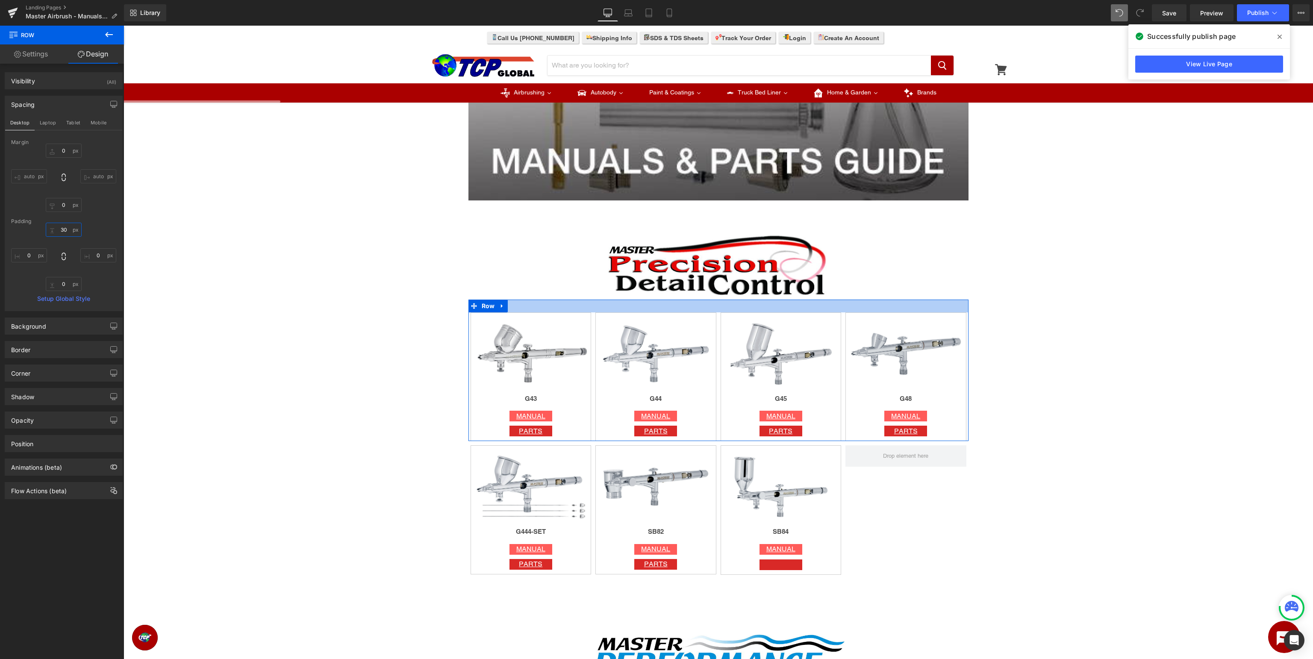
click at [61, 229] on input "30" at bounding box center [64, 230] width 36 height 14
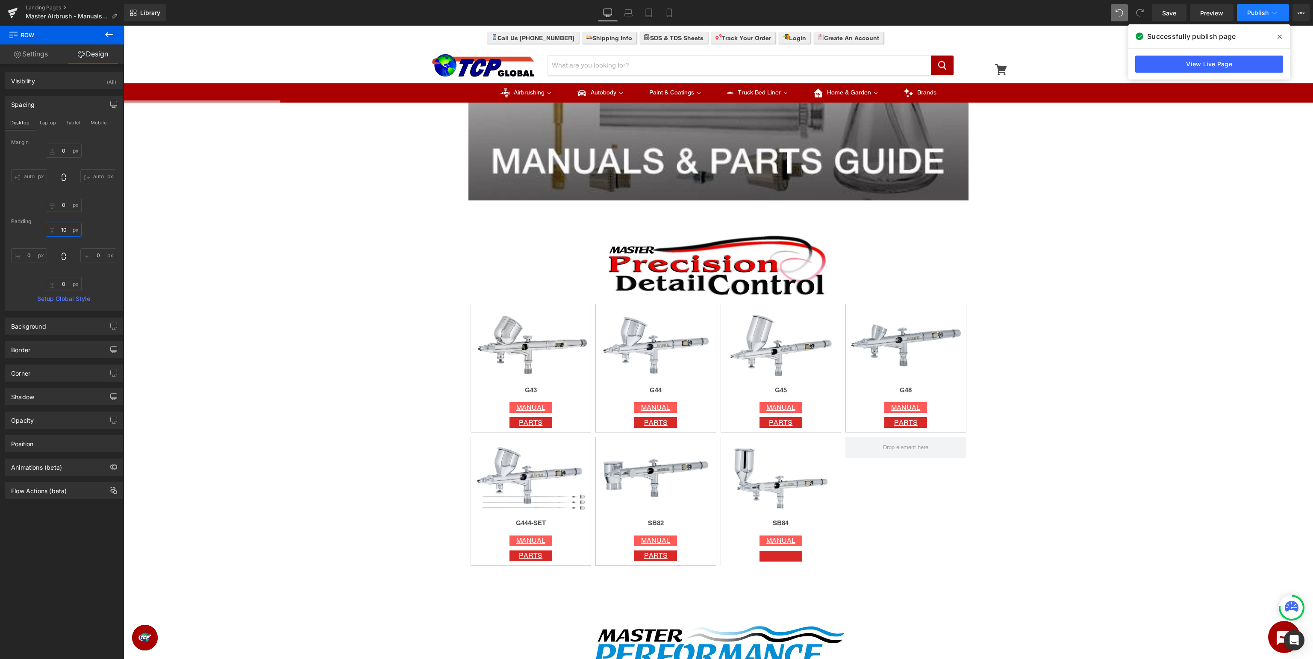
type input "10"
click at [1261, 15] on span "Publish" at bounding box center [1257, 12] width 21 height 7
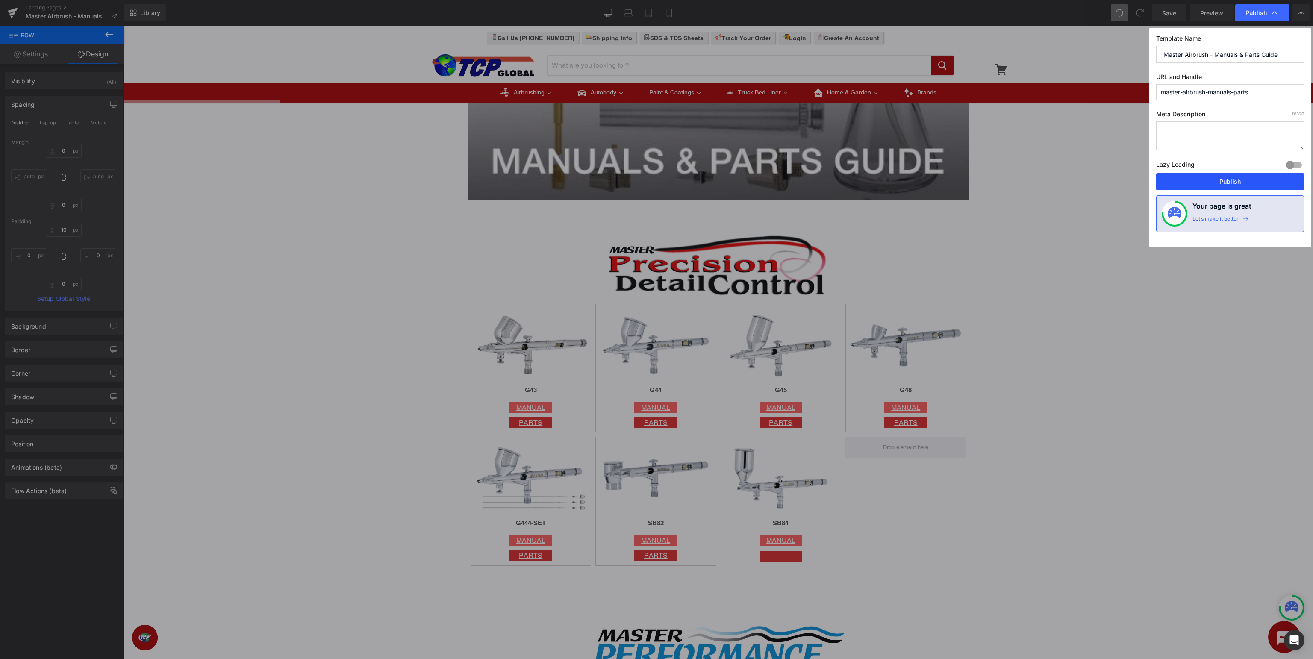
click at [1249, 179] on button "Publish" at bounding box center [1230, 181] width 148 height 17
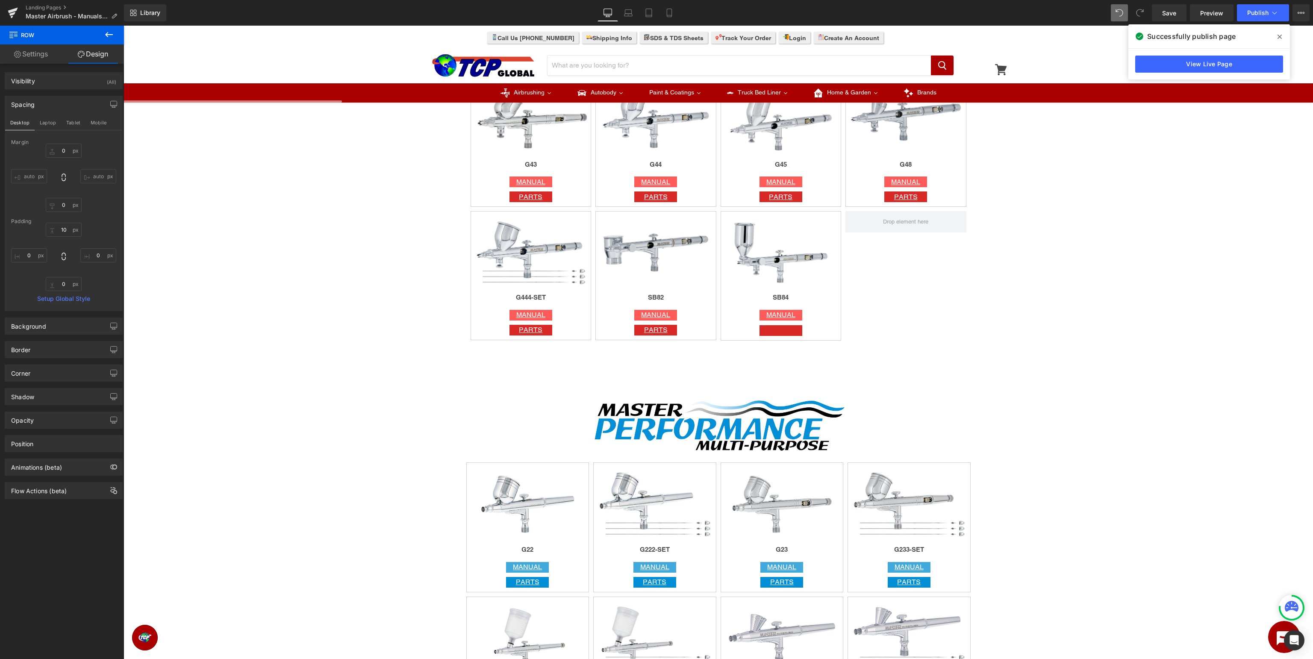
scroll to position [440, 0]
